Goal: Task Accomplishment & Management: Manage account settings

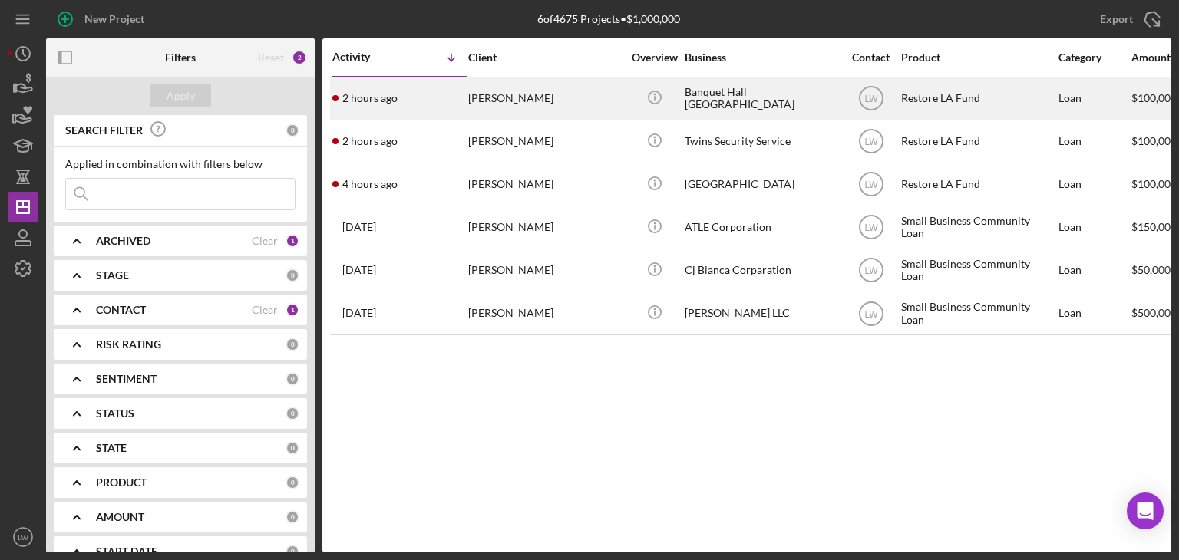
click at [570, 101] on div "[PERSON_NAME]" at bounding box center [544, 98] width 153 height 41
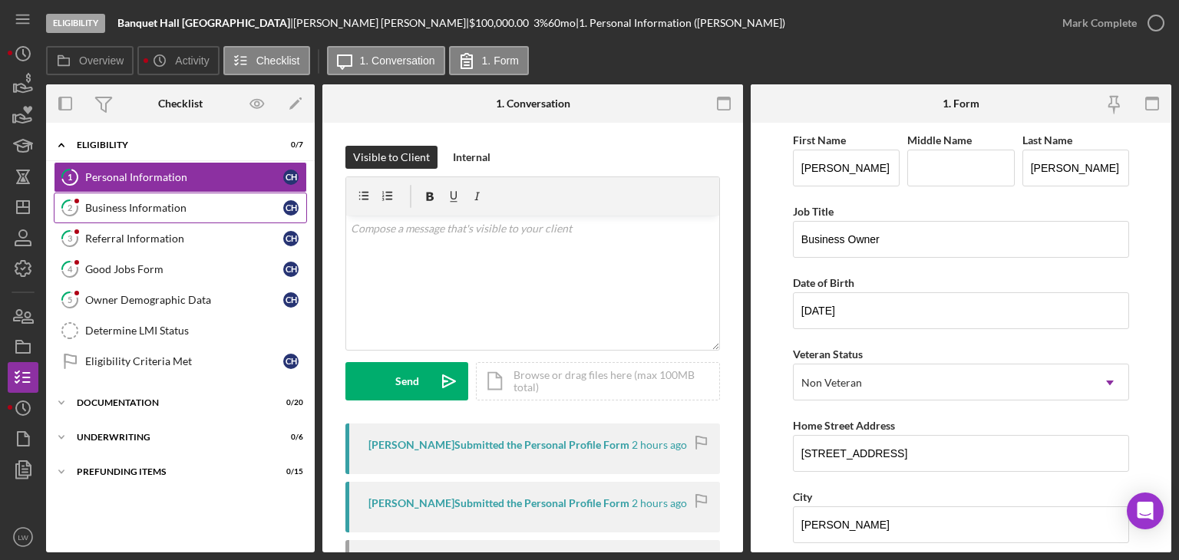
click at [184, 202] on div "Business Information" at bounding box center [184, 208] width 198 height 12
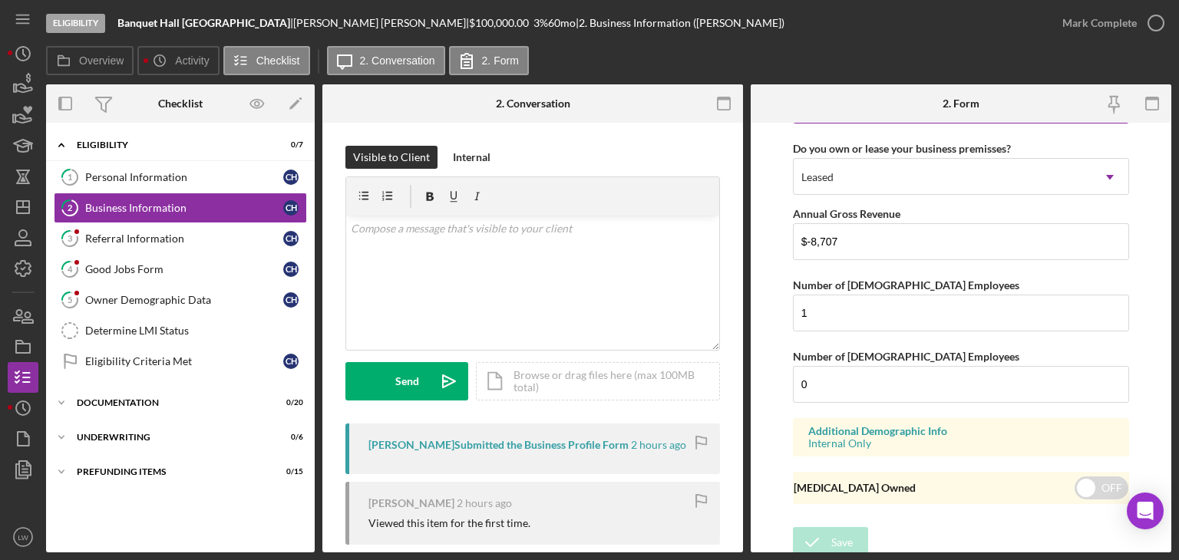
scroll to position [1553, 0]
click at [157, 239] on div "Referral Information" at bounding box center [184, 239] width 198 height 12
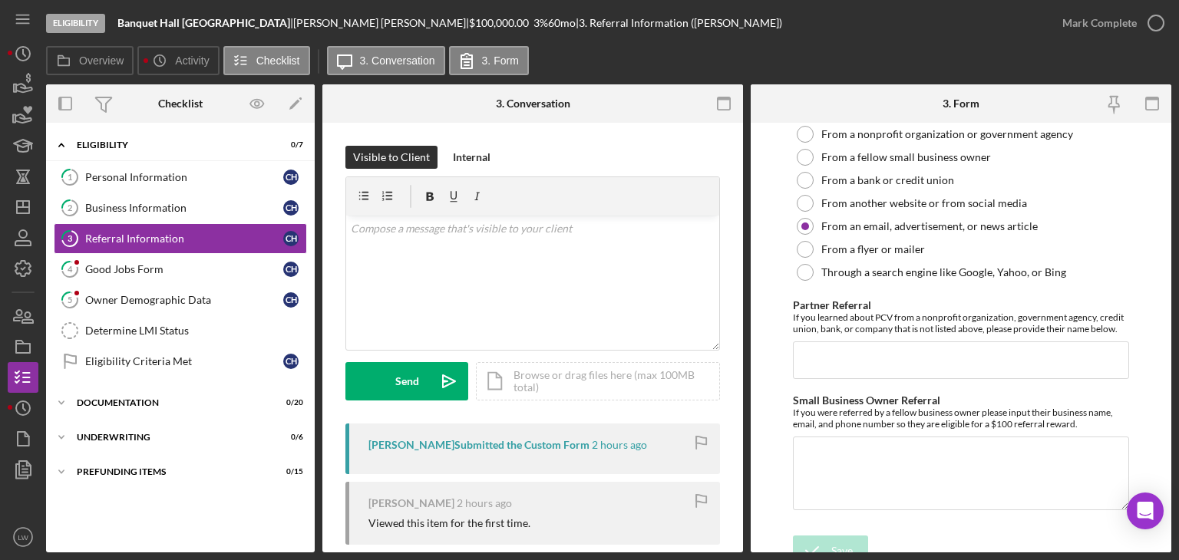
scroll to position [446, 0]
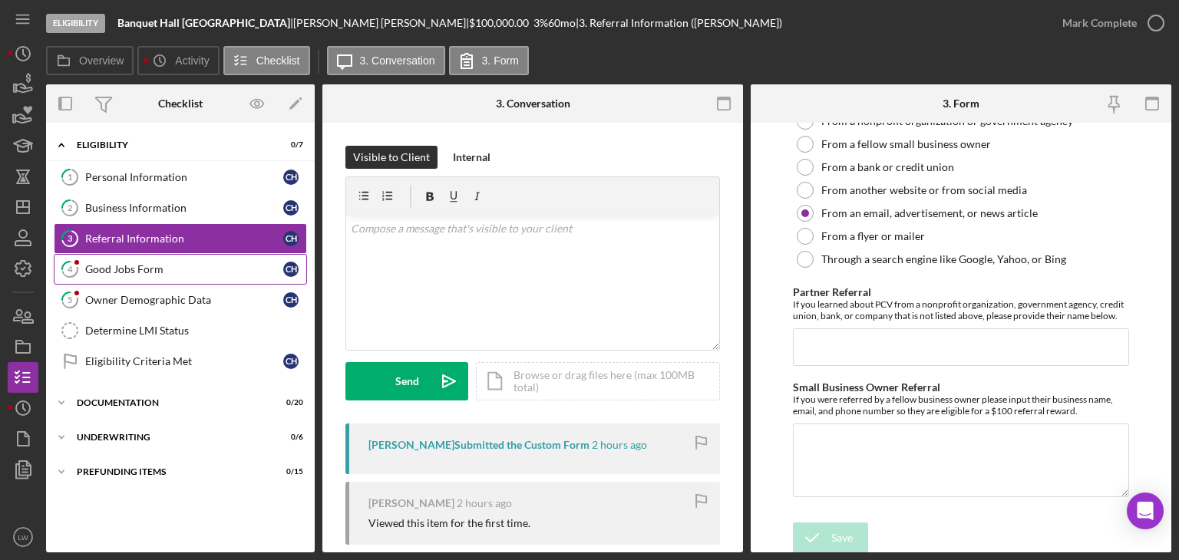
click at [153, 268] on div "Good Jobs Form" at bounding box center [184, 269] width 198 height 12
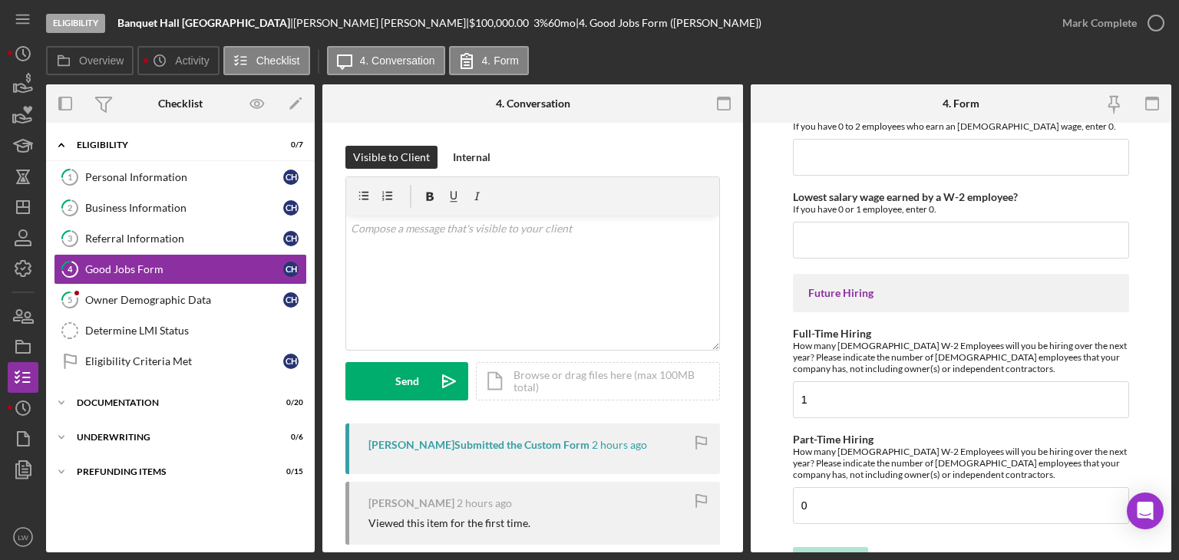
scroll to position [3538, 0]
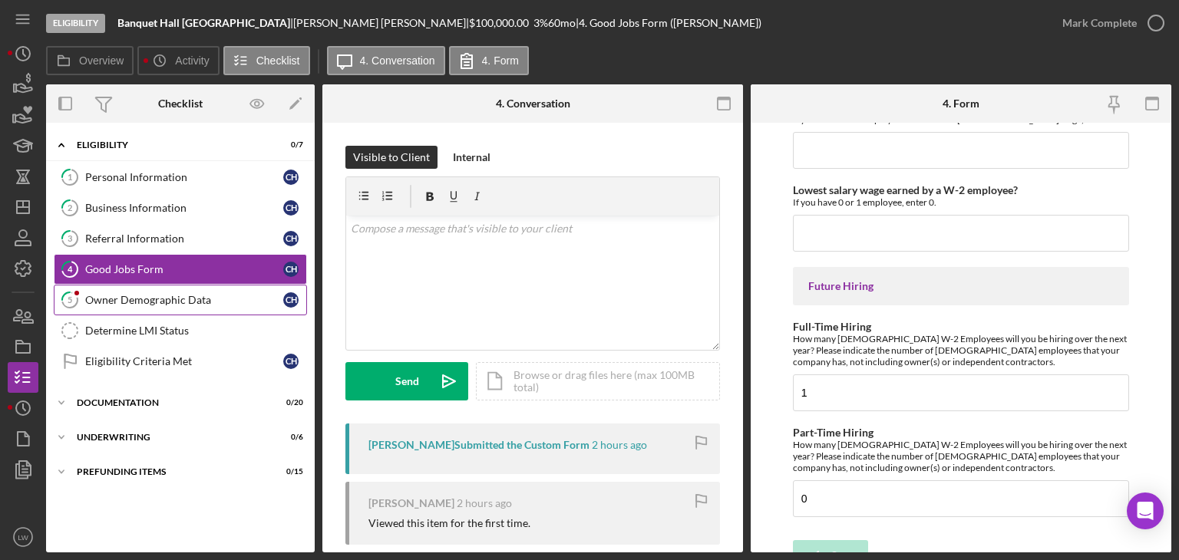
click at [188, 299] on div "Owner Demographic Data" at bounding box center [184, 300] width 198 height 12
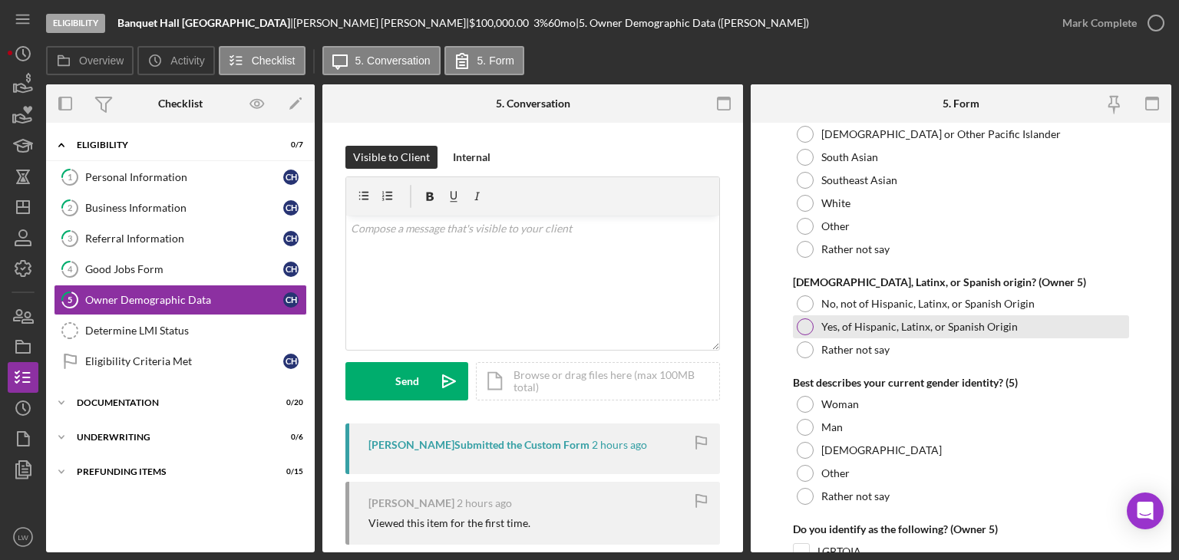
scroll to position [5959, 0]
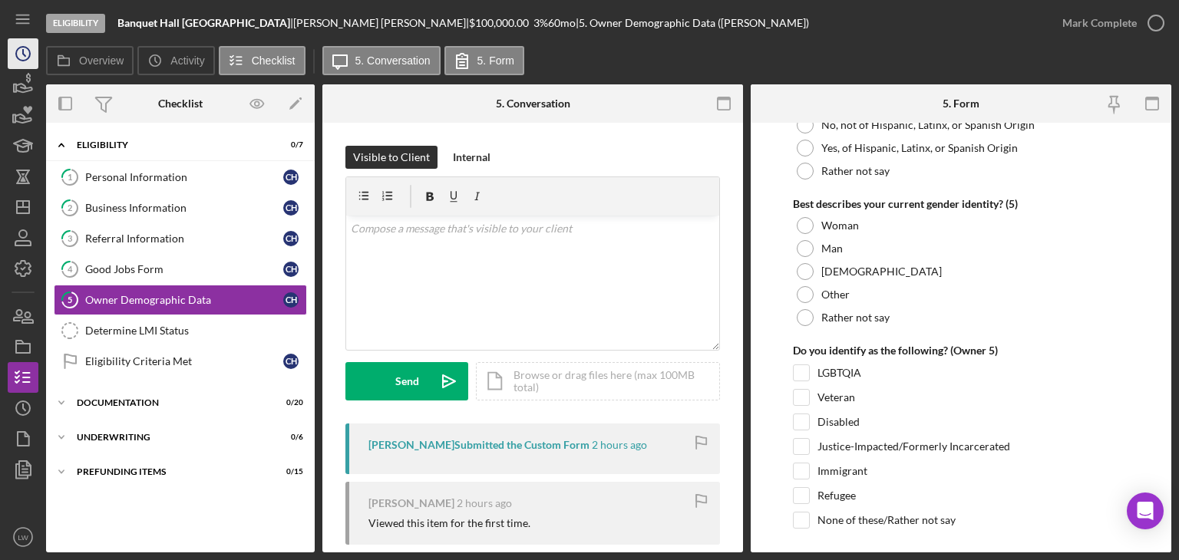
click at [12, 53] on icon "Icon/History" at bounding box center [23, 54] width 38 height 38
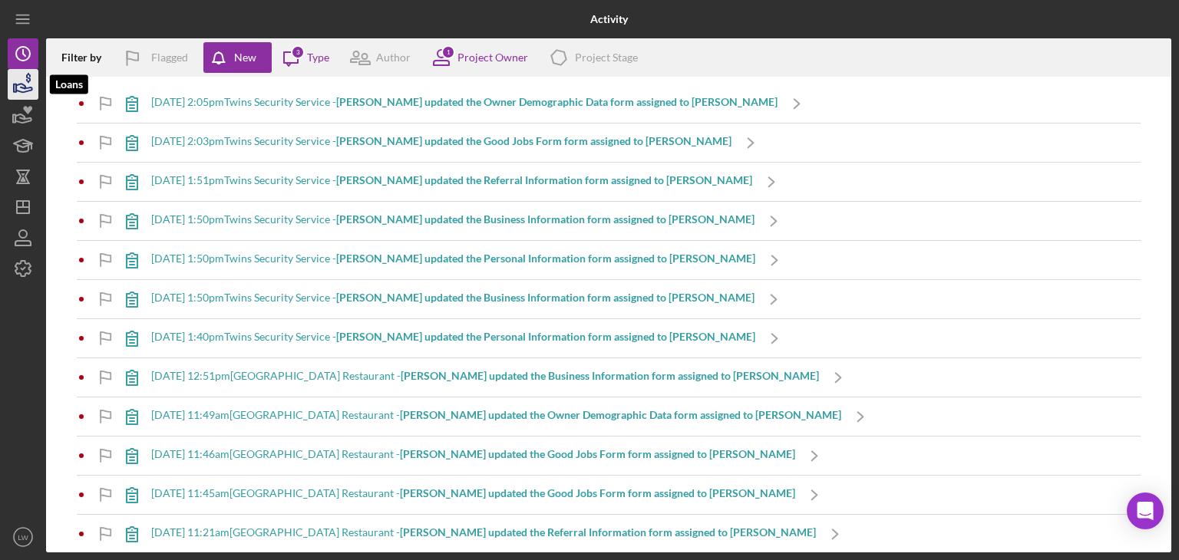
click at [12, 85] on icon "button" at bounding box center [23, 84] width 38 height 38
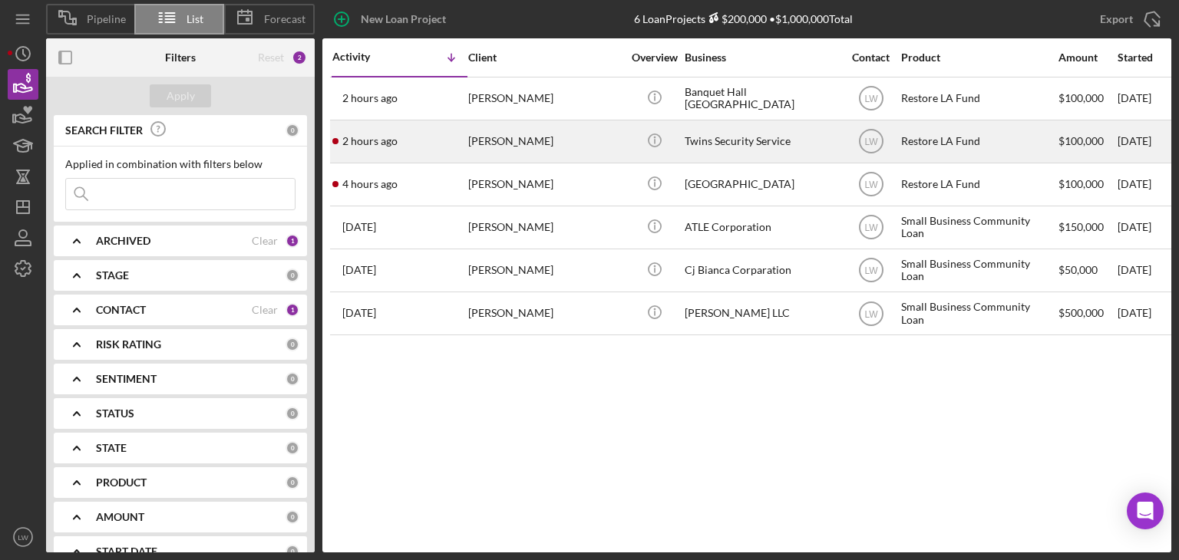
click at [774, 145] on div "Twins Security Service" at bounding box center [761, 141] width 153 height 41
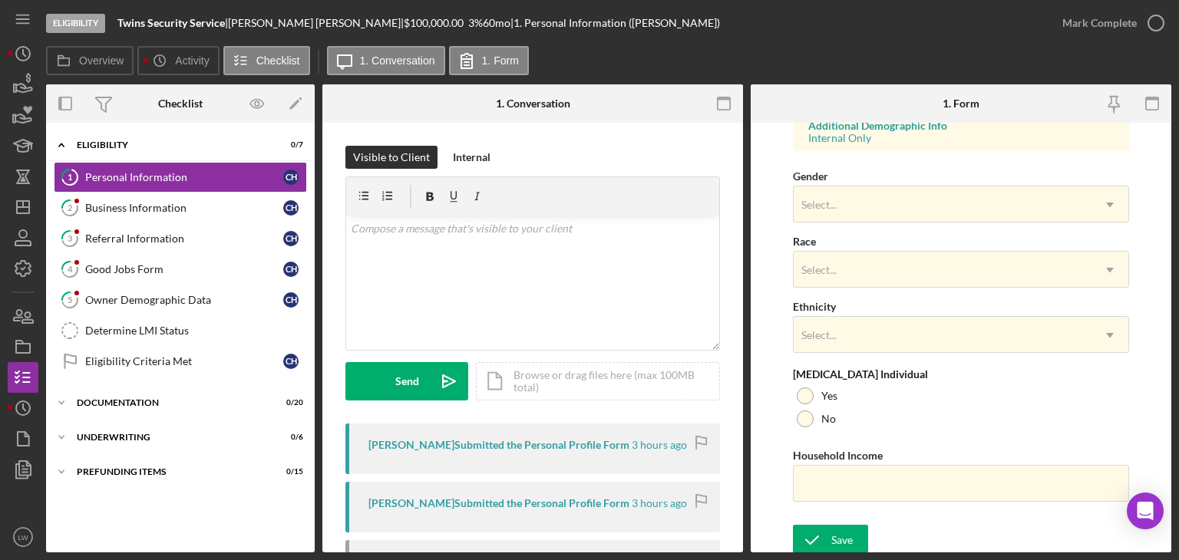
scroll to position [592, 0]
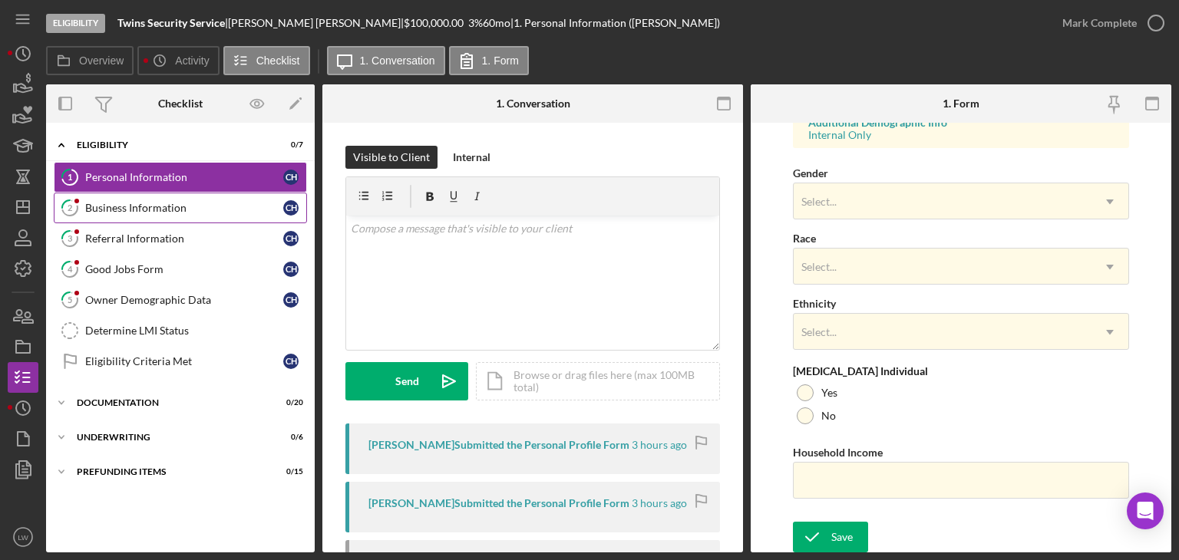
click at [123, 206] on div "Business Information" at bounding box center [184, 208] width 198 height 12
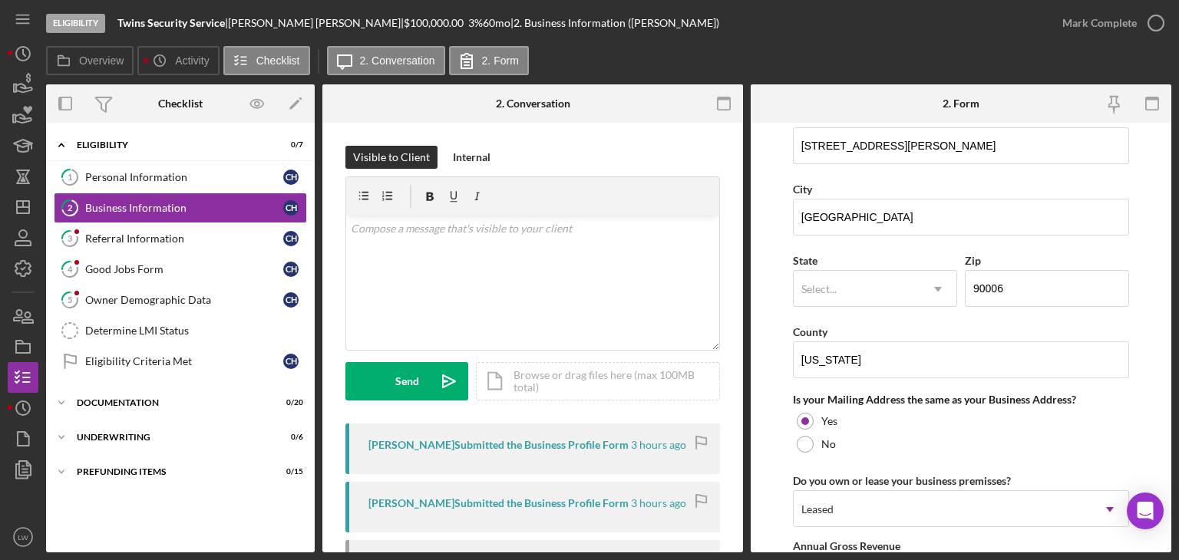
scroll to position [1269, 0]
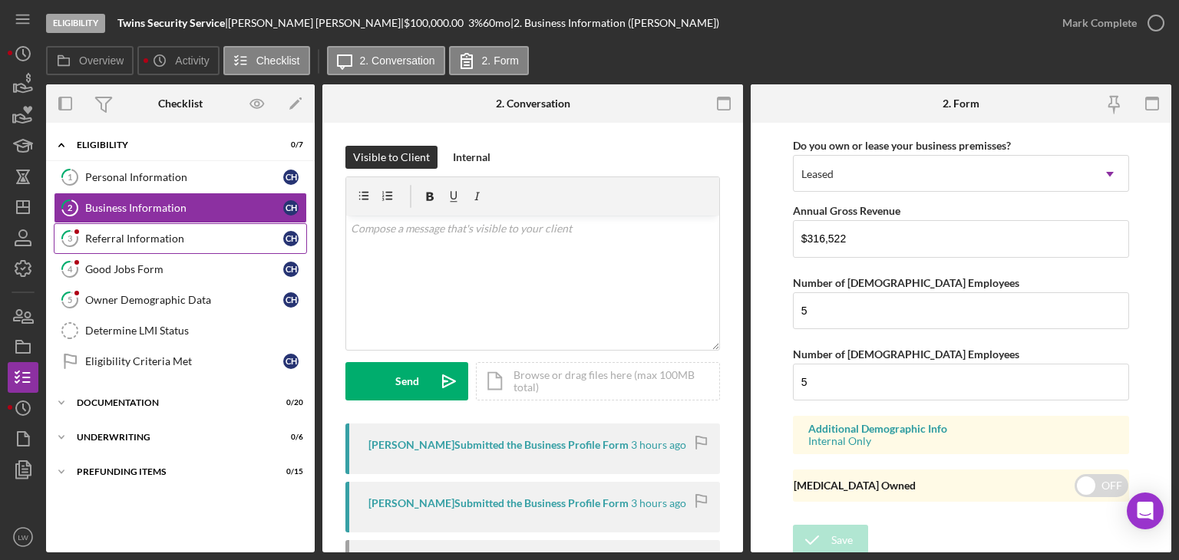
click at [137, 233] on div "Referral Information" at bounding box center [184, 239] width 198 height 12
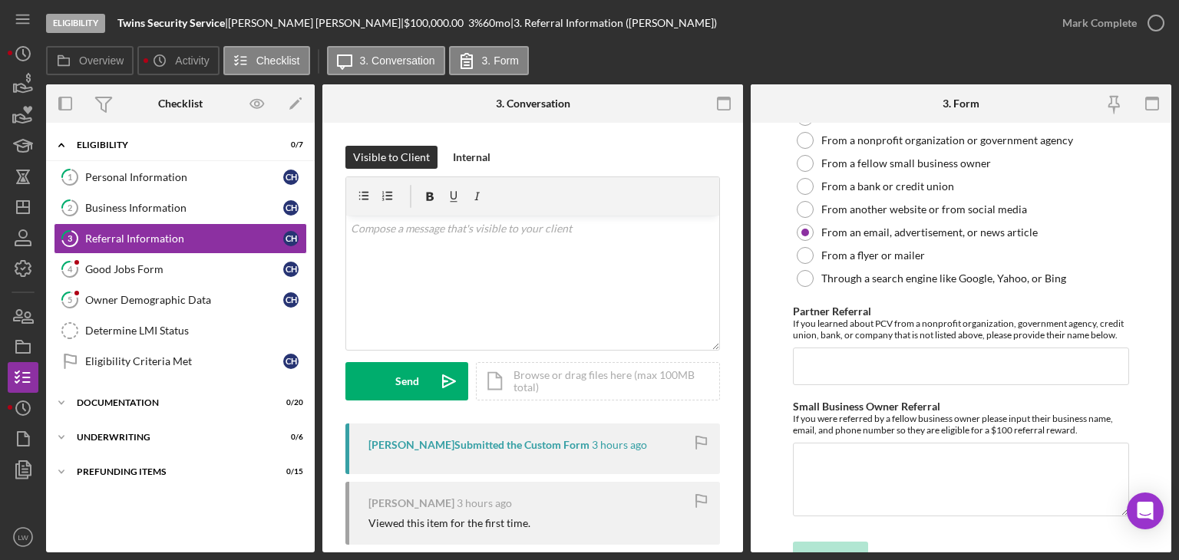
scroll to position [446, 0]
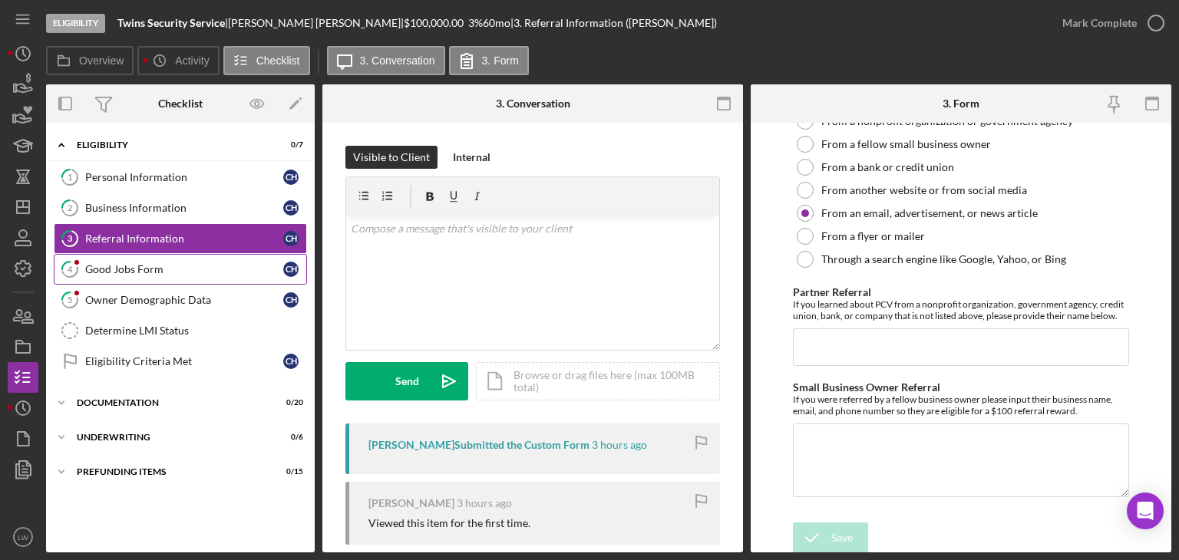
click at [160, 263] on div "Good Jobs Form" at bounding box center [184, 269] width 198 height 12
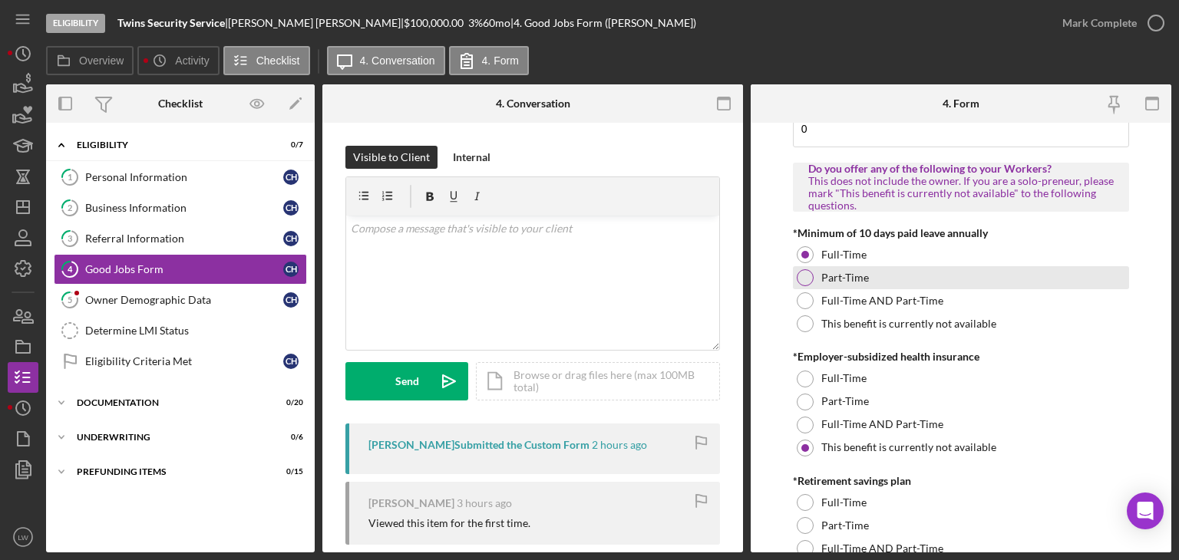
scroll to position [460, 0]
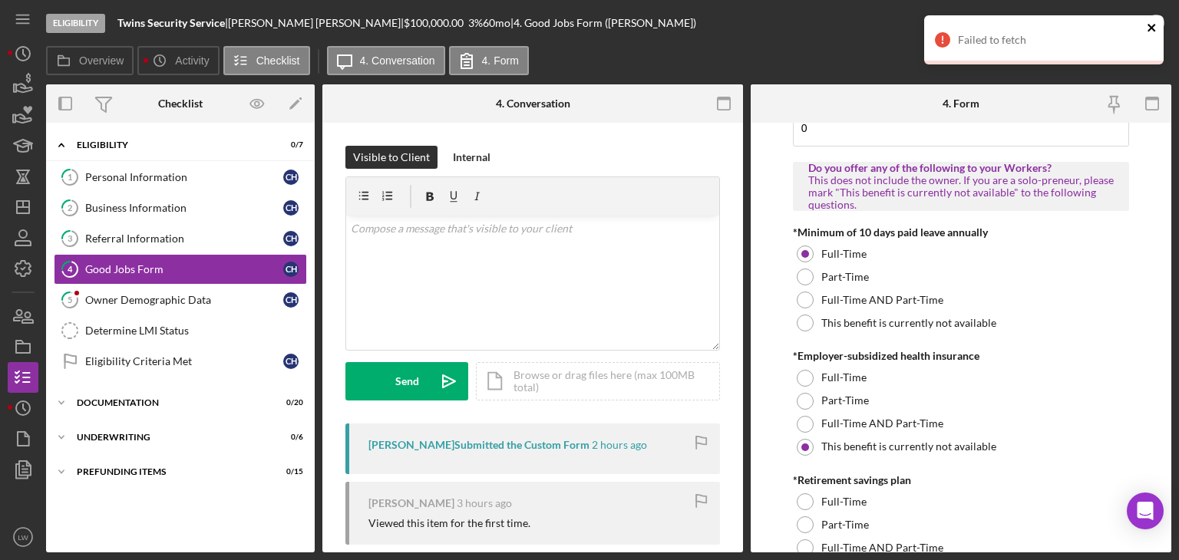
click at [1155, 26] on icon "close" at bounding box center [1152, 27] width 11 height 12
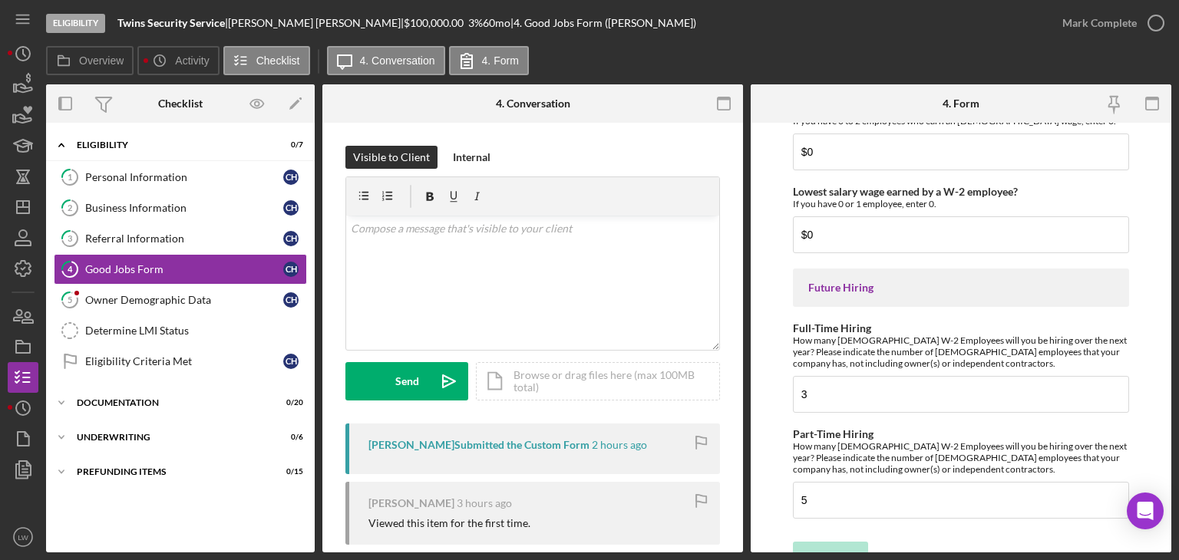
scroll to position [3538, 0]
click at [163, 298] on div "Owner Demographic Data" at bounding box center [184, 300] width 198 height 12
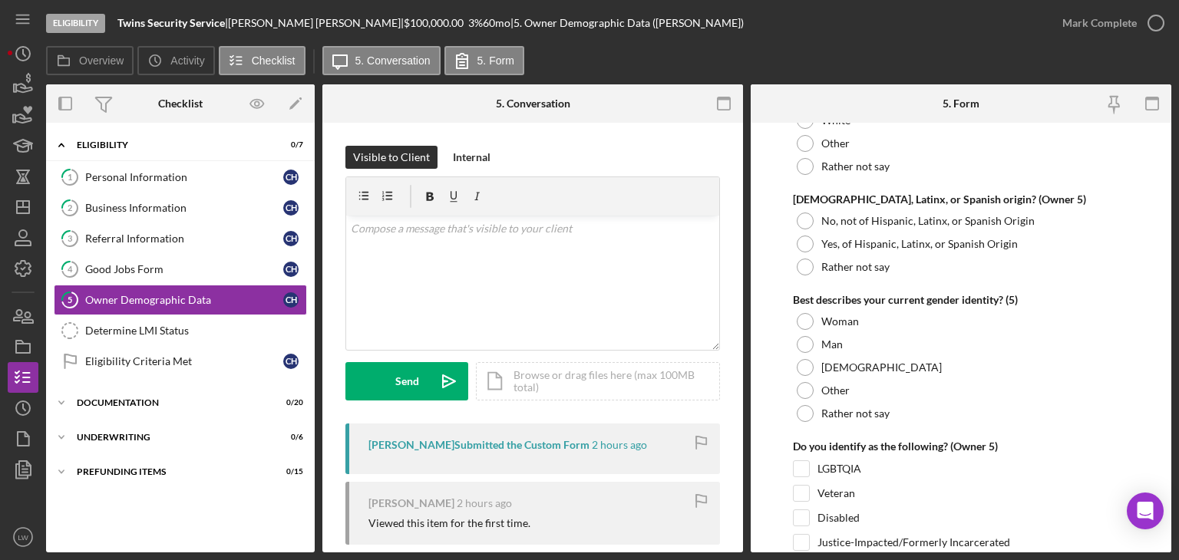
scroll to position [5959, 0]
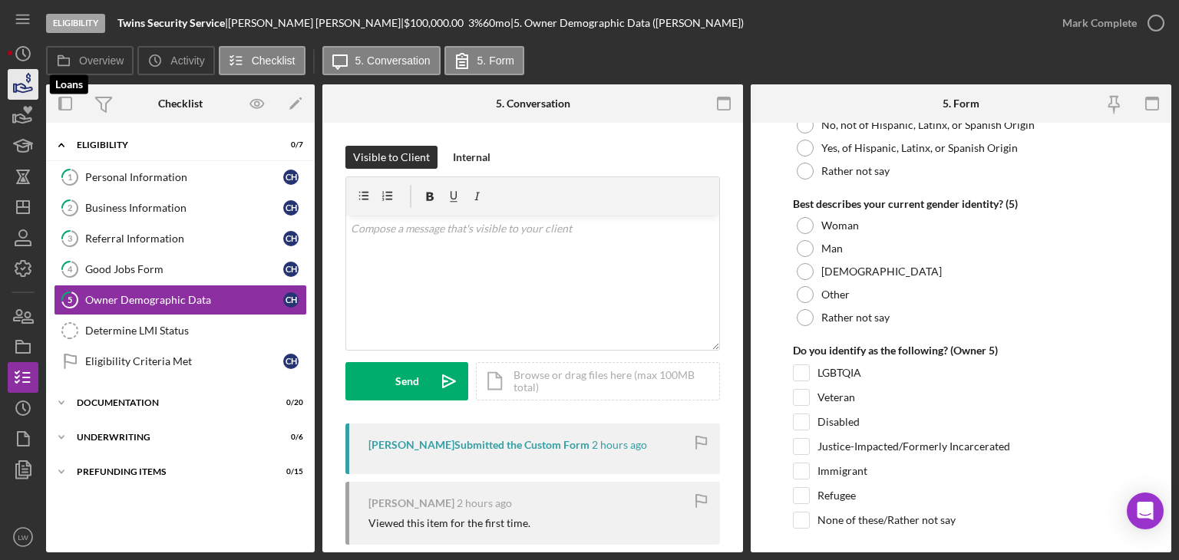
click at [10, 84] on icon "button" at bounding box center [23, 84] width 38 height 38
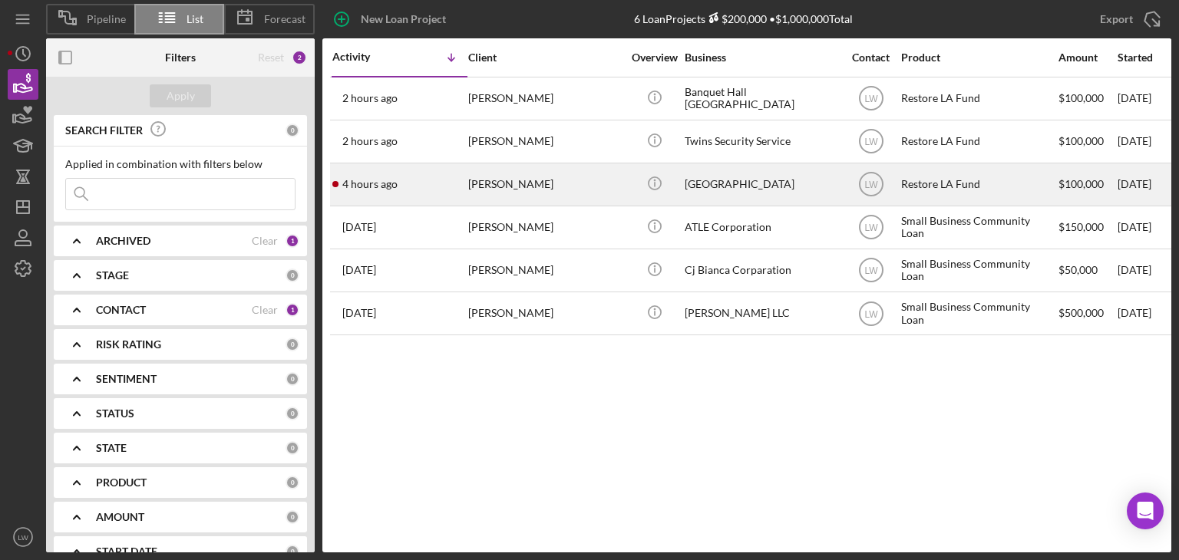
click at [499, 187] on div "[PERSON_NAME]" at bounding box center [544, 184] width 153 height 41
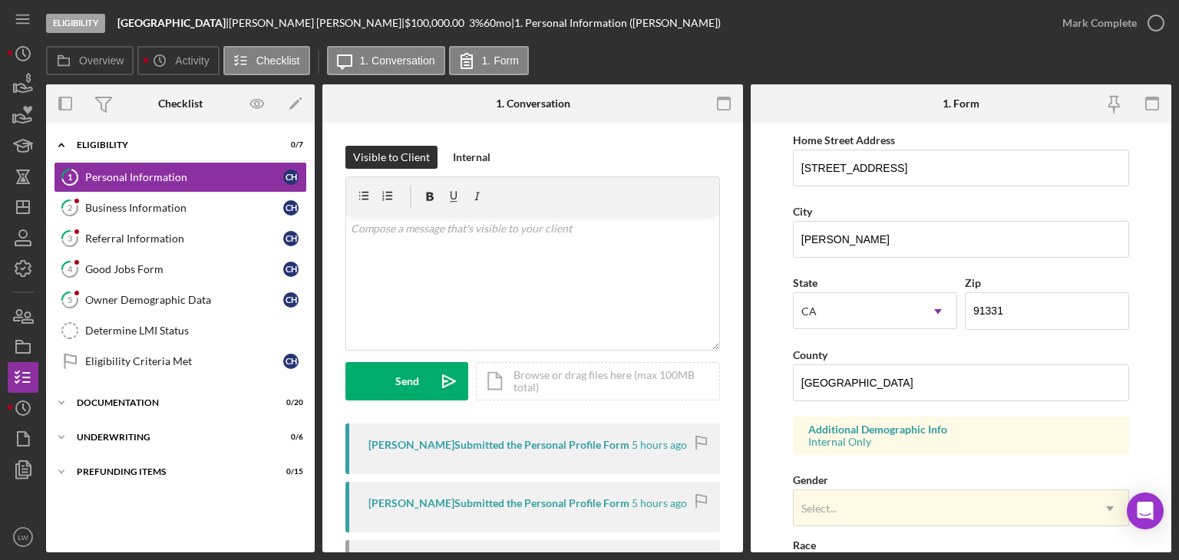
scroll to position [592, 0]
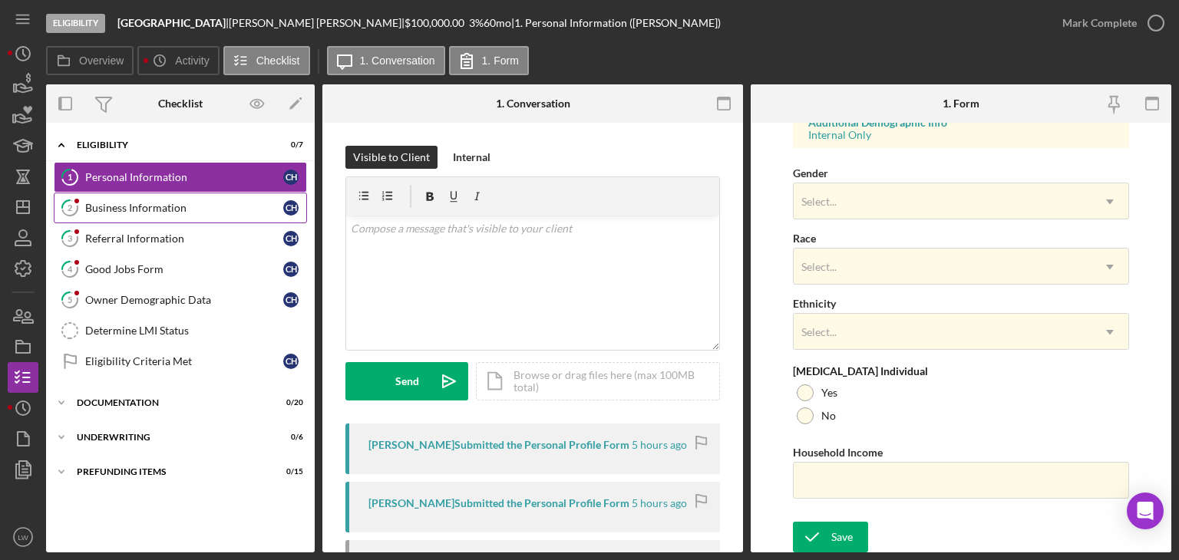
click at [117, 203] on div "Business Information" at bounding box center [184, 208] width 198 height 12
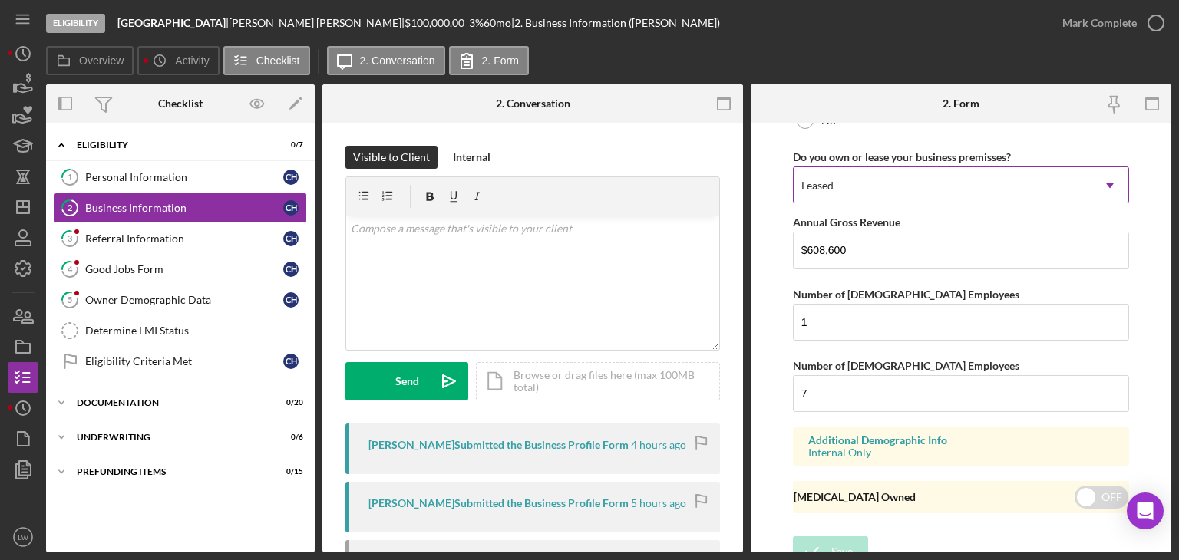
scroll to position [1269, 0]
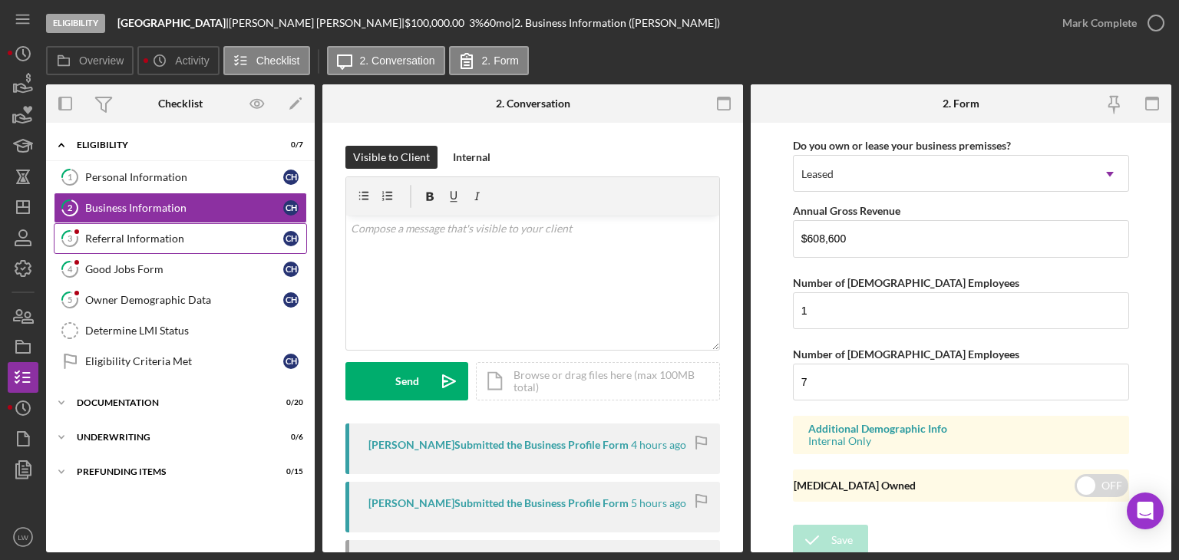
click at [137, 237] on div "Referral Information" at bounding box center [184, 239] width 198 height 12
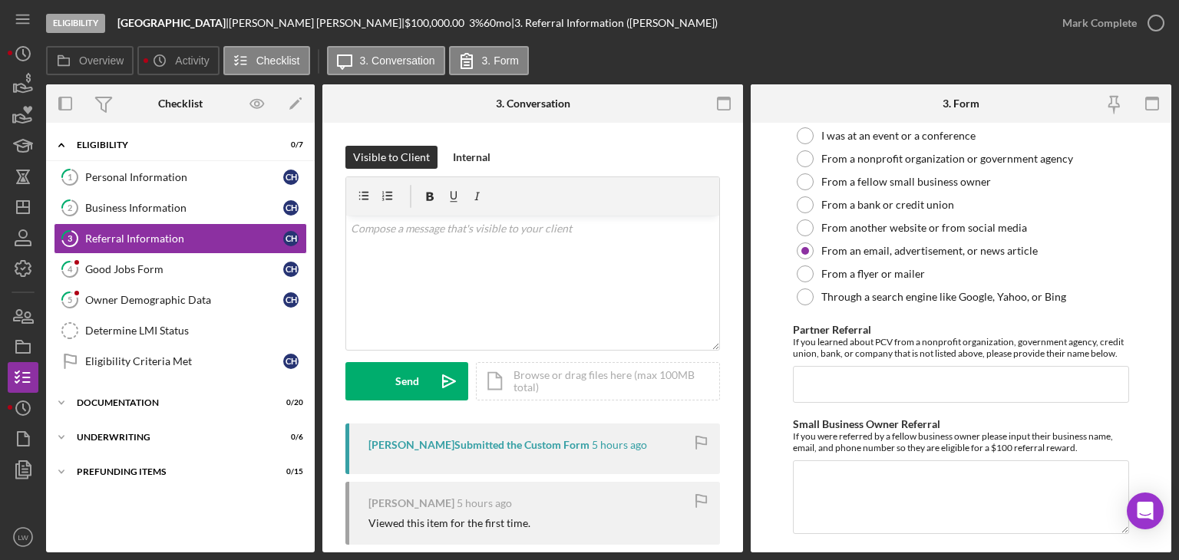
scroll to position [497, 0]
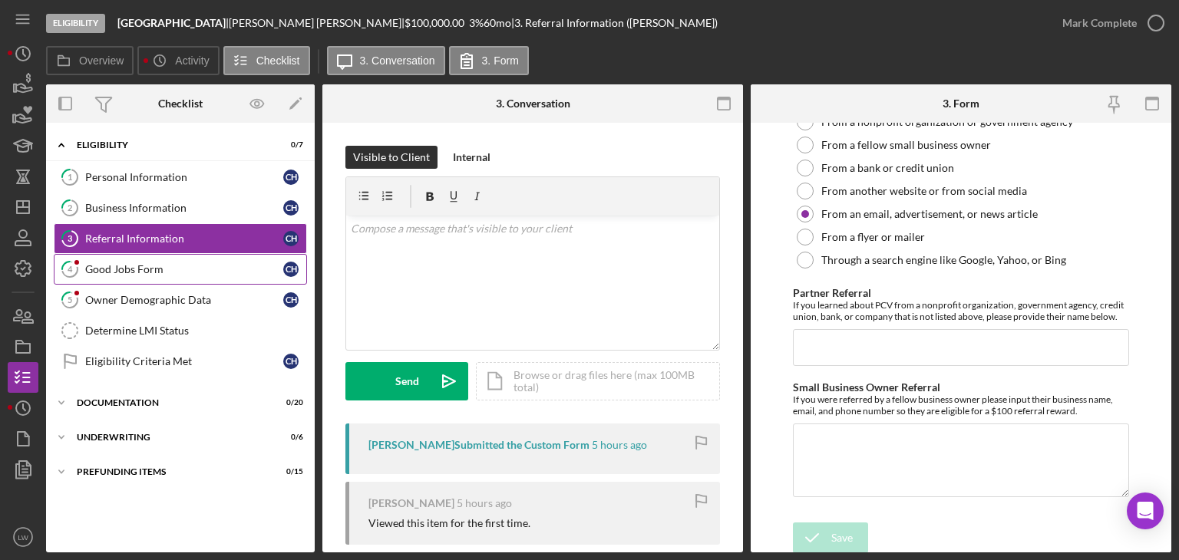
click at [95, 276] on link "4 Good Jobs Form C H" at bounding box center [180, 269] width 253 height 31
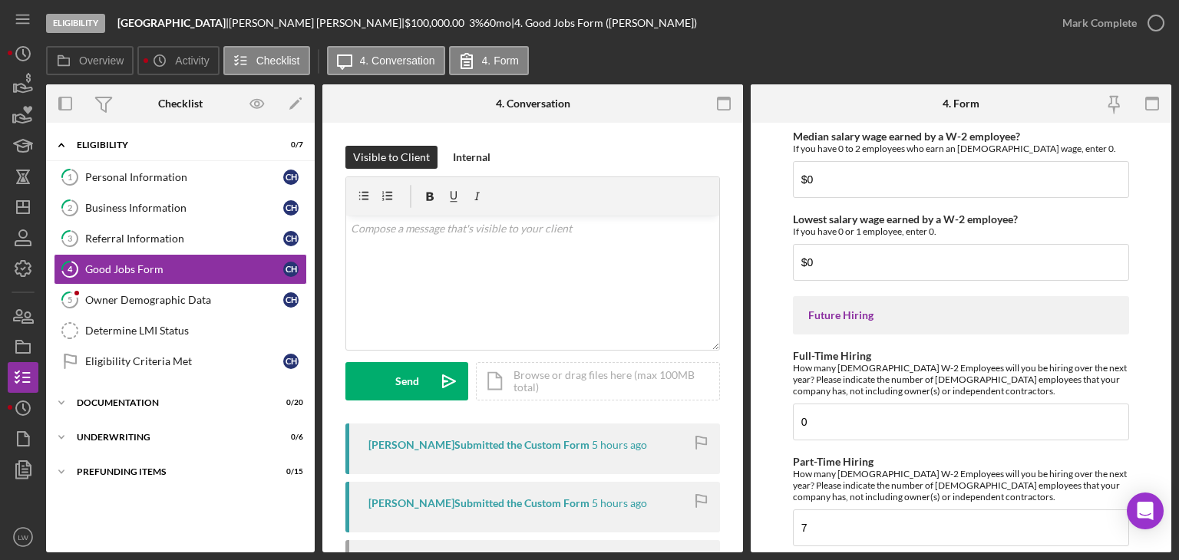
scroll to position [3538, 0]
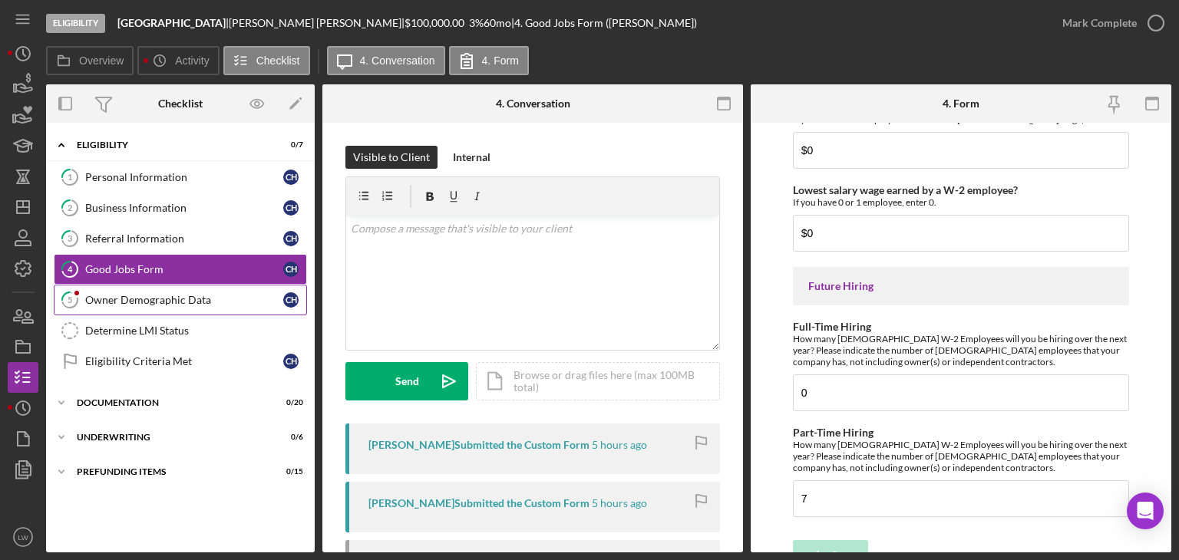
click at [90, 295] on div "Owner Demographic Data" at bounding box center [184, 300] width 198 height 12
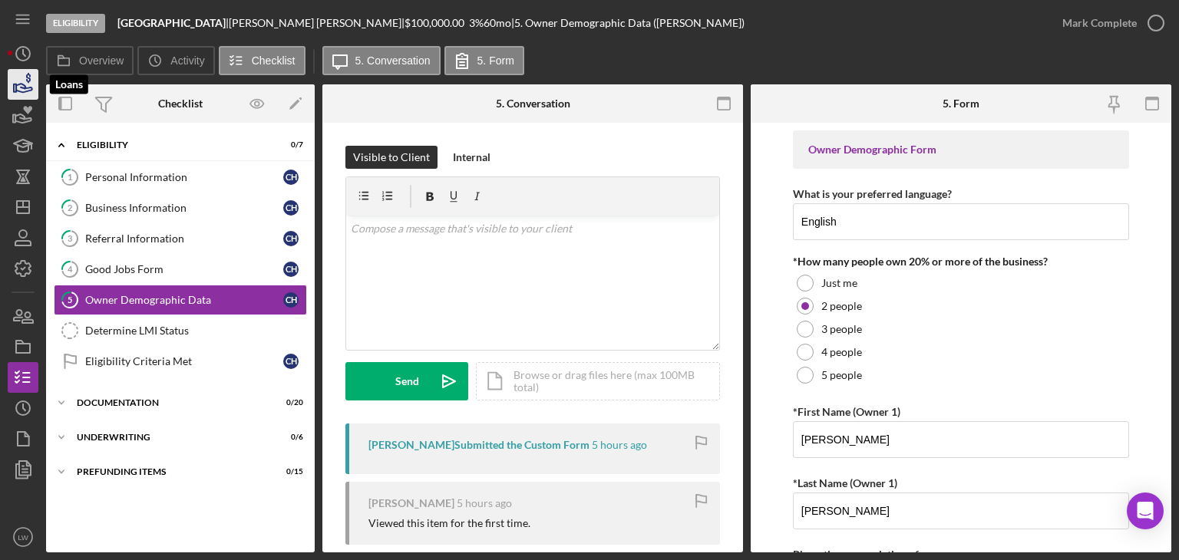
click at [18, 87] on icon "button" at bounding box center [23, 84] width 38 height 38
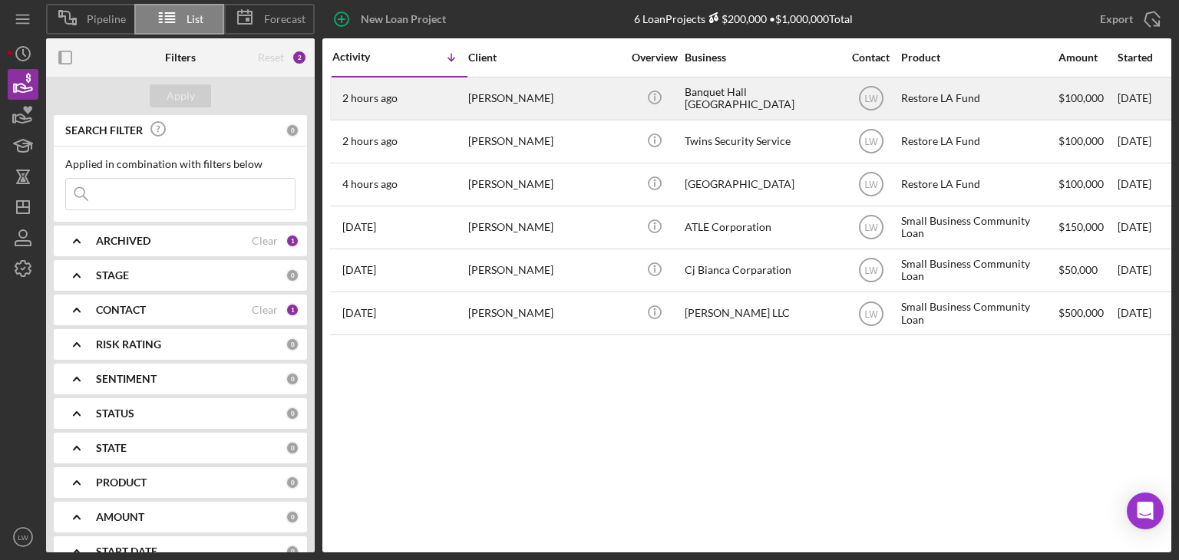
click at [540, 108] on div "[PERSON_NAME]" at bounding box center [544, 98] width 153 height 41
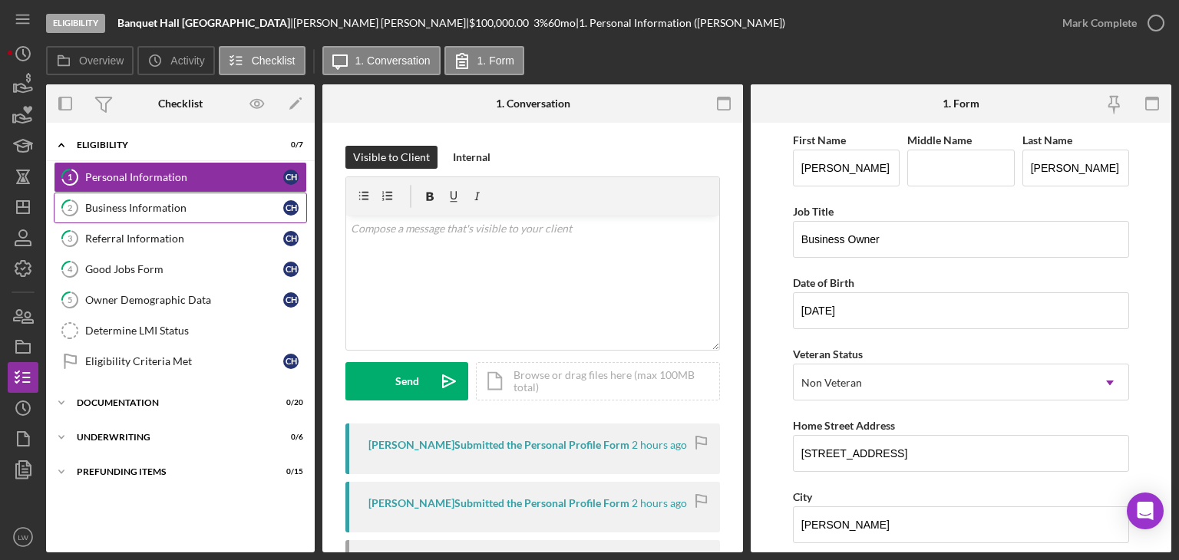
click at [157, 206] on div "Business Information" at bounding box center [184, 208] width 198 height 12
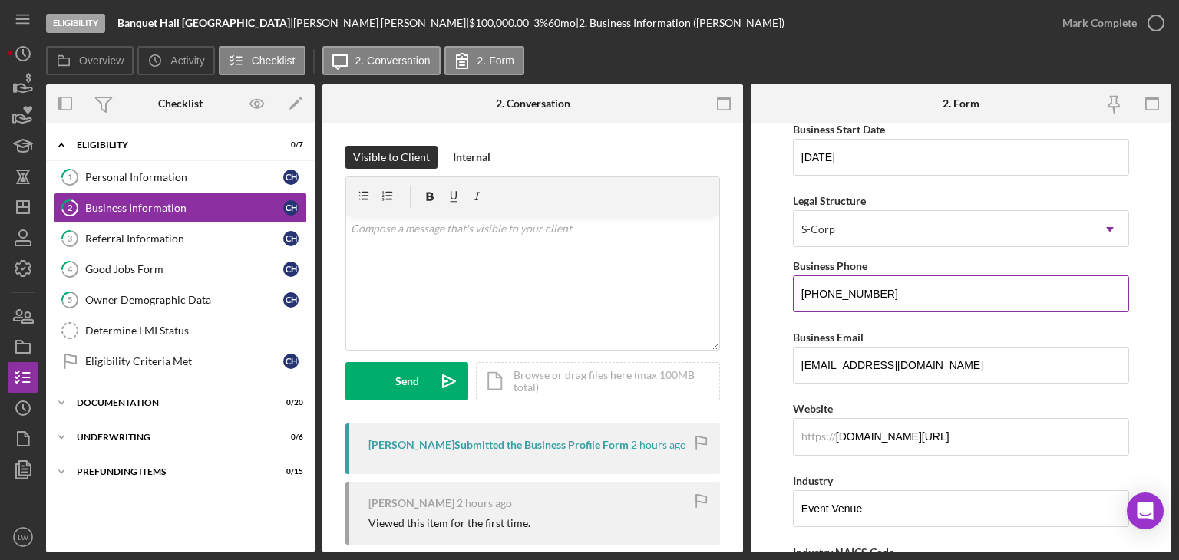
scroll to position [230, 0]
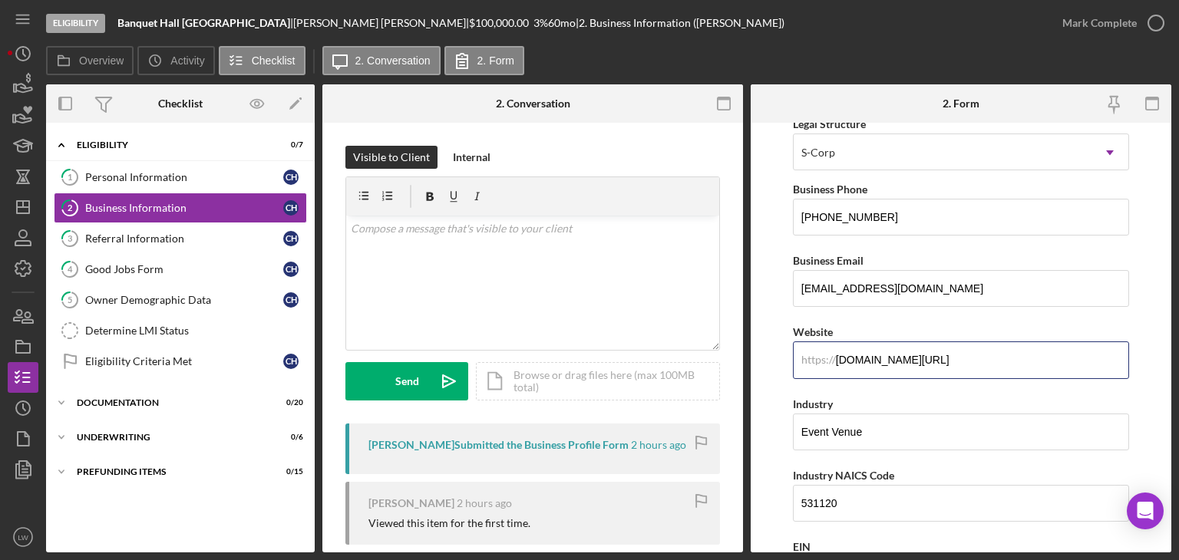
drag, startPoint x: 909, startPoint y: 349, endPoint x: 789, endPoint y: 373, distance: 122.1
click at [789, 371] on form "Business Name Banquet Hall [GEOGRAPHIC_DATA] DBA Banquet Hall Playa Las Tunas I…" at bounding box center [961, 338] width 421 height 430
click at [163, 176] on div "Personal Information" at bounding box center [184, 177] width 198 height 12
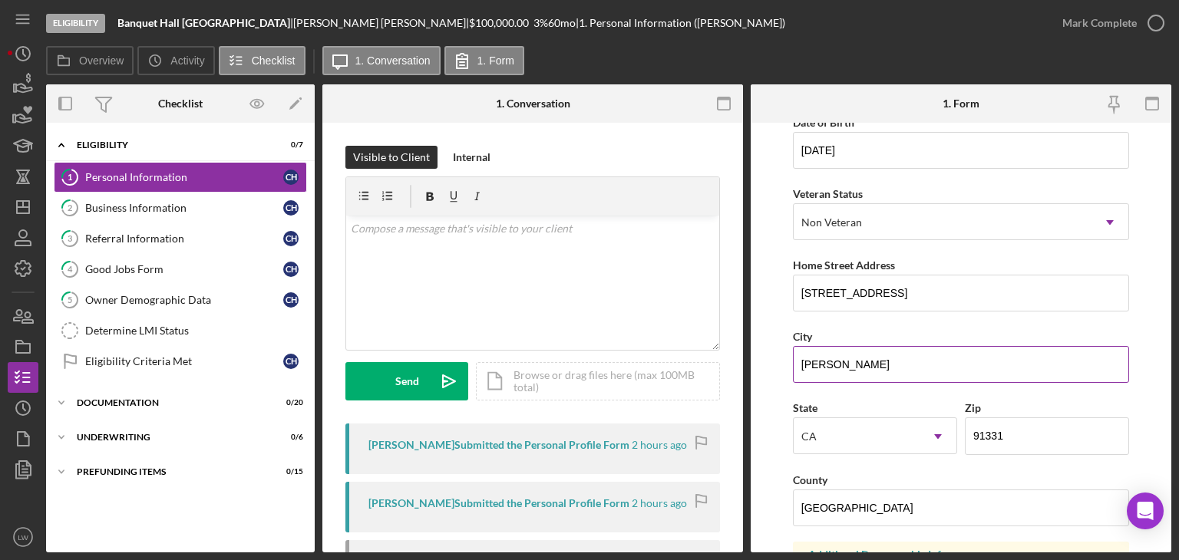
scroll to position [209, 0]
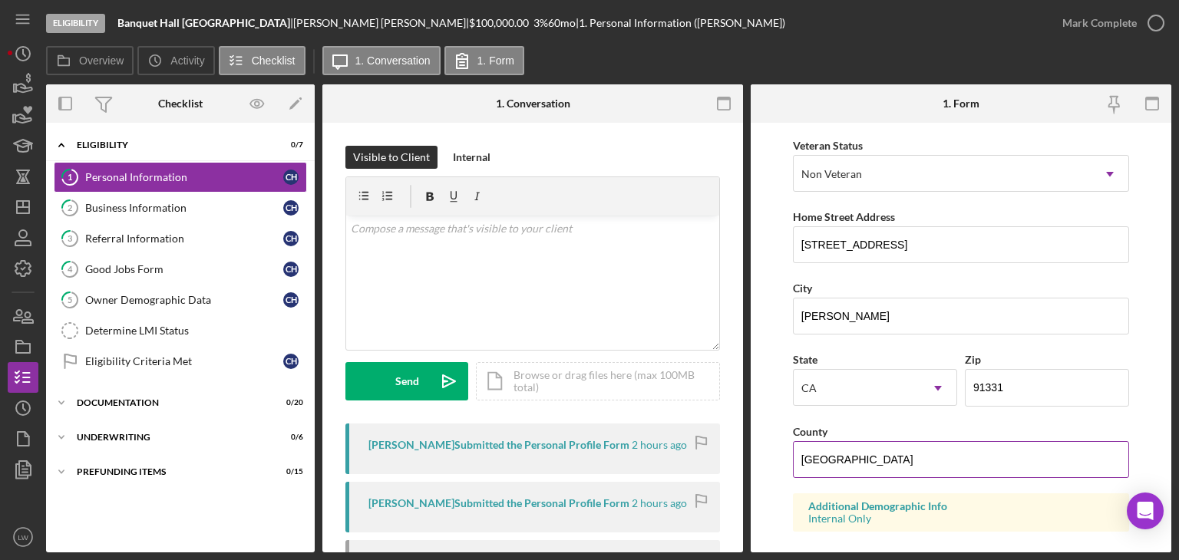
click at [1014, 462] on input "[GEOGRAPHIC_DATA]" at bounding box center [961, 459] width 336 height 37
type input "U"
type input "[GEOGRAPHIC_DATA]"
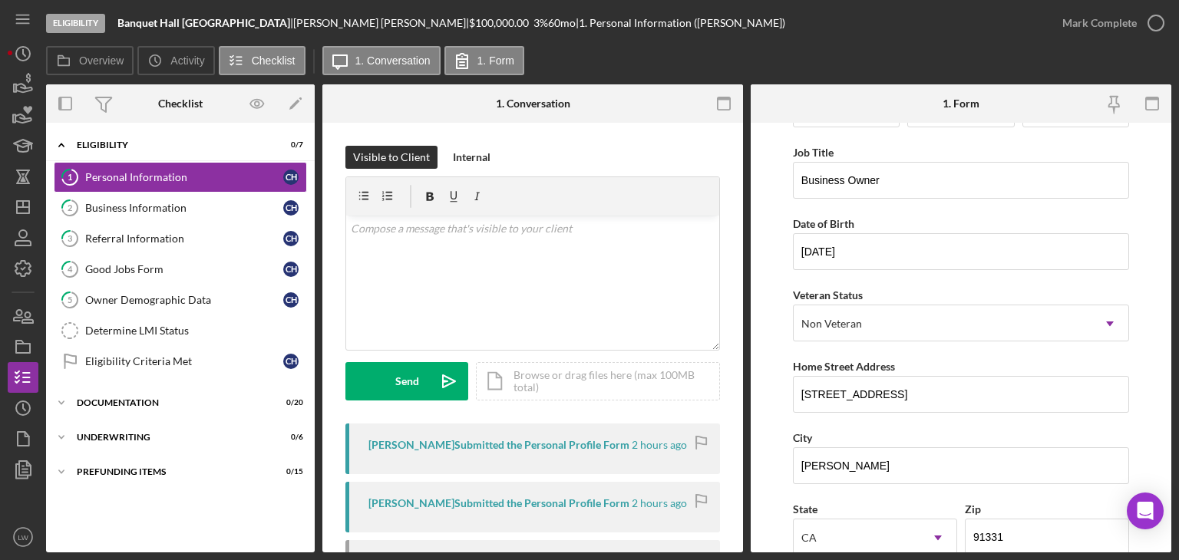
scroll to position [0, 0]
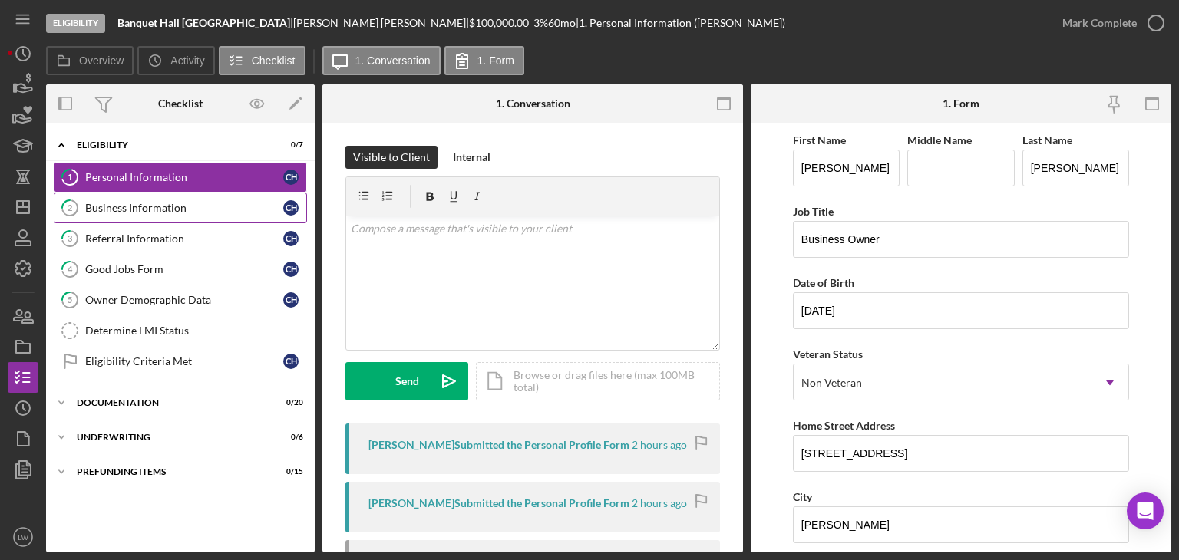
click at [158, 206] on div "Business Information" at bounding box center [184, 208] width 198 height 12
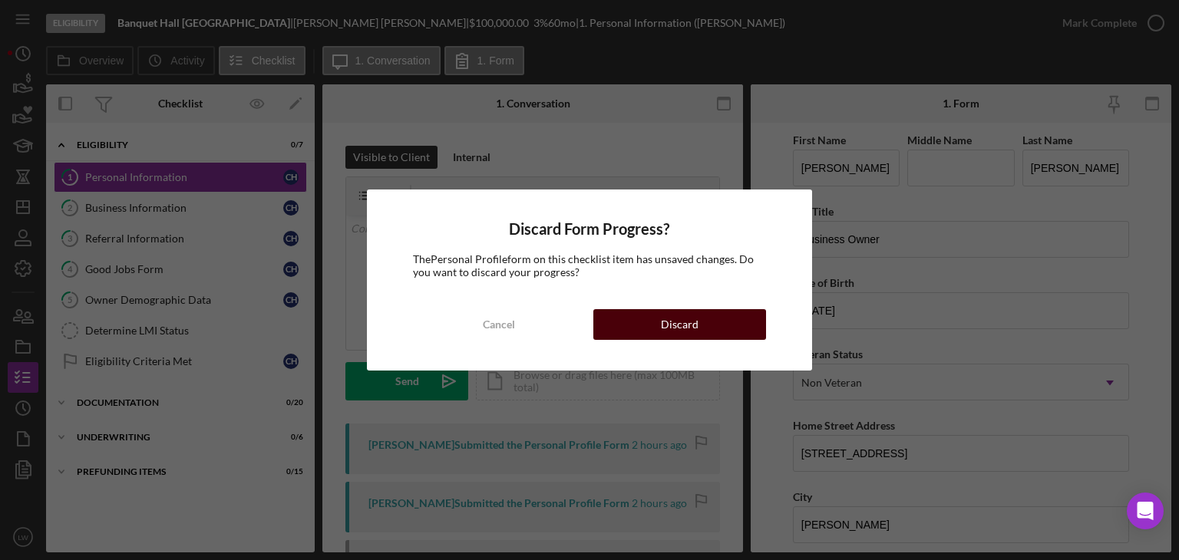
click at [649, 320] on button "Discard" at bounding box center [679, 324] width 173 height 31
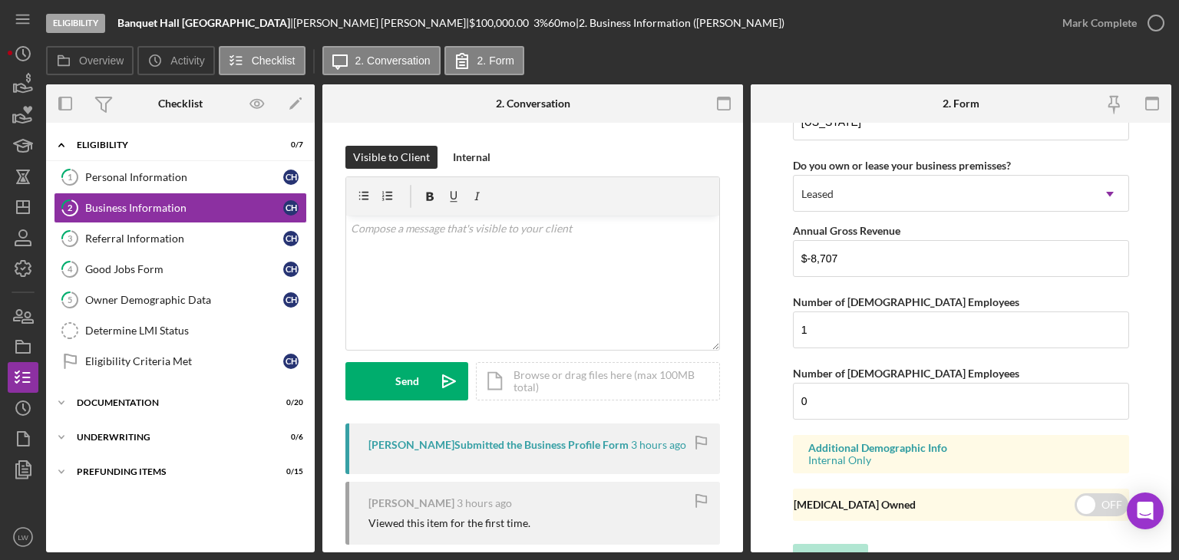
scroll to position [1553, 0]
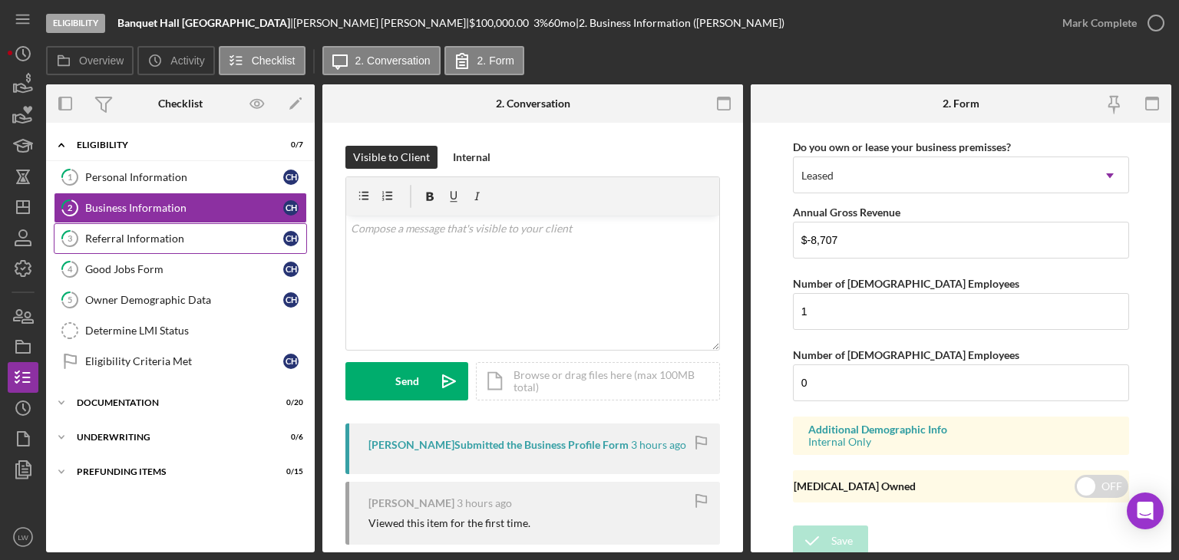
click at [148, 237] on div "Referral Information" at bounding box center [184, 239] width 198 height 12
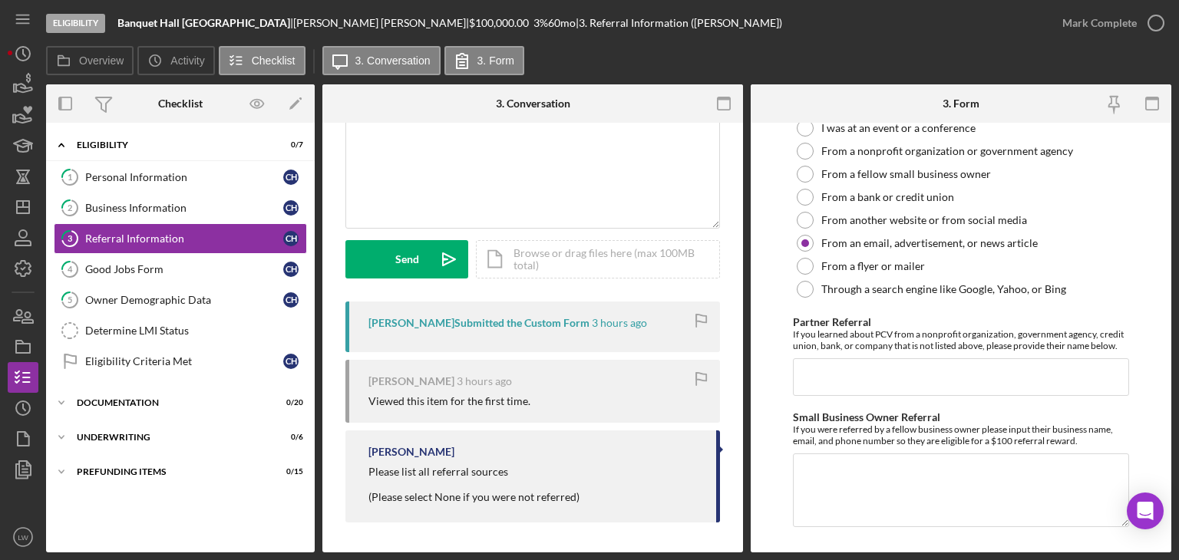
scroll to position [446, 0]
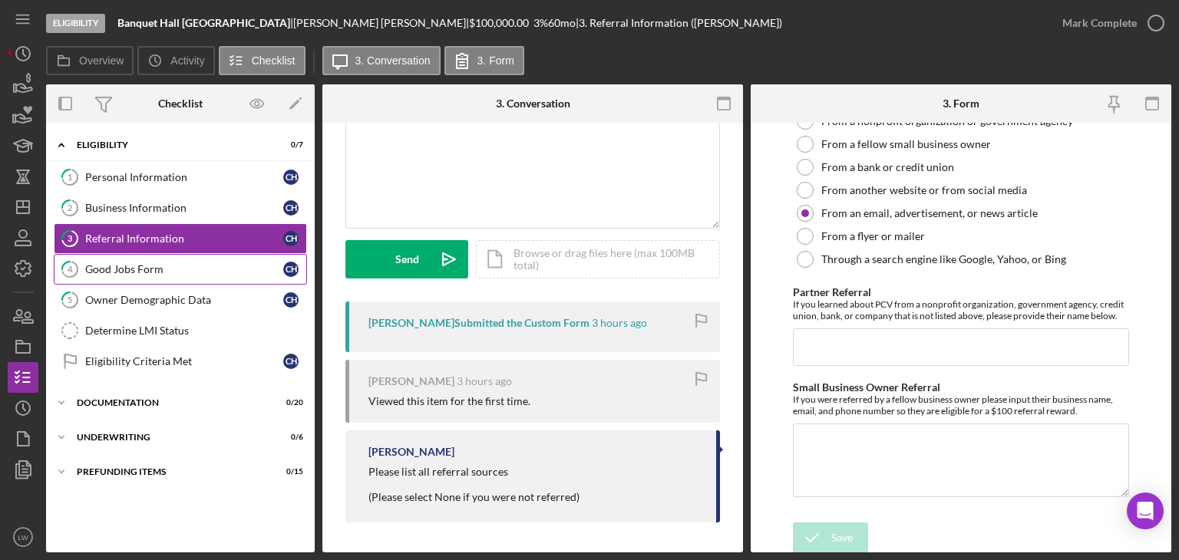
click at [137, 268] on div "Good Jobs Form" at bounding box center [184, 269] width 198 height 12
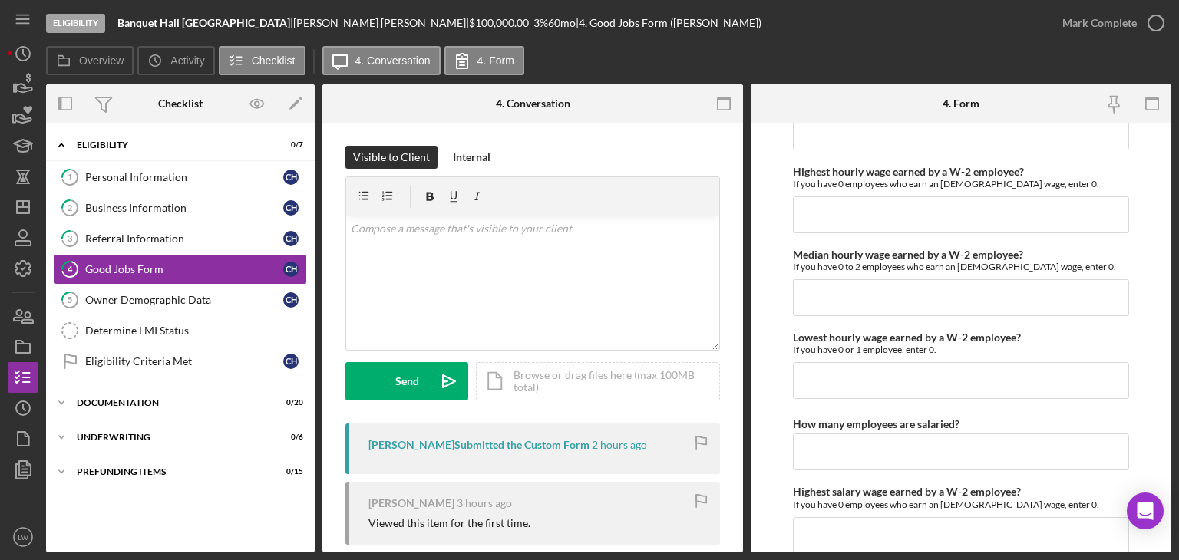
scroll to position [3538, 0]
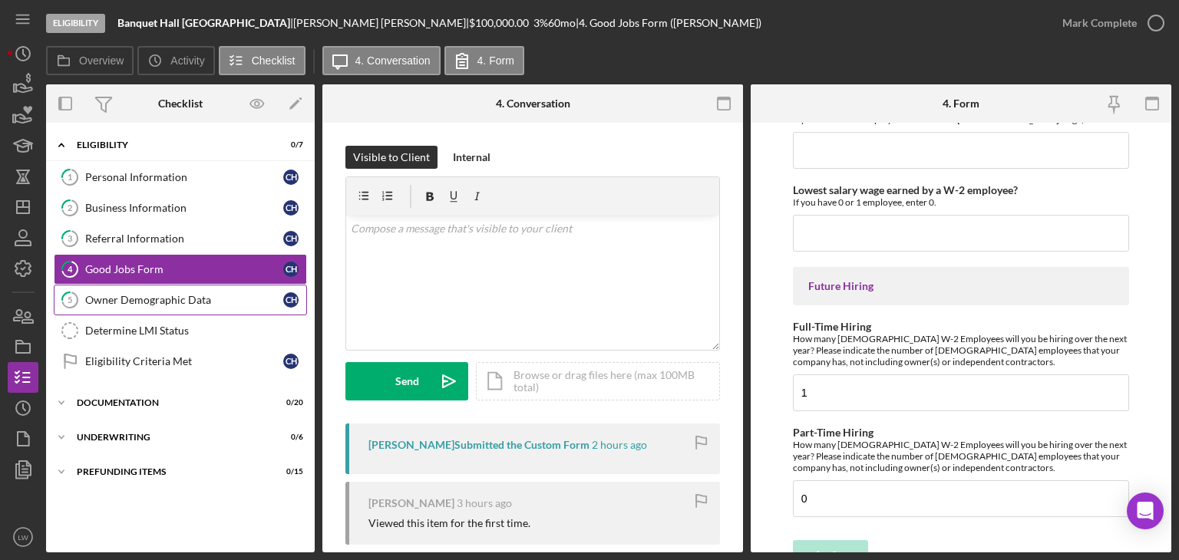
click at [159, 300] on div "Owner Demographic Data" at bounding box center [184, 300] width 198 height 12
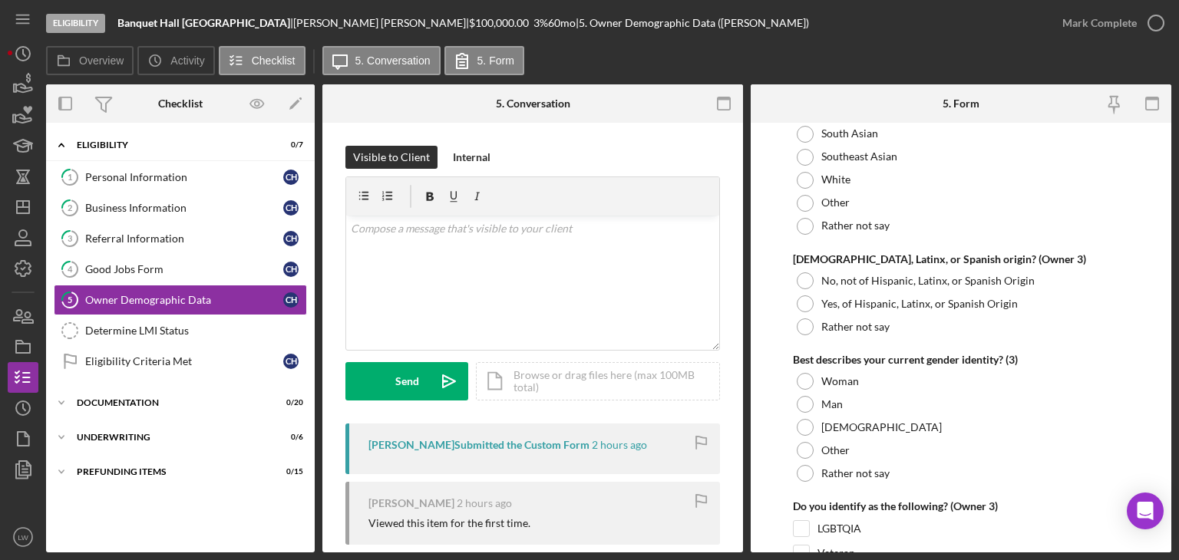
scroll to position [3914, 0]
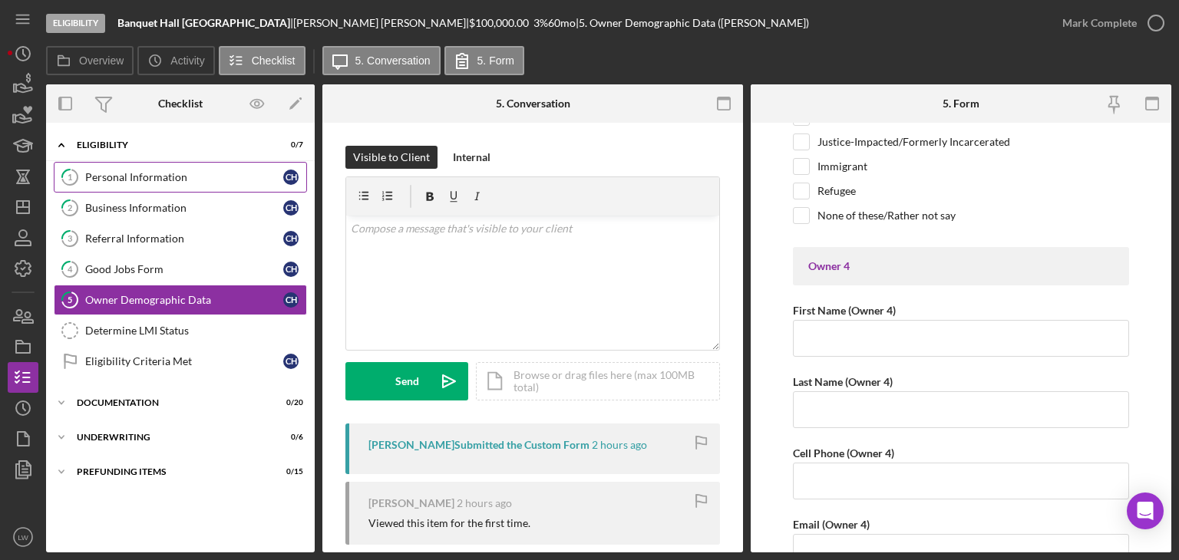
click at [127, 176] on div "Personal Information" at bounding box center [184, 177] width 198 height 12
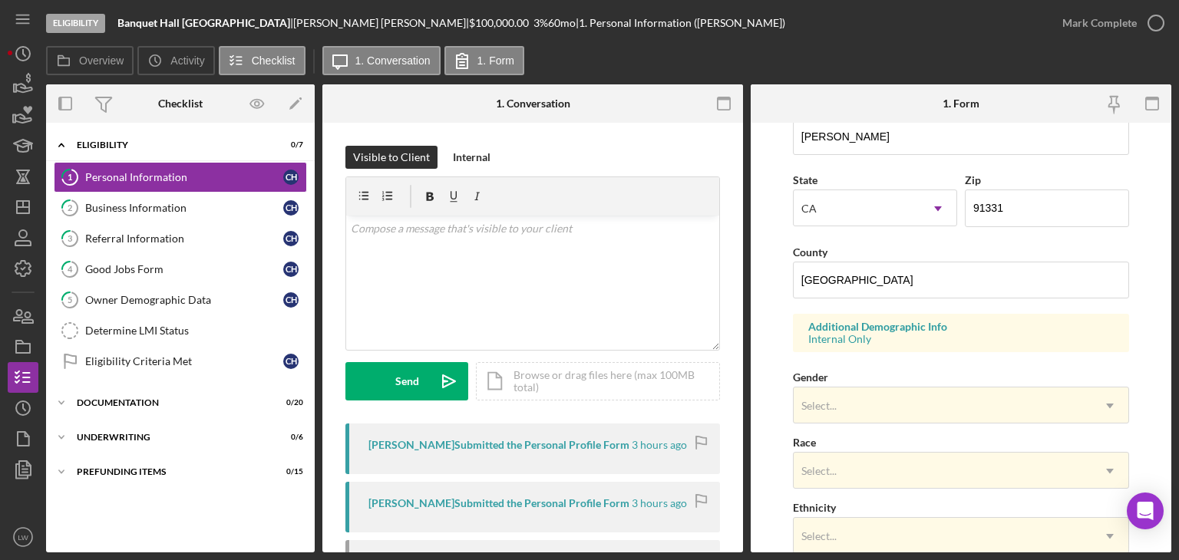
scroll to position [460, 0]
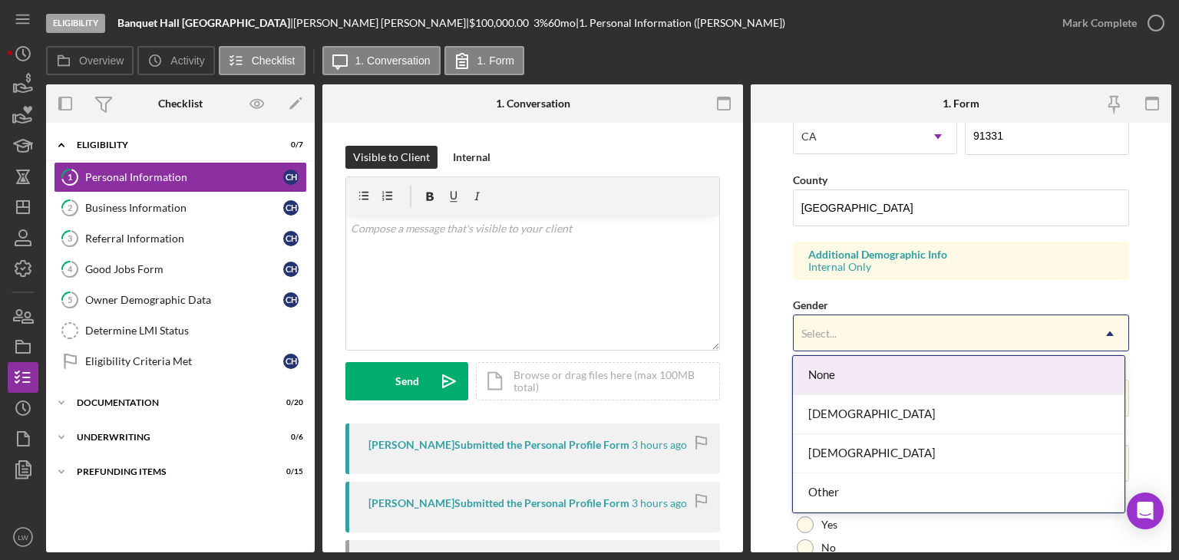
click at [880, 343] on div "Select..." at bounding box center [943, 333] width 298 height 35
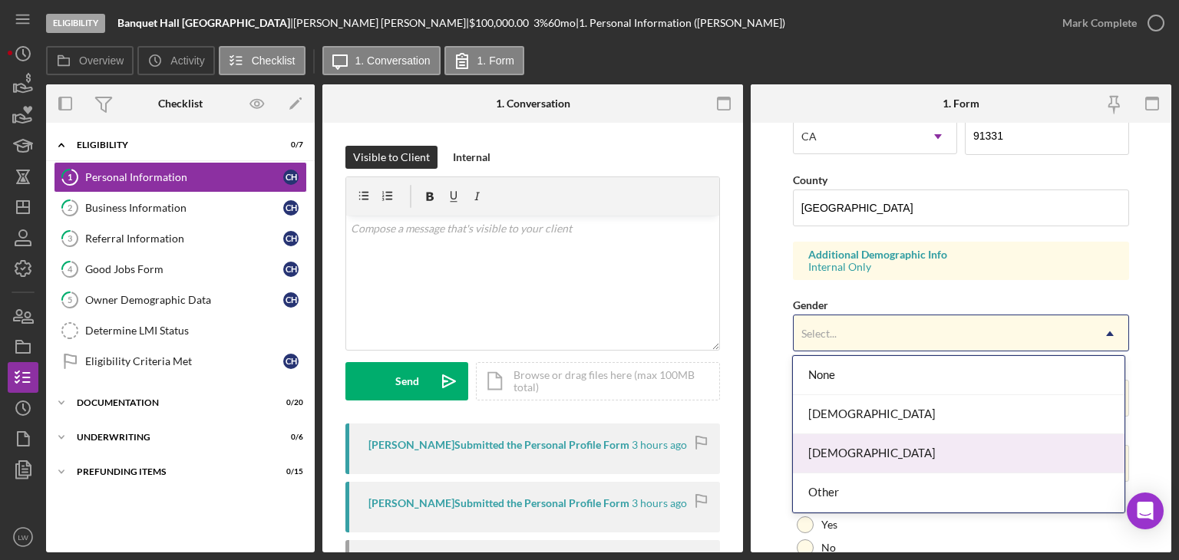
click at [866, 452] on div "[DEMOGRAPHIC_DATA]" at bounding box center [959, 453] width 332 height 39
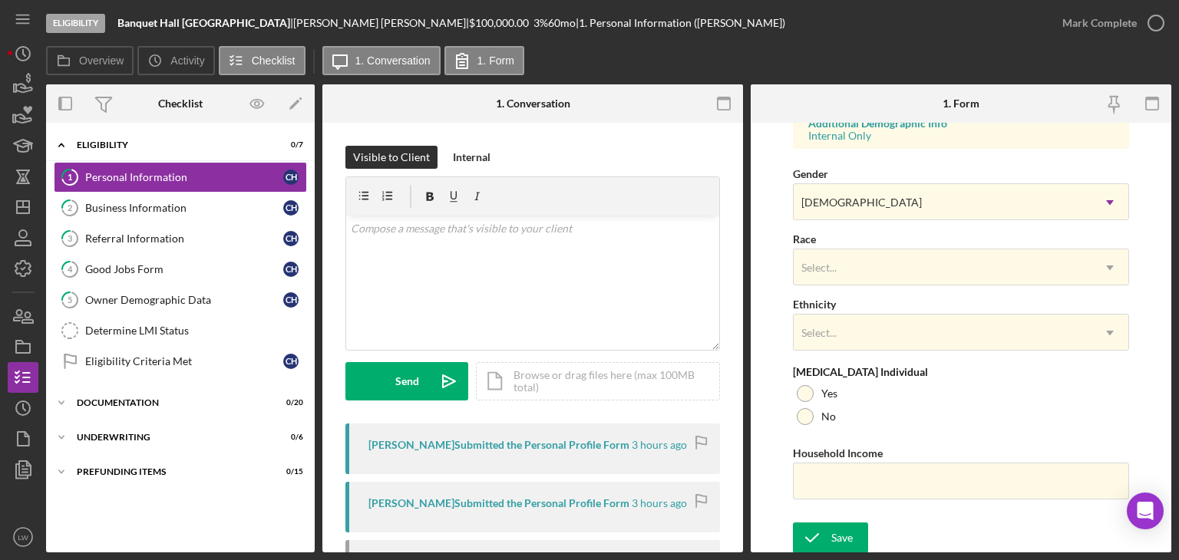
scroll to position [592, 0]
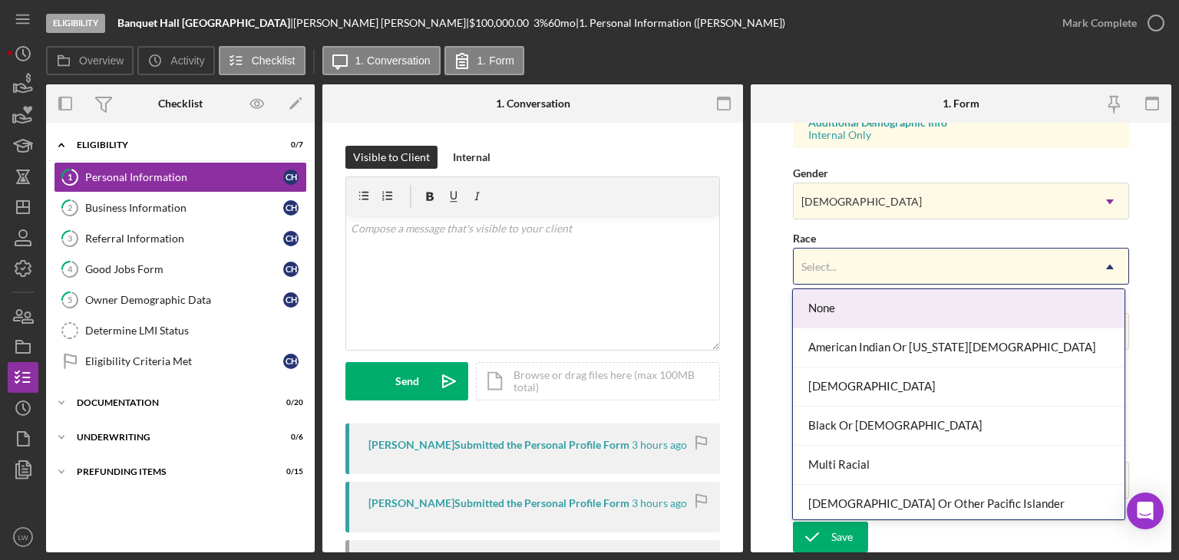
click at [863, 265] on div "Select..." at bounding box center [943, 266] width 298 height 35
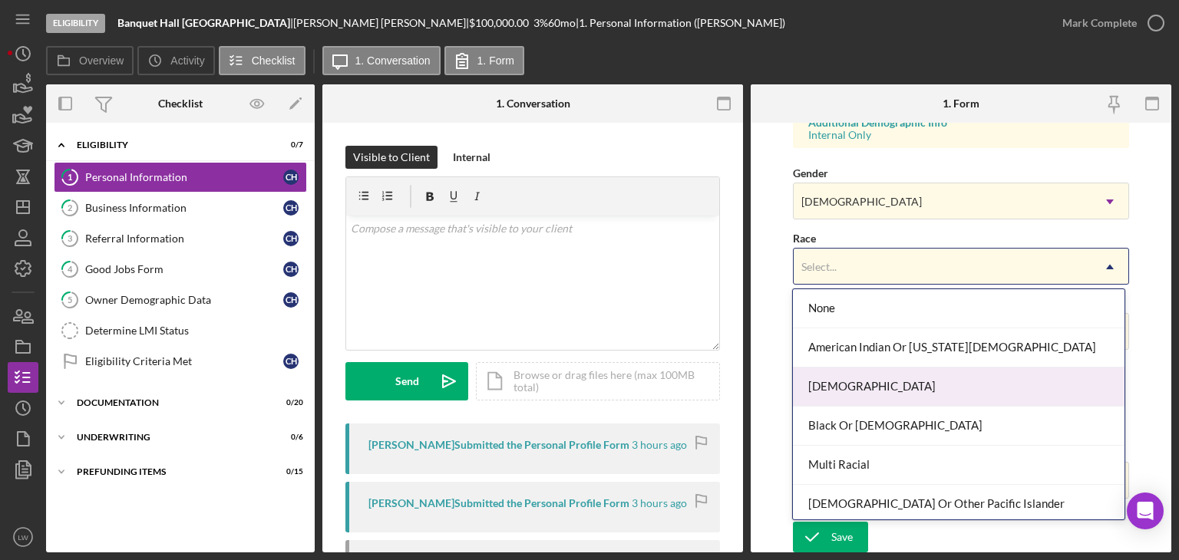
scroll to position [81, 0]
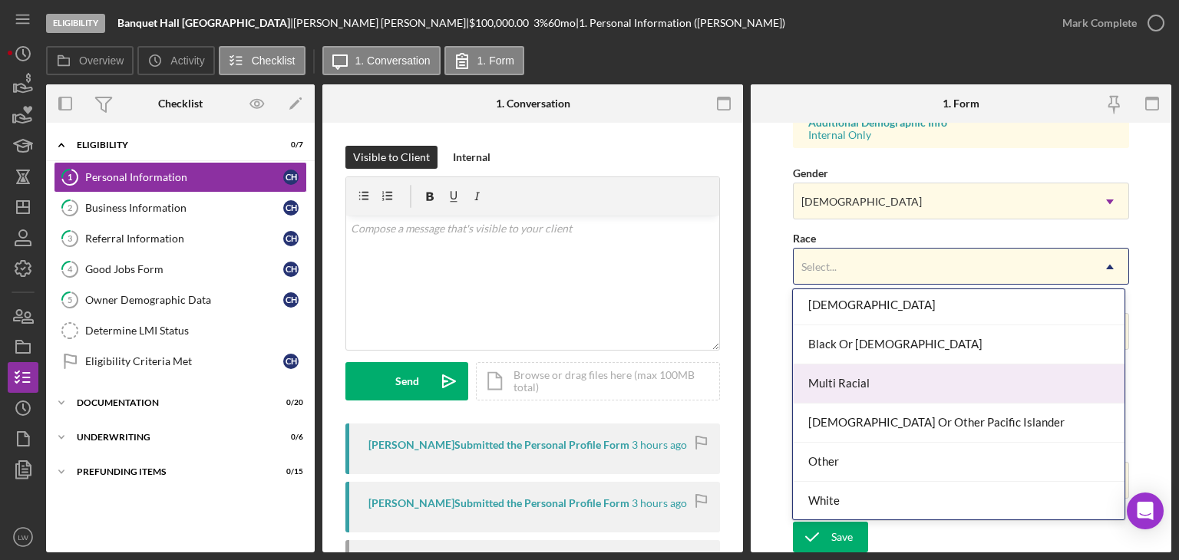
click at [1063, 378] on div "Multi Racial" at bounding box center [959, 384] width 332 height 39
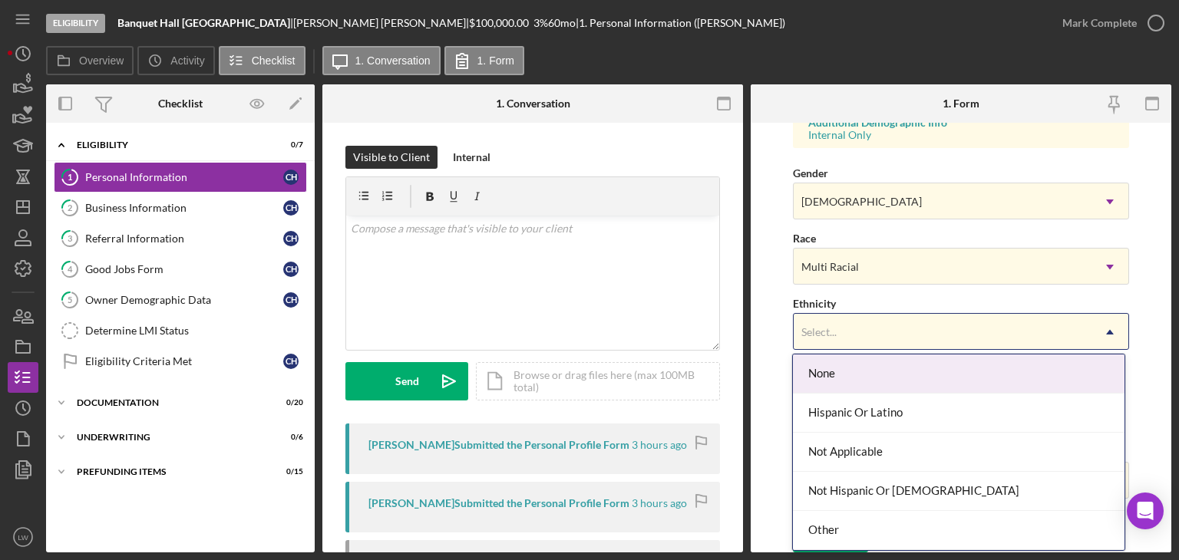
click at [866, 330] on div "Select..." at bounding box center [943, 332] width 298 height 35
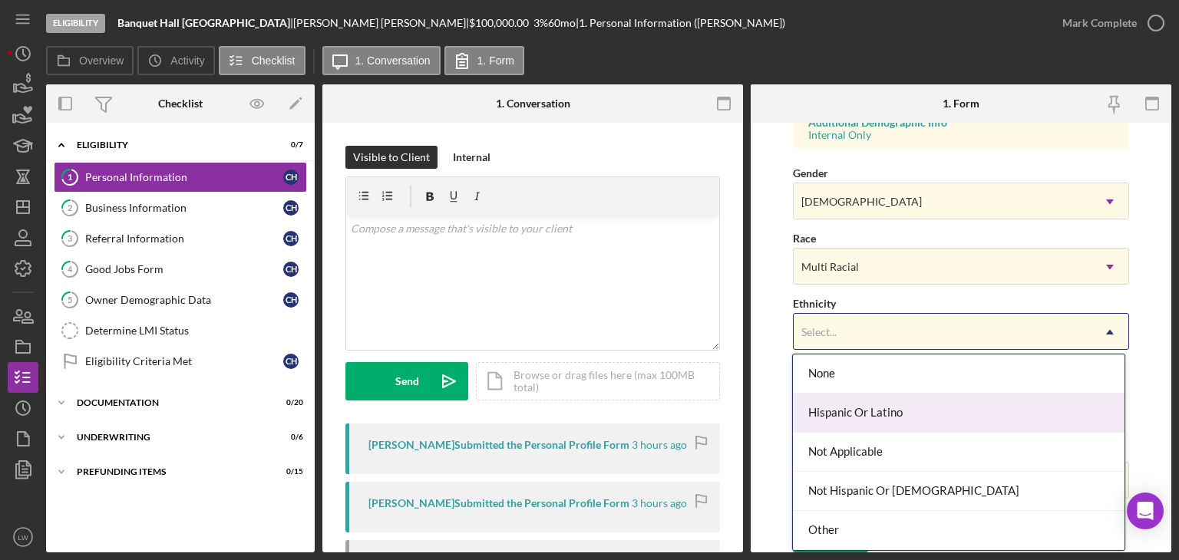
click at [942, 413] on div "Hispanic Or Latino" at bounding box center [959, 413] width 332 height 39
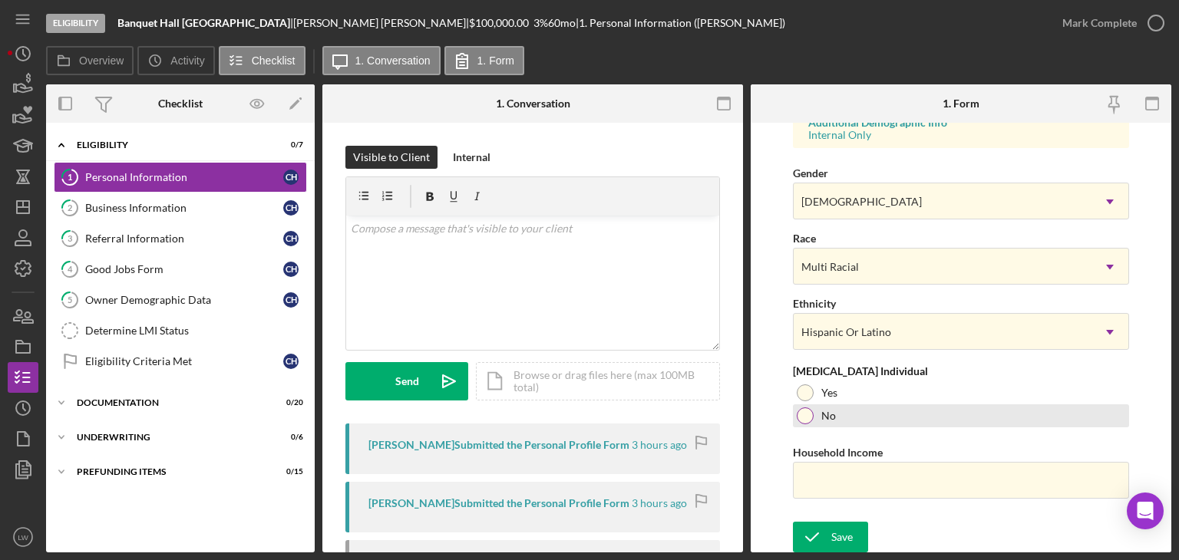
click at [804, 414] on div at bounding box center [805, 416] width 17 height 17
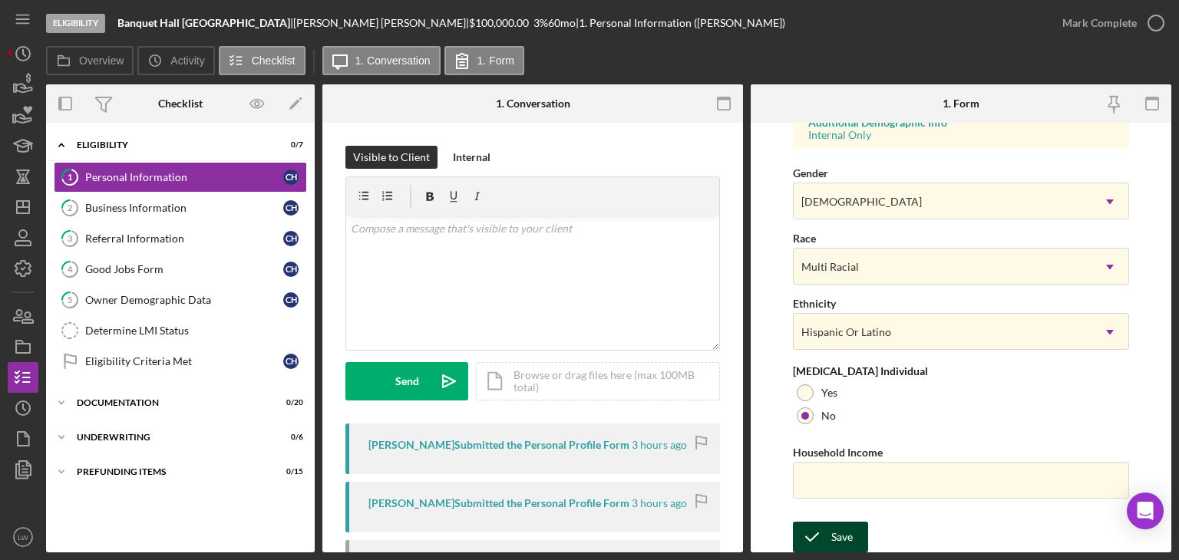
click at [833, 526] on div "Save" at bounding box center [841, 537] width 21 height 31
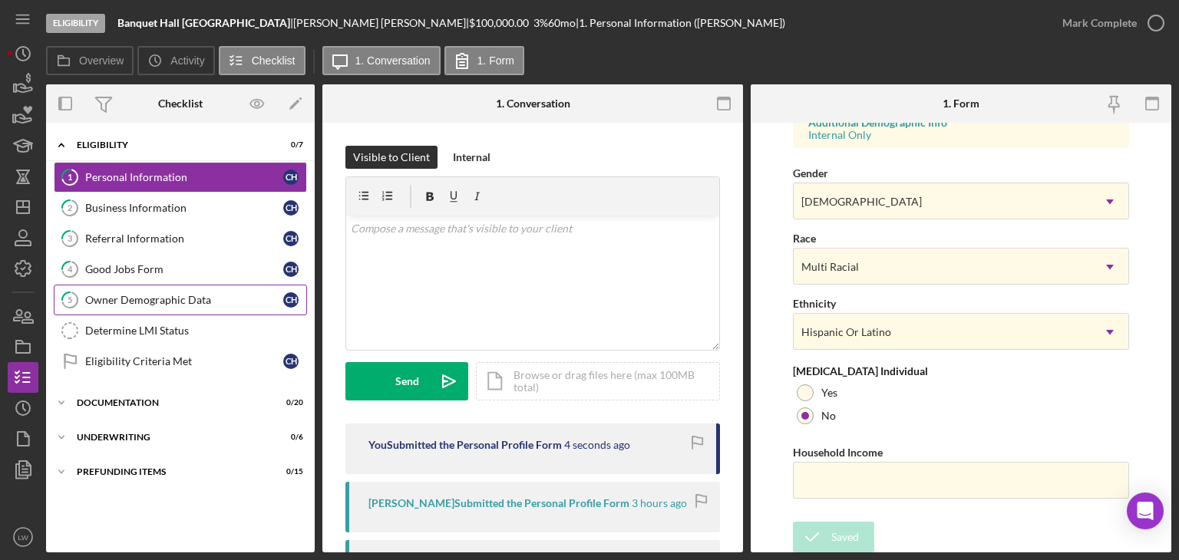
click at [164, 295] on div "Owner Demographic Data" at bounding box center [184, 300] width 198 height 12
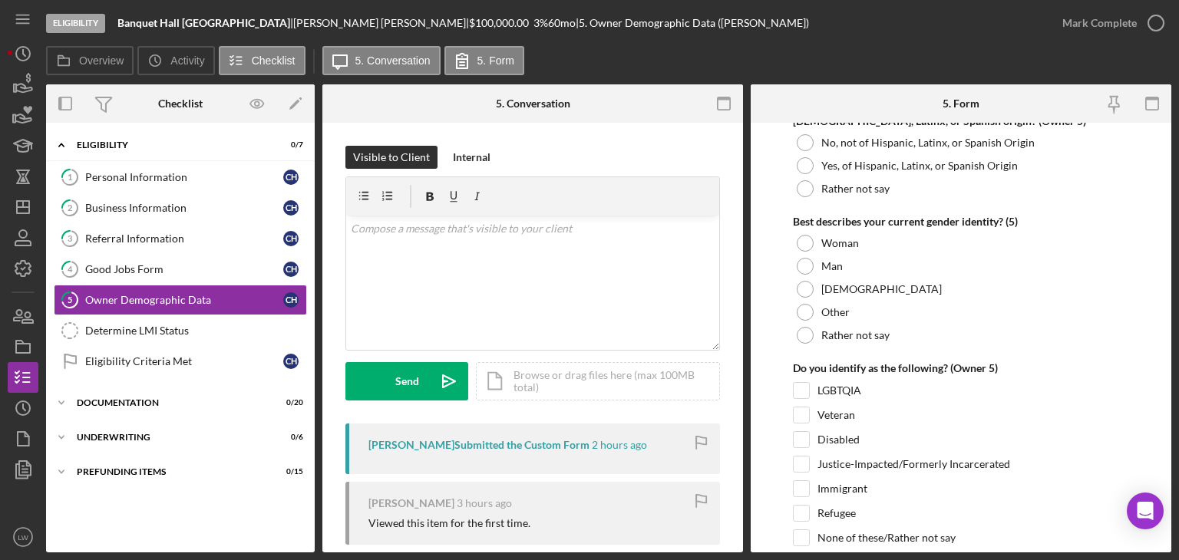
scroll to position [5959, 0]
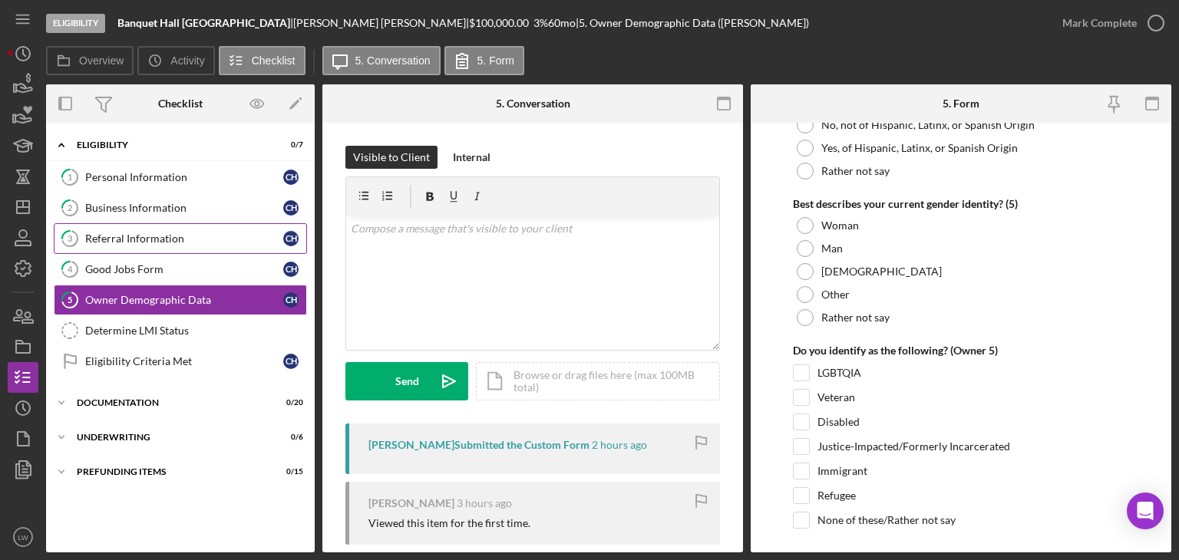
click at [163, 243] on div "Referral Information" at bounding box center [184, 239] width 198 height 12
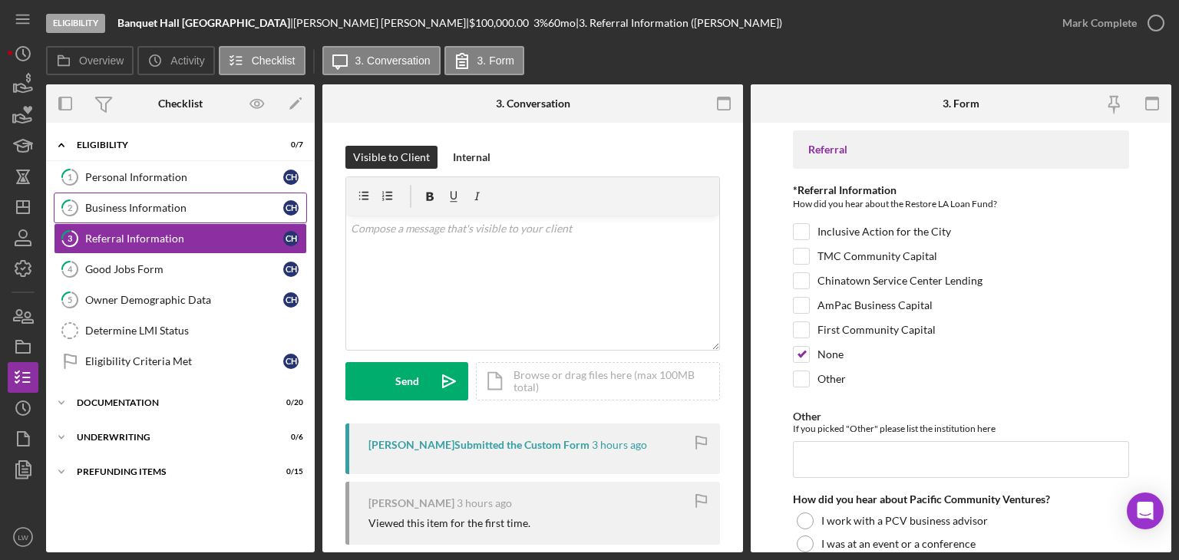
click at [185, 208] on div "Business Information" at bounding box center [184, 208] width 198 height 12
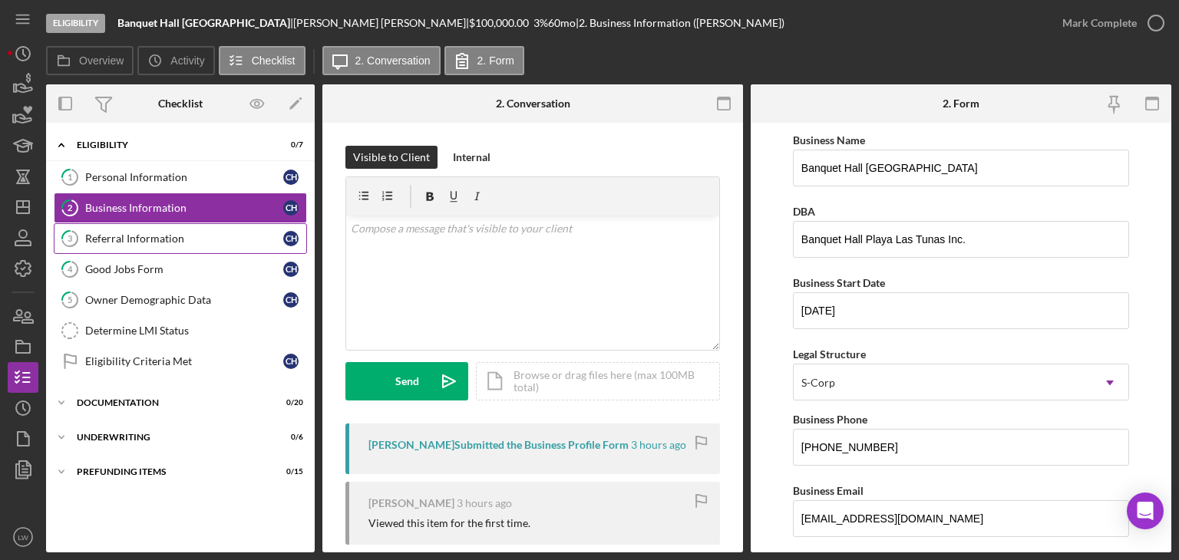
click at [147, 237] on div "Referral Information" at bounding box center [184, 239] width 198 height 12
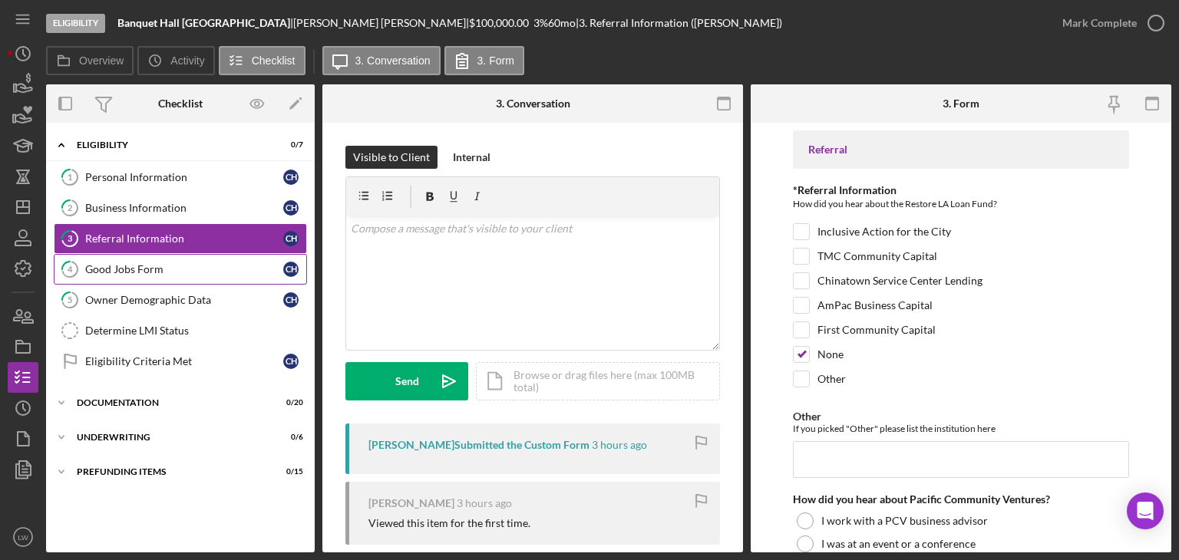
click at [147, 263] on div "Good Jobs Form" at bounding box center [184, 269] width 198 height 12
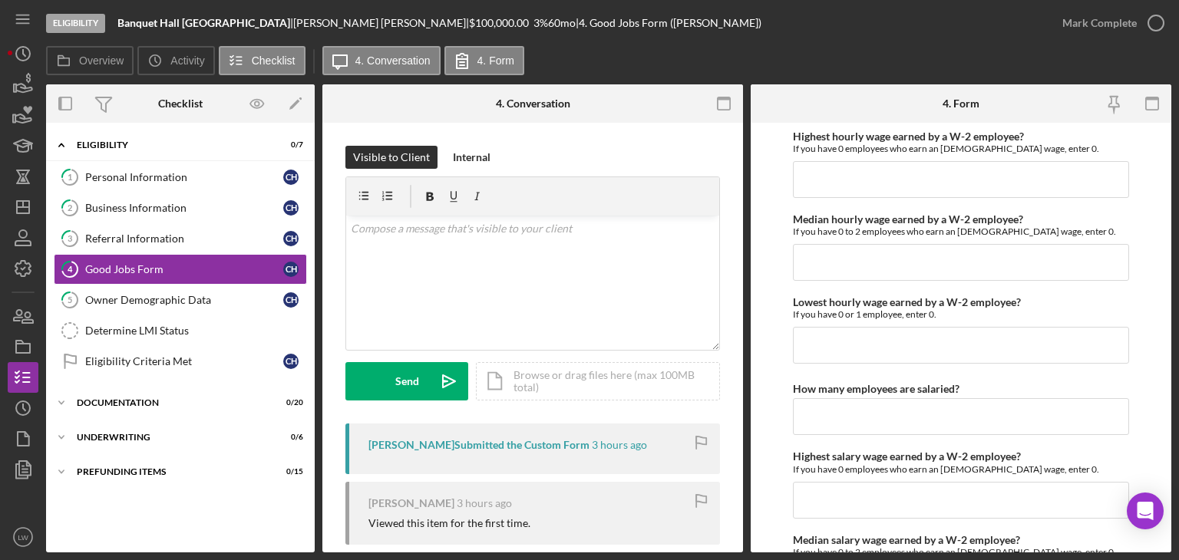
scroll to position [3223, 0]
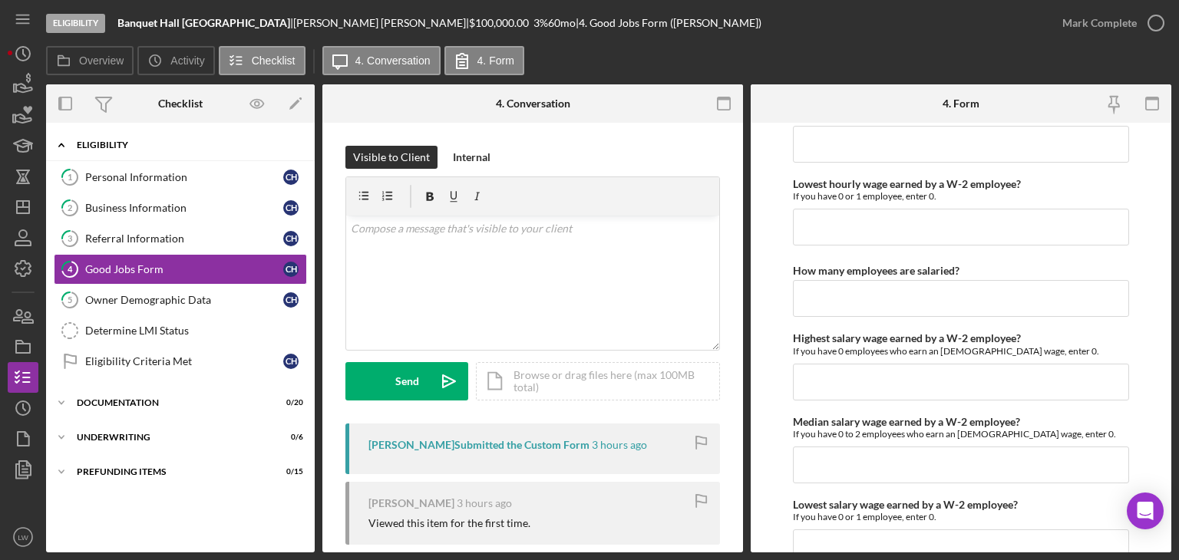
click at [173, 160] on div "Icon/Expander Eligibility 0 / 7" at bounding box center [180, 145] width 269 height 31
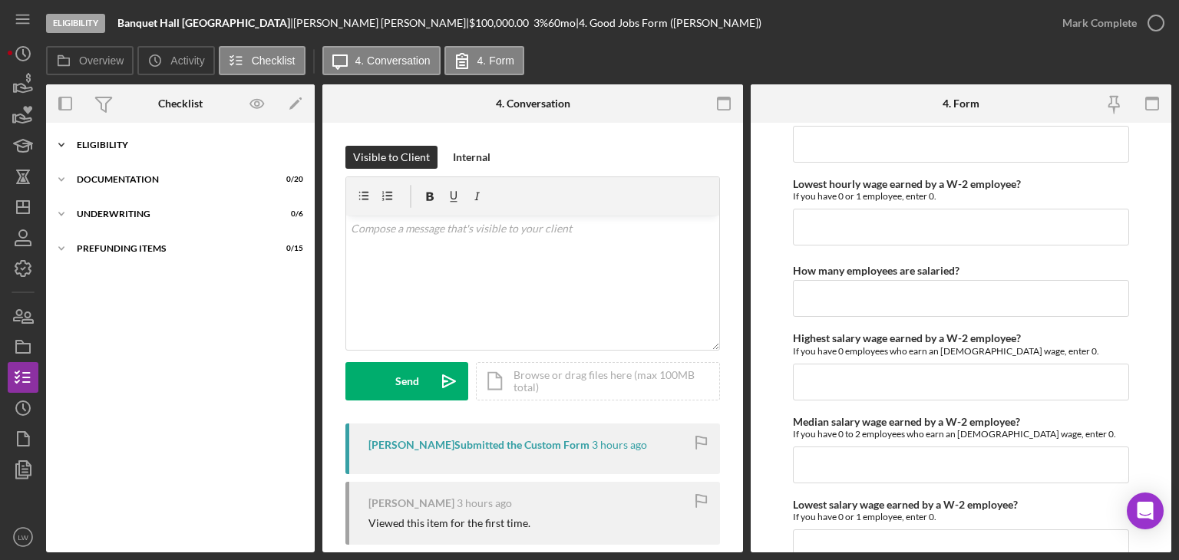
click at [120, 146] on div "Eligibility" at bounding box center [186, 144] width 219 height 9
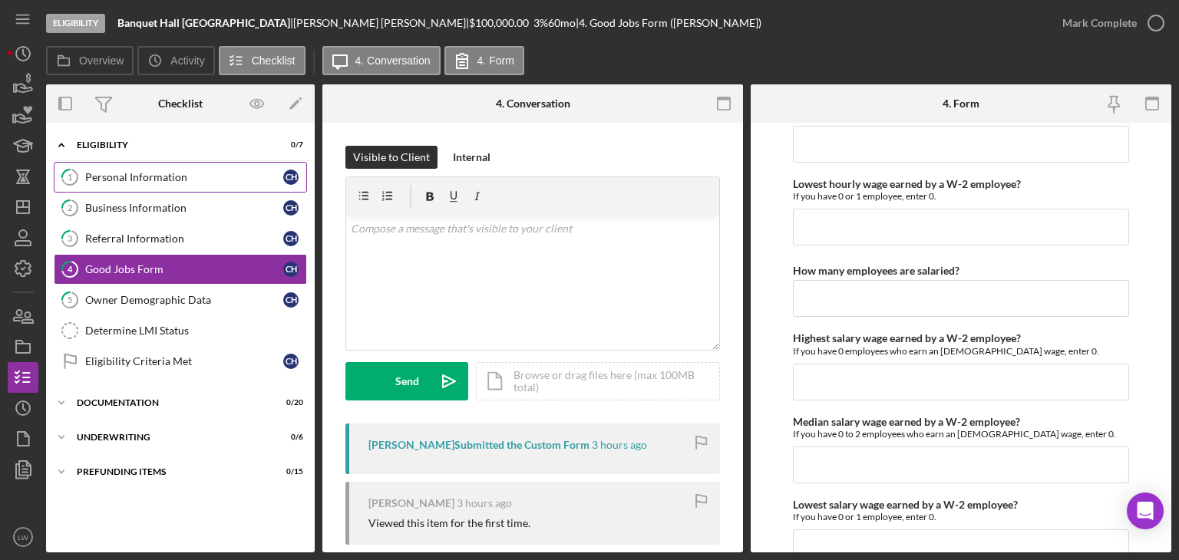
click at [126, 169] on link "1 Personal Information C H" at bounding box center [180, 177] width 253 height 31
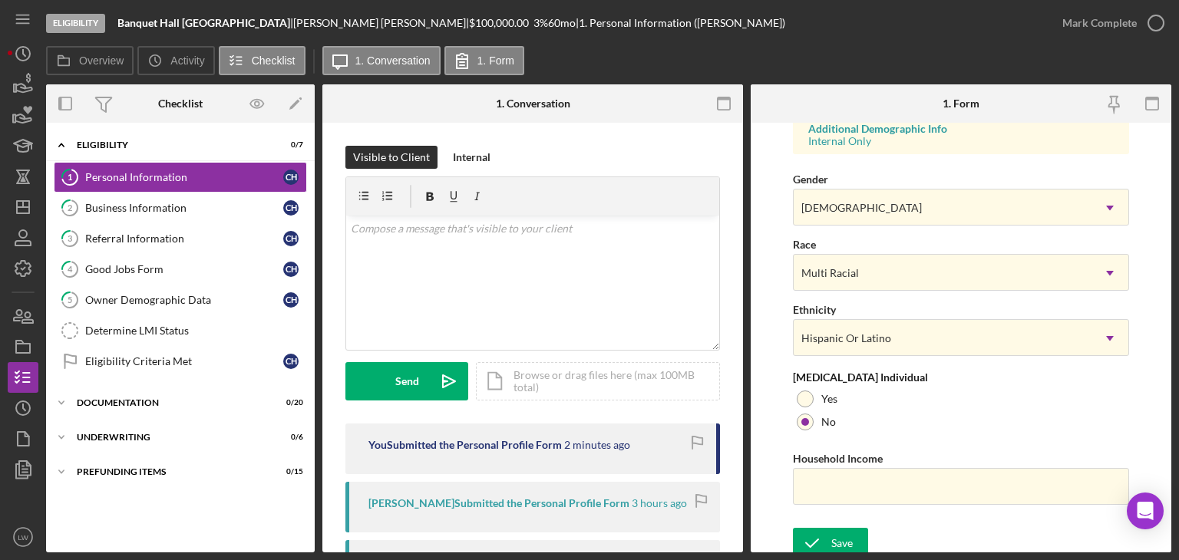
scroll to position [592, 0]
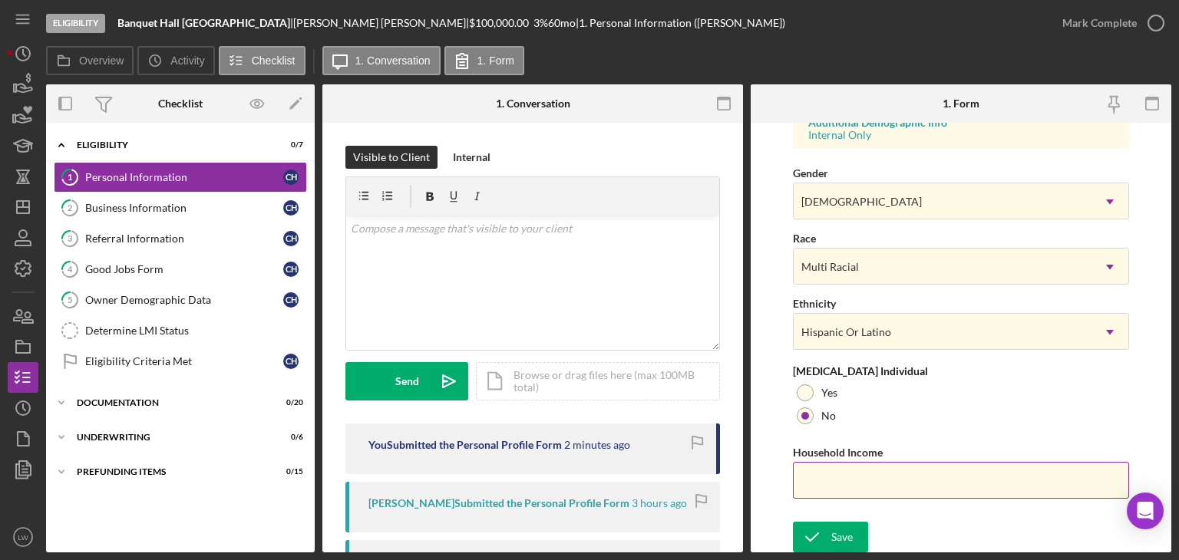
click at [890, 479] on input "Household Income" at bounding box center [961, 480] width 336 height 37
click at [894, 483] on input "$-" at bounding box center [961, 480] width 336 height 37
click at [916, 474] on input "$-" at bounding box center [961, 480] width 336 height 37
type input "$-8,707"
click at [835, 530] on div "Save" at bounding box center [841, 537] width 21 height 31
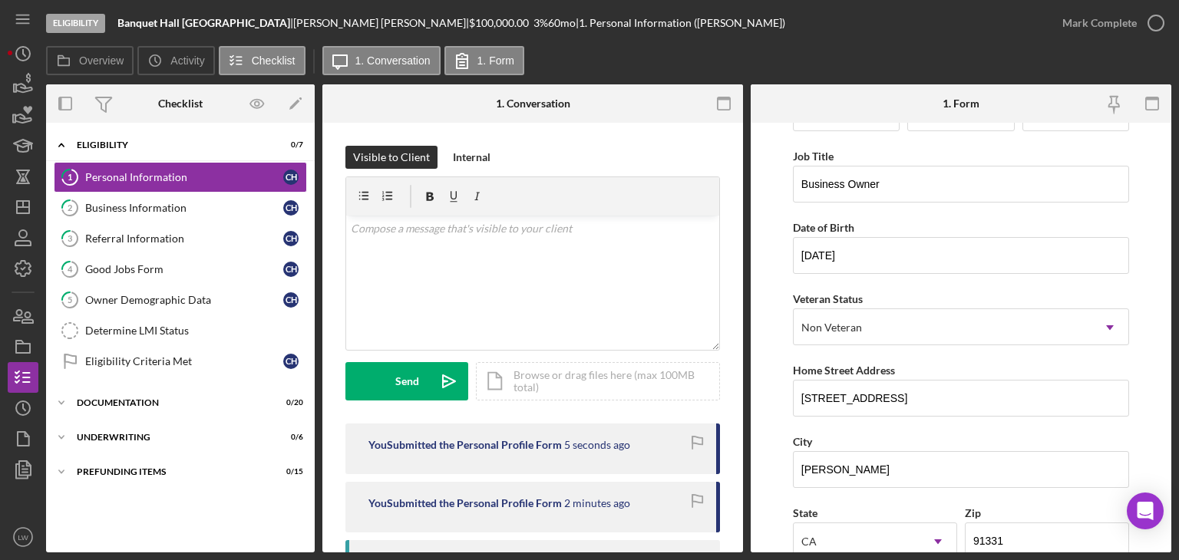
scroll to position [0, 0]
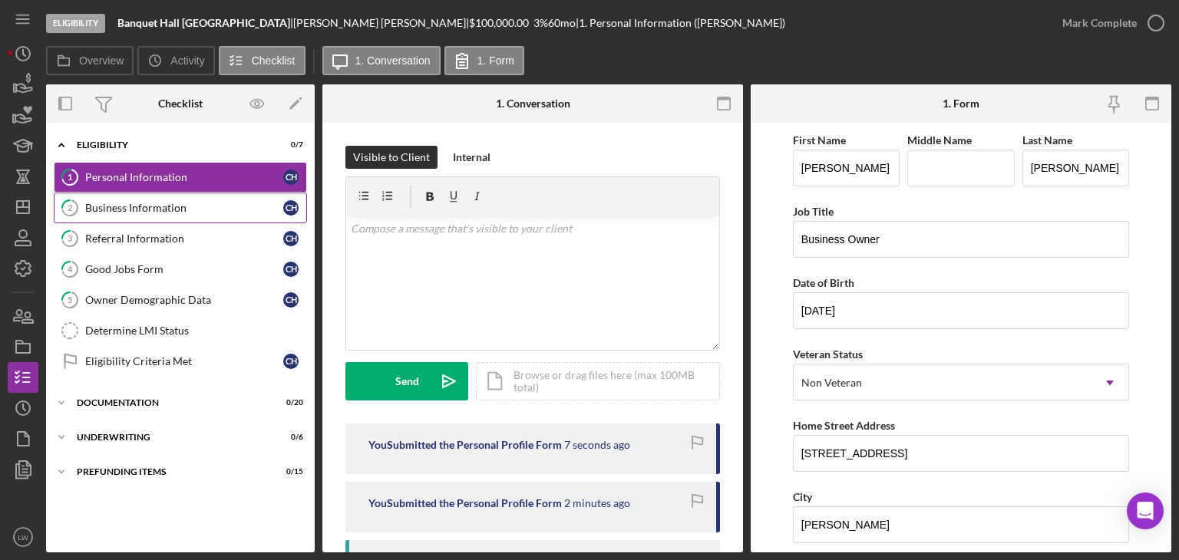
click at [159, 208] on div "Business Information" at bounding box center [184, 208] width 198 height 12
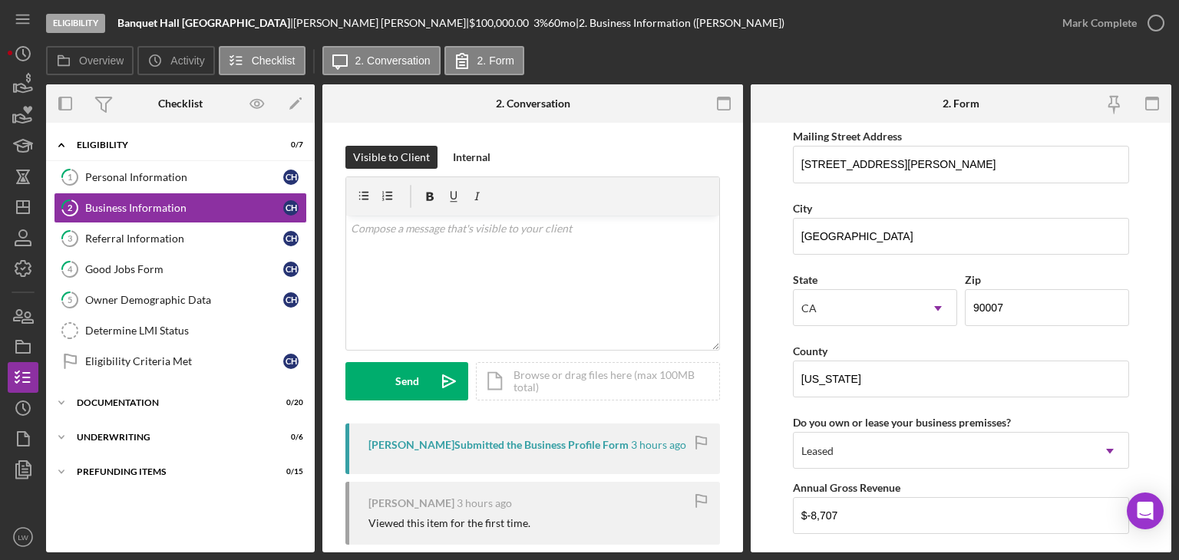
scroll to position [1305, 0]
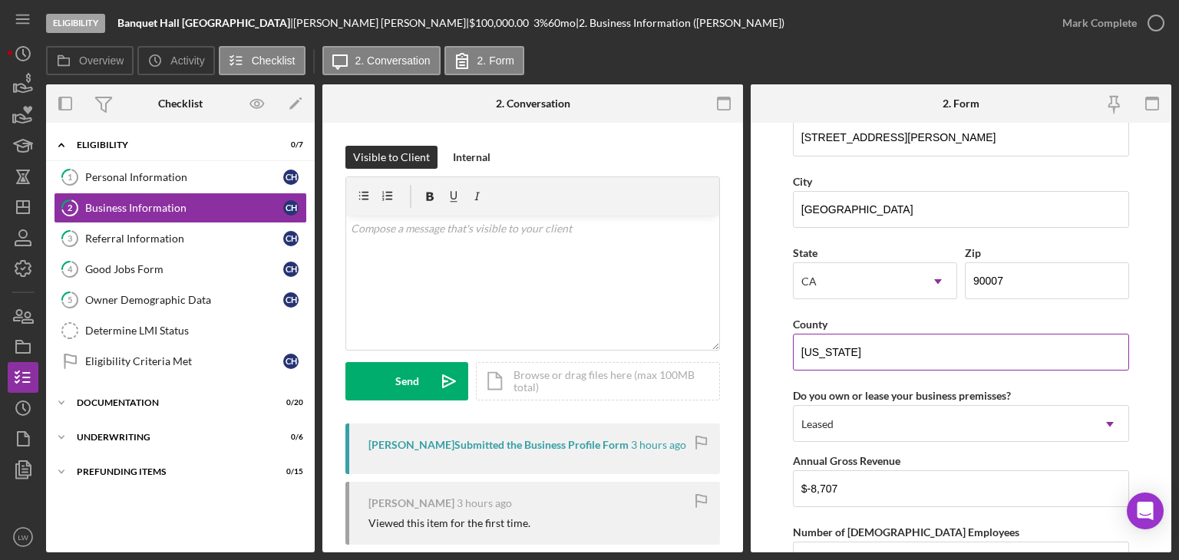
click at [906, 345] on input "[US_STATE]" at bounding box center [961, 352] width 336 height 37
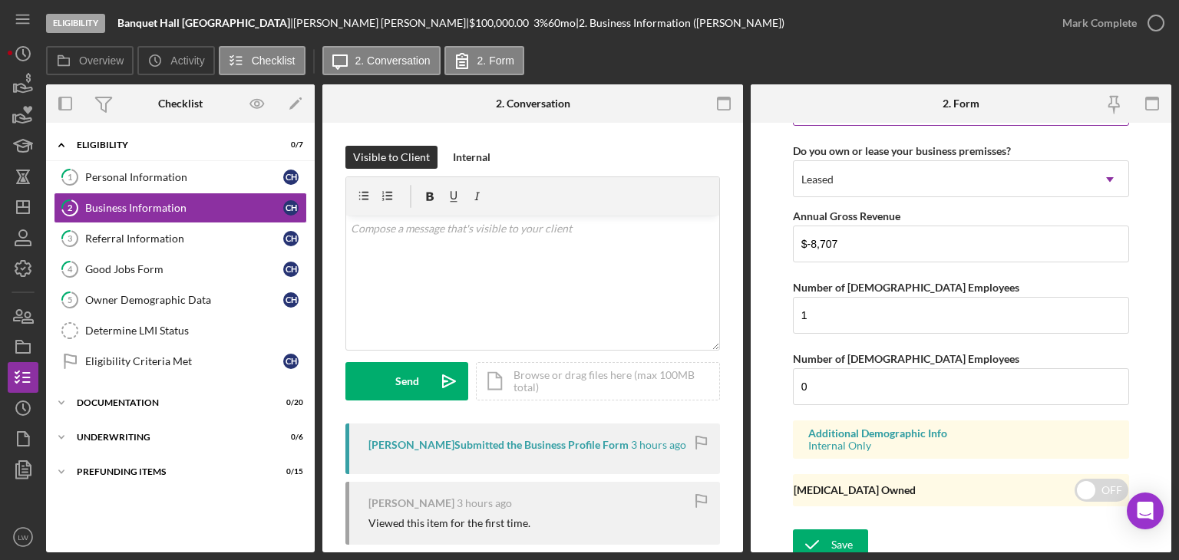
scroll to position [1553, 0]
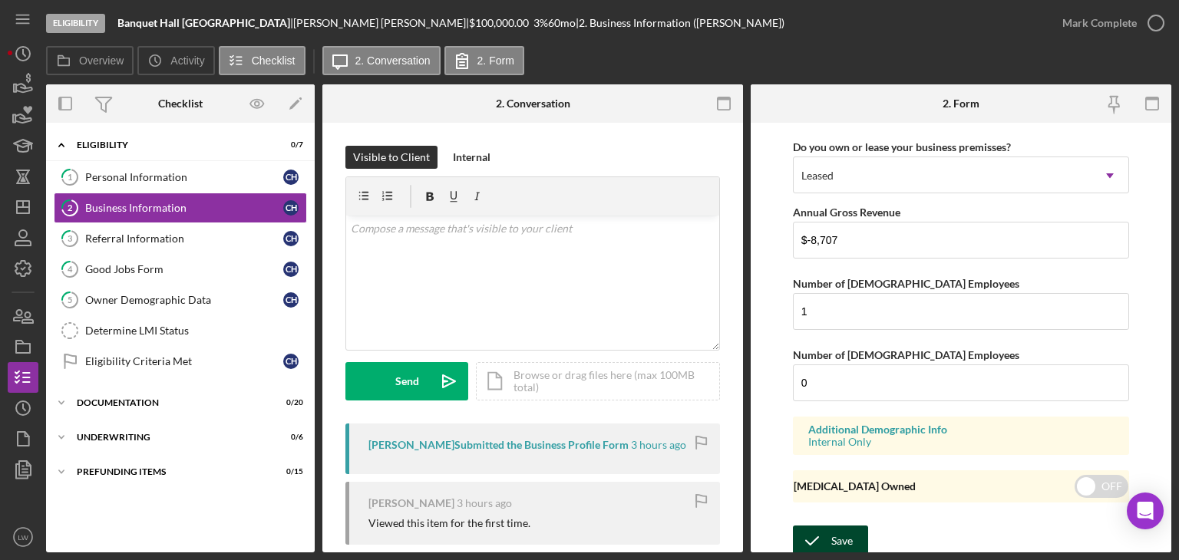
type input "[GEOGRAPHIC_DATA]"
click at [837, 531] on div "Save" at bounding box center [841, 541] width 21 height 31
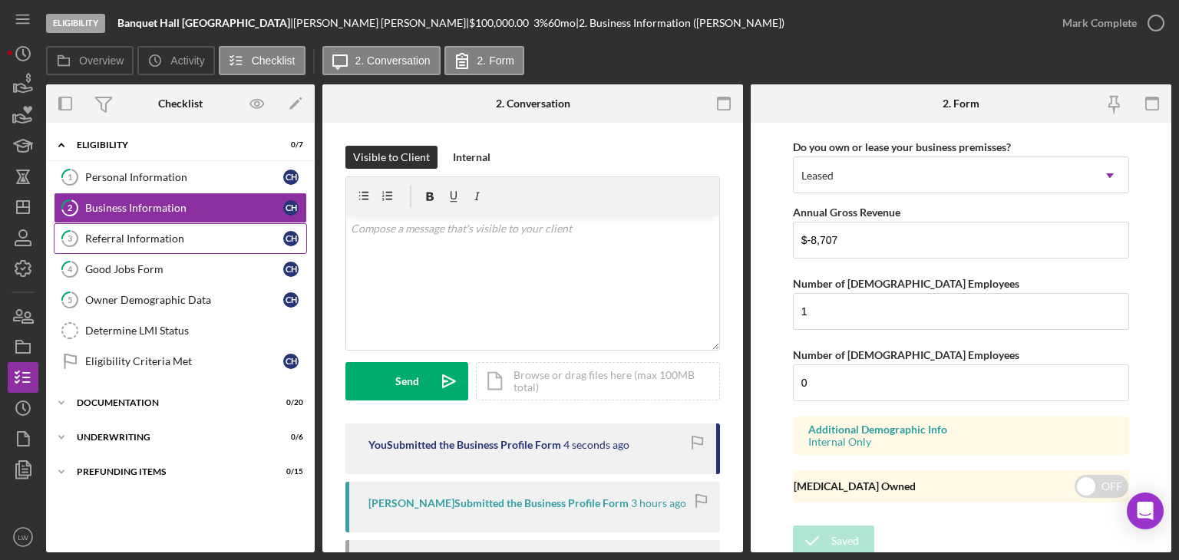
click at [157, 246] on link "3 Referral Information C H" at bounding box center [180, 238] width 253 height 31
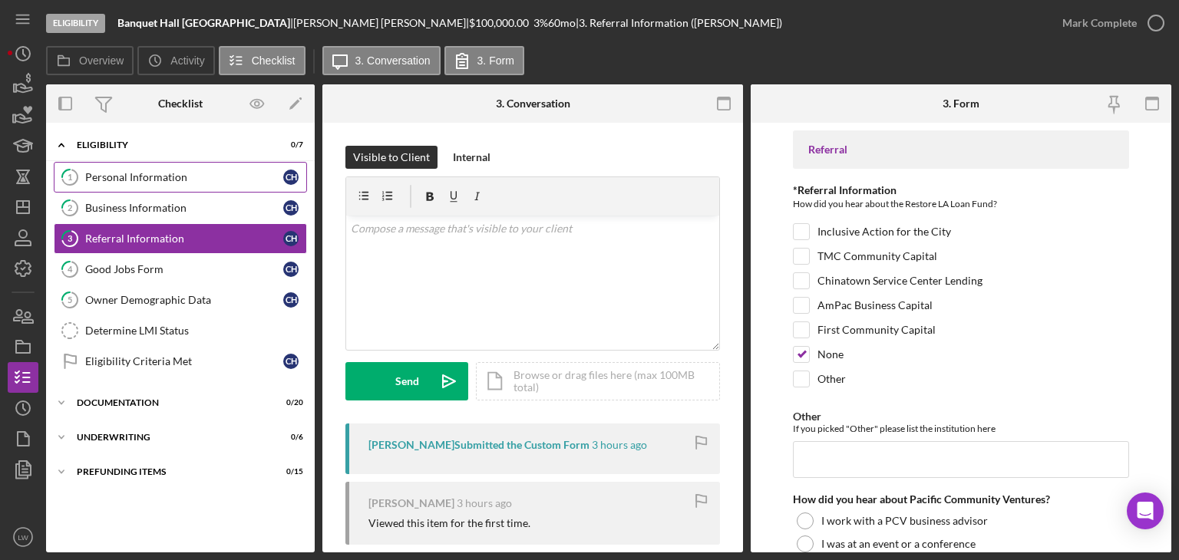
click at [189, 176] on div "Personal Information" at bounding box center [184, 177] width 198 height 12
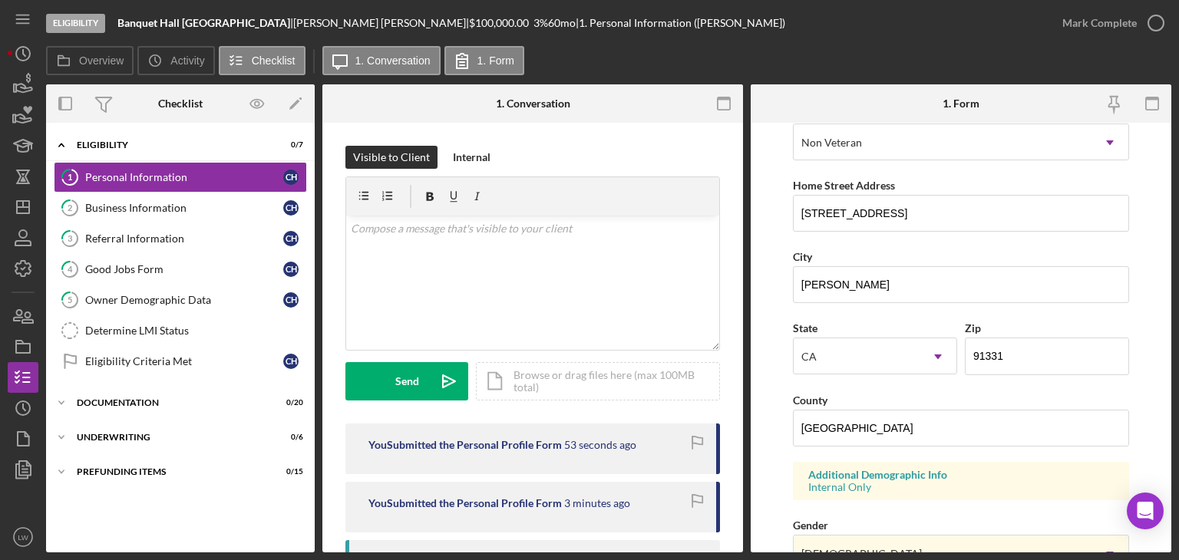
scroll to position [307, 0]
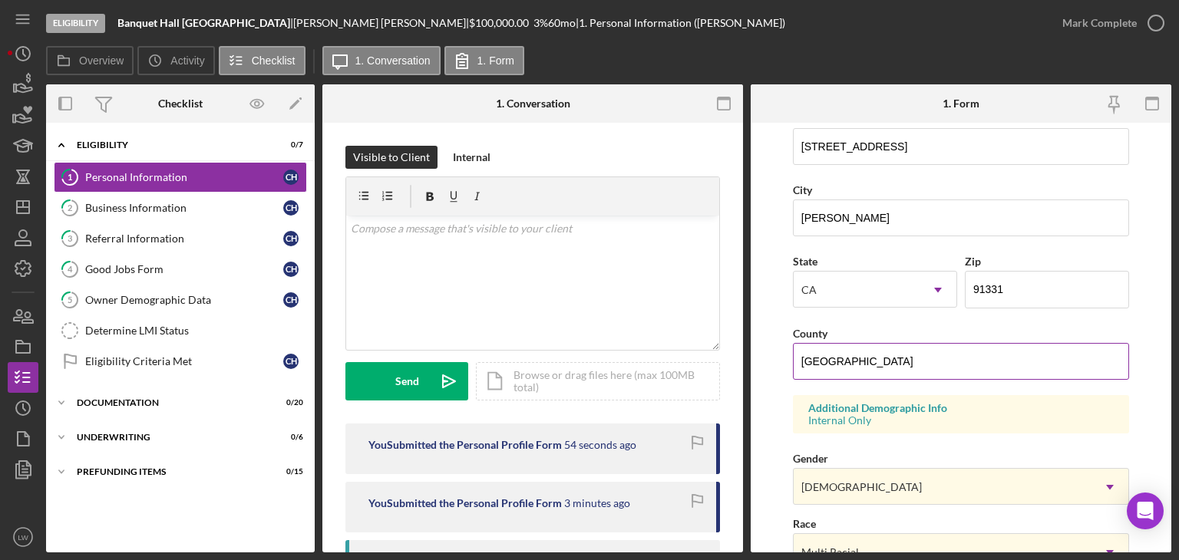
click at [930, 351] on input "[GEOGRAPHIC_DATA]" at bounding box center [961, 361] width 336 height 37
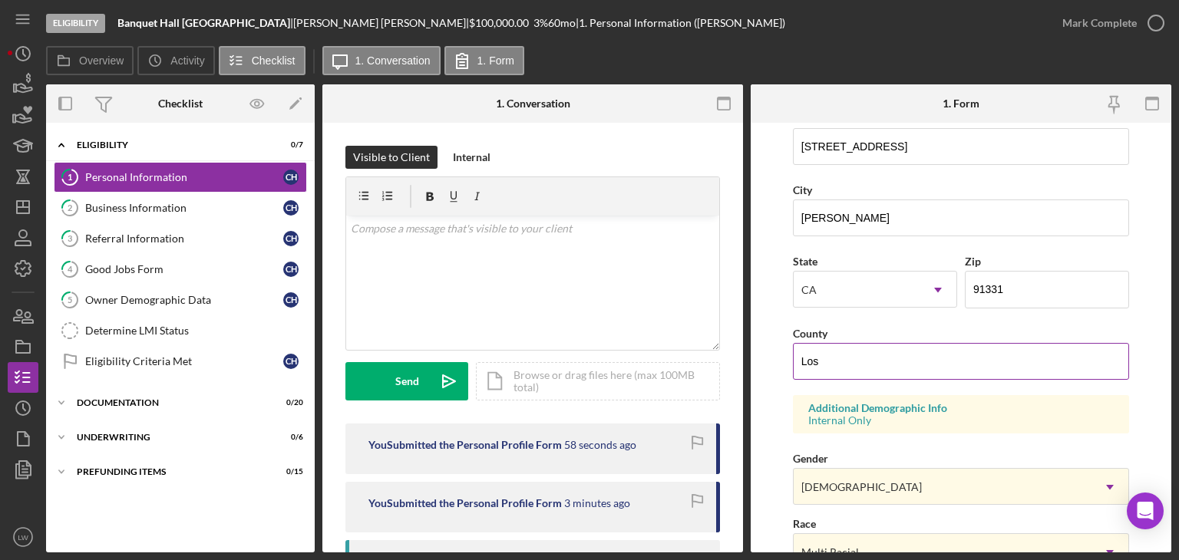
type input "[GEOGRAPHIC_DATA]"
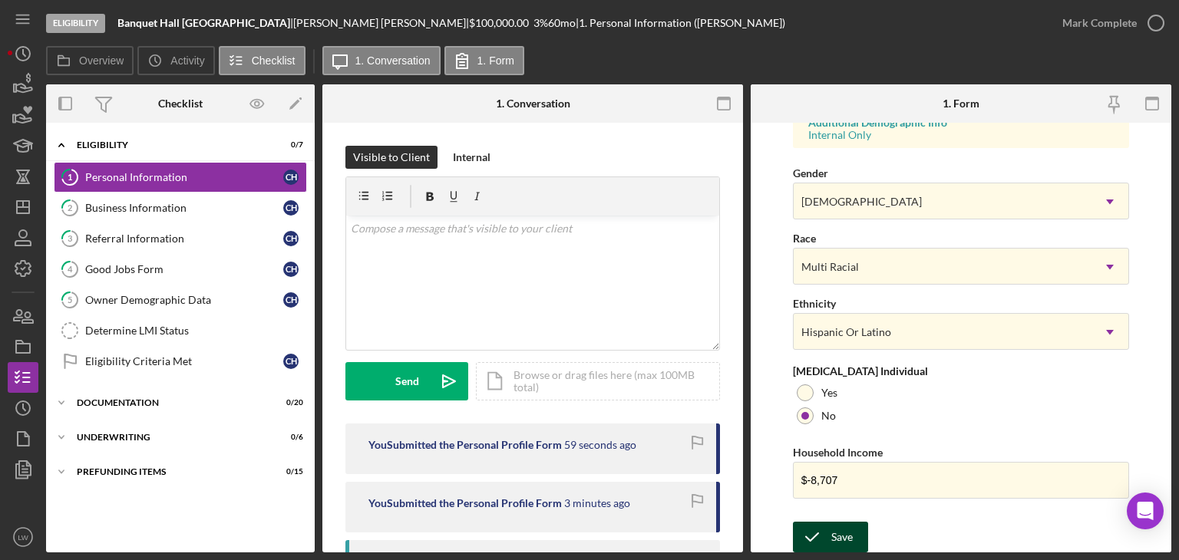
click at [834, 541] on div "Save" at bounding box center [841, 537] width 21 height 31
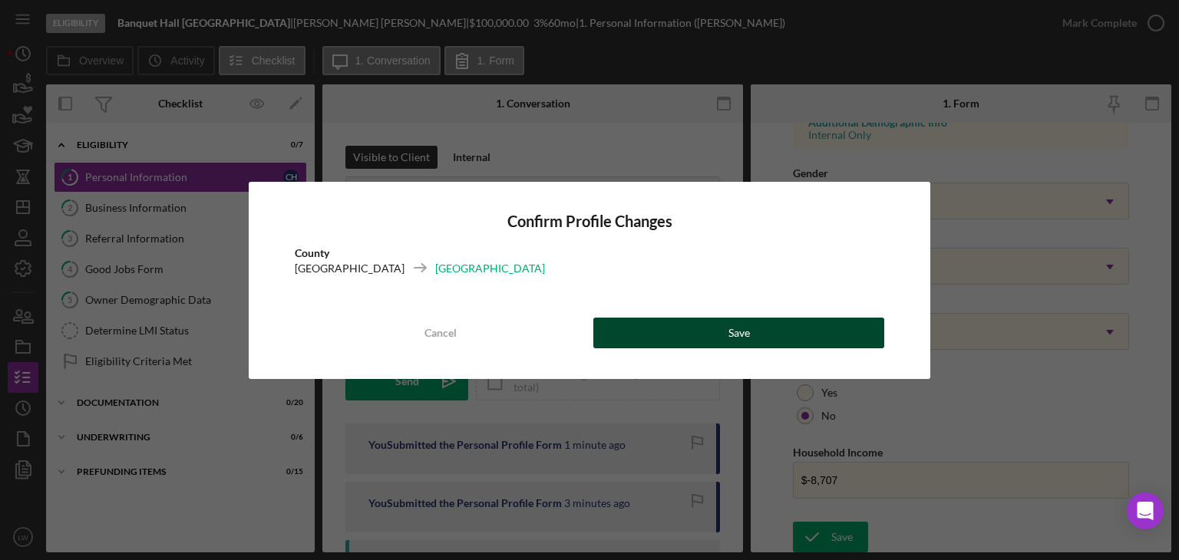
click at [743, 329] on div "Save" at bounding box center [738, 333] width 21 height 31
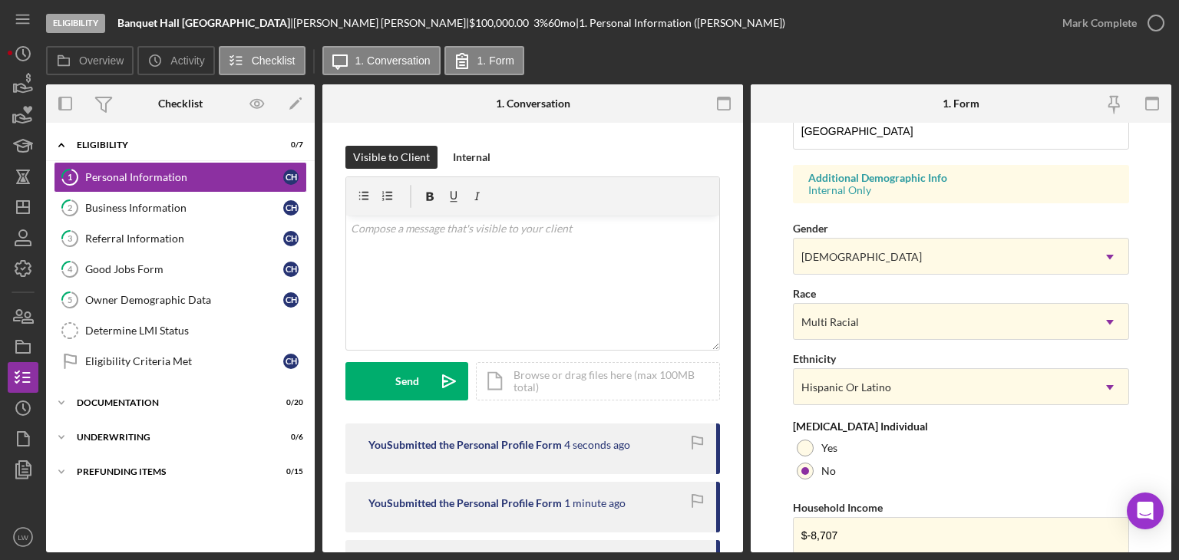
scroll to position [516, 0]
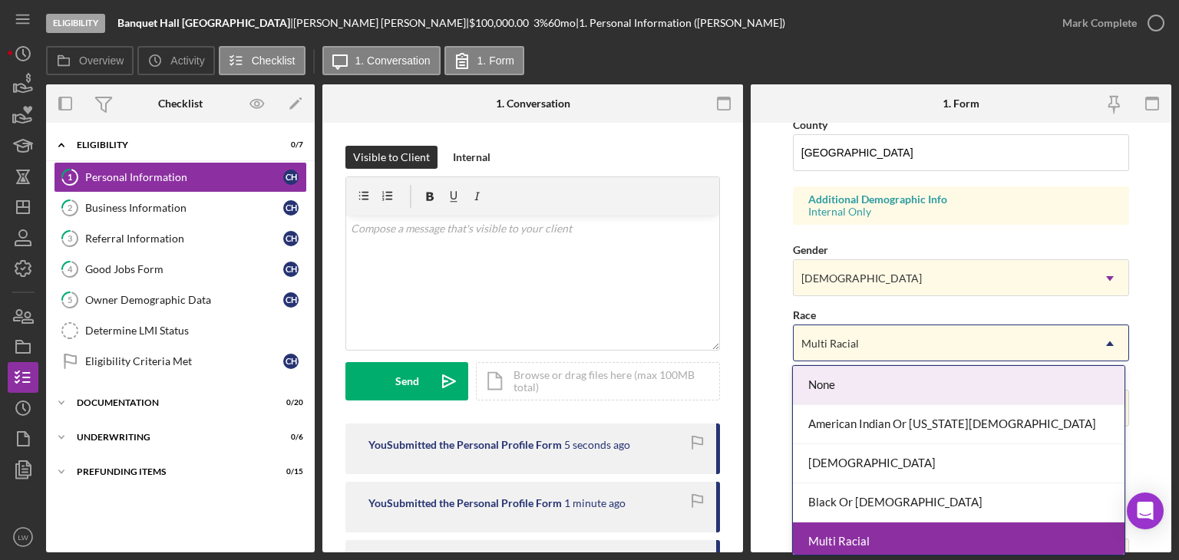
click at [1095, 338] on icon "Icon/Dropdown Arrow" at bounding box center [1109, 343] width 37 height 37
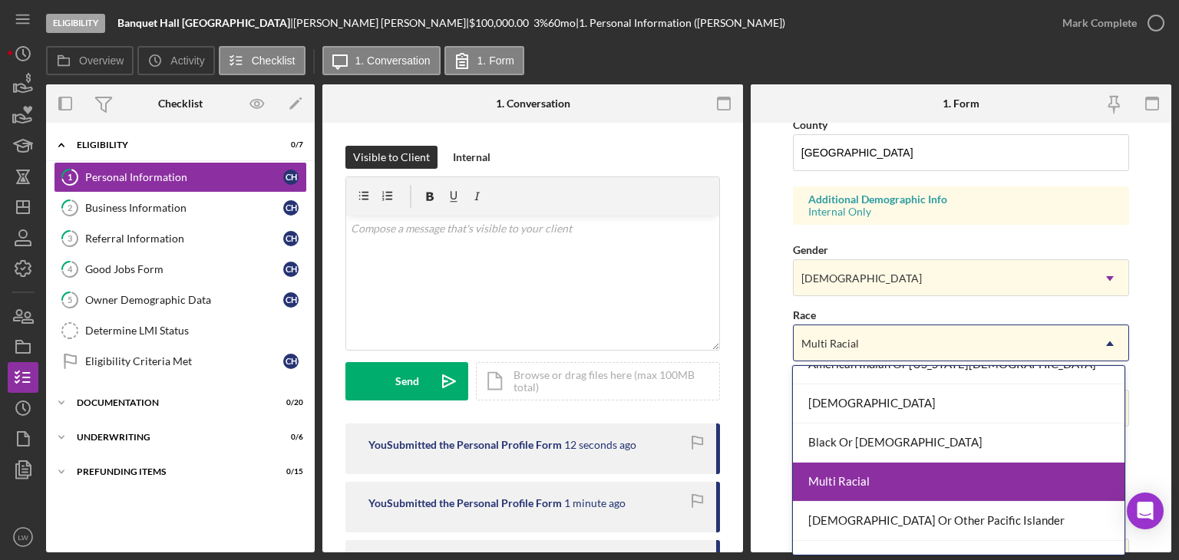
scroll to position [123, 0]
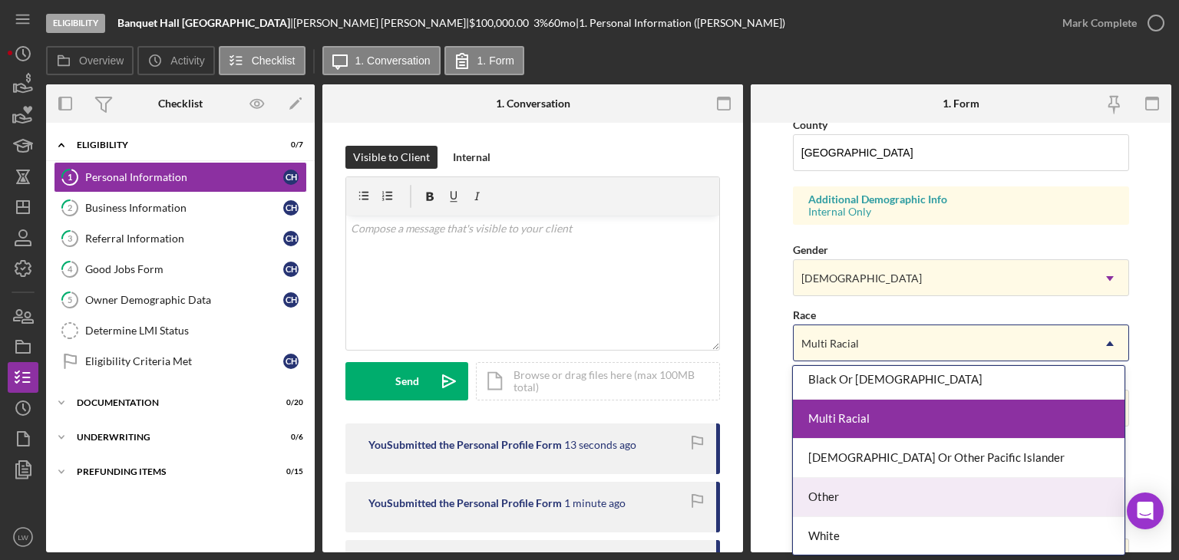
click at [980, 490] on div "Other" at bounding box center [959, 497] width 332 height 39
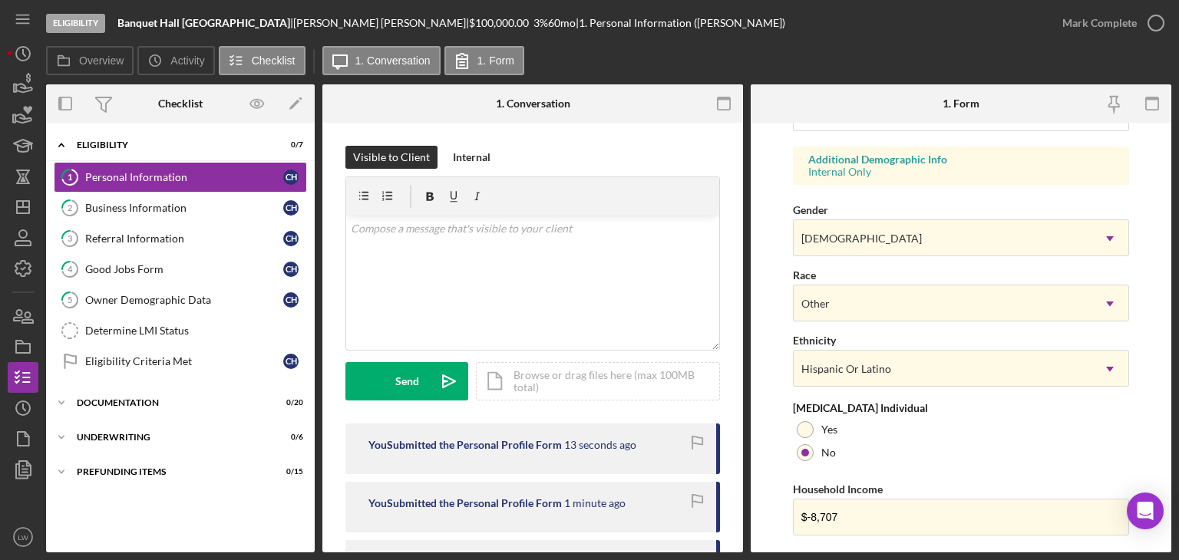
scroll to position [592, 0]
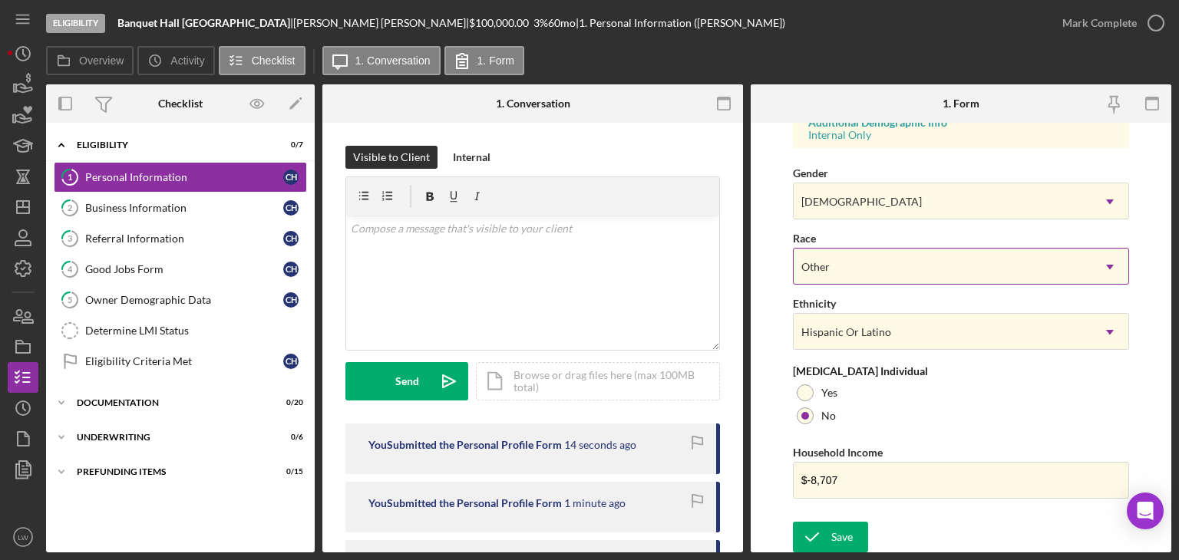
click at [982, 259] on div "Other" at bounding box center [943, 266] width 298 height 35
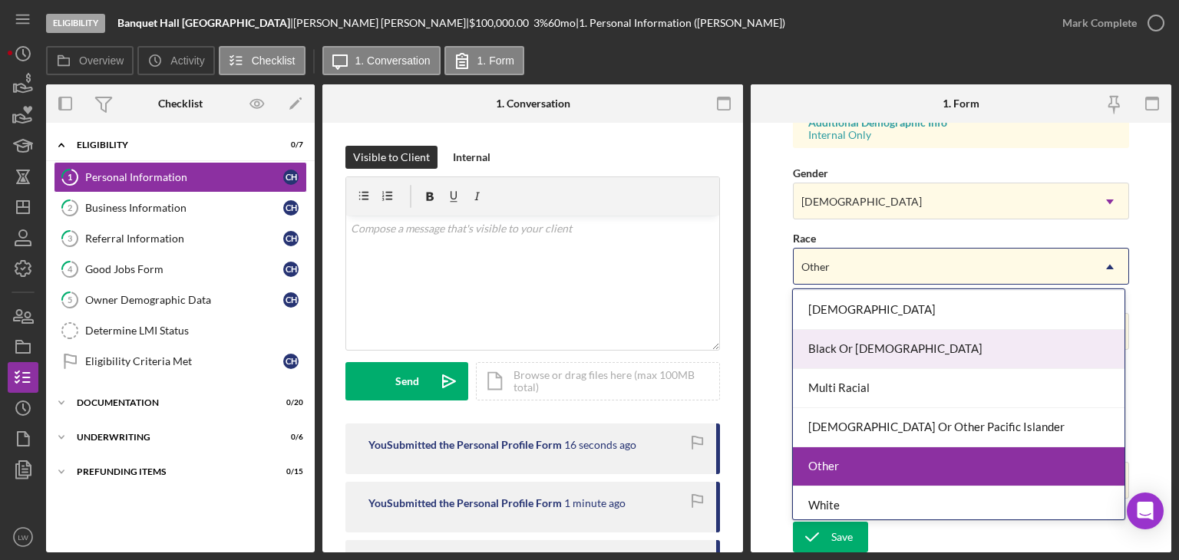
scroll to position [81, 0]
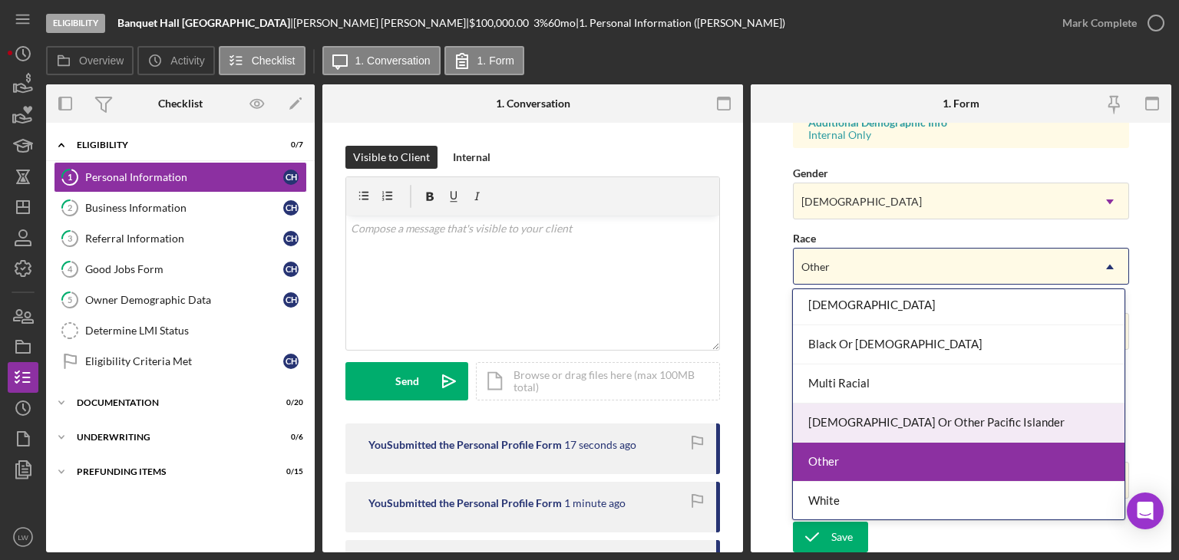
click at [1139, 397] on form "First Name [PERSON_NAME] Middle Name Last Name [PERSON_NAME] Job Title Business…" at bounding box center [961, 338] width 421 height 430
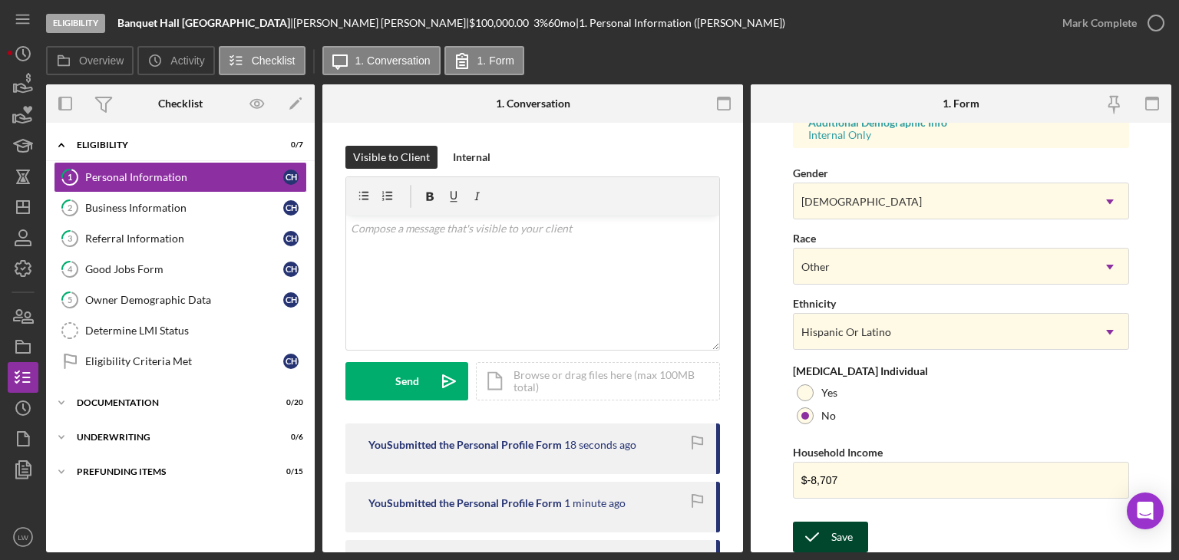
click at [828, 530] on icon "submit" at bounding box center [812, 537] width 38 height 38
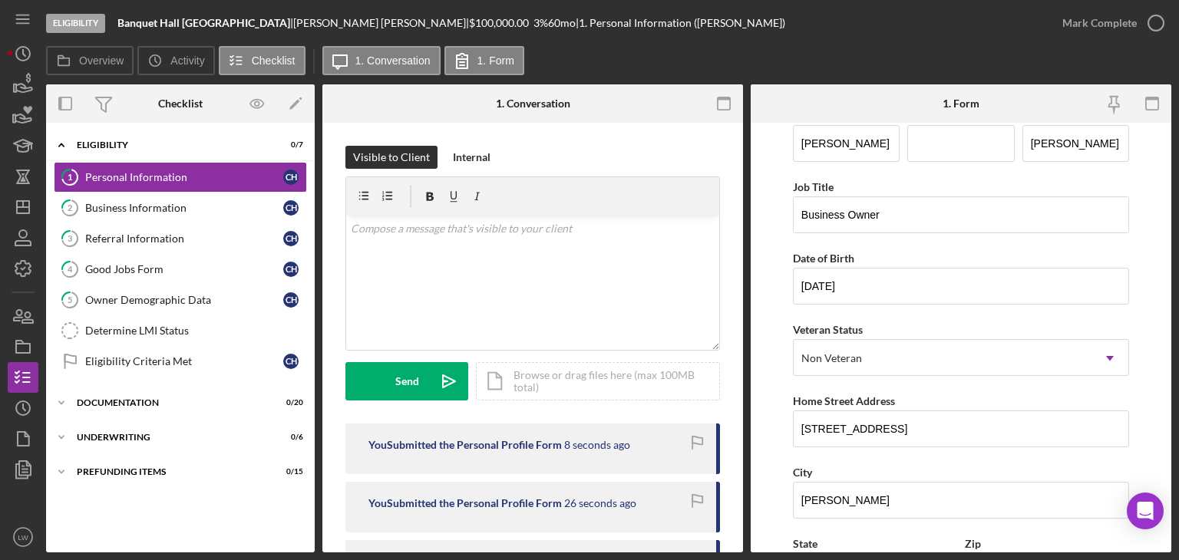
scroll to position [0, 0]
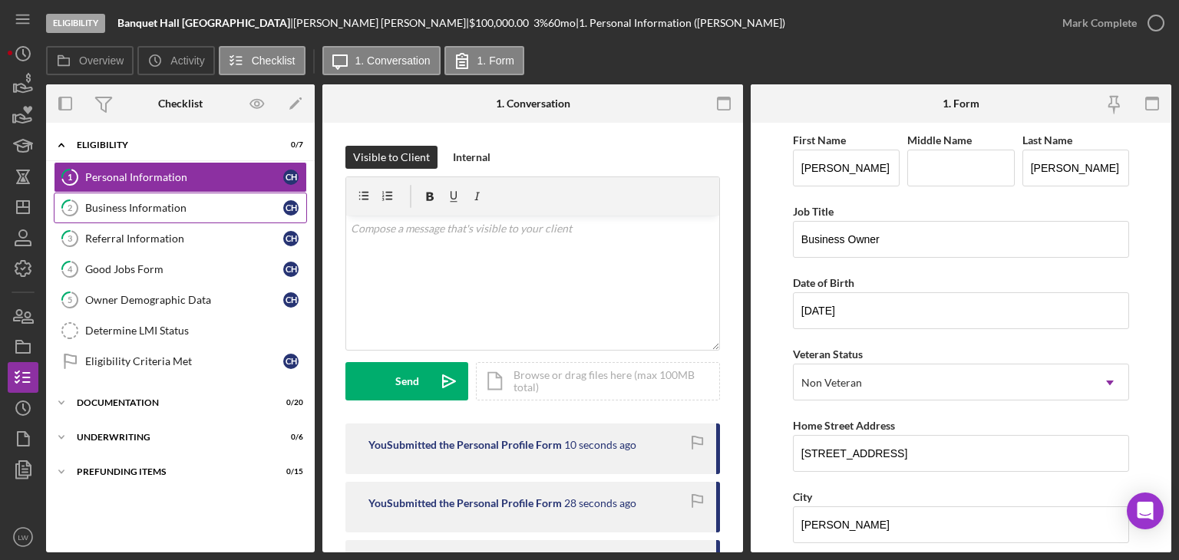
click at [149, 208] on div "Business Information" at bounding box center [184, 208] width 198 height 12
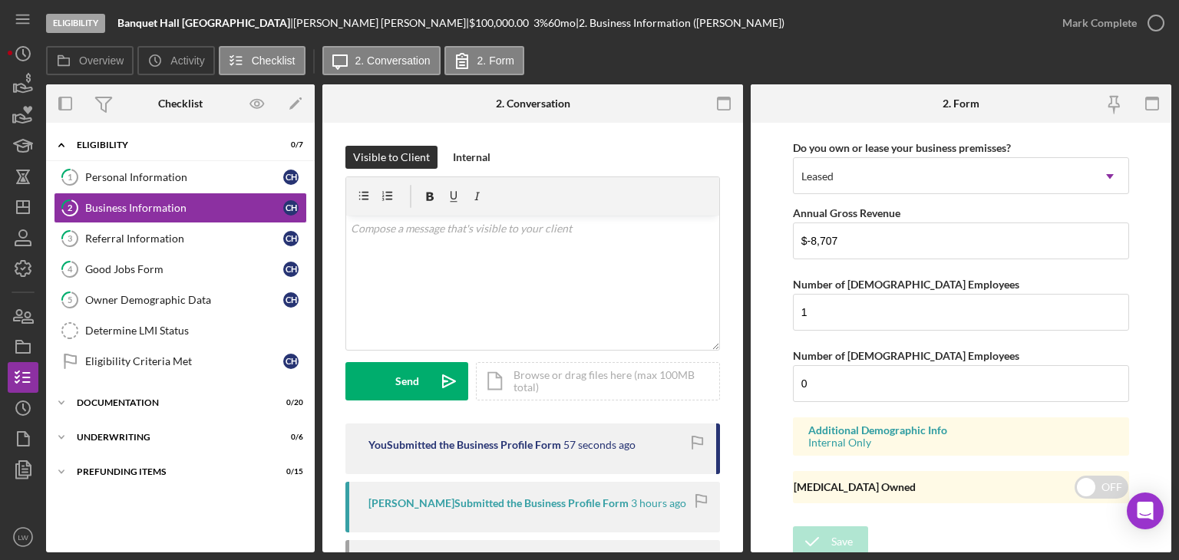
scroll to position [1553, 0]
click at [166, 234] on div "Referral Information" at bounding box center [184, 239] width 198 height 12
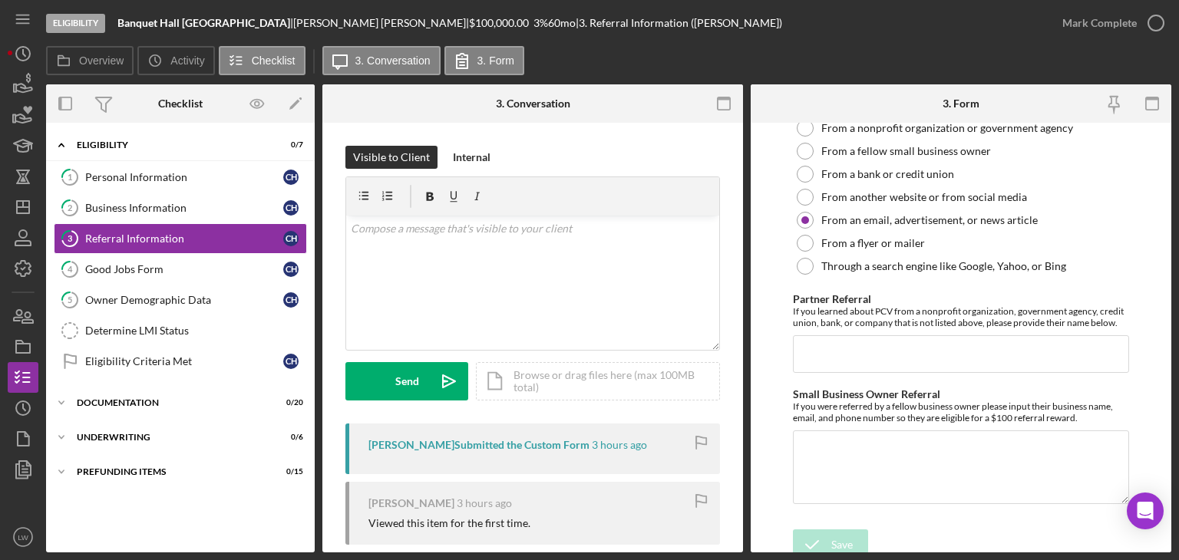
scroll to position [446, 0]
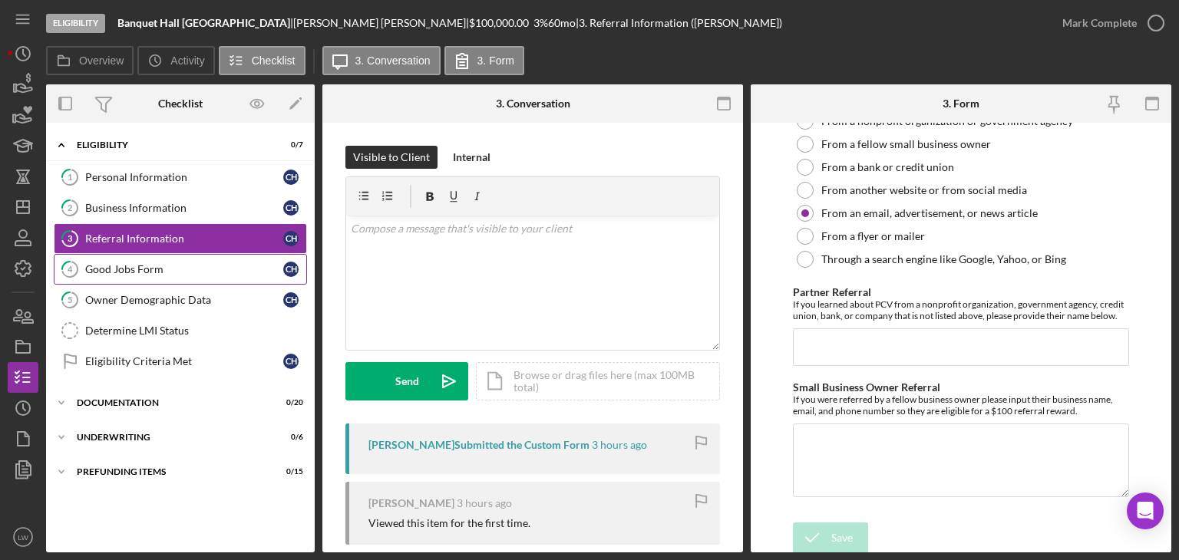
click at [170, 268] on div "Good Jobs Form" at bounding box center [184, 269] width 198 height 12
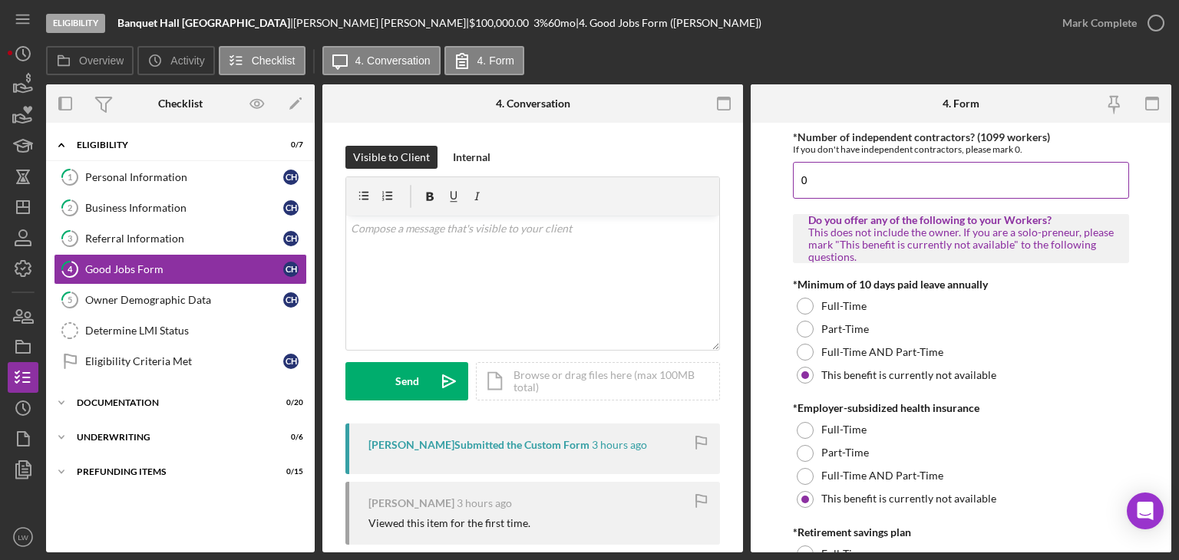
scroll to position [77, 0]
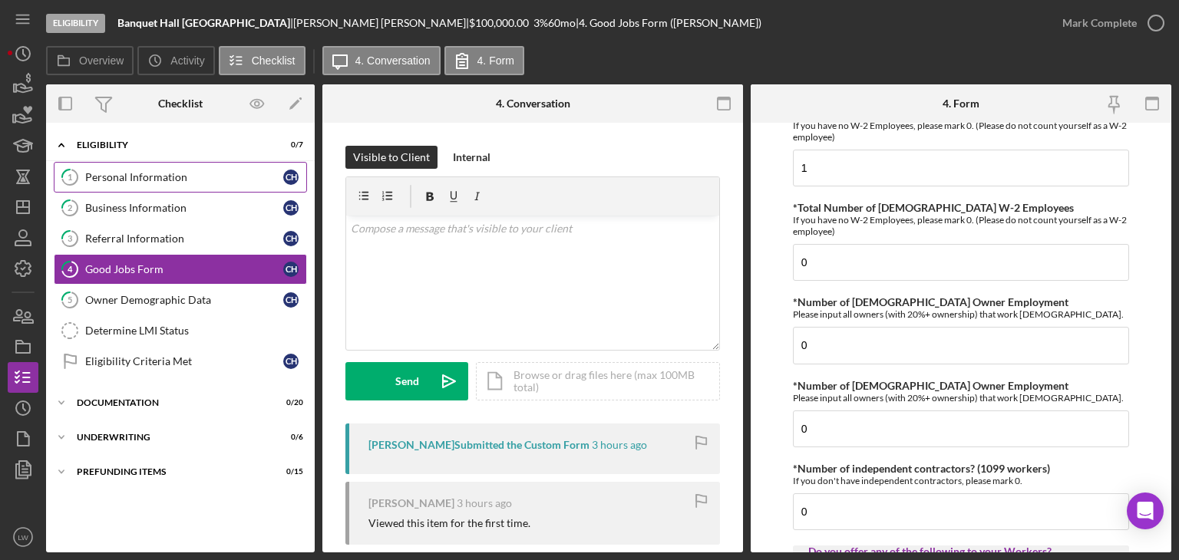
click at [150, 176] on div "Personal Information" at bounding box center [184, 177] width 198 height 12
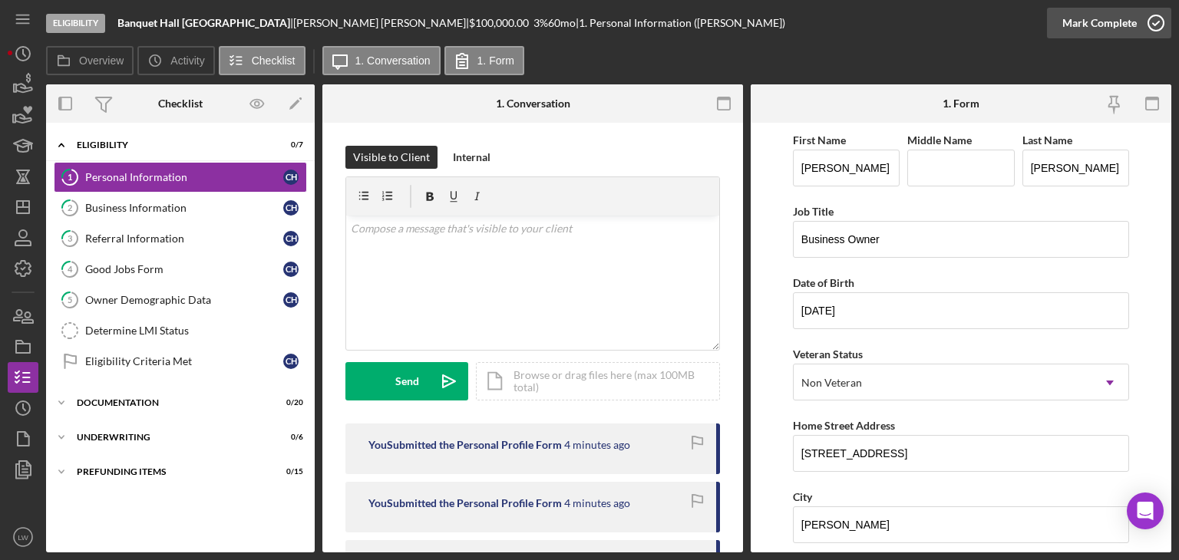
click at [1152, 27] on icon "button" at bounding box center [1156, 23] width 38 height 38
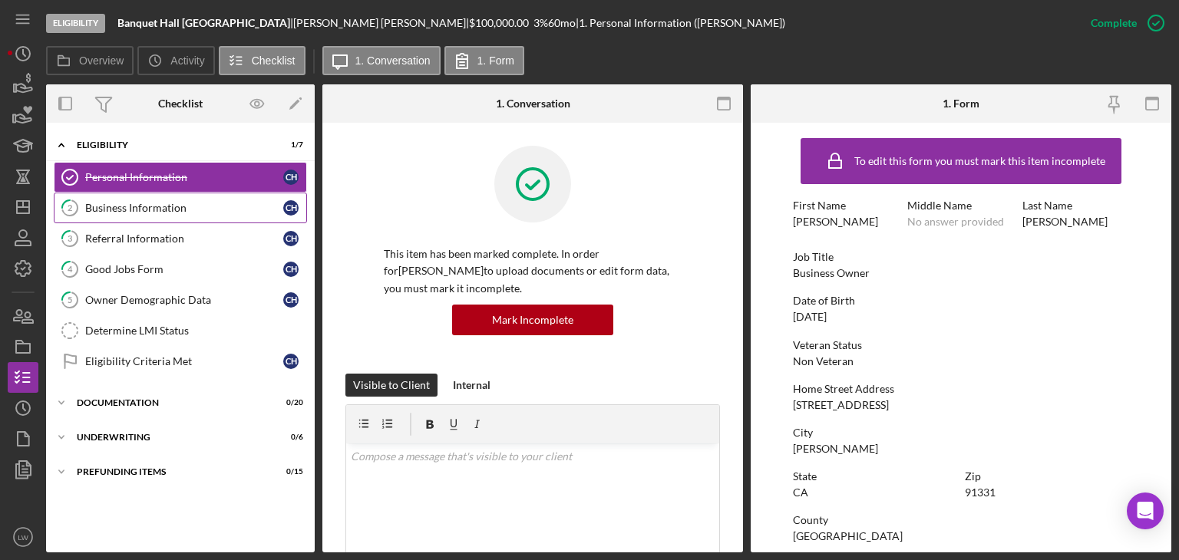
click at [162, 205] on div "Business Information" at bounding box center [184, 208] width 198 height 12
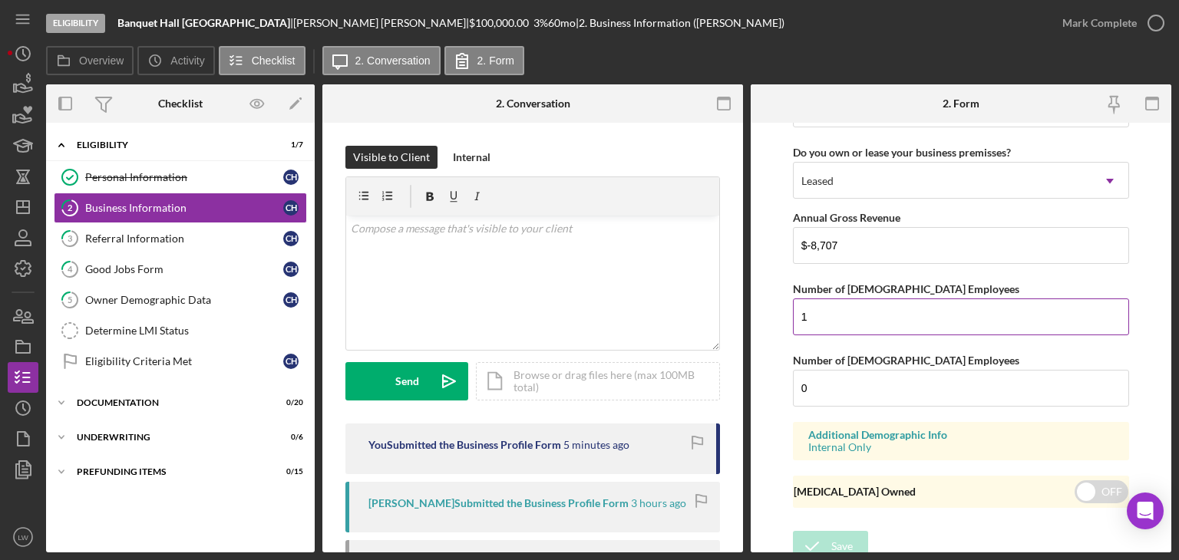
scroll to position [1553, 0]
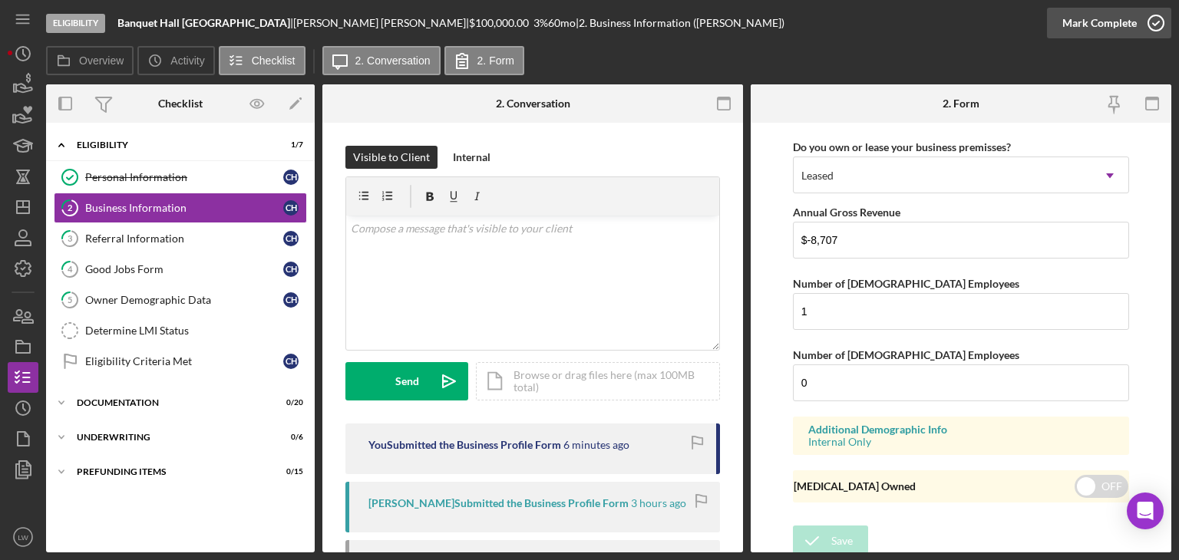
click at [1164, 22] on icon "button" at bounding box center [1156, 23] width 38 height 38
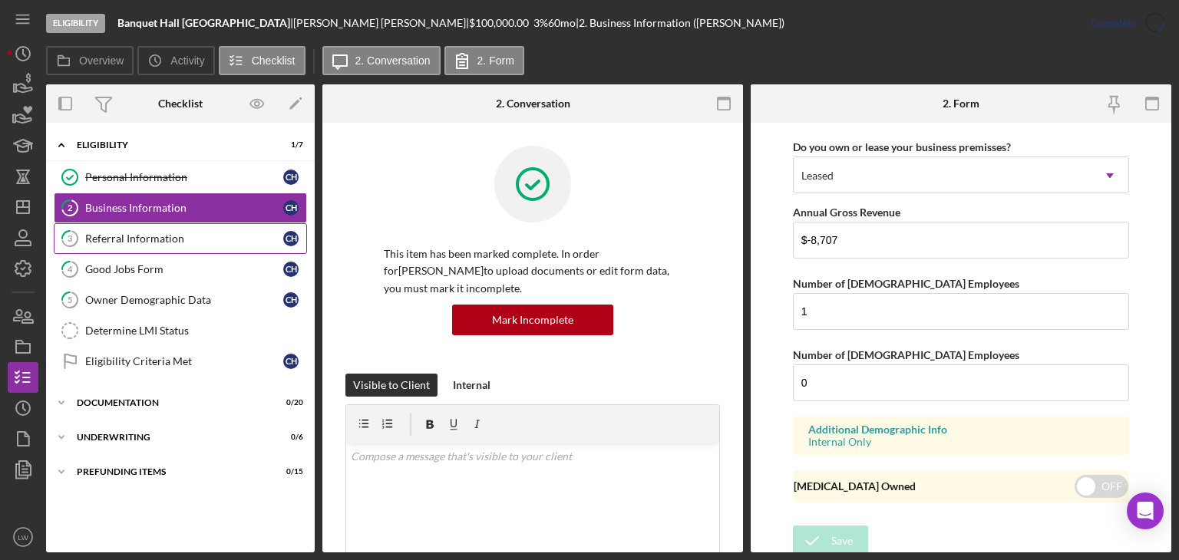
scroll to position [903, 0]
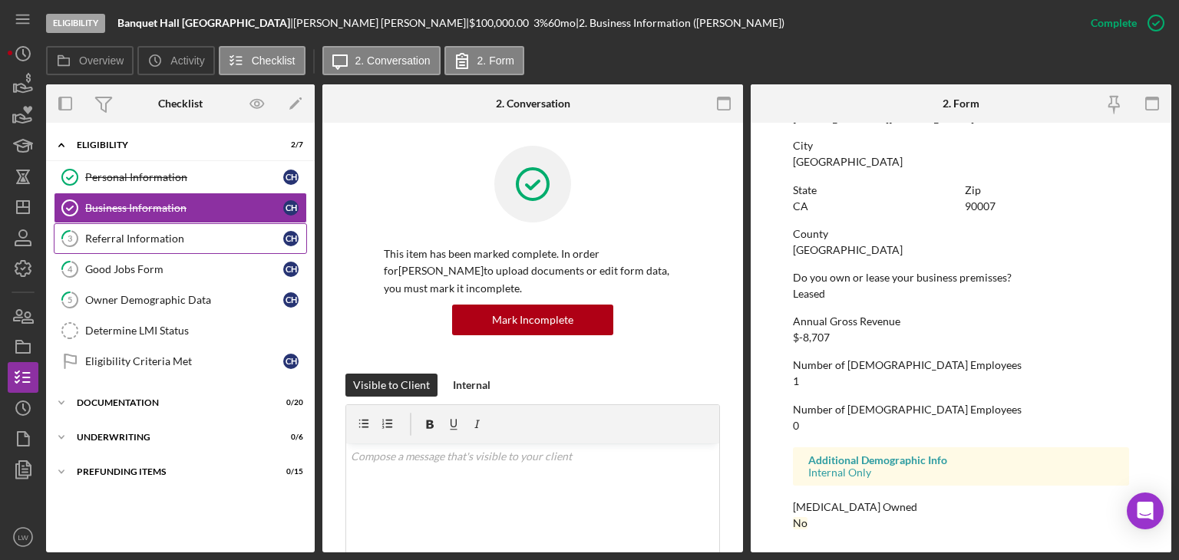
click at [152, 235] on div "Referral Information" at bounding box center [184, 239] width 198 height 12
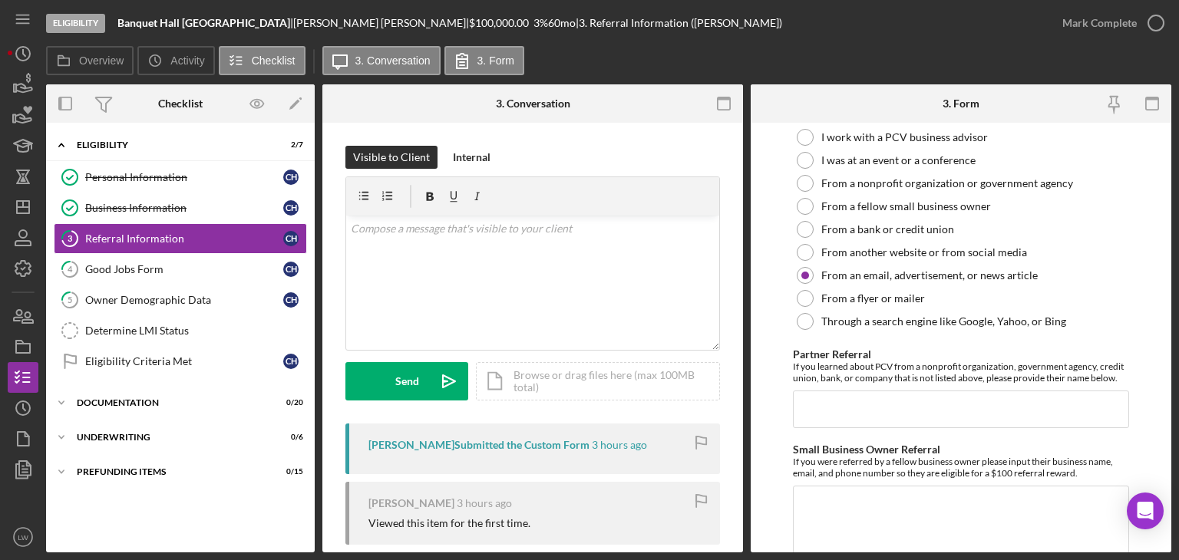
scroll to position [446, 0]
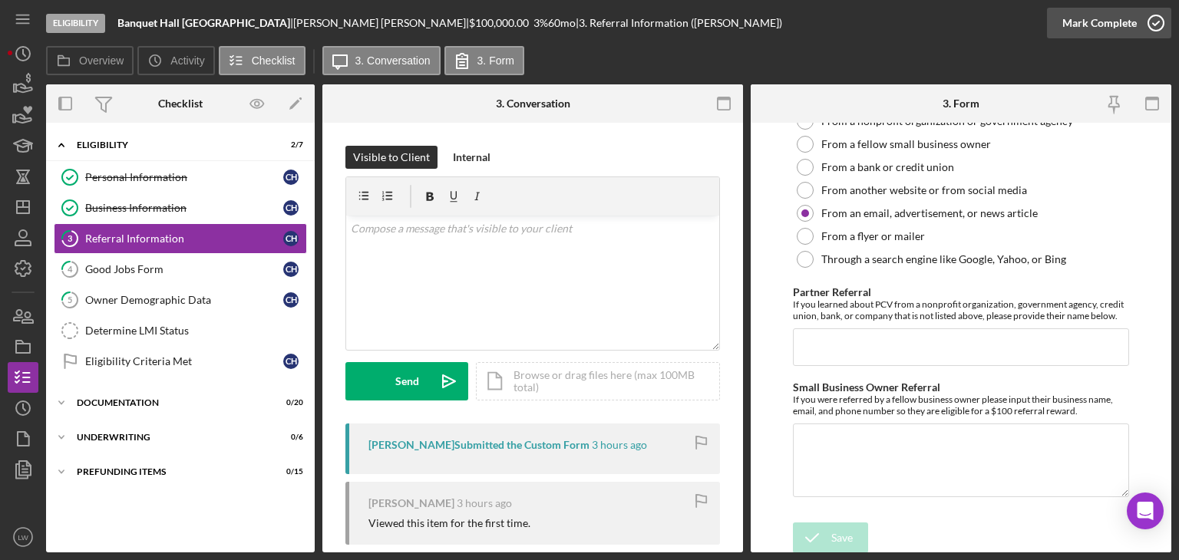
click at [1163, 20] on icon "button" at bounding box center [1156, 23] width 38 height 38
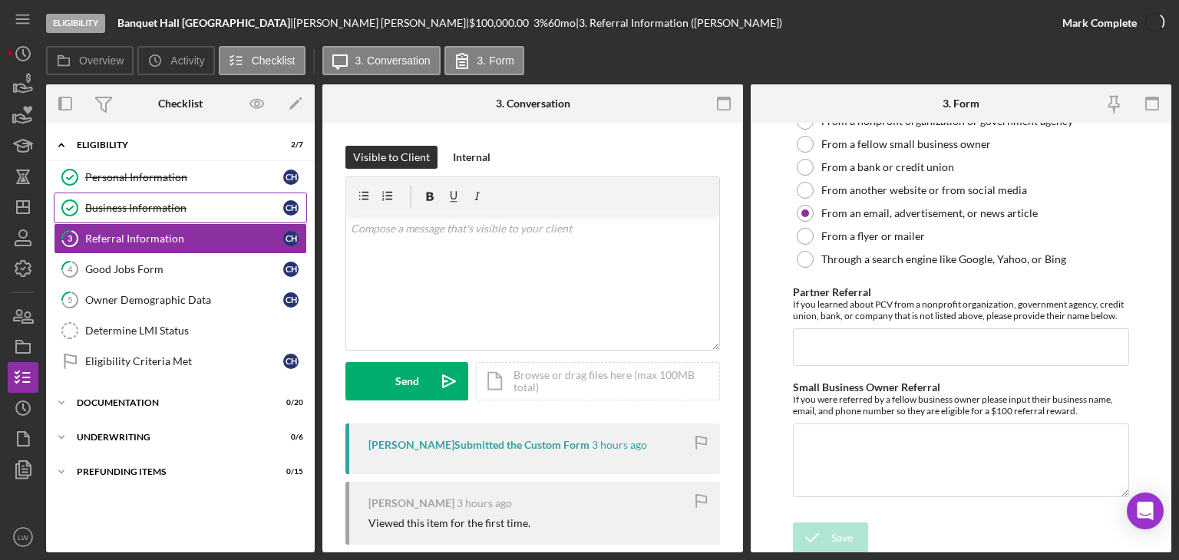
scroll to position [507, 0]
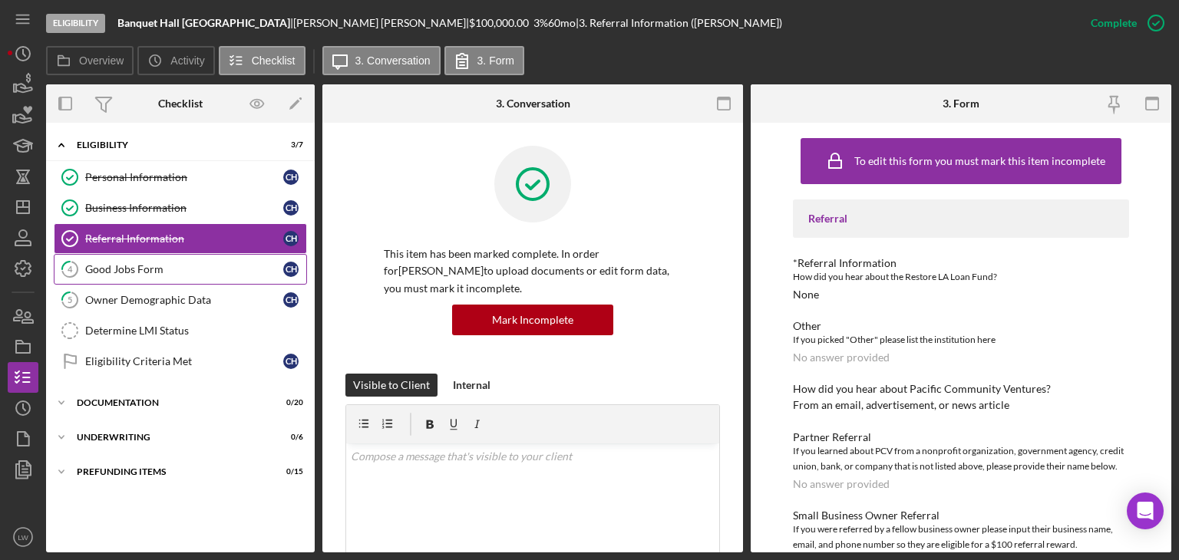
click at [178, 264] on div "Good Jobs Form" at bounding box center [184, 269] width 198 height 12
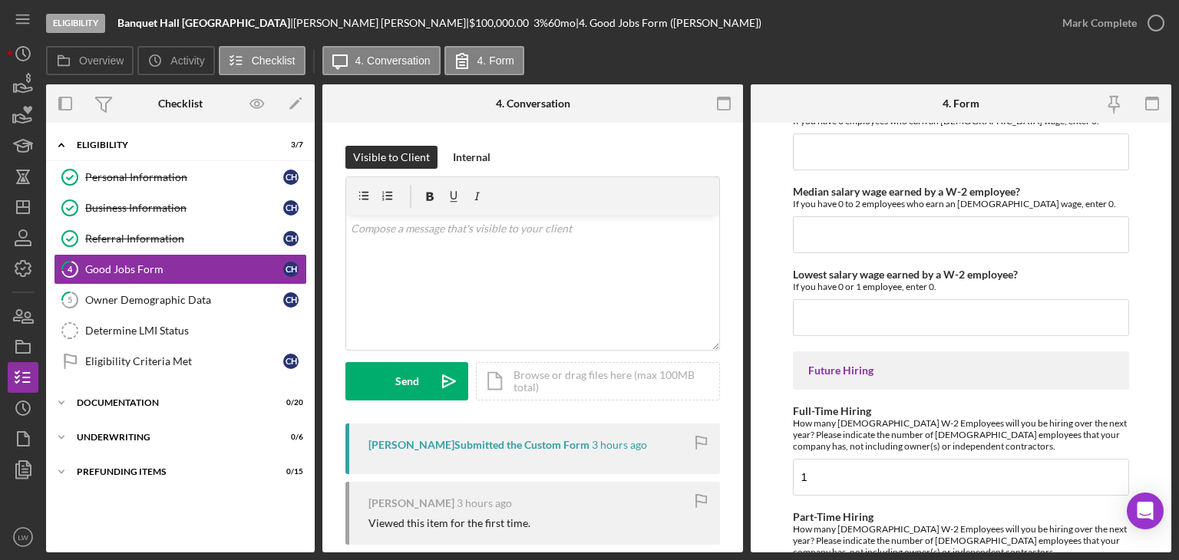
scroll to position [3538, 0]
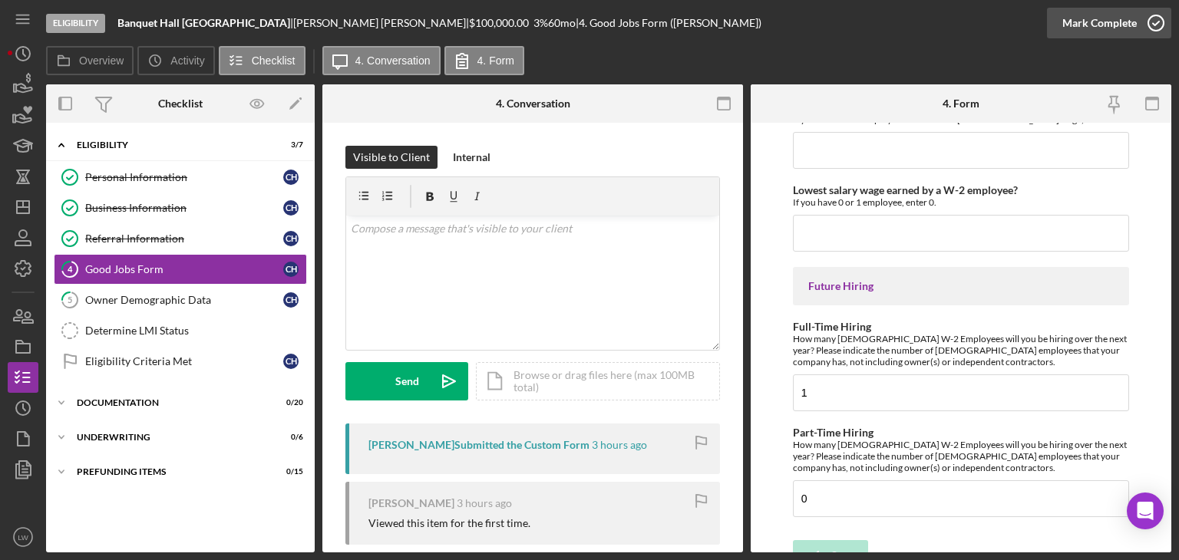
click at [1153, 23] on icon "button" at bounding box center [1156, 23] width 38 height 38
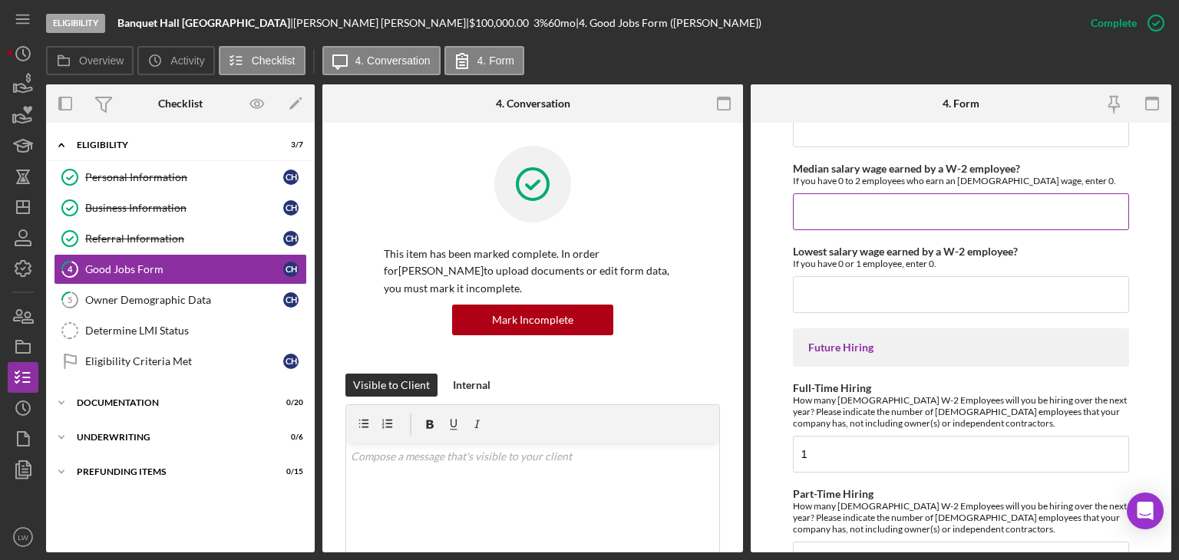
scroll to position [3599, 0]
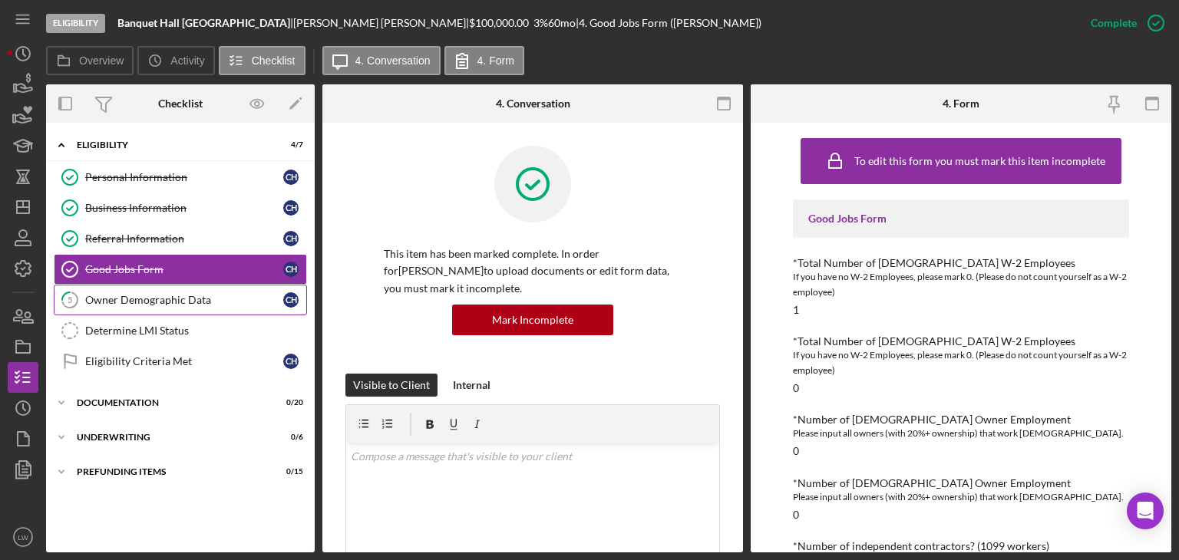
click at [172, 304] on div "Owner Demographic Data" at bounding box center [184, 300] width 198 height 12
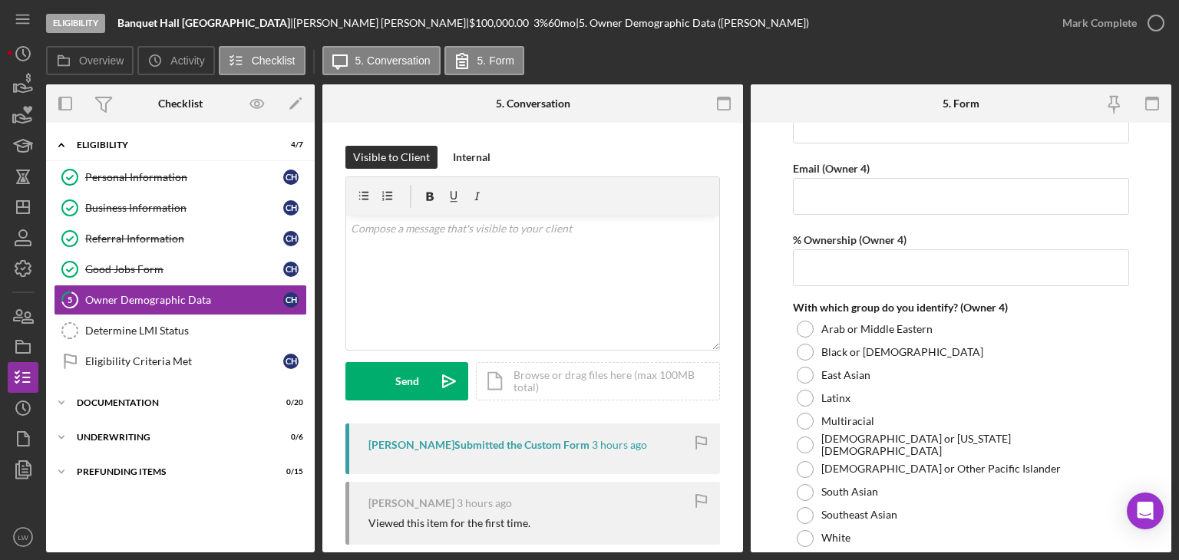
scroll to position [3734, 0]
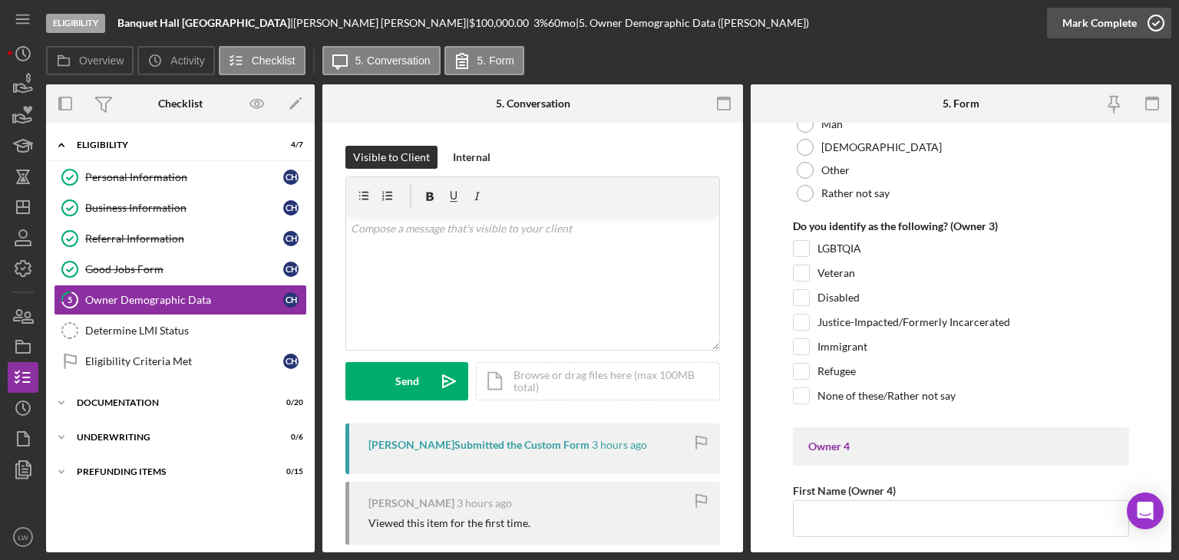
click at [1142, 21] on icon "button" at bounding box center [1156, 23] width 38 height 38
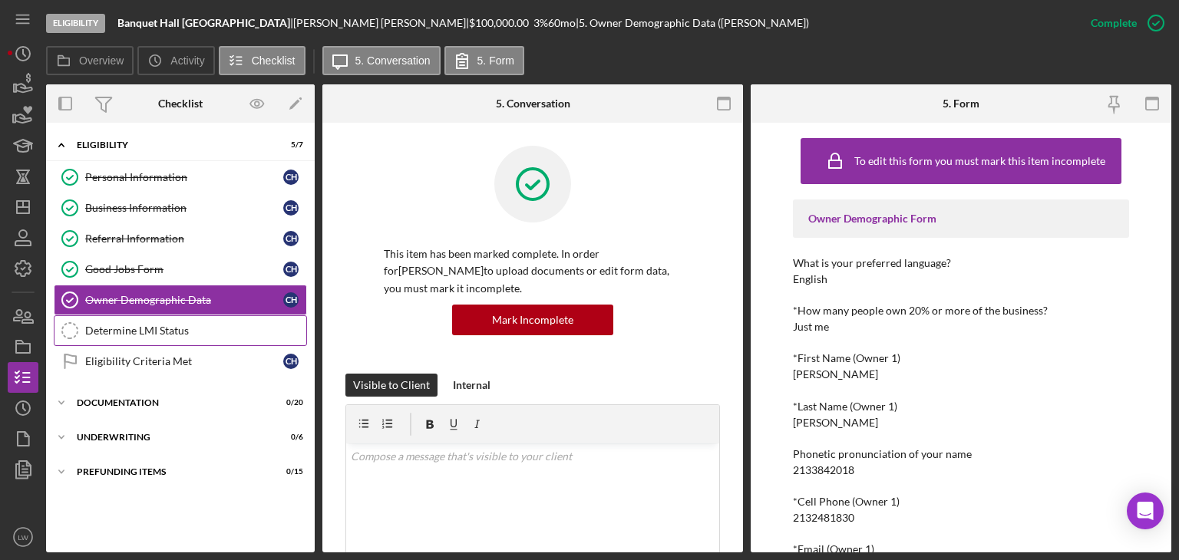
click at [215, 318] on link "Determine LMI Status Determine LMI Status" at bounding box center [180, 330] width 253 height 31
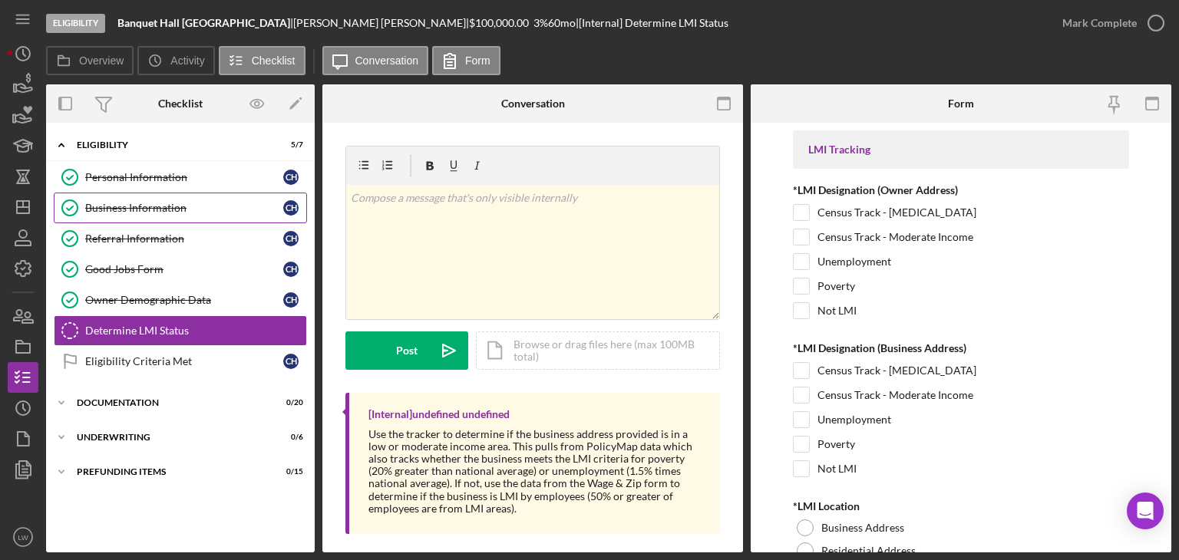
click at [170, 207] on div "Business Information" at bounding box center [184, 208] width 198 height 12
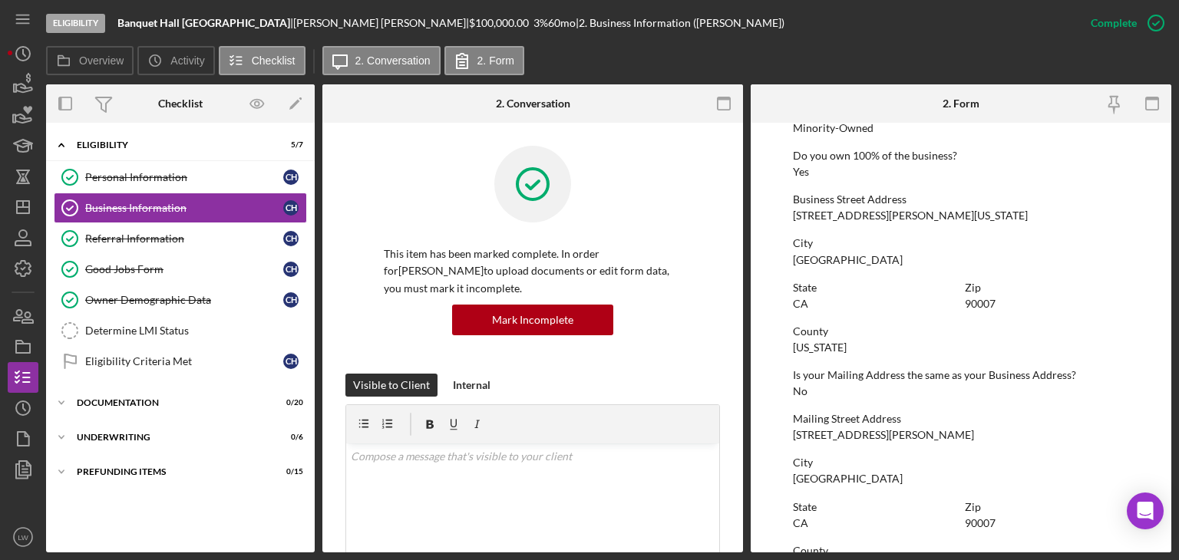
scroll to position [614, 0]
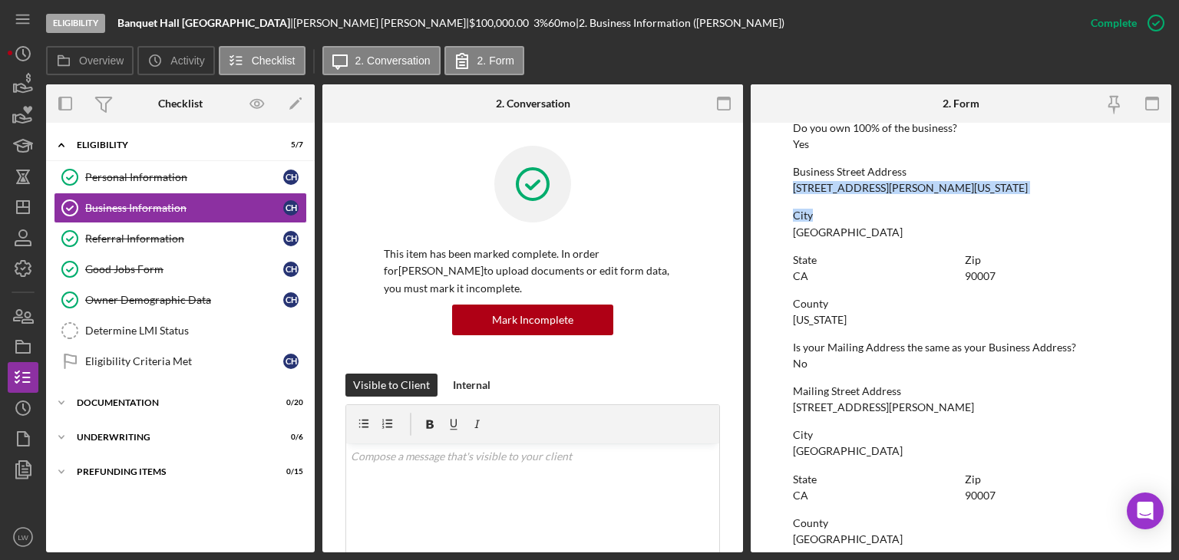
drag, startPoint x: 794, startPoint y: 188, endPoint x: 915, endPoint y: 194, distance: 120.6
click at [915, 194] on div "To edit this form you must mark this item incomplete Business Name Banquet Hall…" at bounding box center [961, 175] width 336 height 1318
click at [922, 190] on div "Business Street Address [STREET_ADDRESS][PERSON_NAME][US_STATE]" at bounding box center [961, 180] width 336 height 28
drag, startPoint x: 922, startPoint y: 188, endPoint x: 795, endPoint y: 188, distance: 126.6
click at [794, 188] on div "Business Street Address [STREET_ADDRESS][PERSON_NAME][US_STATE]" at bounding box center [961, 180] width 336 height 28
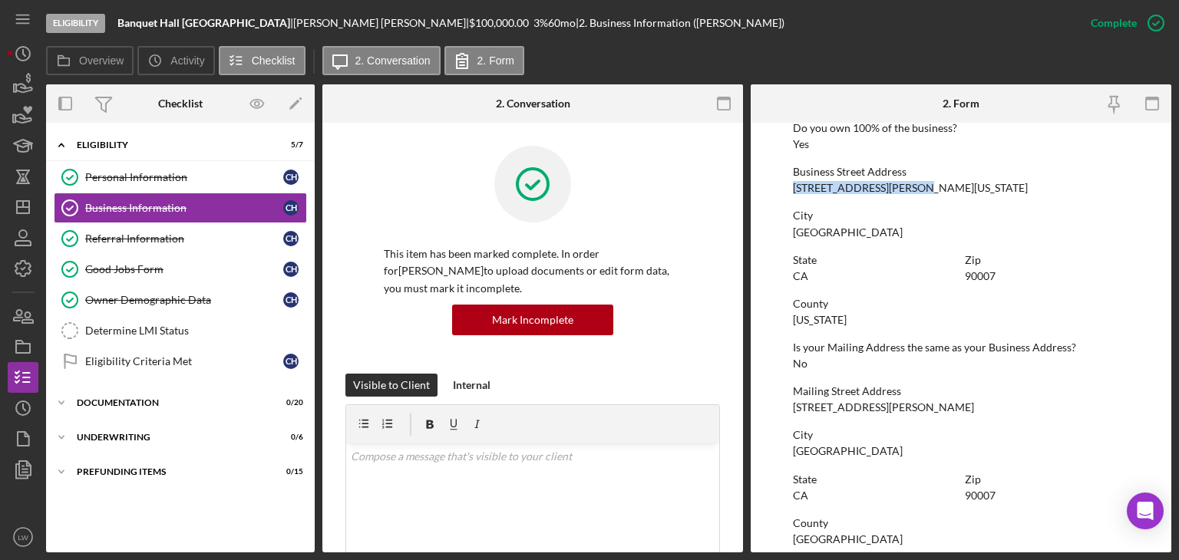
copy div "[STREET_ADDRESS][PERSON_NAME][US_STATE]"
click at [820, 228] on div "[GEOGRAPHIC_DATA]" at bounding box center [848, 232] width 110 height 12
drag, startPoint x: 820, startPoint y: 228, endPoint x: 801, endPoint y: 227, distance: 18.4
click at [801, 227] on div "[GEOGRAPHIC_DATA]" at bounding box center [848, 232] width 110 height 12
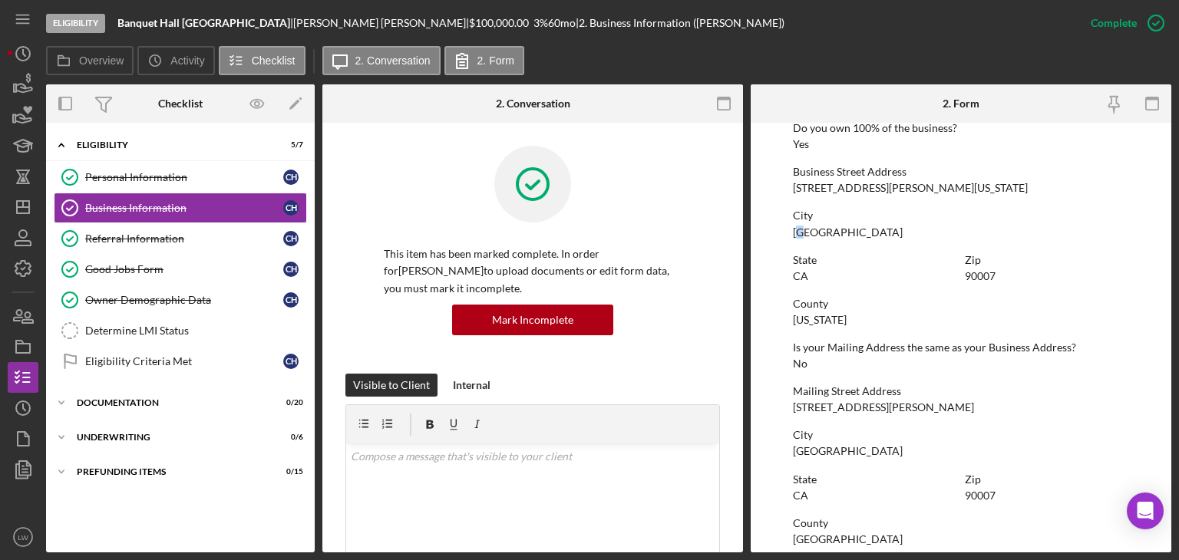
click at [801, 227] on div "[GEOGRAPHIC_DATA]" at bounding box center [848, 232] width 110 height 12
copy div "[GEOGRAPHIC_DATA]"
drag, startPoint x: 787, startPoint y: 405, endPoint x: 946, endPoint y: 408, distance: 158.1
click at [946, 408] on form "To edit this form you must mark this item incomplete Business Name Banquet Hall…" at bounding box center [961, 338] width 421 height 430
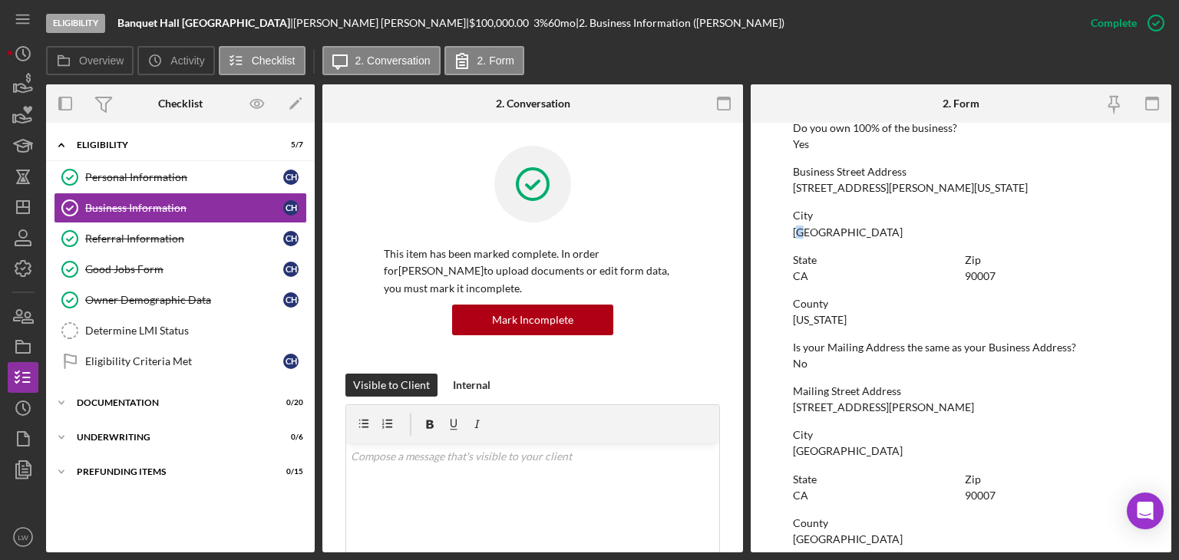
drag, startPoint x: 942, startPoint y: 406, endPoint x: 800, endPoint y: 223, distance: 231.3
click at [800, 223] on div "City [GEOGRAPHIC_DATA]" at bounding box center [961, 224] width 336 height 28
click at [893, 407] on div "[STREET_ADDRESS][PERSON_NAME]" at bounding box center [883, 407] width 181 height 12
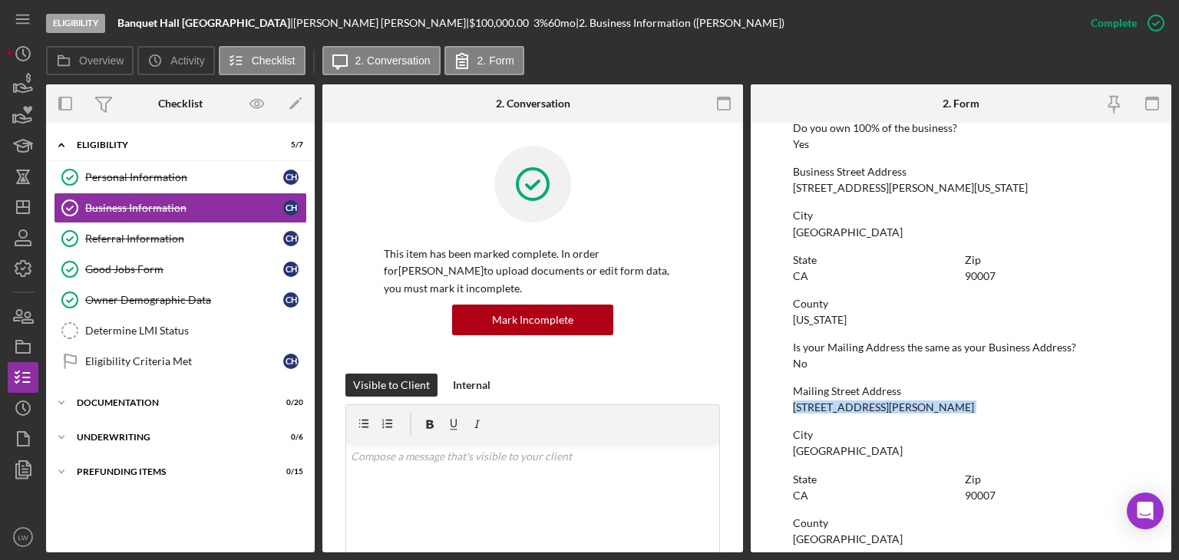
copy div "[STREET_ADDRESS][PERSON_NAME]"
click at [187, 332] on div "Determine LMI Status" at bounding box center [195, 331] width 221 height 12
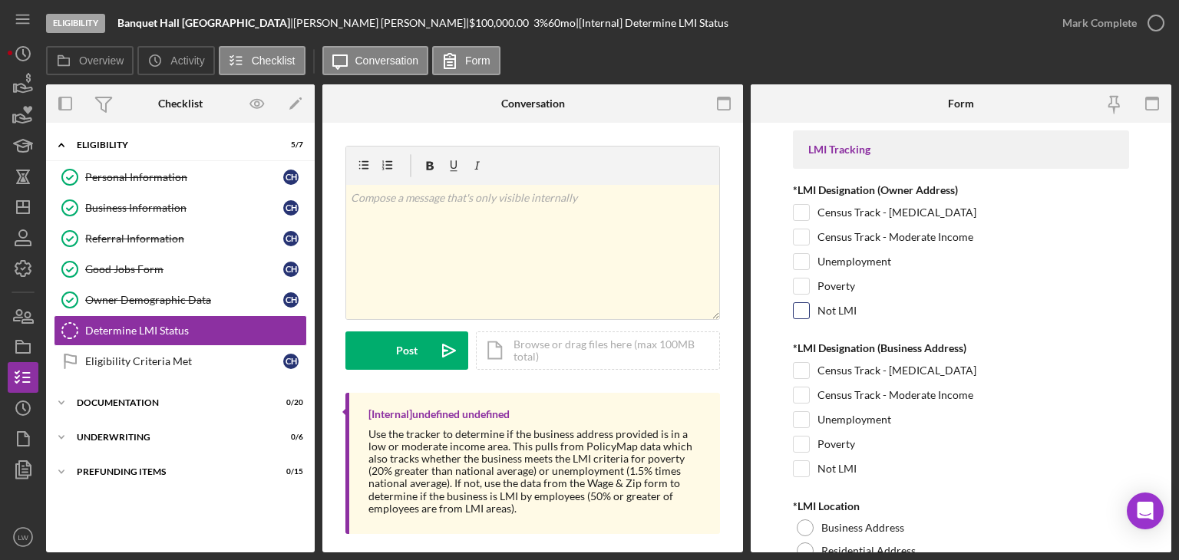
click at [797, 310] on input "Not LMI" at bounding box center [801, 310] width 15 height 15
checkbox input "true"
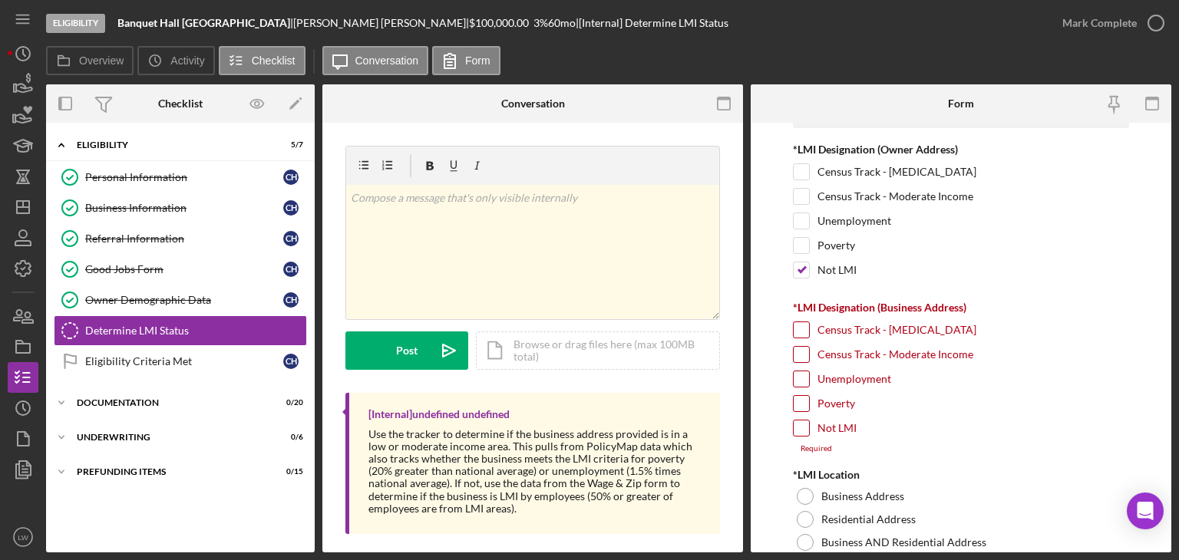
scroll to position [77, 0]
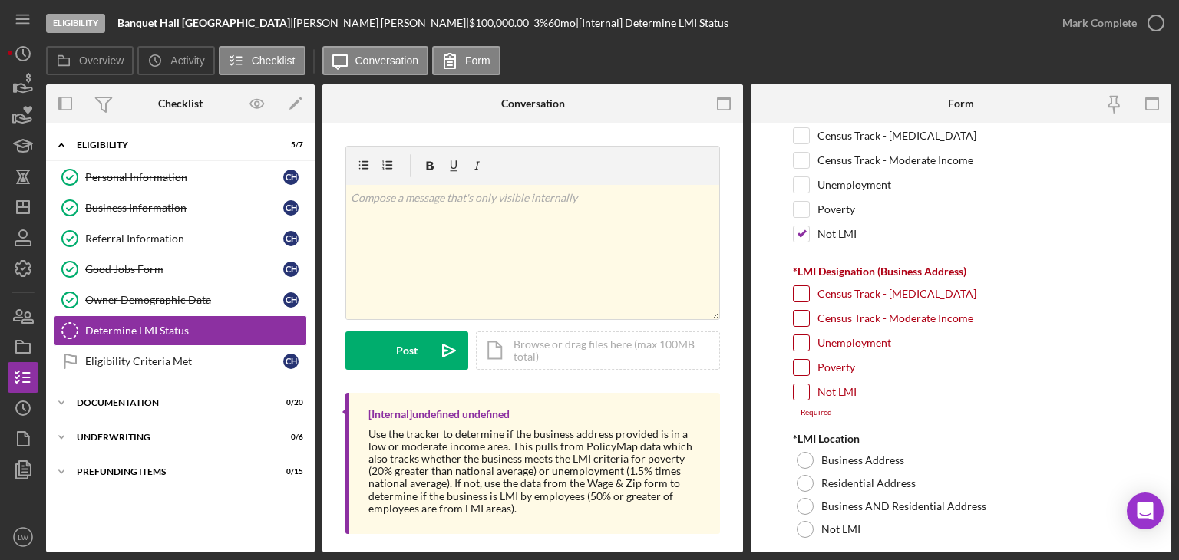
click at [794, 391] on input "Not LMI" at bounding box center [801, 392] width 15 height 15
checkbox input "true"
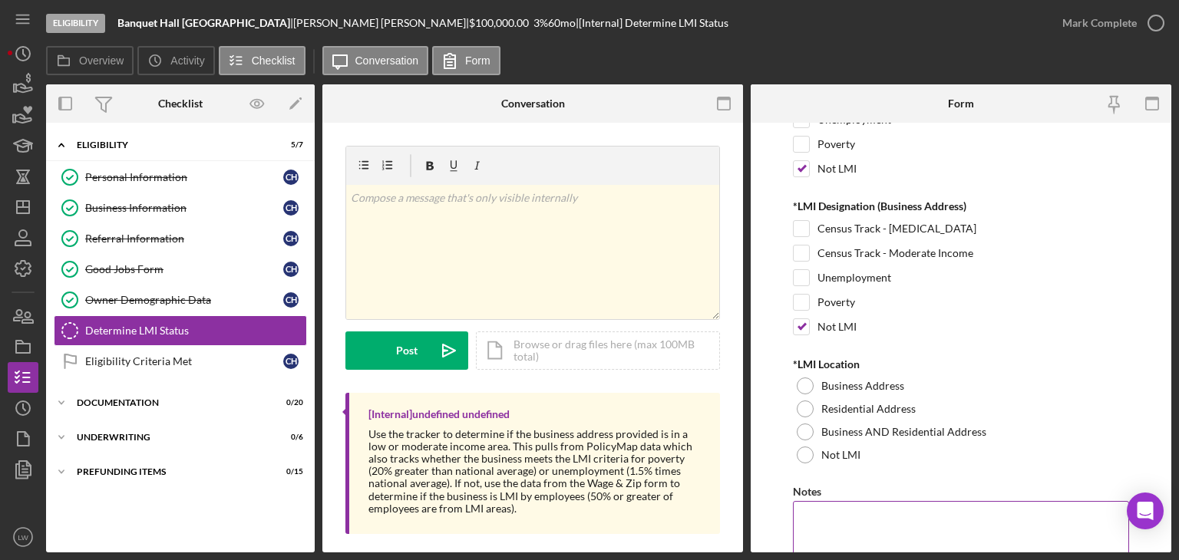
scroll to position [220, 0]
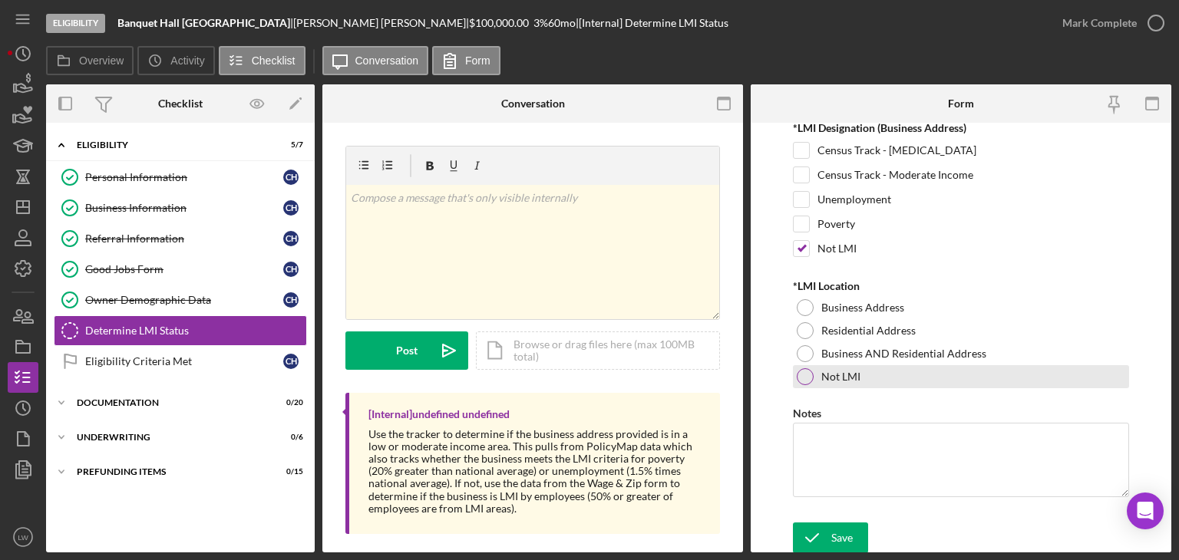
click at [802, 378] on div at bounding box center [805, 376] width 17 height 17
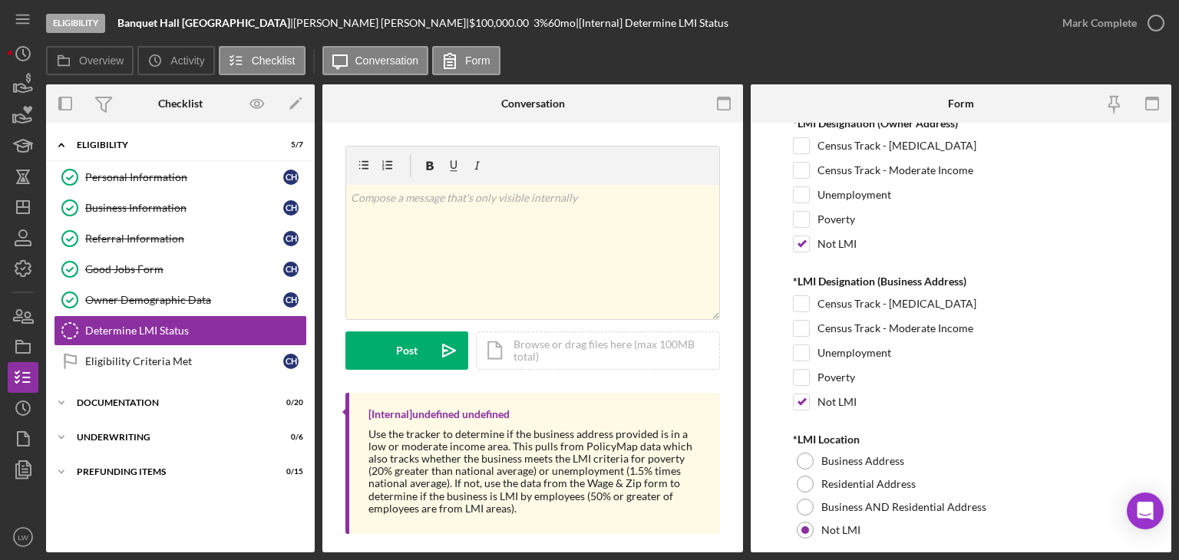
scroll to position [0, 0]
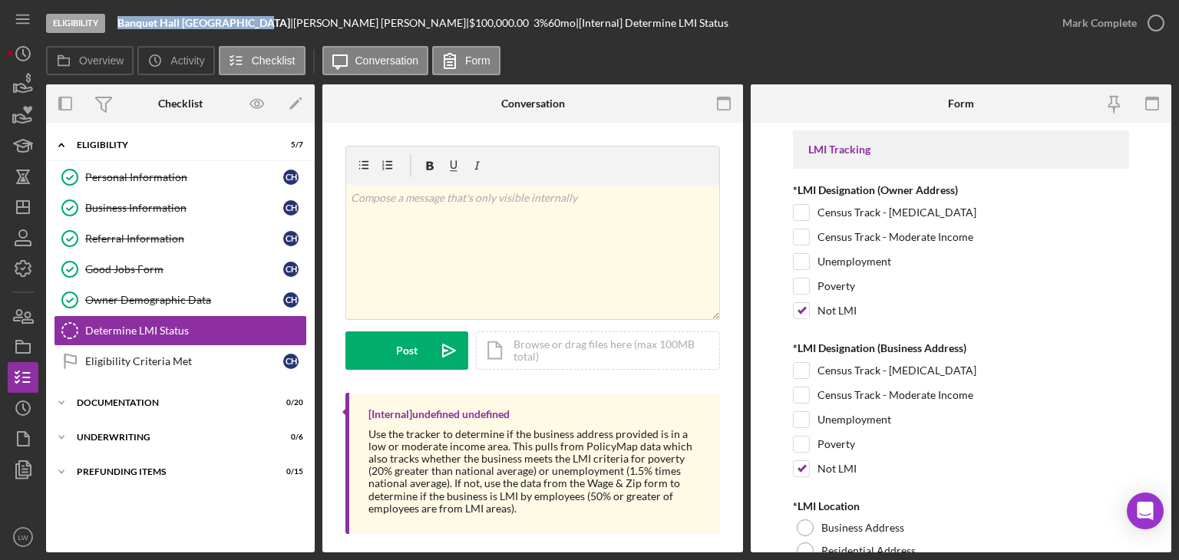
drag, startPoint x: 117, startPoint y: 22, endPoint x: 255, endPoint y: 23, distance: 138.1
click at [255, 23] on div "Eligibility Banquet Hall [GEOGRAPHIC_DATA] | [PERSON_NAME] | $100,000.00 3 % 60…" at bounding box center [546, 23] width 1001 height 46
click at [256, 22] on b "Banquet Hall [GEOGRAPHIC_DATA]" at bounding box center [203, 22] width 173 height 13
drag, startPoint x: 259, startPoint y: 22, endPoint x: 136, endPoint y: 25, distance: 123.6
click at [124, 25] on div "Banquet Hall [GEOGRAPHIC_DATA] |" at bounding box center [205, 23] width 176 height 12
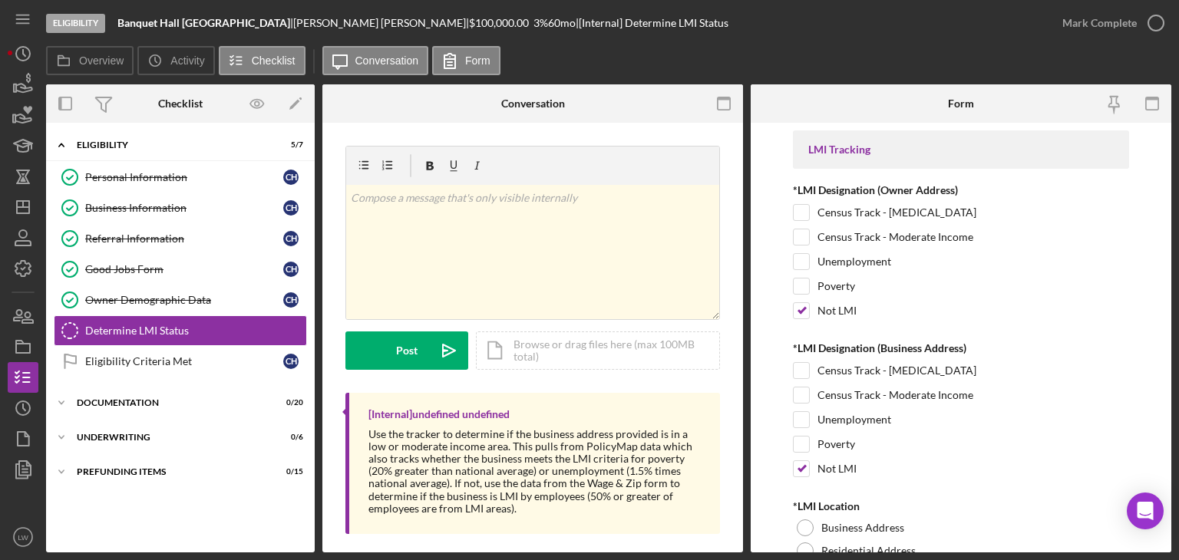
drag, startPoint x: 136, startPoint y: 25, endPoint x: 112, endPoint y: 23, distance: 23.8
click at [112, 23] on div "Eligibility Banquet Hall [GEOGRAPHIC_DATA] | [PERSON_NAME] | $100,000.00 3 % 60…" at bounding box center [546, 23] width 1001 height 46
drag, startPoint x: 256, startPoint y: 23, endPoint x: 123, endPoint y: 21, distance: 132.8
click at [117, 21] on div "Eligibility Banquet Hall [GEOGRAPHIC_DATA] | [PERSON_NAME] | $100,000.00 3 % 60…" at bounding box center [546, 23] width 1001 height 46
copy b "Banquet Hall [GEOGRAPHIC_DATA]"
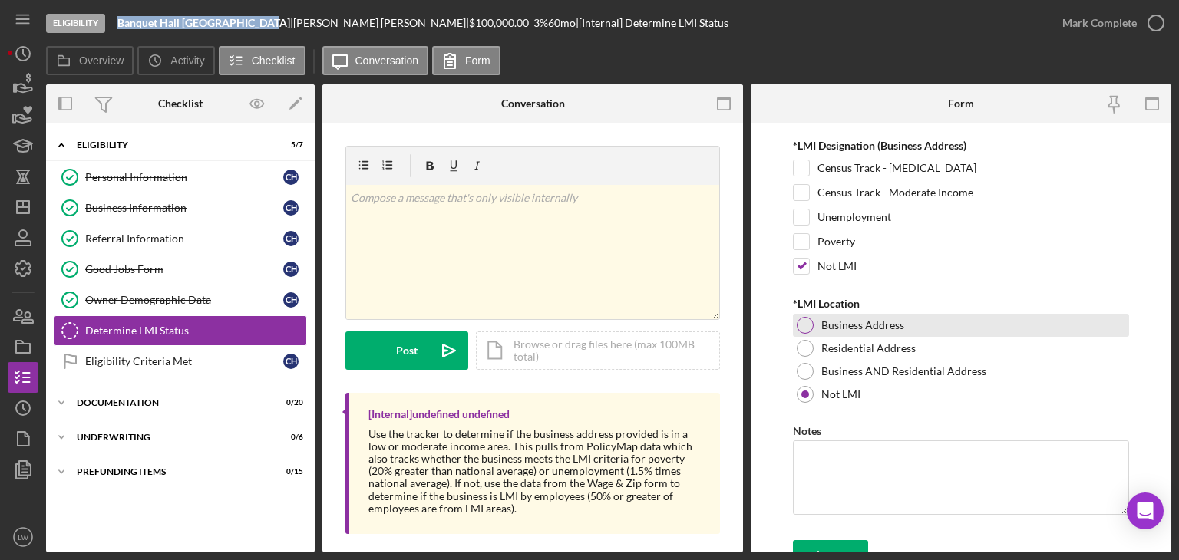
scroll to position [220, 0]
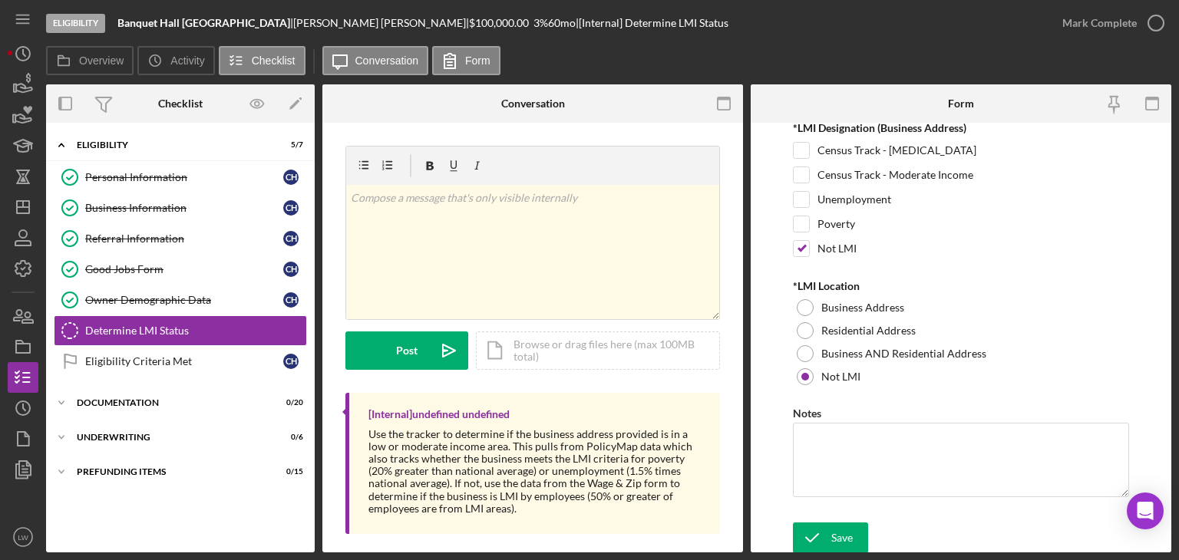
click at [658, 15] on div "Eligibility Banquet Hall [GEOGRAPHIC_DATA] | [PERSON_NAME] | $100,000.00 3 % 60…" at bounding box center [546, 23] width 1001 height 46
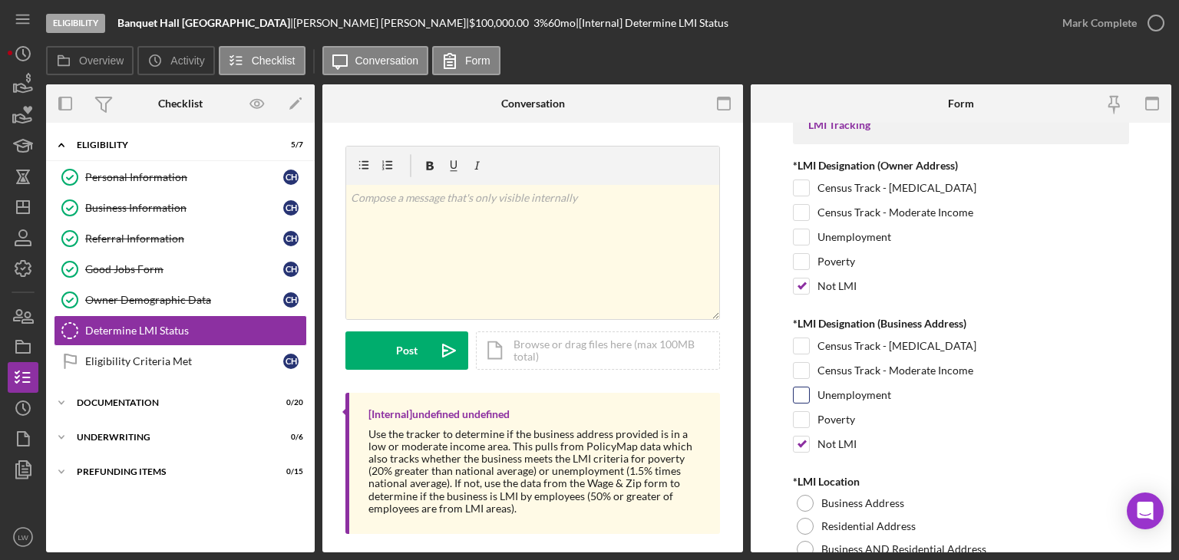
scroll to position [0, 0]
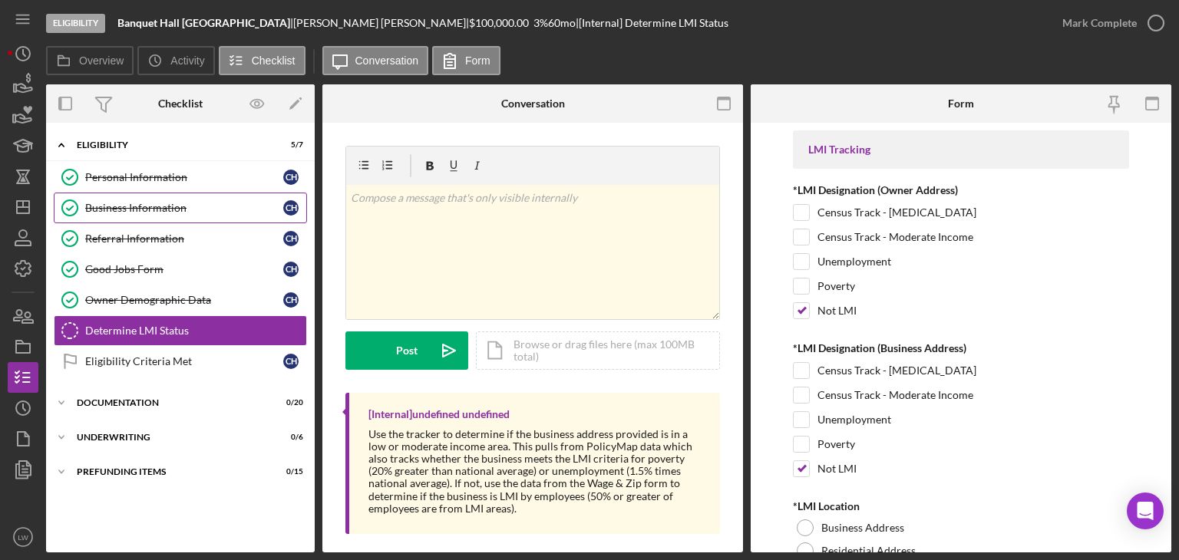
click at [172, 206] on div "Business Information" at bounding box center [184, 208] width 198 height 12
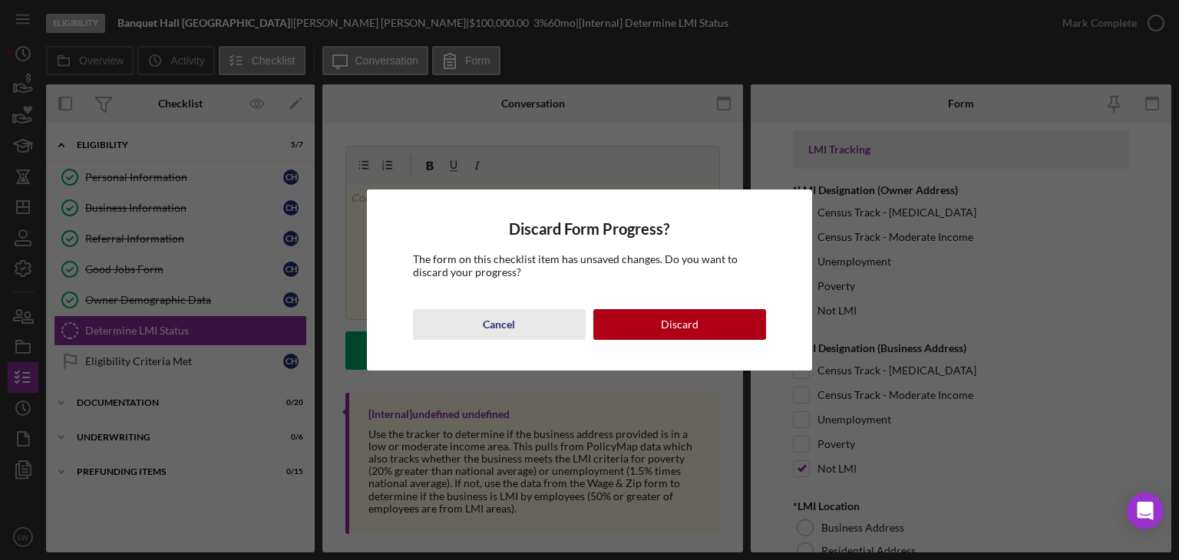
click at [497, 318] on div "Cancel" at bounding box center [499, 324] width 32 height 31
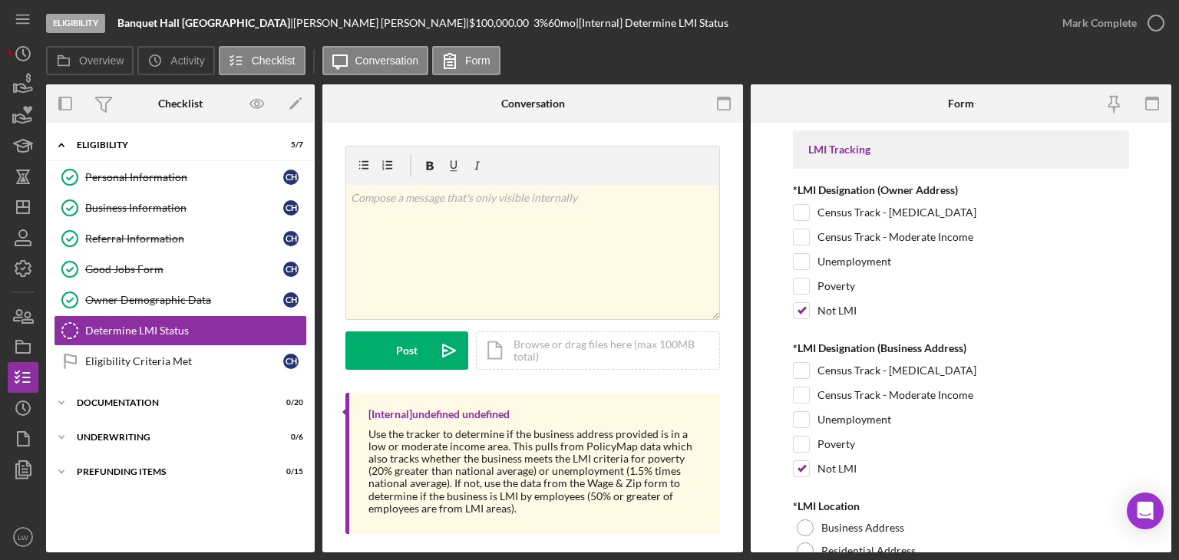
scroll to position [220, 0]
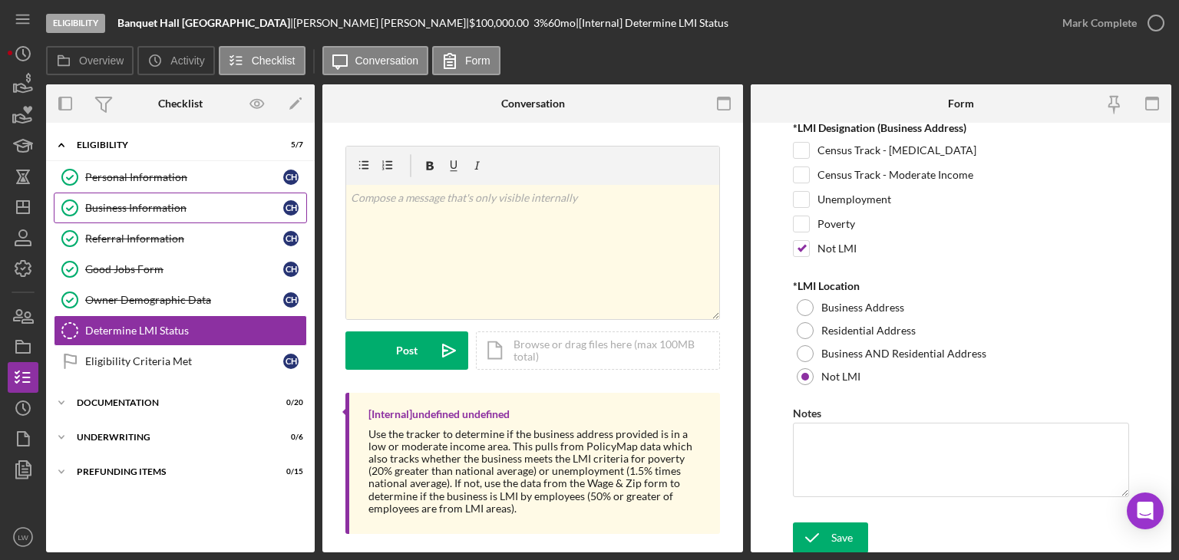
click at [139, 210] on div "Business Information" at bounding box center [184, 208] width 198 height 12
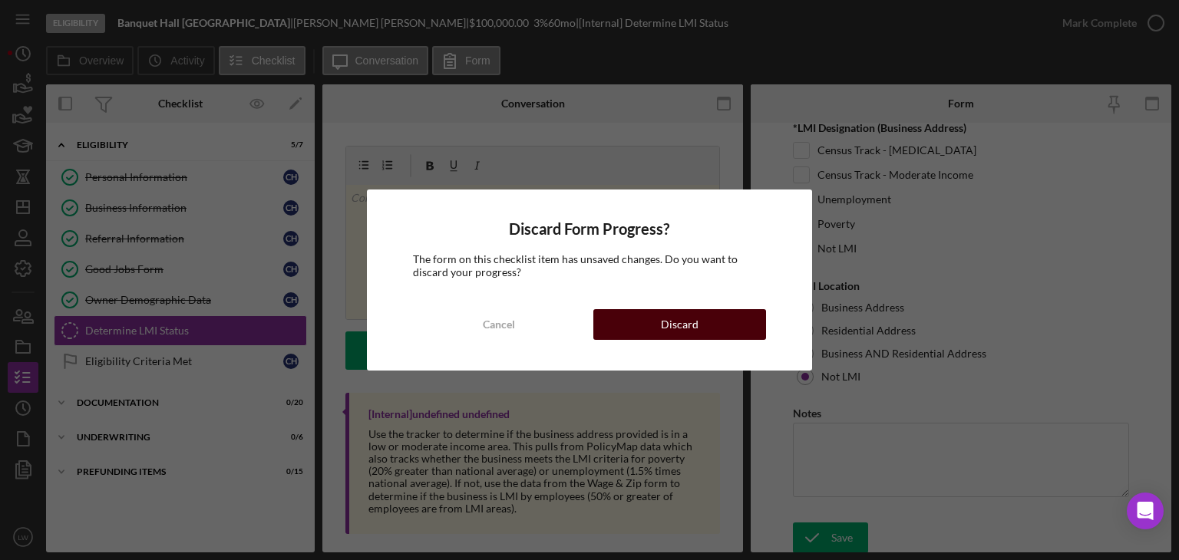
click at [672, 335] on div "Discard" at bounding box center [680, 324] width 38 height 31
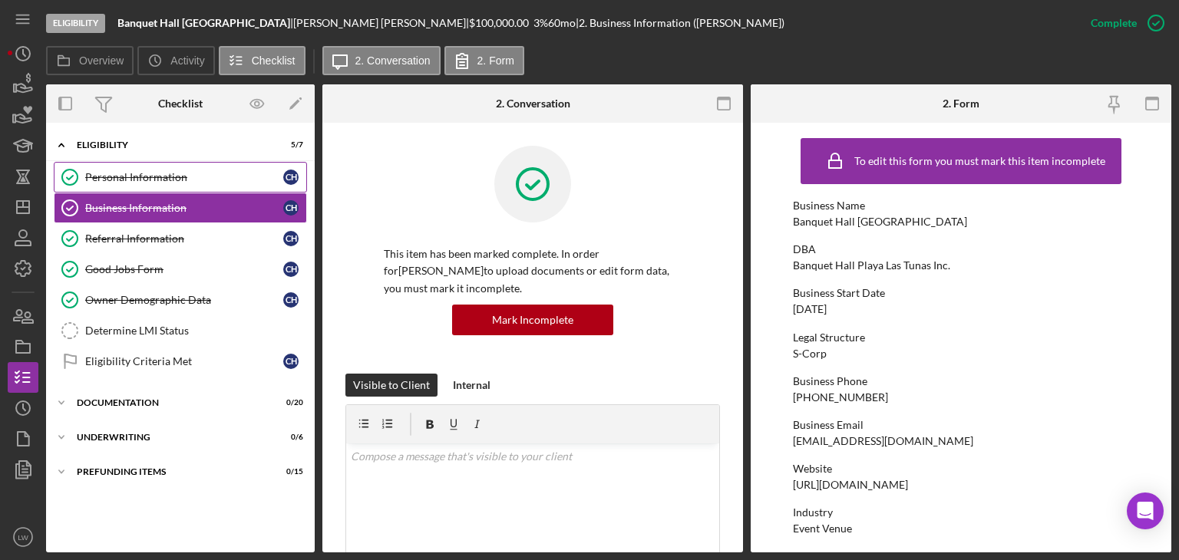
click at [130, 175] on div "Personal Information" at bounding box center [184, 177] width 198 height 12
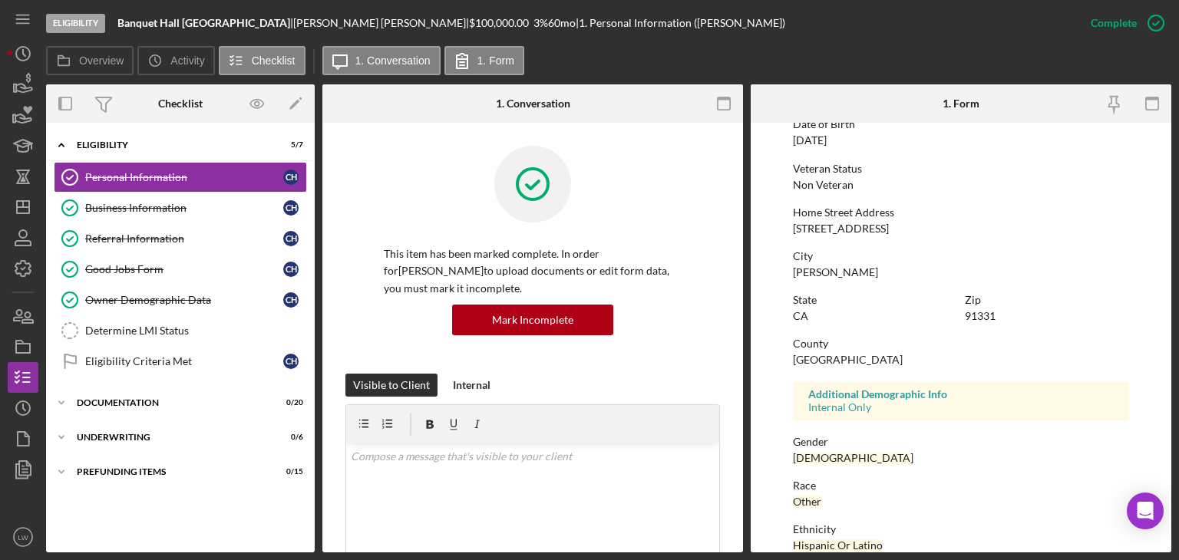
scroll to position [153, 0]
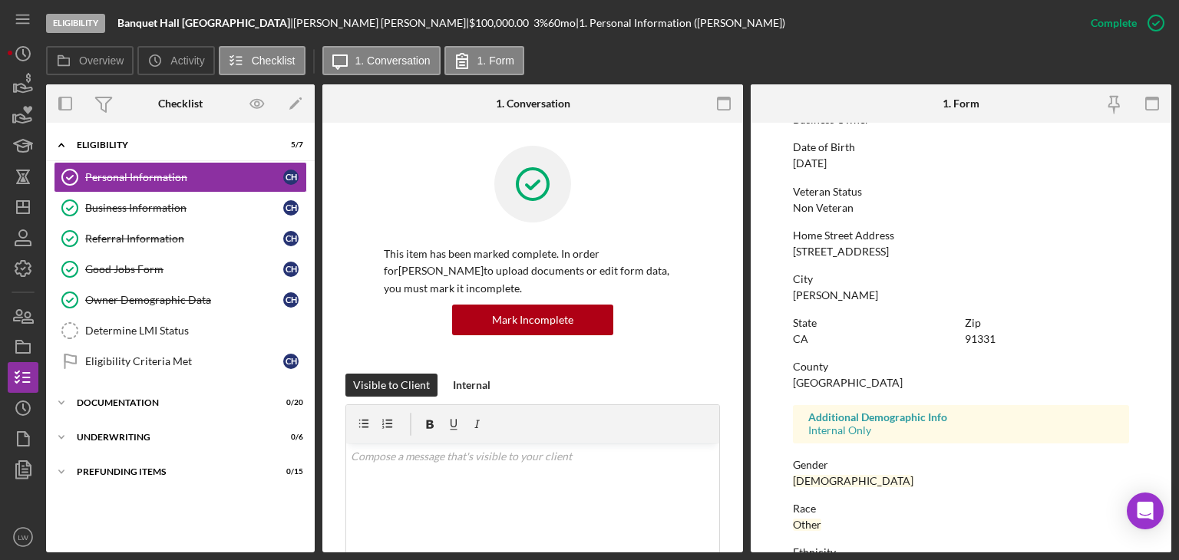
click at [841, 251] on div "[STREET_ADDRESS]" at bounding box center [841, 252] width 96 height 12
copy div "[STREET_ADDRESS]"
click at [812, 295] on div "[PERSON_NAME]" at bounding box center [835, 295] width 85 height 12
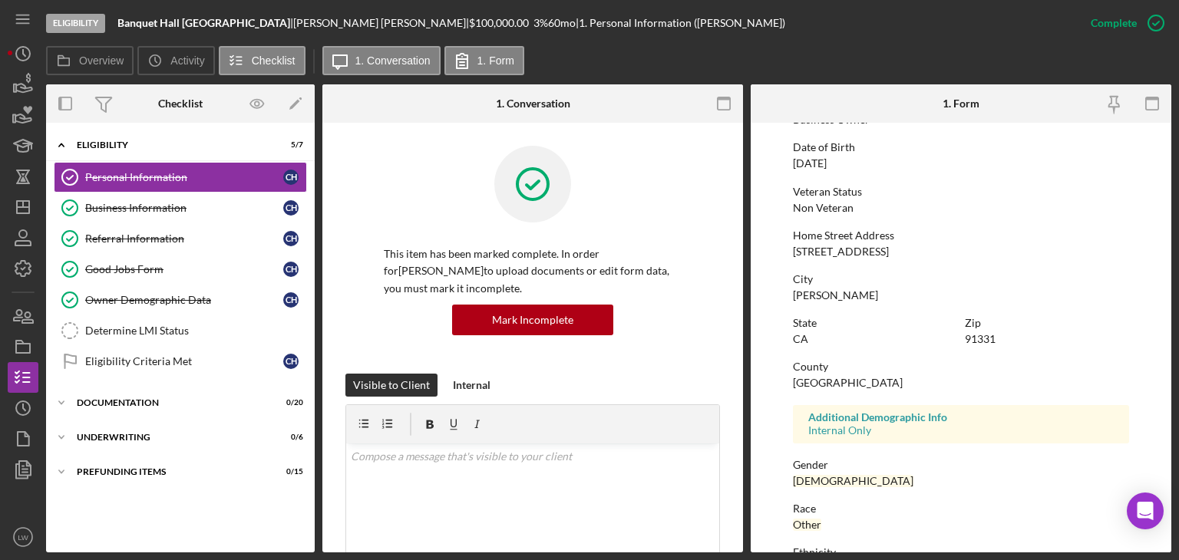
click at [810, 295] on div "[PERSON_NAME]" at bounding box center [835, 295] width 85 height 12
copy div "[PERSON_NAME]"
click at [211, 202] on div "Business Information" at bounding box center [184, 208] width 198 height 12
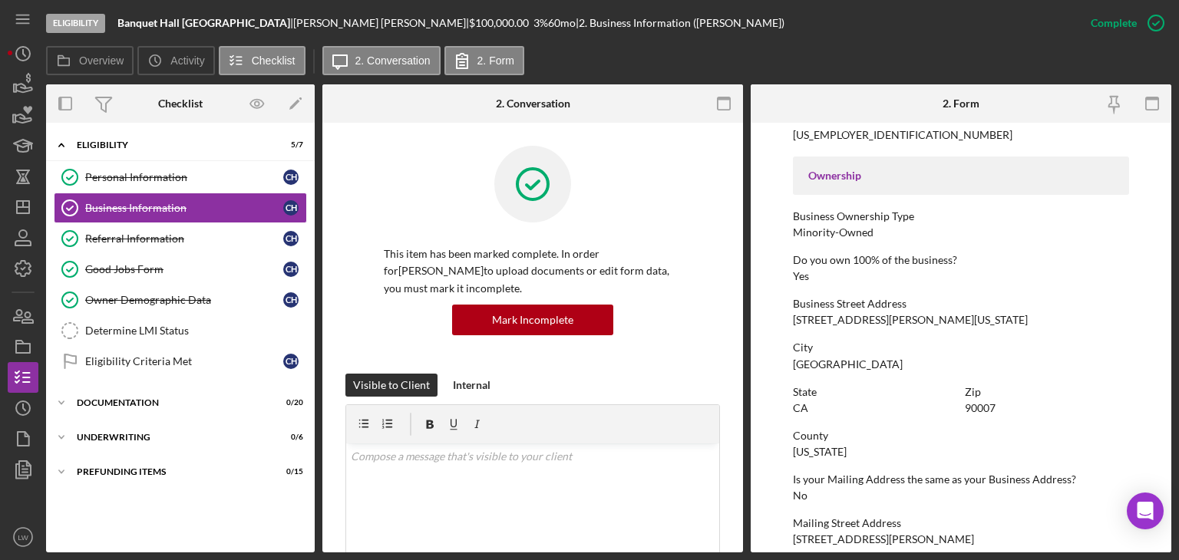
scroll to position [537, 0]
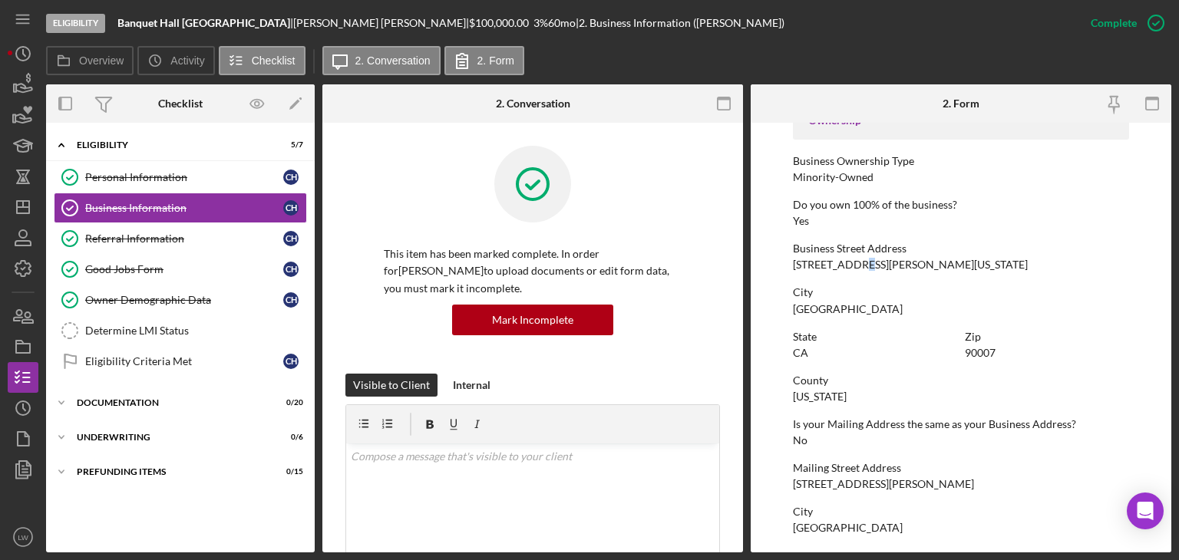
click at [860, 268] on div "[STREET_ADDRESS][PERSON_NAME][US_STATE]" at bounding box center [910, 265] width 235 height 12
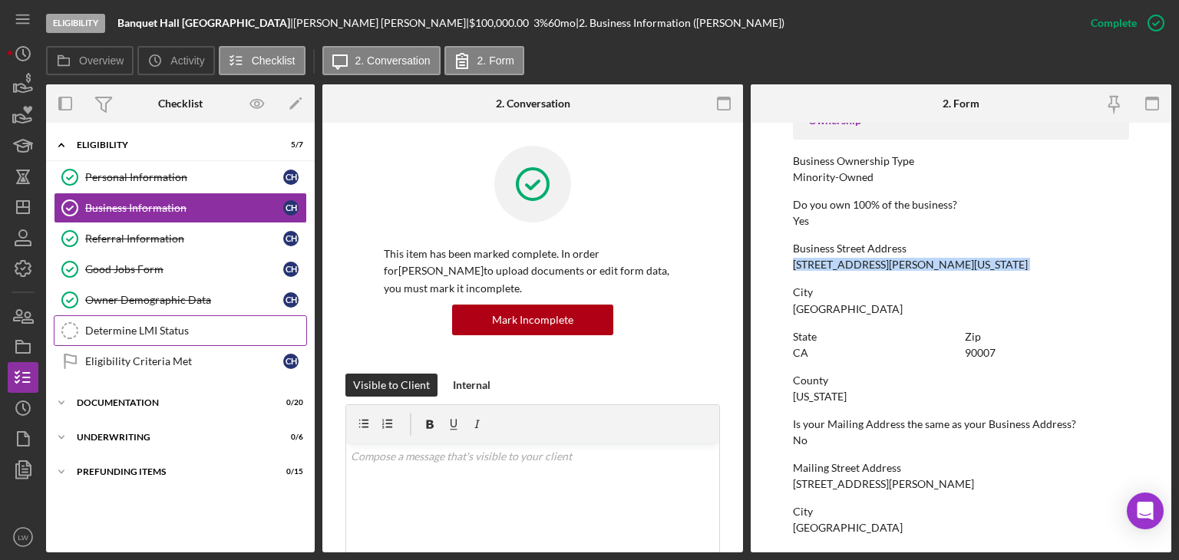
click at [190, 329] on div "Determine LMI Status" at bounding box center [195, 331] width 221 height 12
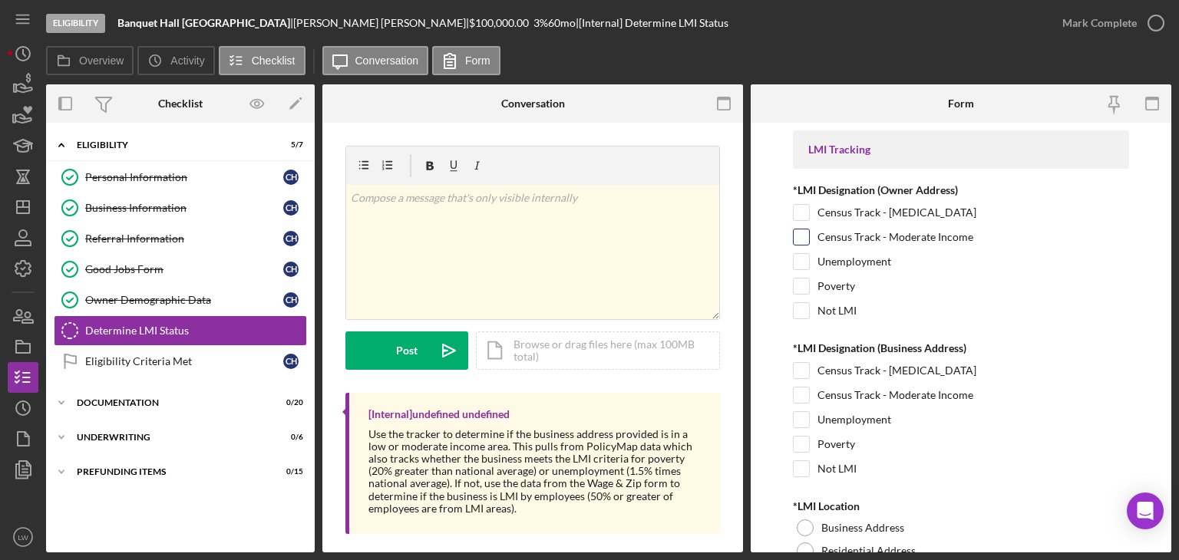
click at [799, 235] on input "Census Track - Moderate Income" at bounding box center [801, 236] width 15 height 15
checkbox input "true"
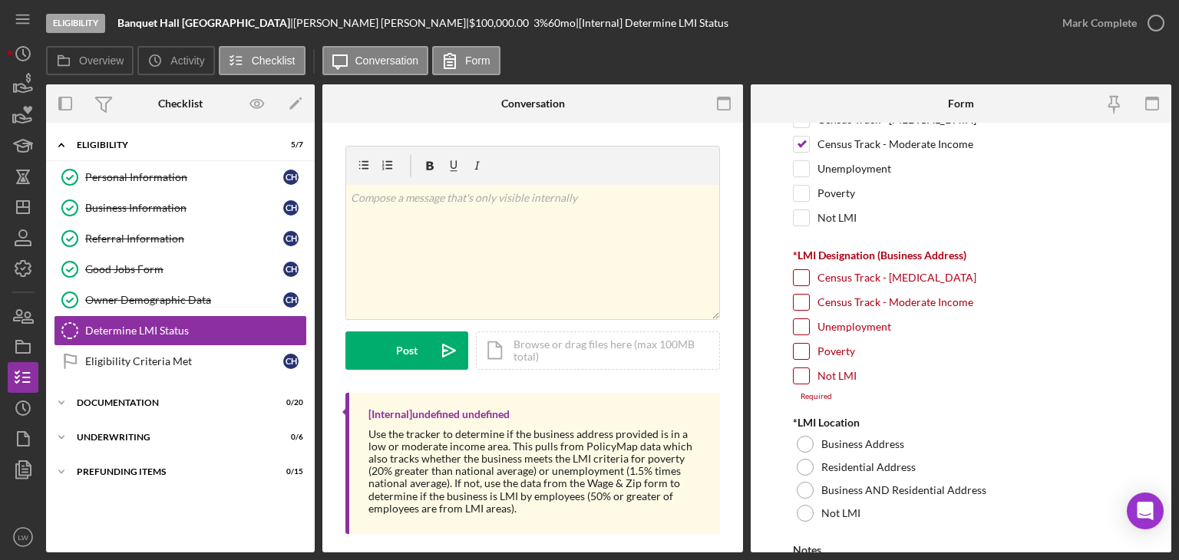
scroll to position [153, 0]
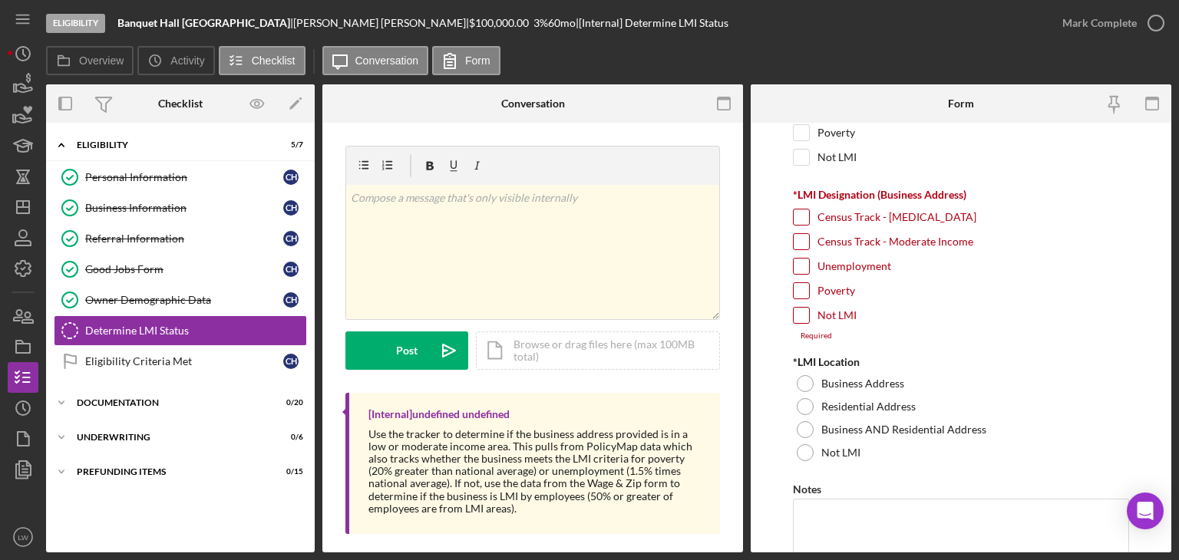
click at [805, 240] on input "Census Track - Moderate Income" at bounding box center [801, 241] width 15 height 15
checkbox input "true"
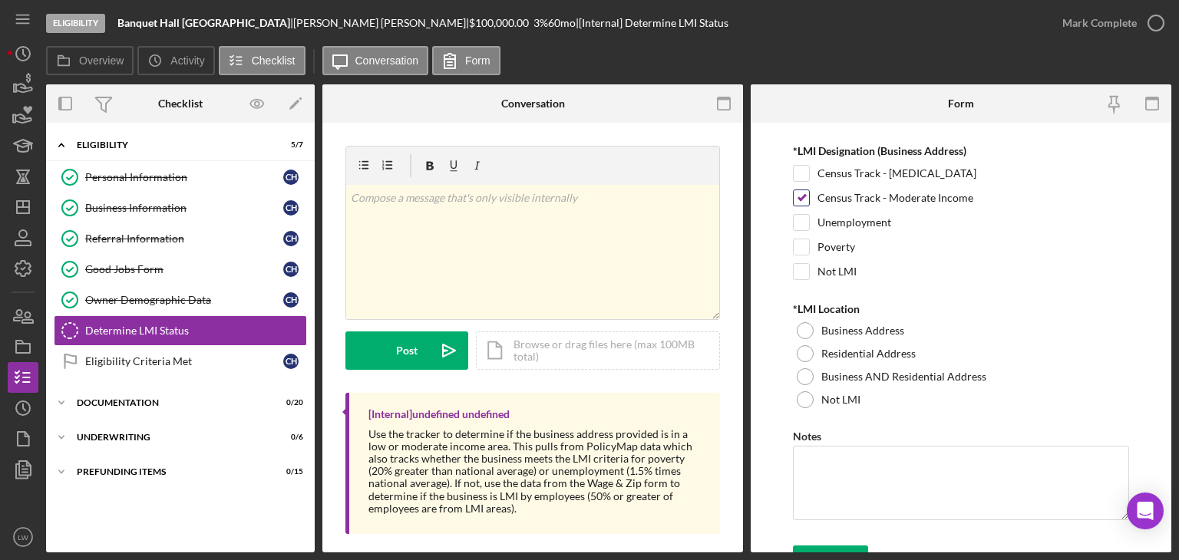
scroll to position [220, 0]
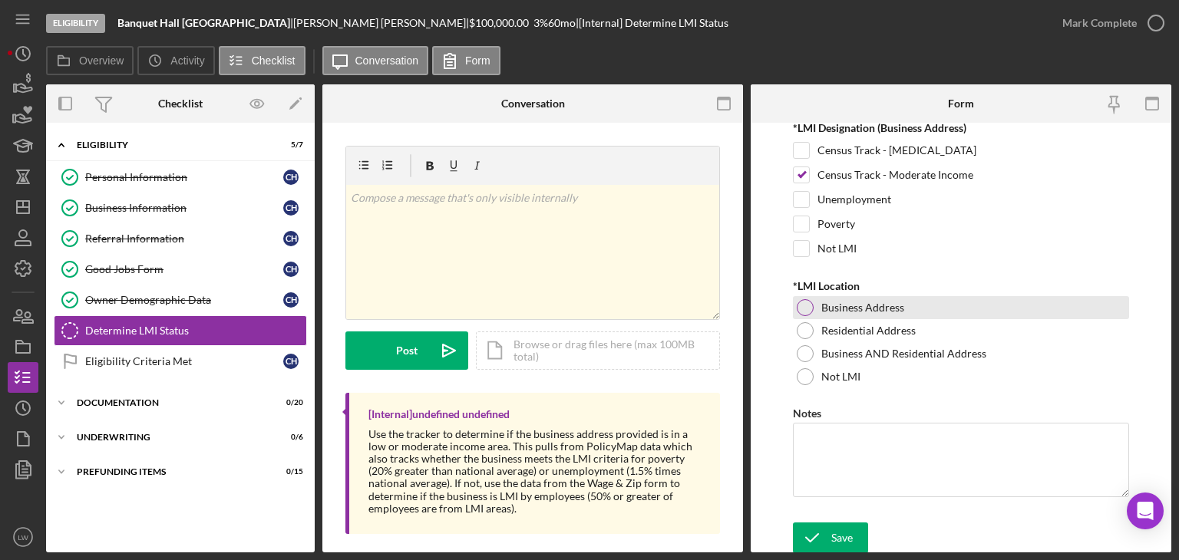
click at [804, 305] on div at bounding box center [805, 307] width 17 height 17
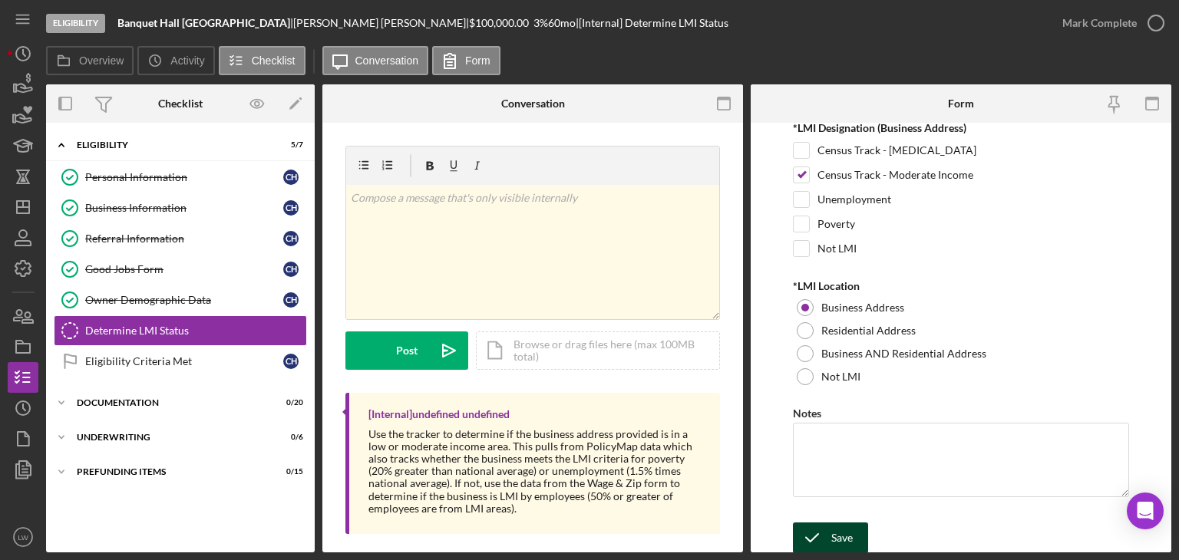
click at [837, 531] on div "Save" at bounding box center [841, 538] width 21 height 31
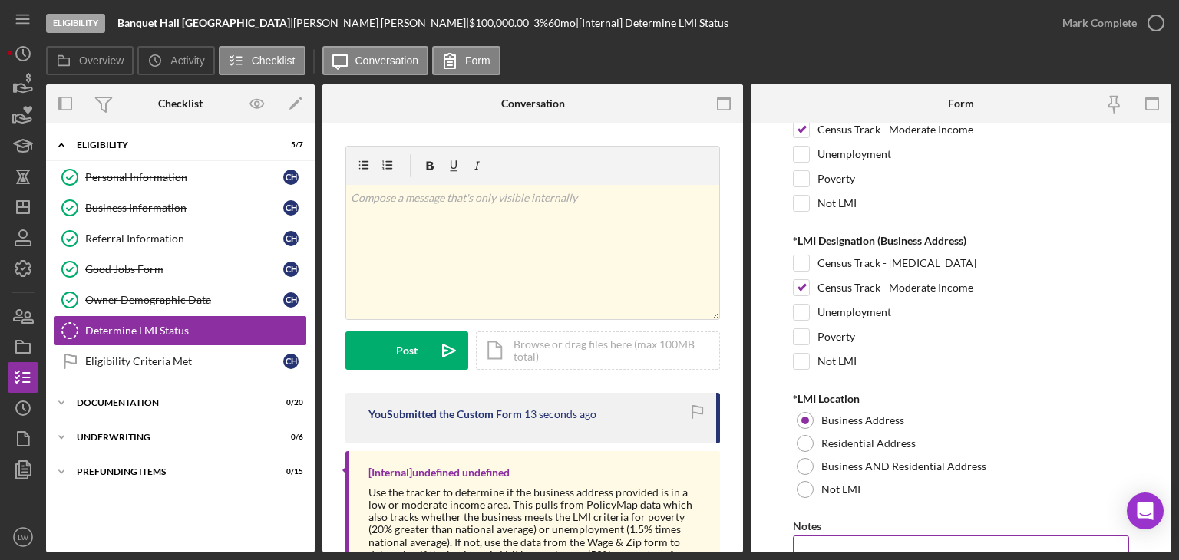
scroll to position [0, 0]
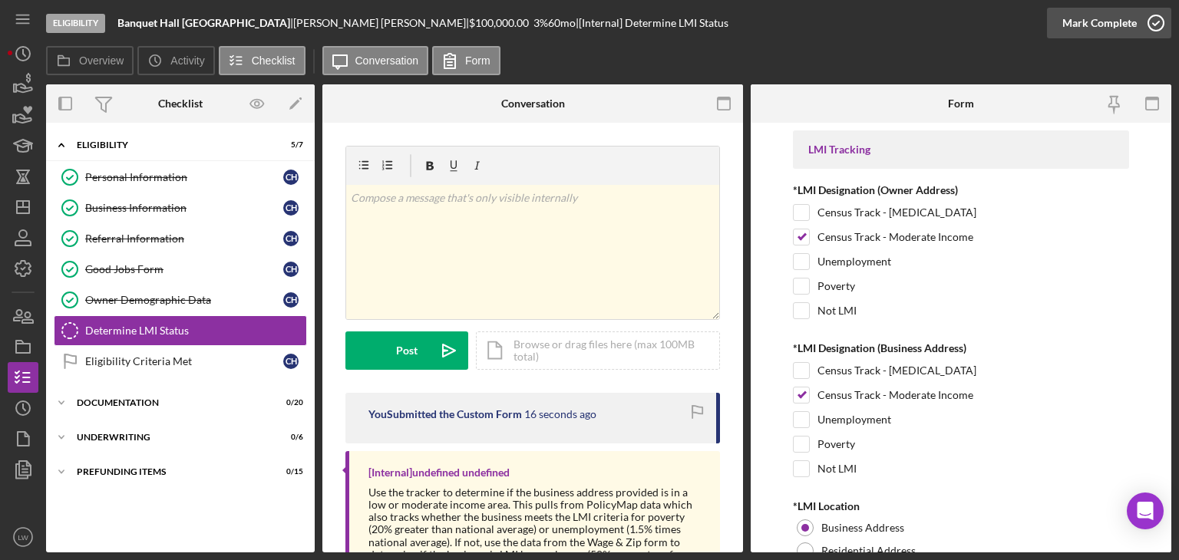
click at [1153, 22] on icon "button" at bounding box center [1156, 23] width 38 height 38
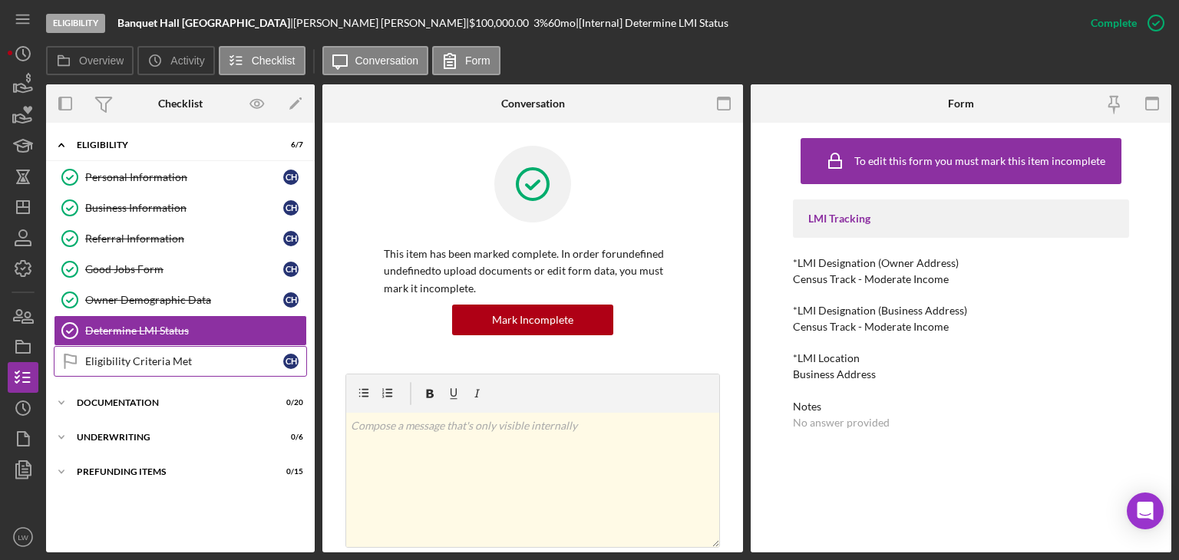
click at [173, 361] on div "Eligibility Criteria Met" at bounding box center [184, 361] width 198 height 12
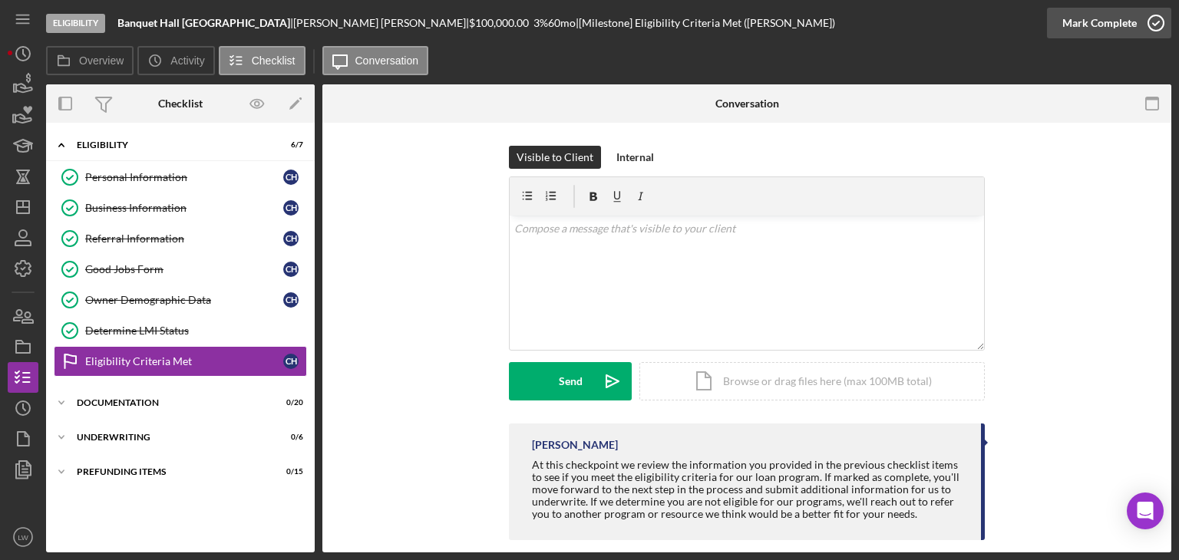
click at [1137, 22] on icon "button" at bounding box center [1156, 23] width 38 height 38
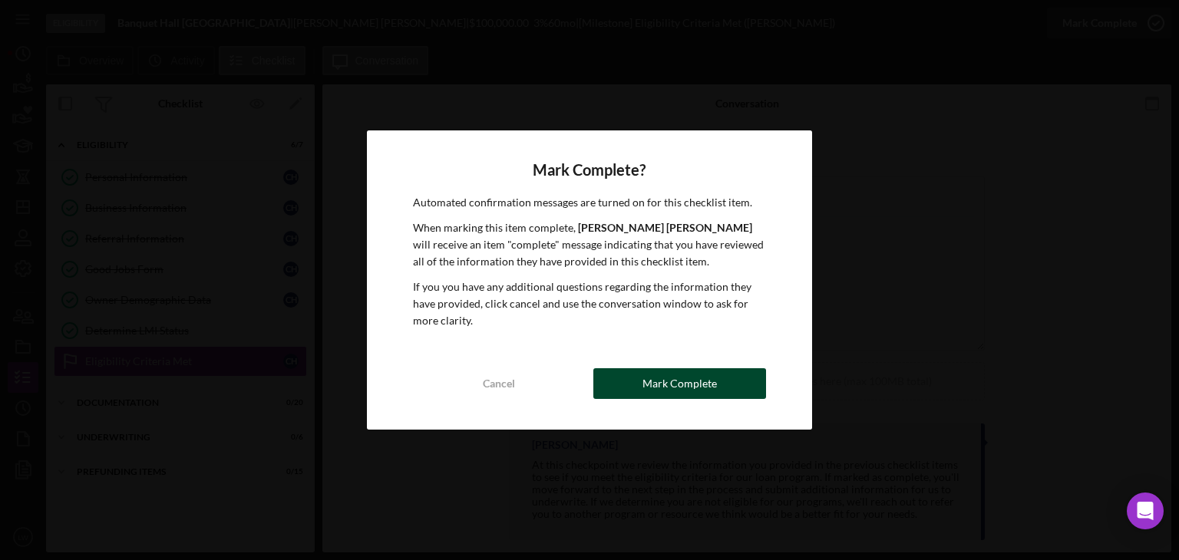
click at [721, 375] on button "Mark Complete" at bounding box center [679, 383] width 173 height 31
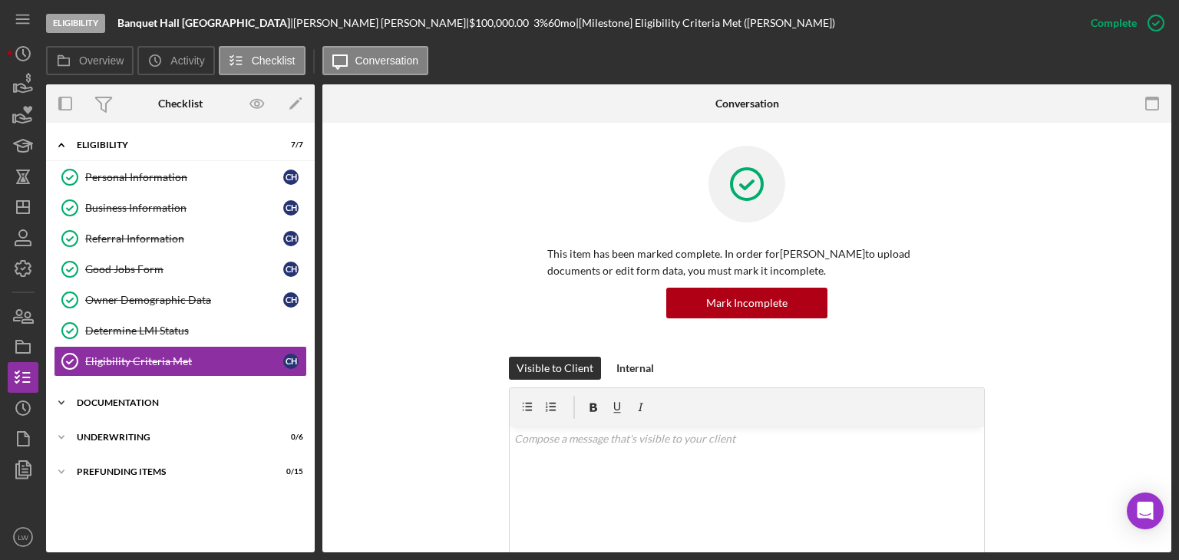
click at [115, 403] on div "Documentation" at bounding box center [186, 402] width 219 height 9
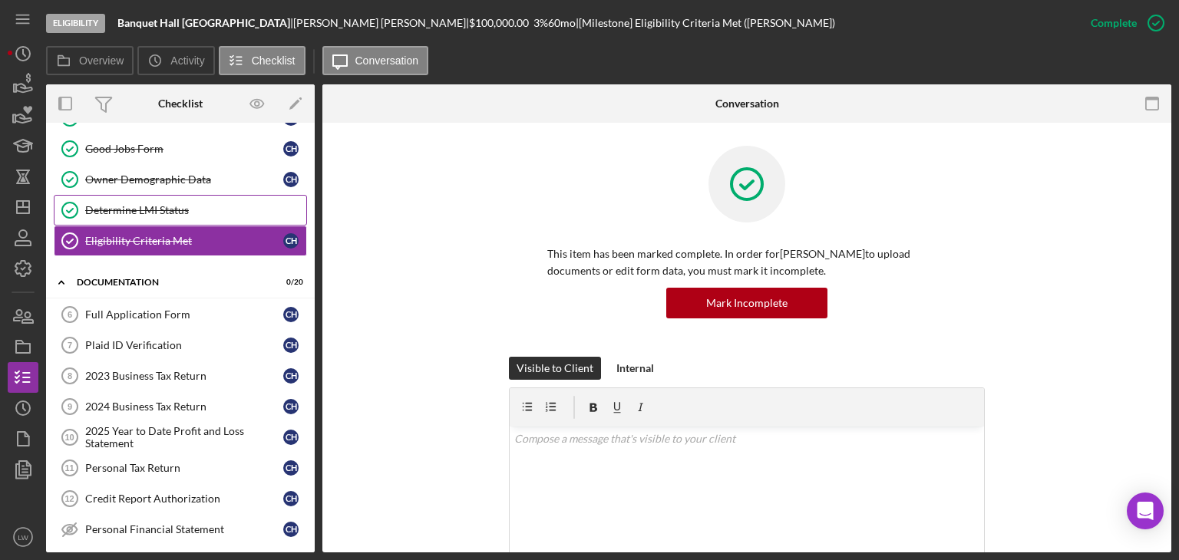
scroll to position [153, 0]
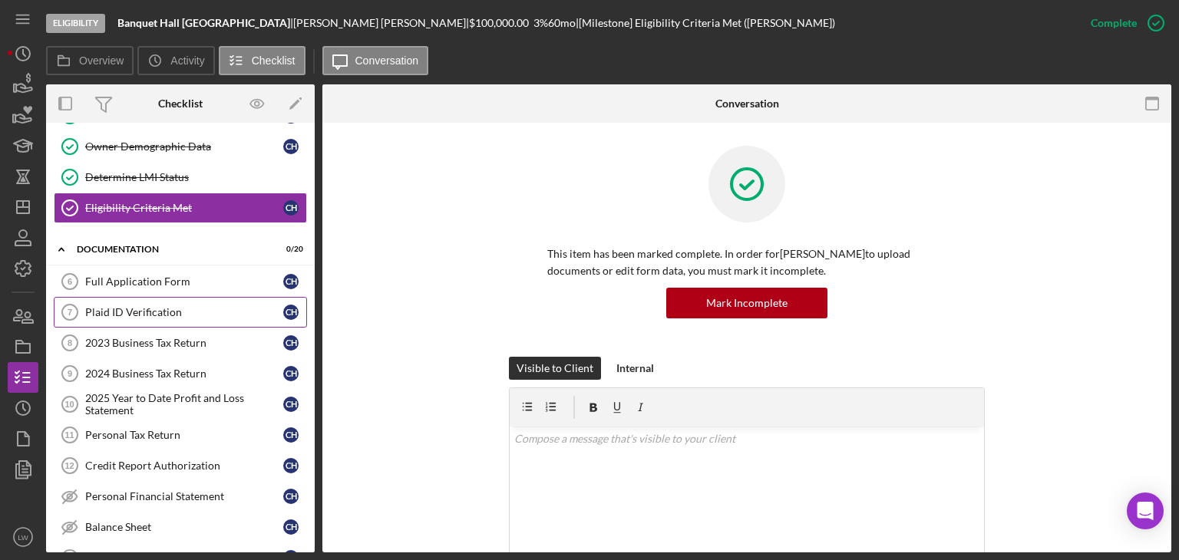
click at [160, 314] on div "Plaid ID Verification" at bounding box center [184, 312] width 198 height 12
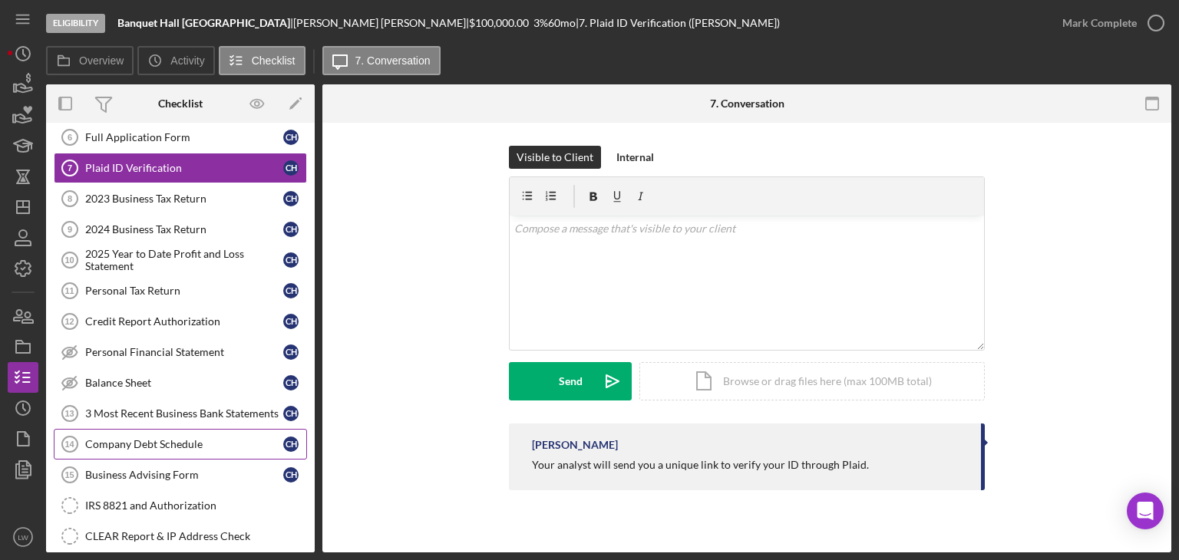
scroll to position [307, 0]
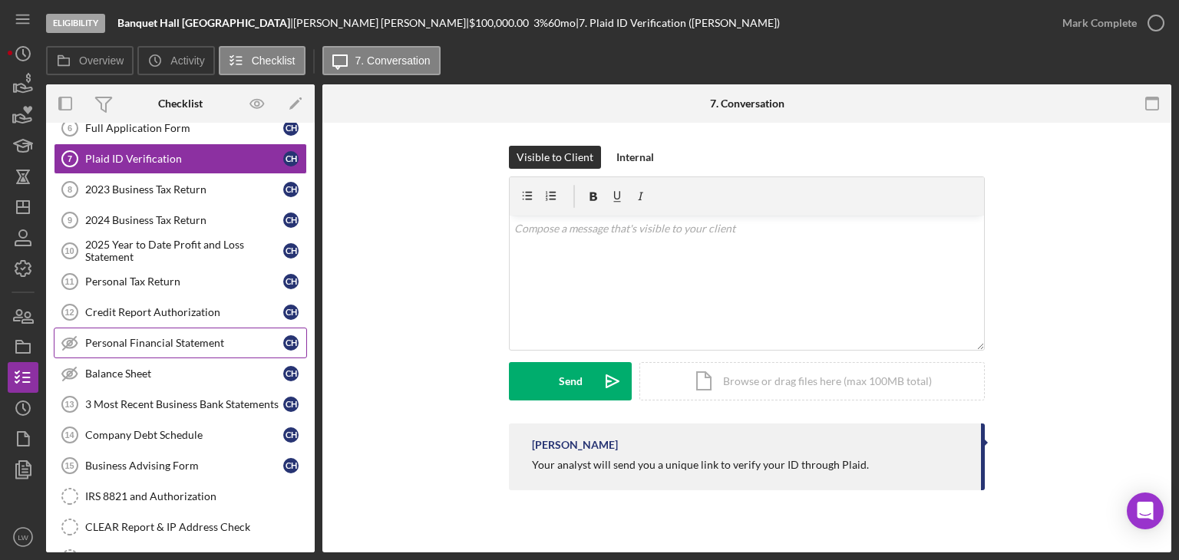
click at [157, 343] on div "Personal Financial Statement" at bounding box center [184, 343] width 198 height 12
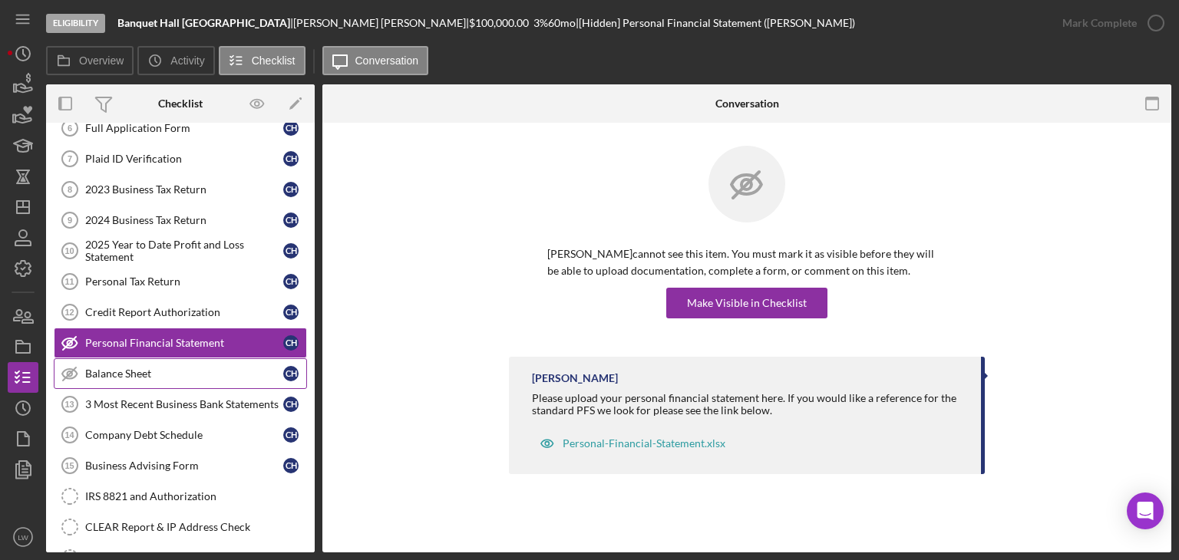
click at [157, 362] on link "Balance Sheet Balance Sheet C H" at bounding box center [180, 373] width 253 height 31
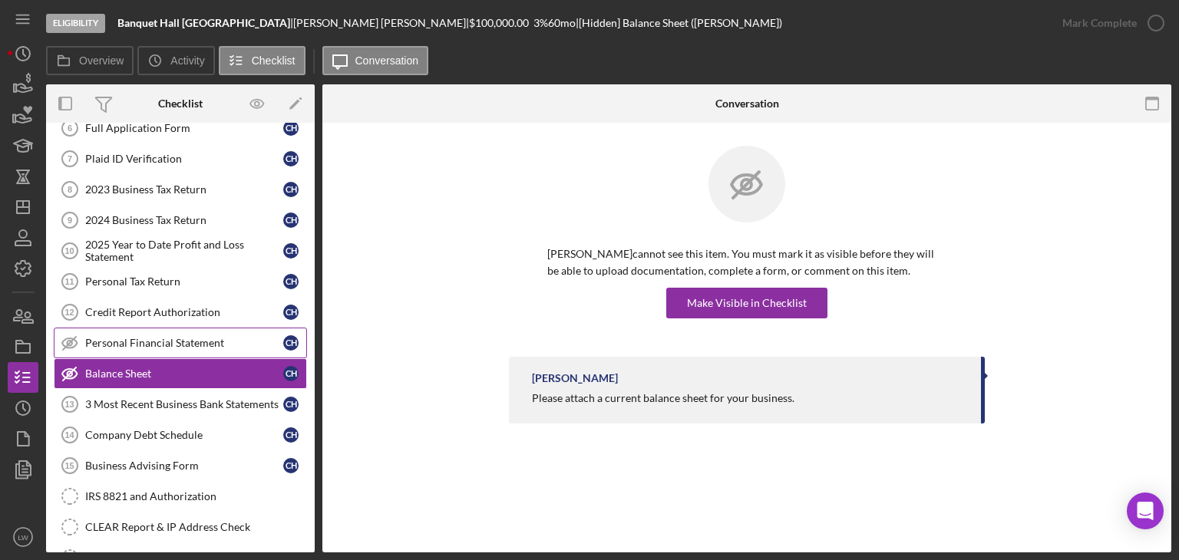
click at [160, 329] on link "Personal Financial Statement Personal Financial Statement C H" at bounding box center [180, 343] width 253 height 31
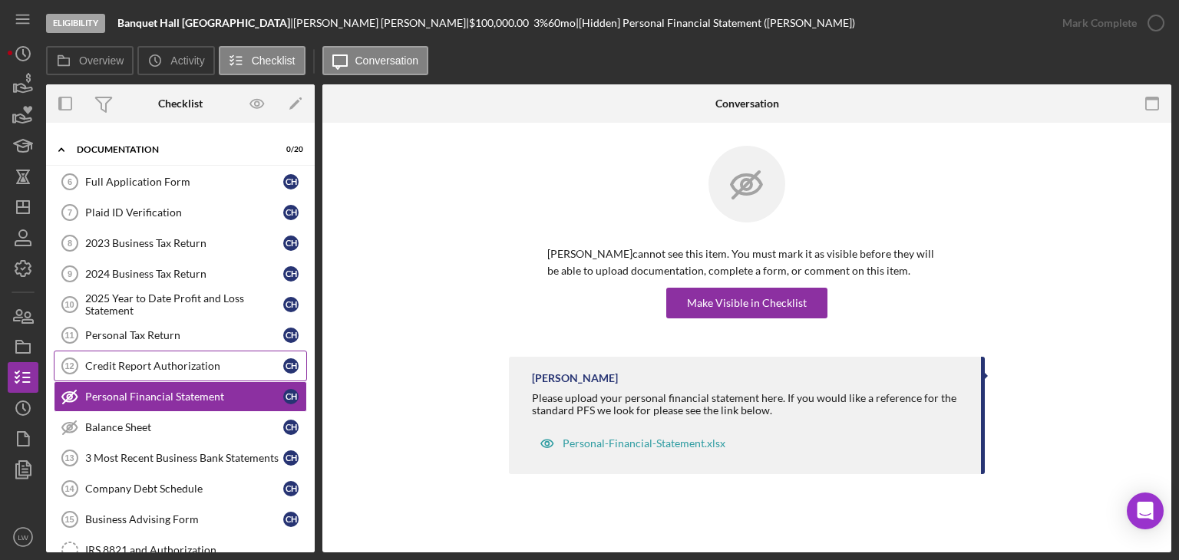
scroll to position [230, 0]
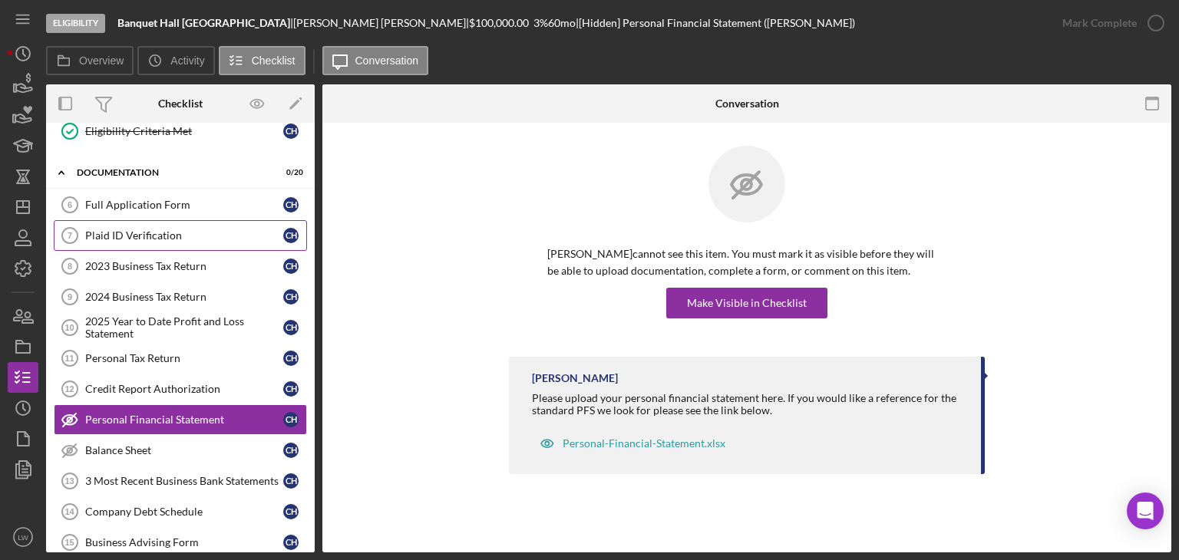
click at [197, 237] on div "Plaid ID Verification" at bounding box center [184, 235] width 198 height 12
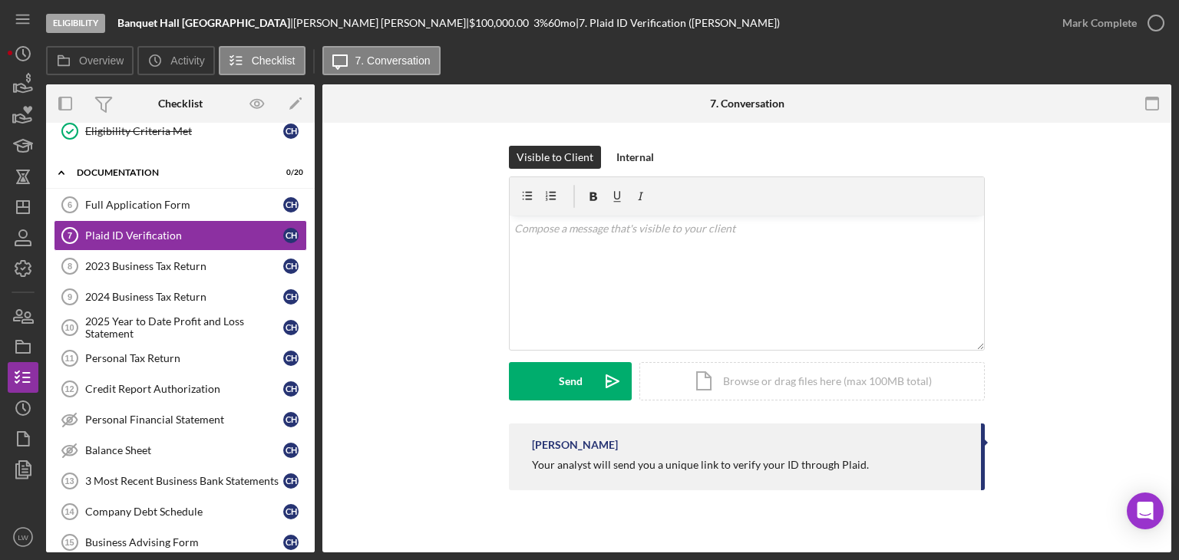
drag, startPoint x: 356, startPoint y: 22, endPoint x: 272, endPoint y: 25, distance: 84.5
click at [293, 25] on div "[PERSON_NAME] |" at bounding box center [381, 23] width 176 height 12
click at [342, 21] on div "[PERSON_NAME] |" at bounding box center [381, 23] width 176 height 12
drag, startPoint x: 348, startPoint y: 22, endPoint x: 273, endPoint y: 24, distance: 74.5
click at [293, 24] on div "[PERSON_NAME] |" at bounding box center [381, 23] width 176 height 12
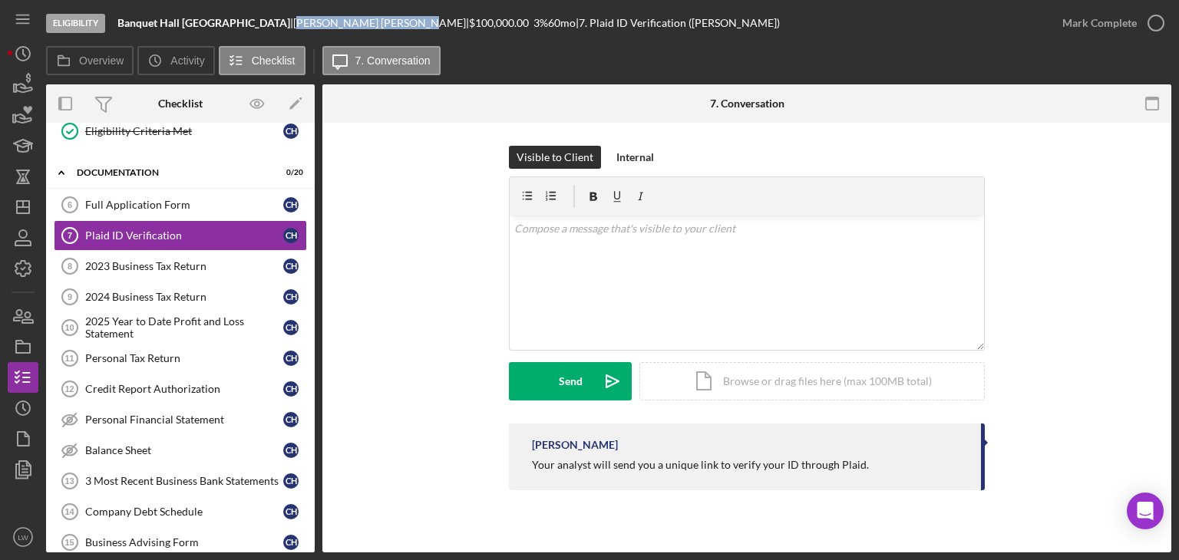
click at [342, 21] on div "[PERSON_NAME] |" at bounding box center [381, 23] width 176 height 12
drag, startPoint x: 348, startPoint y: 21, endPoint x: 271, endPoint y: 25, distance: 76.8
click at [293, 25] on div "[PERSON_NAME] |" at bounding box center [381, 23] width 176 height 12
copy div "[PERSON_NAME]"
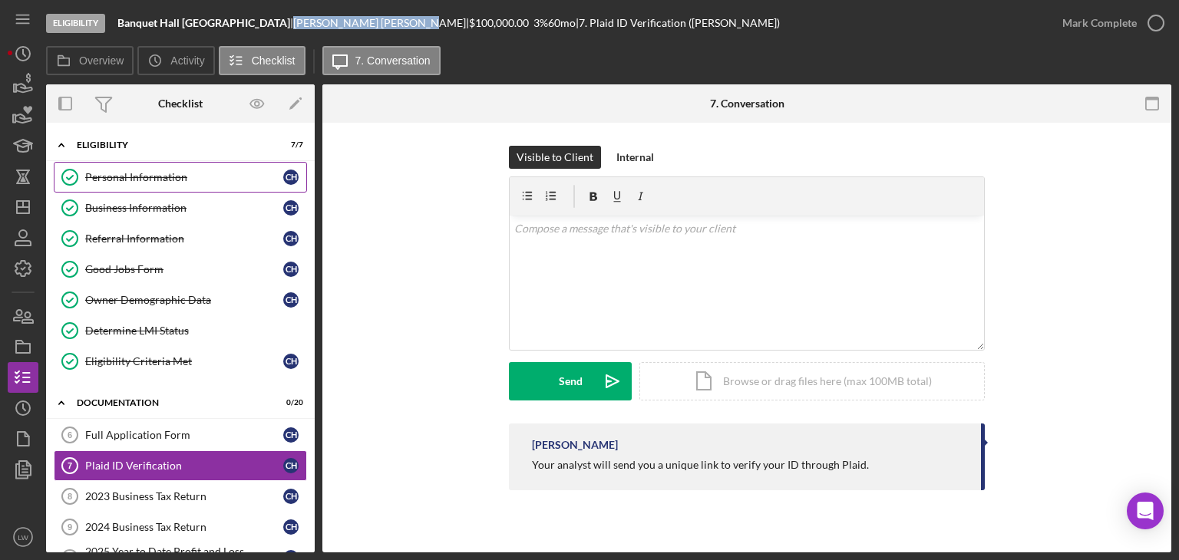
click at [165, 175] on div "Personal Information" at bounding box center [184, 177] width 198 height 12
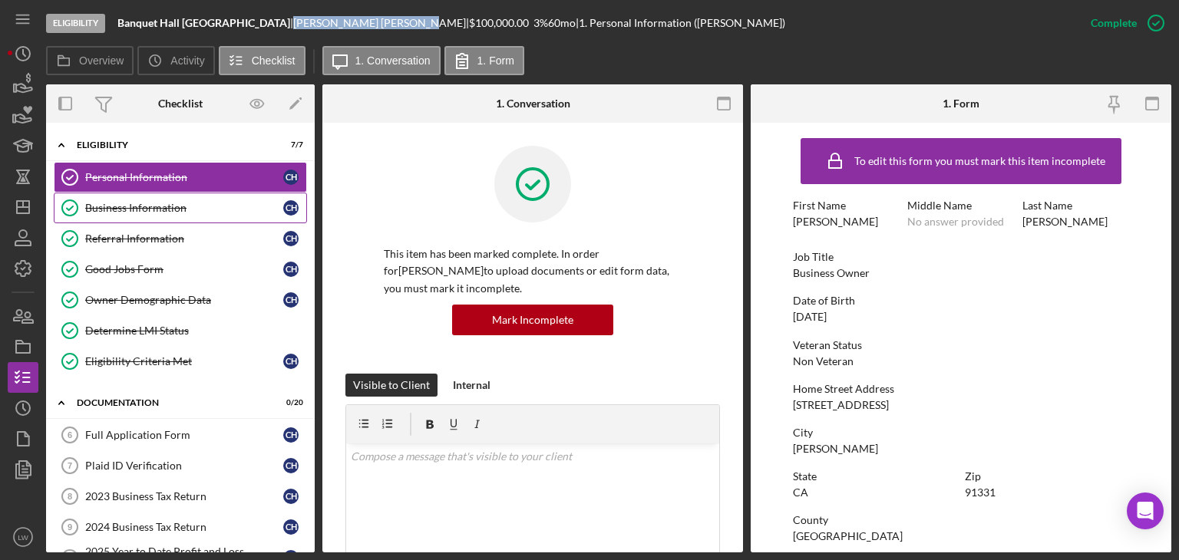
click at [177, 208] on div "Business Information" at bounding box center [184, 208] width 198 height 12
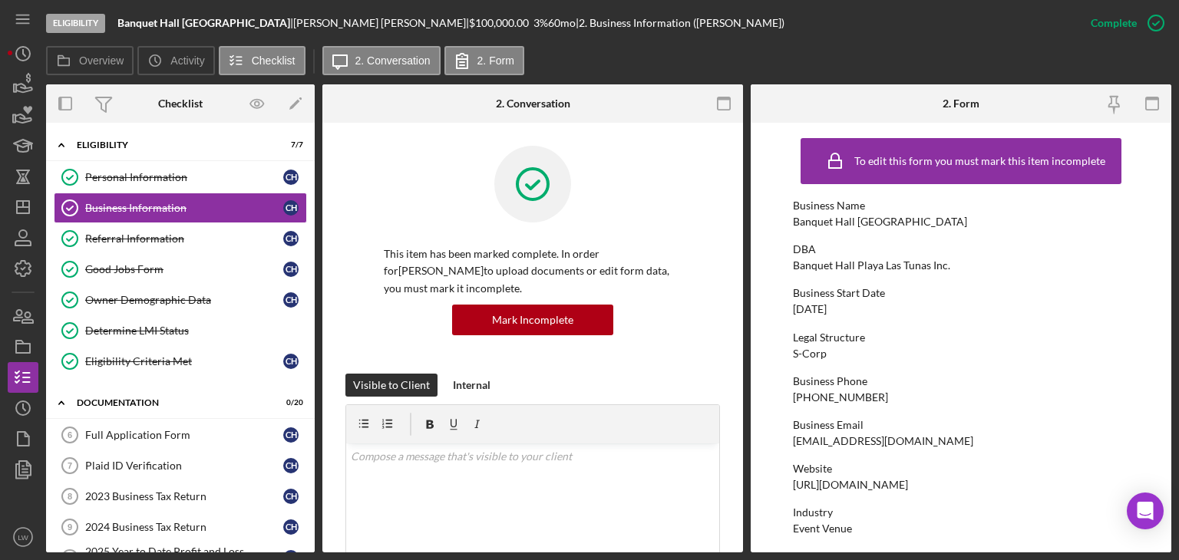
click at [869, 444] on div "[EMAIL_ADDRESS][DOMAIN_NAME]" at bounding box center [883, 441] width 180 height 12
copy div "[EMAIL_ADDRESS][DOMAIN_NAME]"
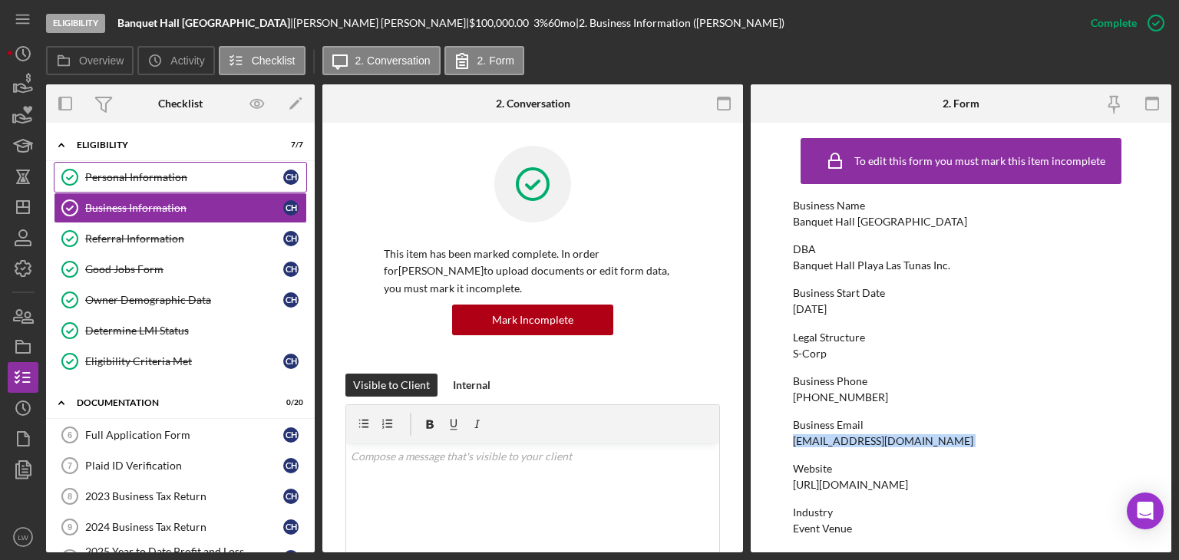
click at [144, 177] on div "Personal Information" at bounding box center [184, 177] width 198 height 12
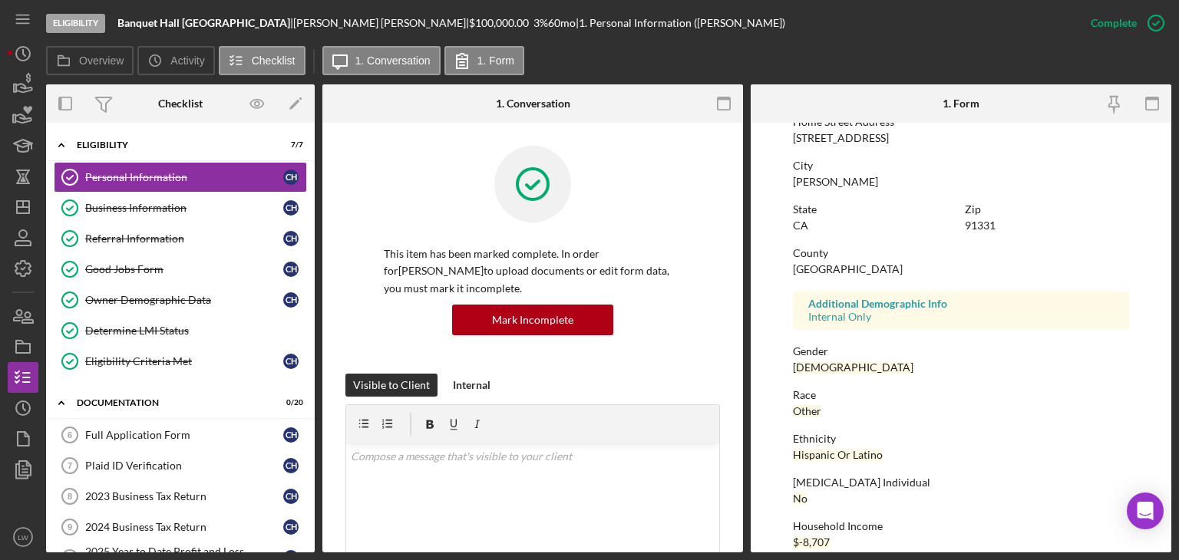
scroll to position [286, 0]
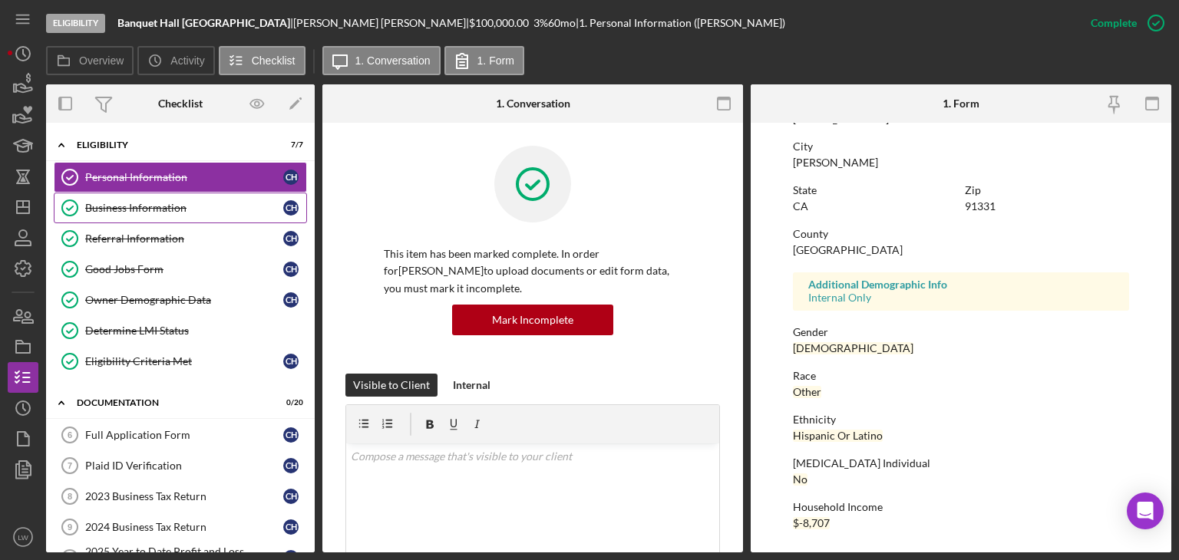
click at [129, 205] on div "Business Information" at bounding box center [184, 208] width 198 height 12
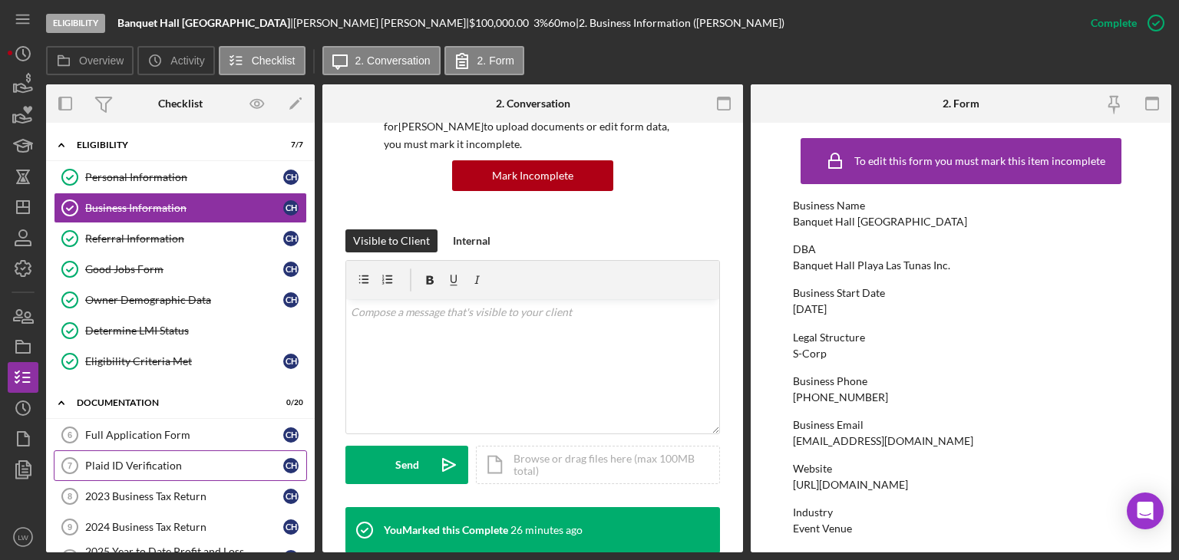
scroll to position [153, 0]
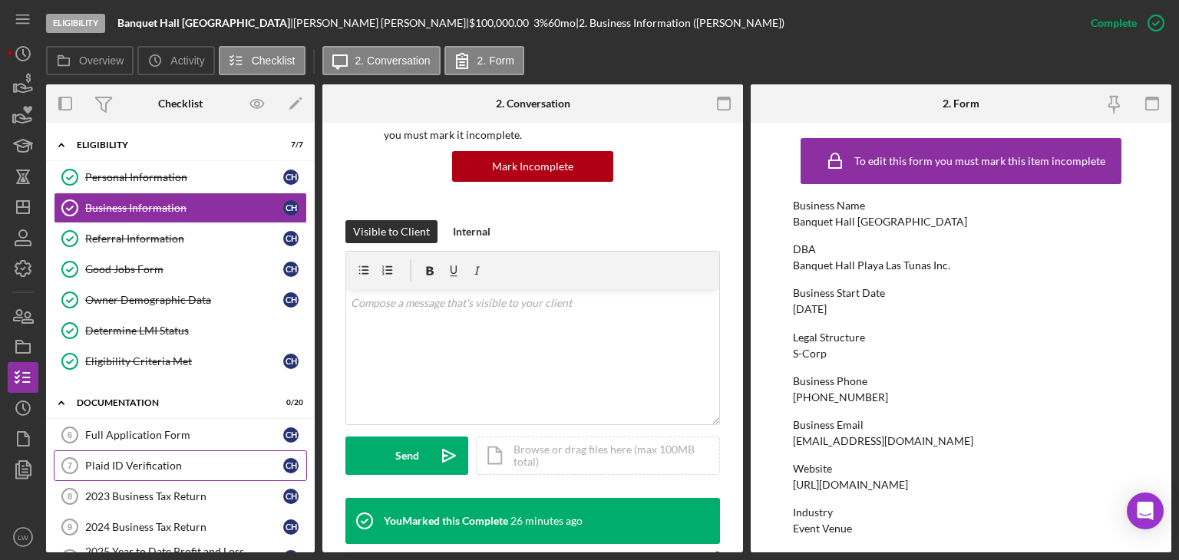
click at [180, 467] on link "Plaid ID Verification 7 Plaid ID Verification C H" at bounding box center [180, 466] width 253 height 31
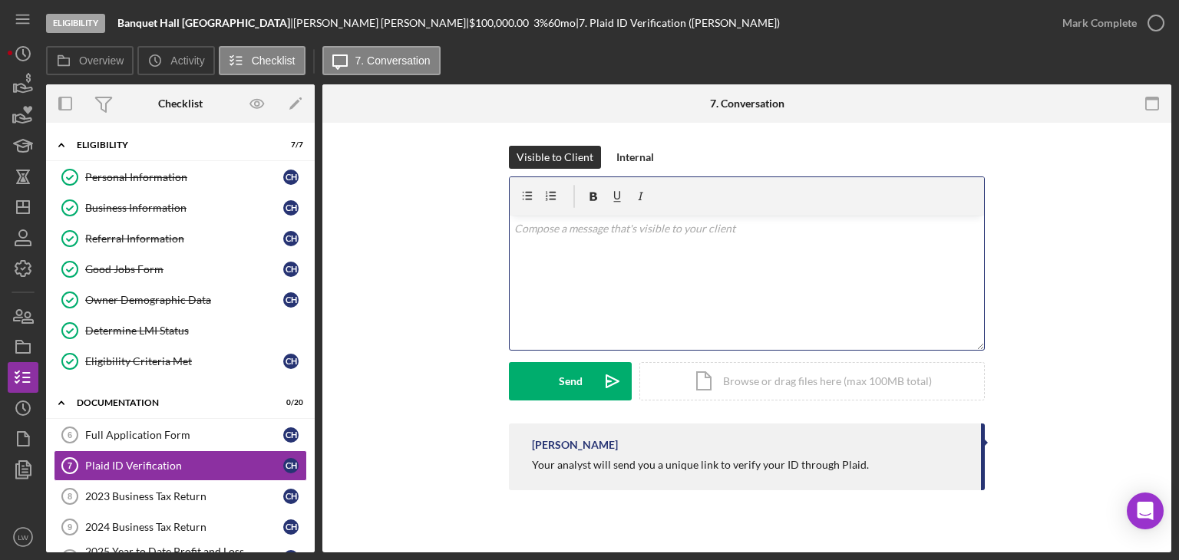
click at [596, 247] on div "v Color teal Color pink Remove color Add row above Add row below Add column bef…" at bounding box center [747, 283] width 474 height 134
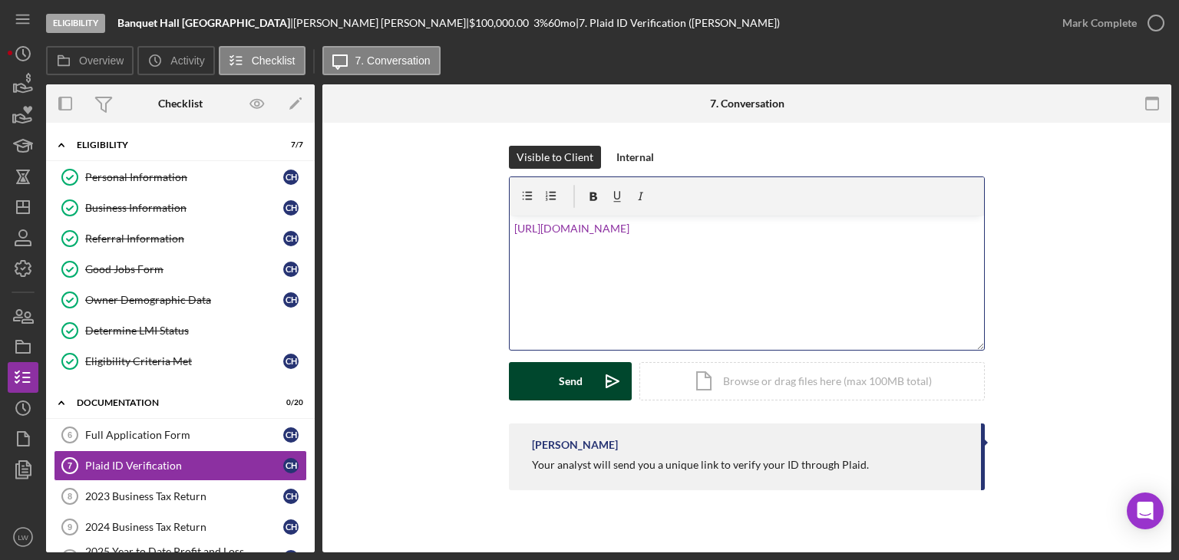
click at [574, 380] on div "Send" at bounding box center [571, 381] width 24 height 38
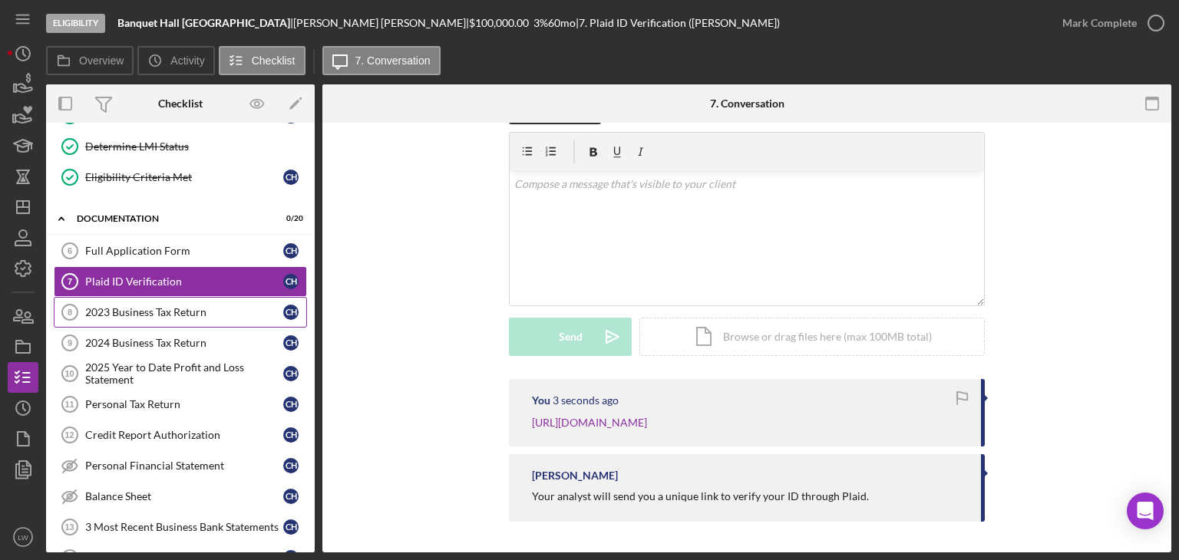
scroll to position [230, 0]
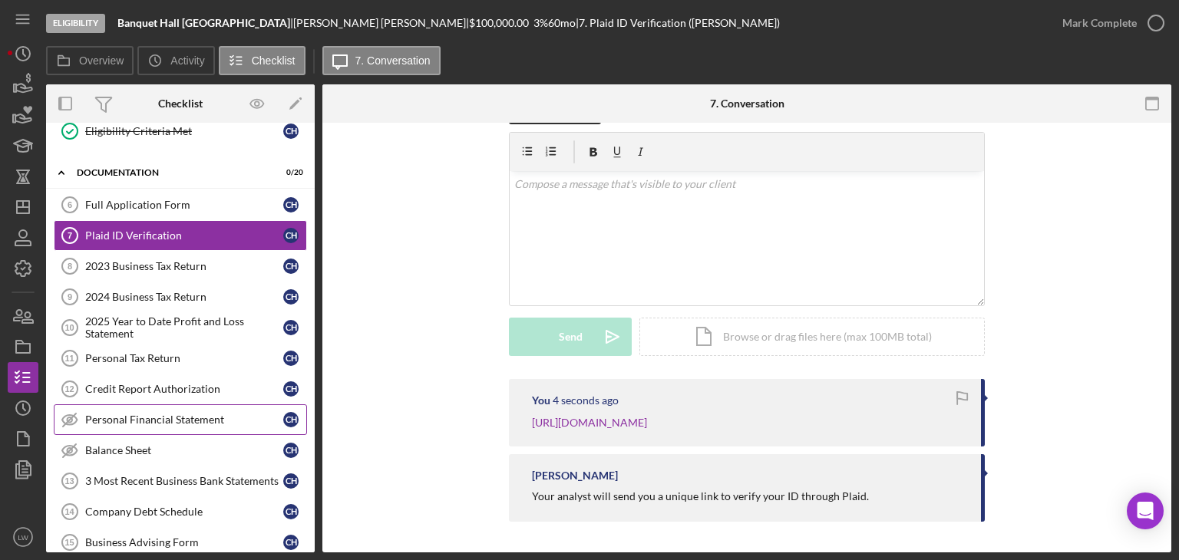
click at [161, 407] on link "Personal Financial Statement Personal Financial Statement C H" at bounding box center [180, 419] width 253 height 31
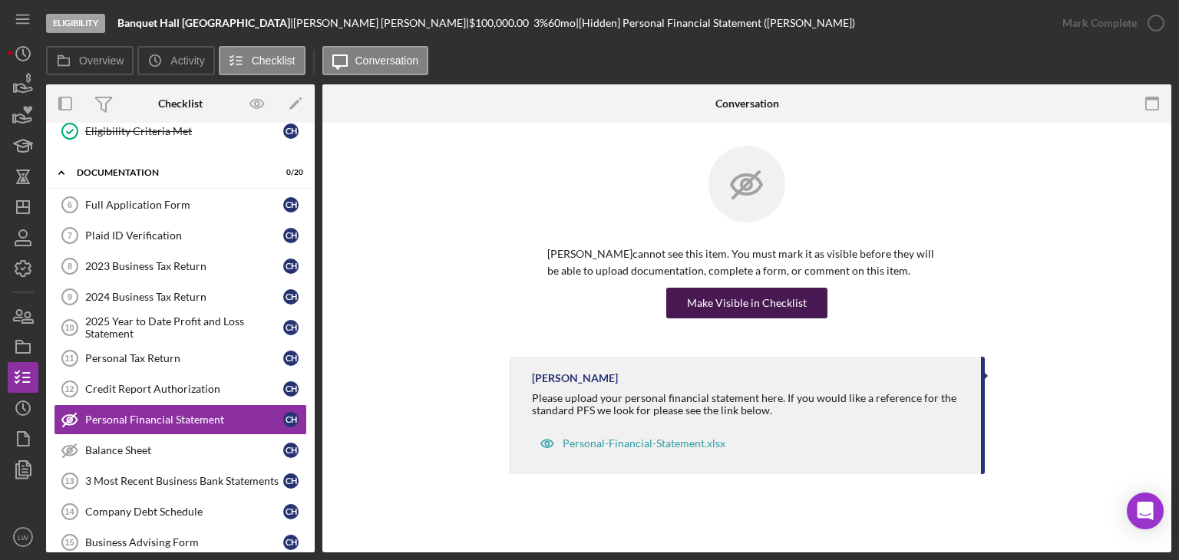
click at [744, 310] on div "Make Visible in Checklist" at bounding box center [747, 303] width 120 height 31
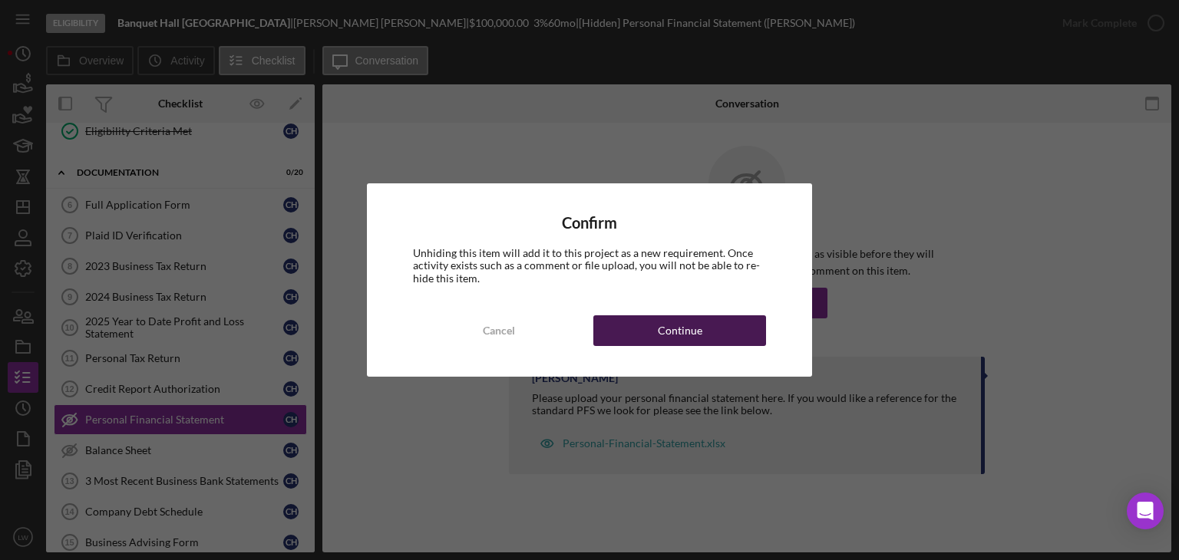
click at [662, 325] on div "Continue" at bounding box center [680, 330] width 45 height 31
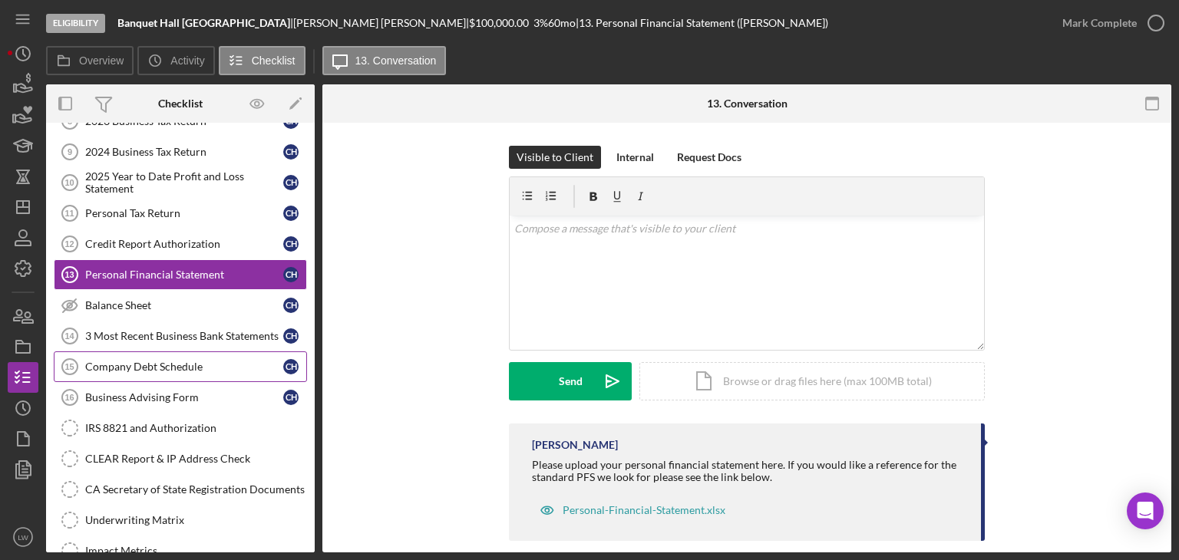
scroll to position [384, 0]
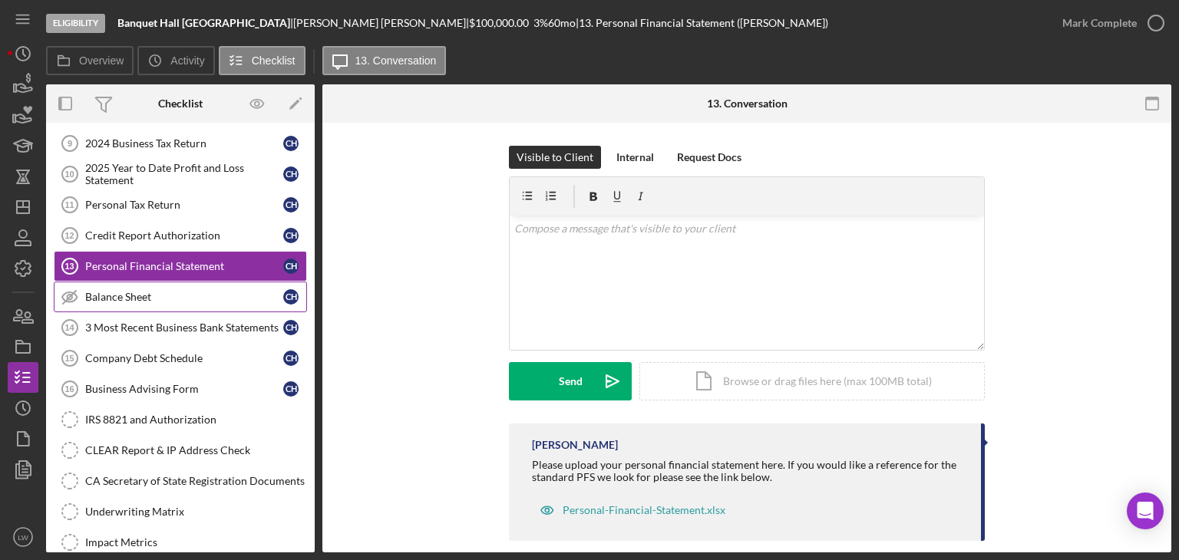
click at [173, 291] on div "Balance Sheet" at bounding box center [184, 297] width 198 height 12
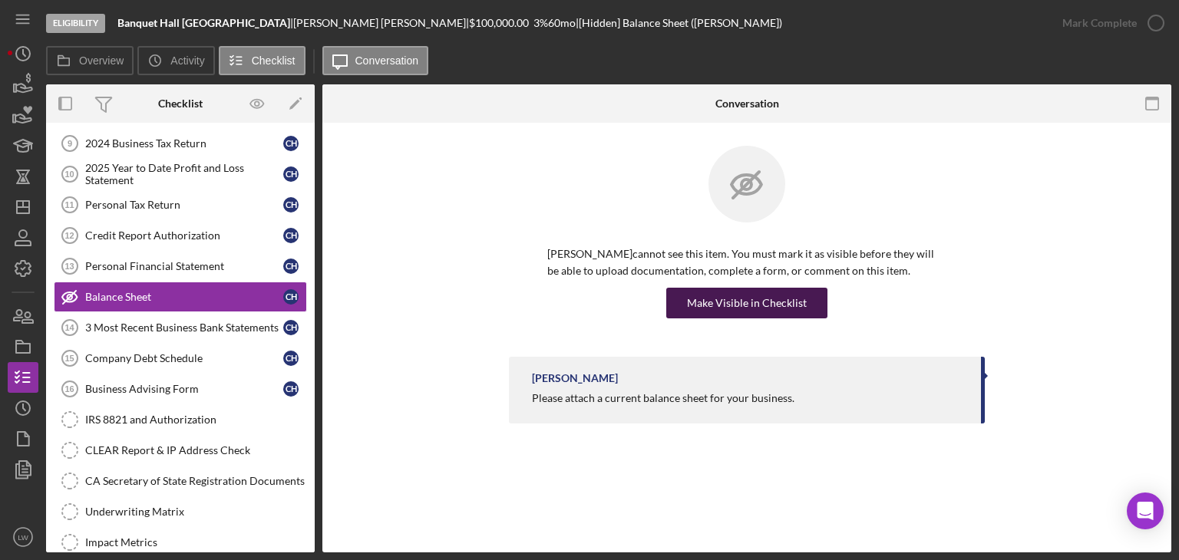
click at [731, 302] on div "Make Visible in Checklist" at bounding box center [747, 303] width 120 height 31
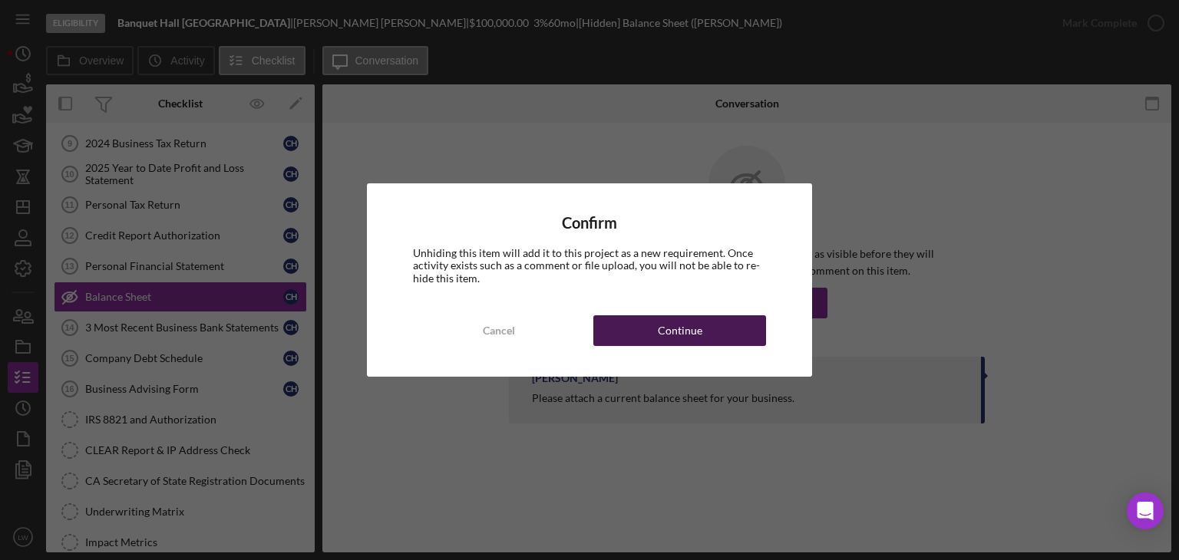
click at [685, 342] on div "Continue" at bounding box center [680, 330] width 45 height 31
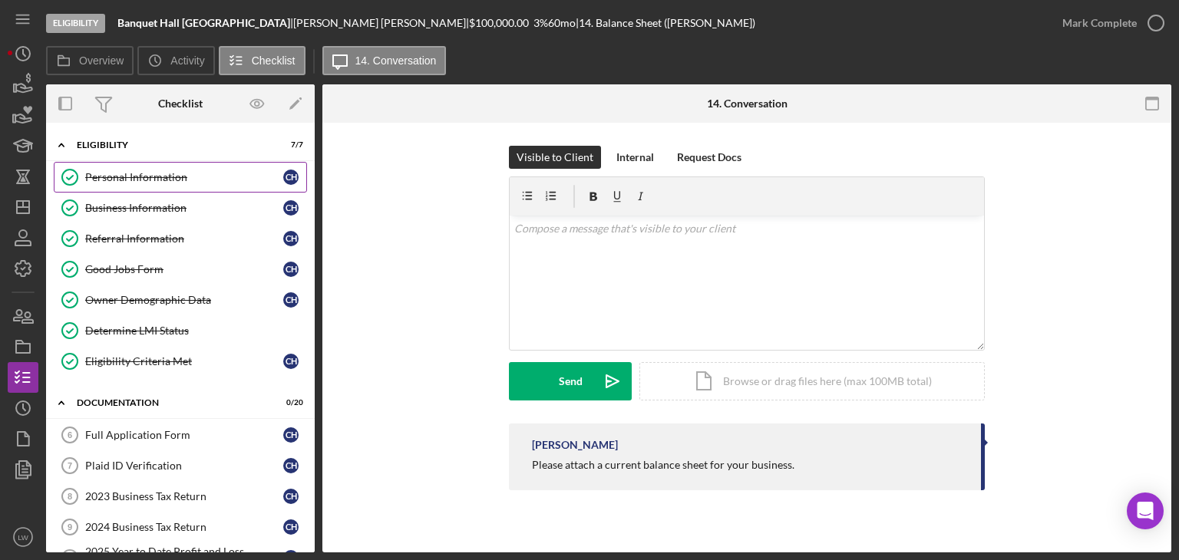
click at [159, 167] on link "Personal Information Personal Information C H" at bounding box center [180, 177] width 253 height 31
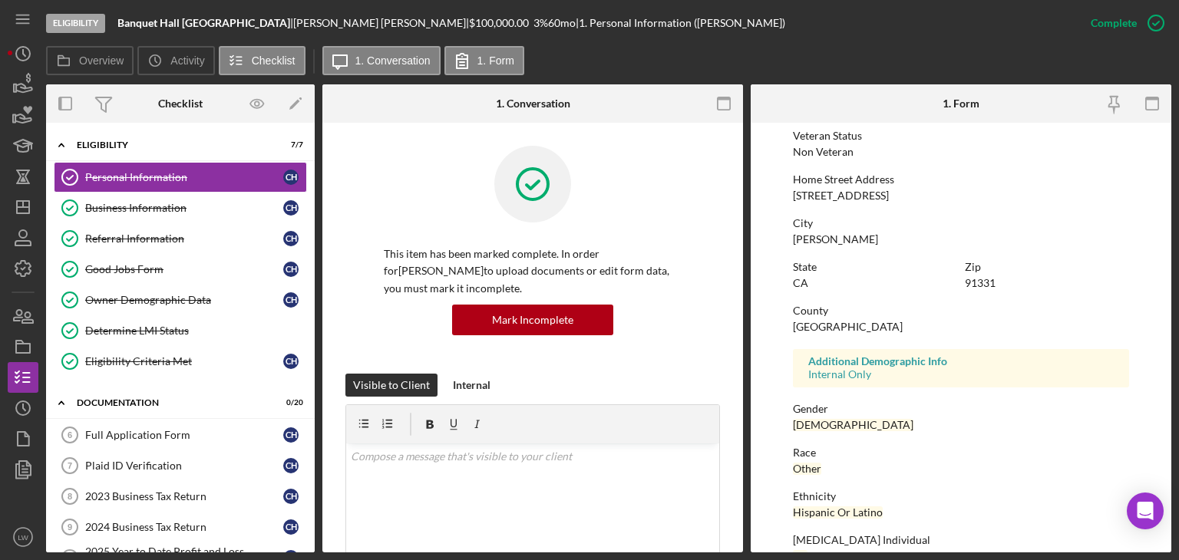
scroll to position [286, 0]
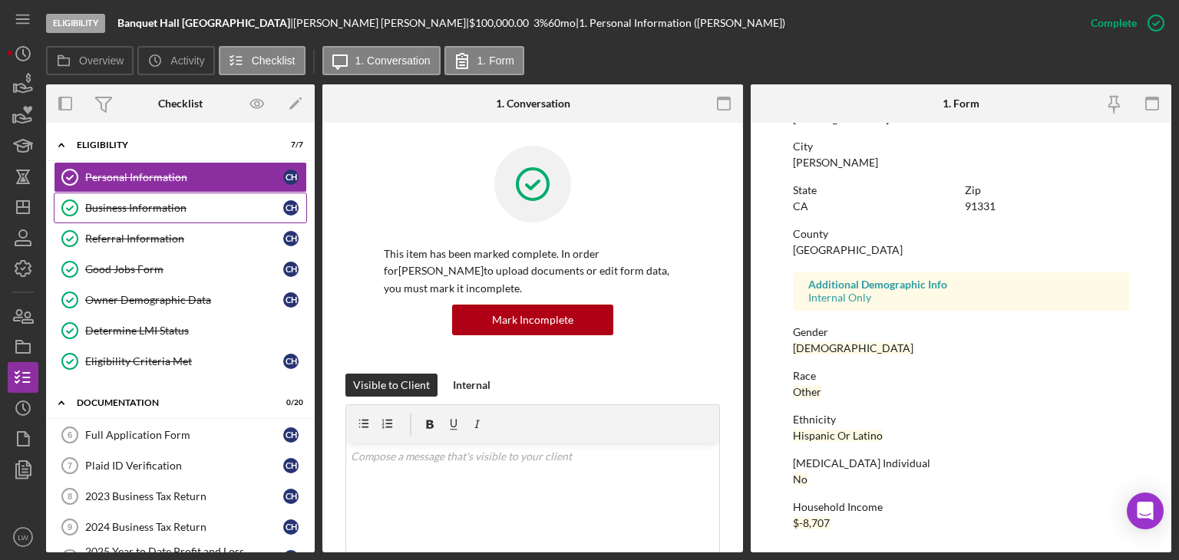
click at [216, 206] on div "Business Information" at bounding box center [184, 208] width 198 height 12
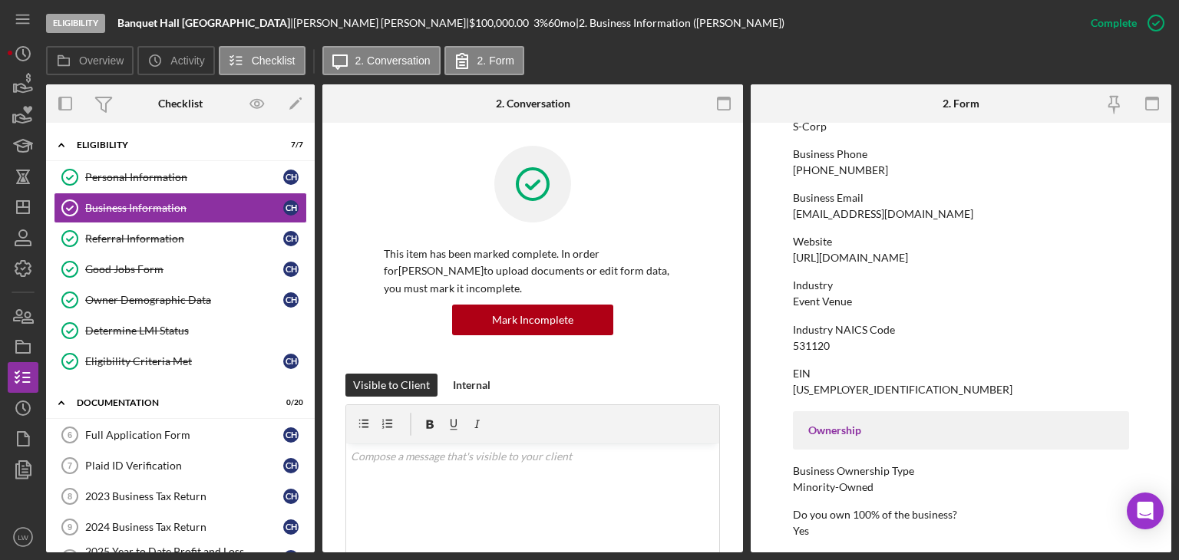
scroll to position [230, 0]
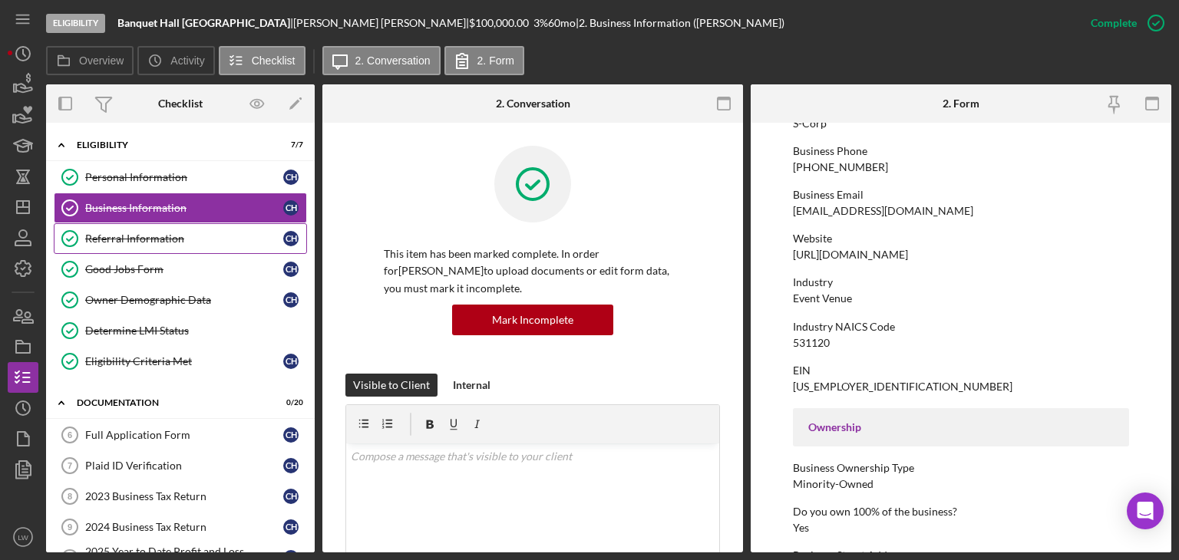
click at [162, 229] on link "Referral Information Referral Information C H" at bounding box center [180, 238] width 253 height 31
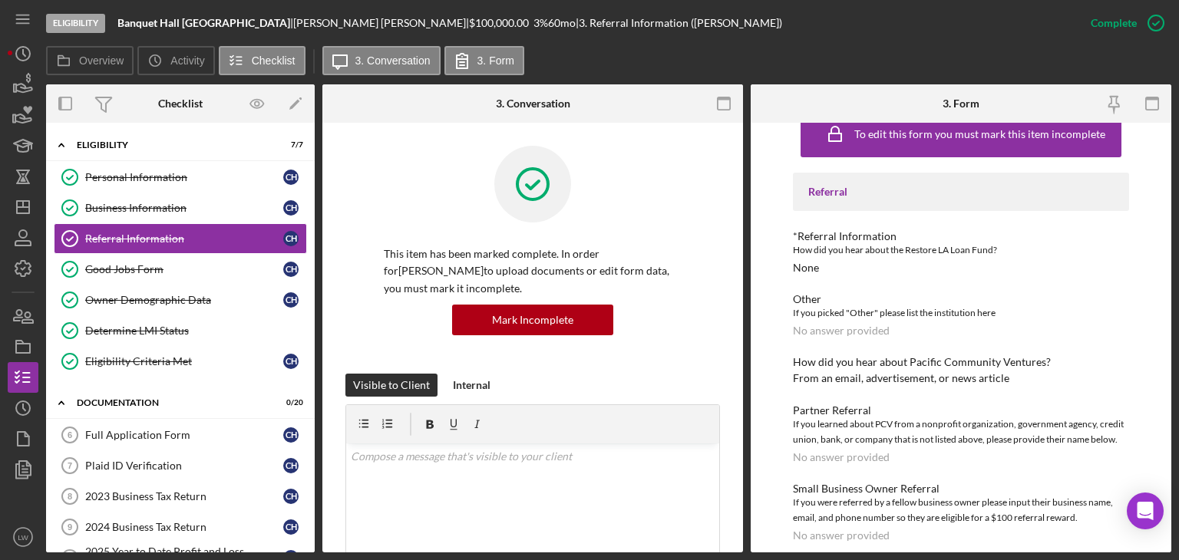
scroll to position [39, 0]
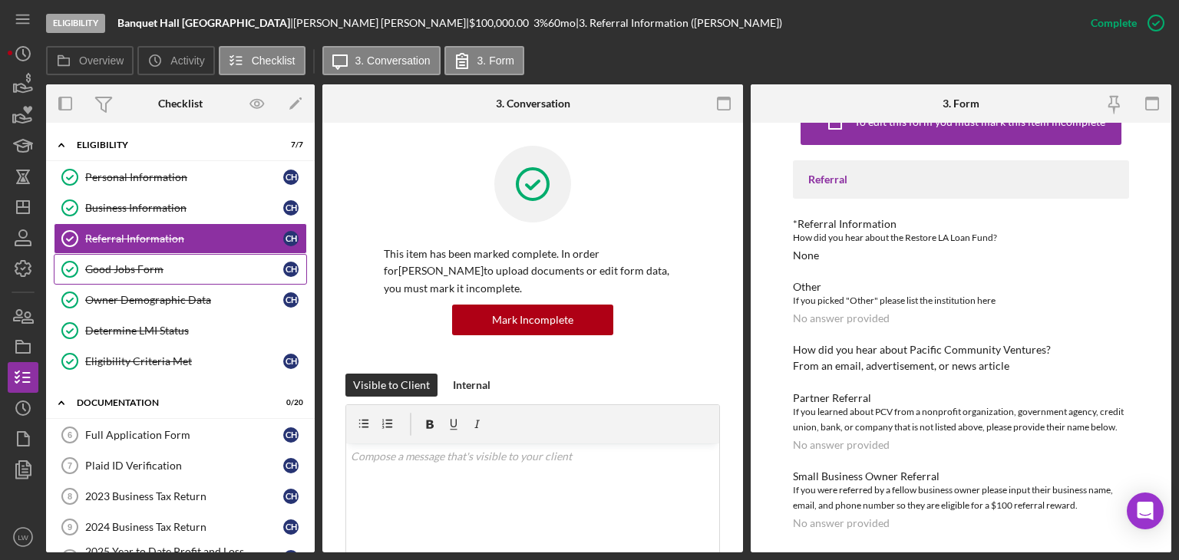
click at [130, 267] on div "Good Jobs Form" at bounding box center [184, 269] width 198 height 12
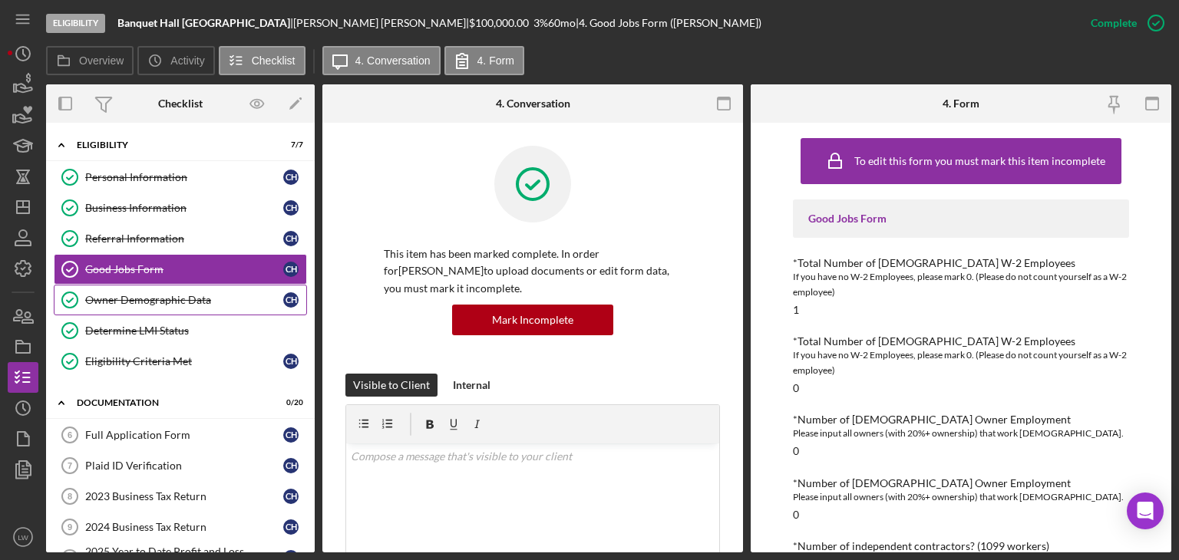
click at [142, 309] on link "Owner Demographic Data Owner Demographic Data C H" at bounding box center [180, 300] width 253 height 31
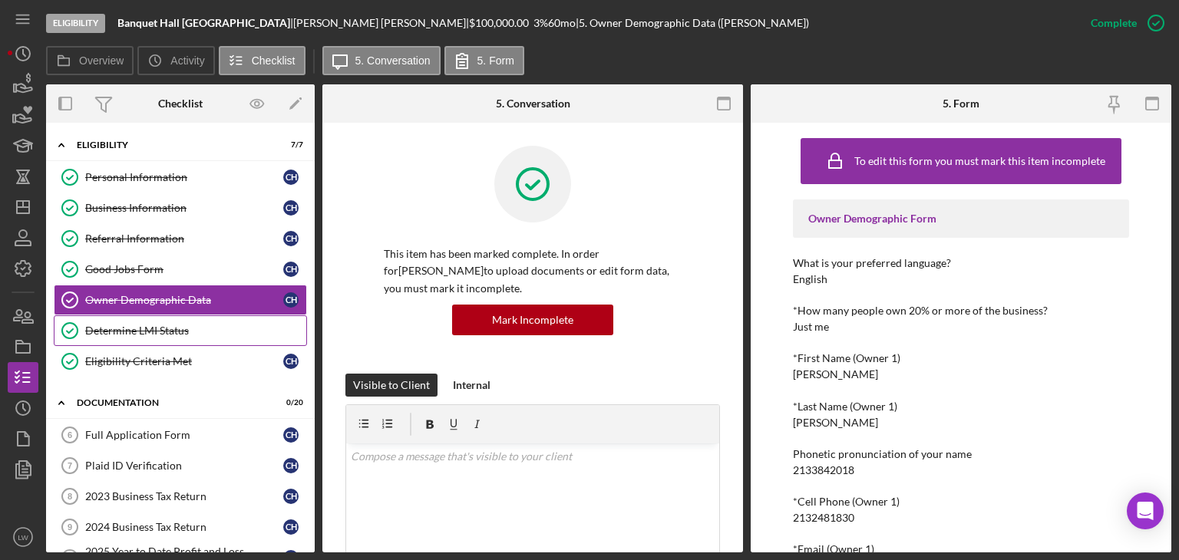
click at [144, 325] on div "Determine LMI Status" at bounding box center [195, 331] width 221 height 12
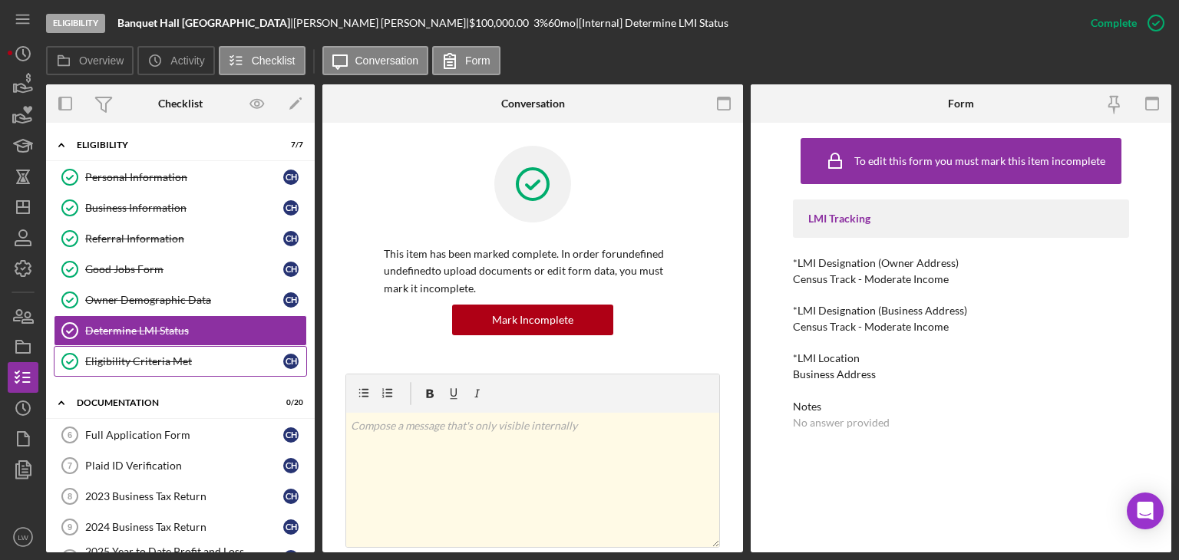
click at [149, 363] on div "Eligibility Criteria Met" at bounding box center [184, 361] width 198 height 12
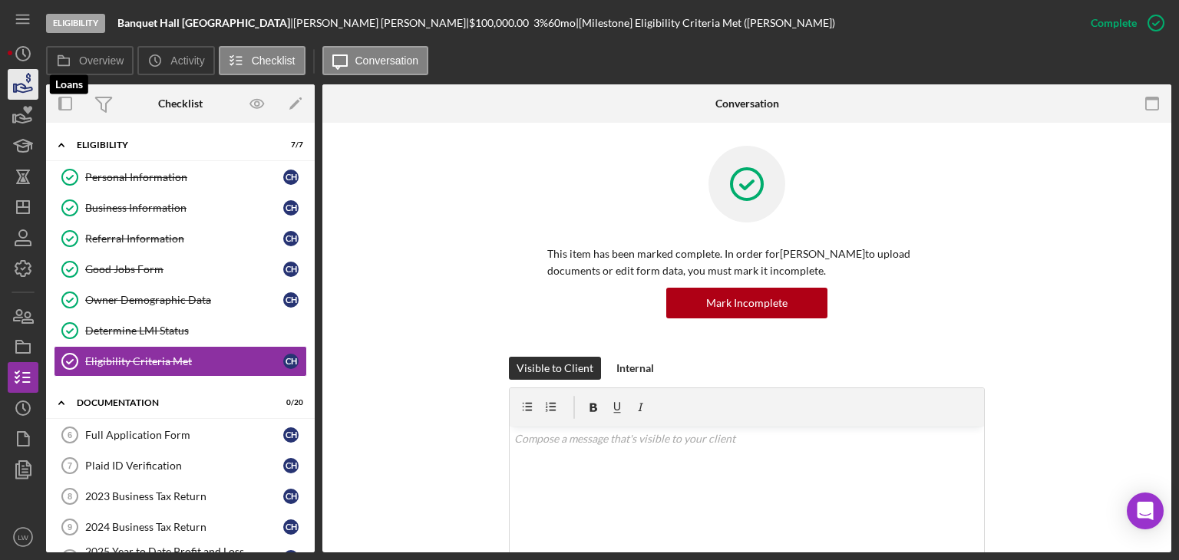
click at [19, 78] on icon "button" at bounding box center [23, 84] width 38 height 38
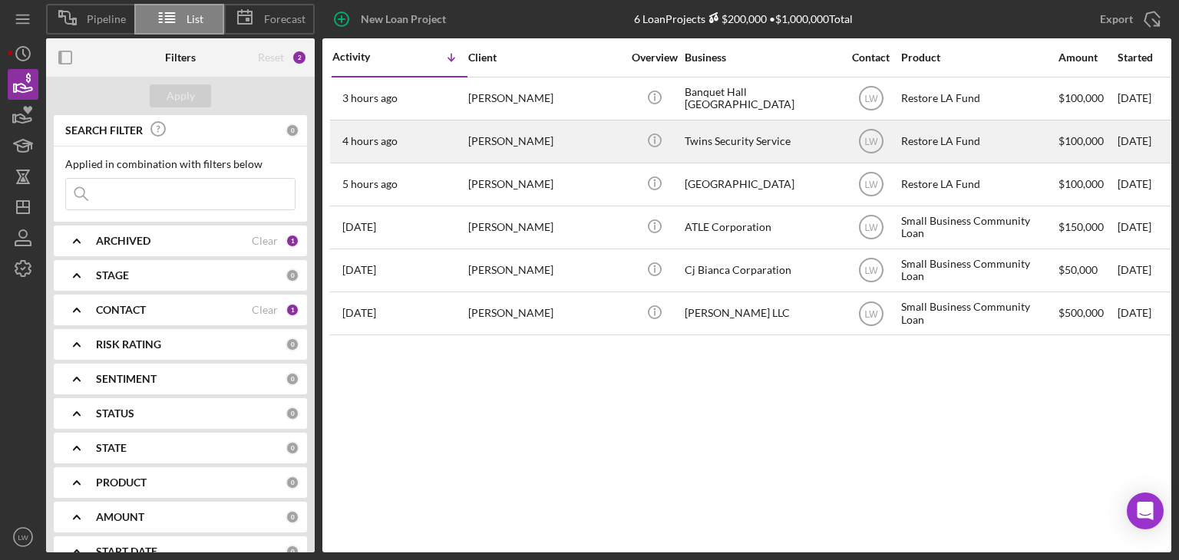
click at [516, 142] on div "[PERSON_NAME]" at bounding box center [544, 141] width 153 height 41
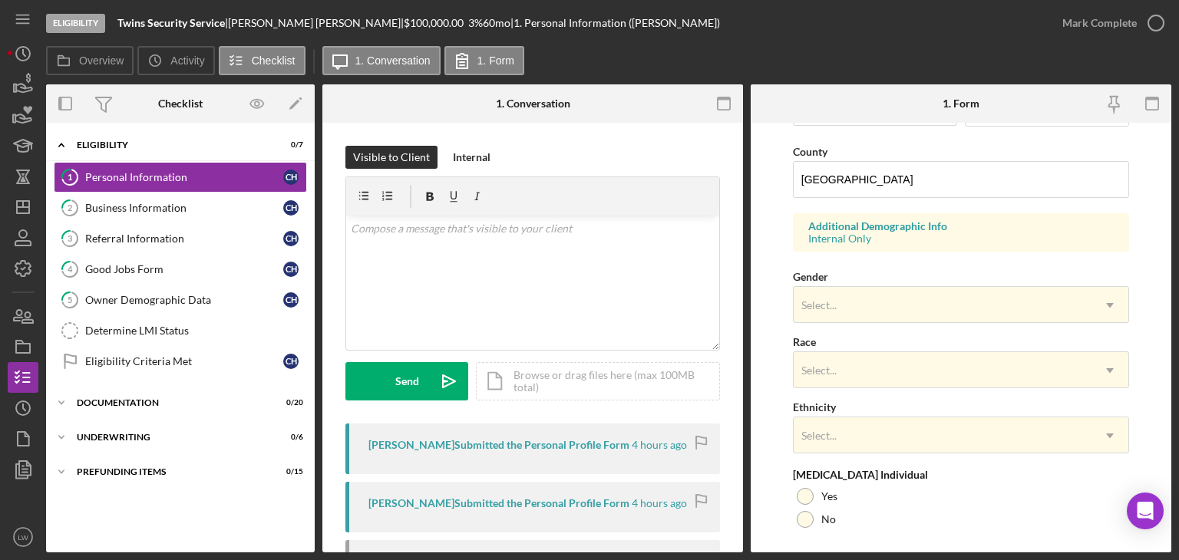
scroll to position [516, 0]
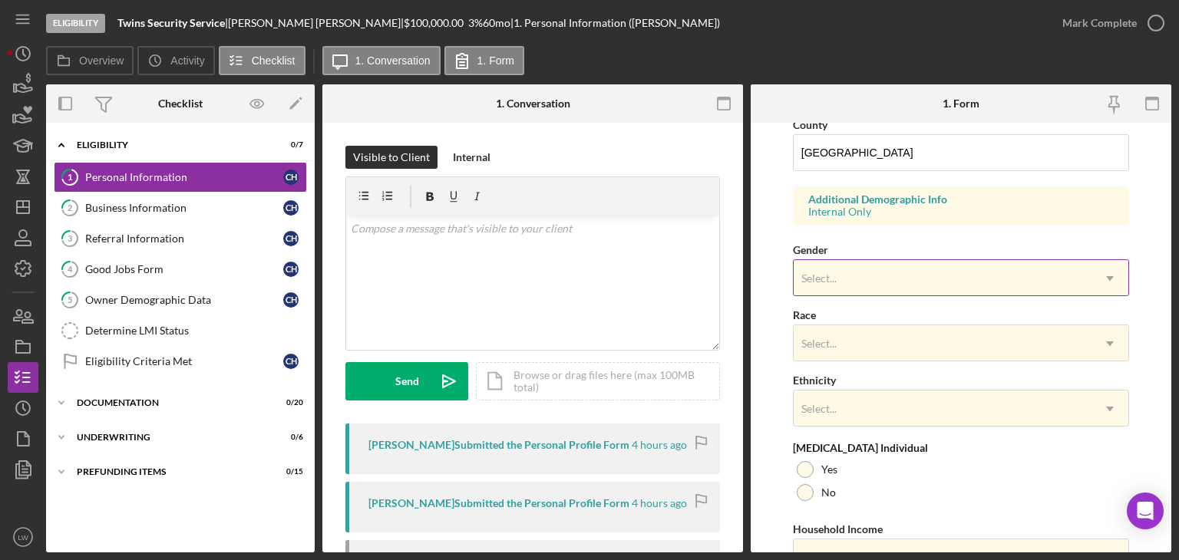
click at [860, 271] on div "Select..." at bounding box center [943, 278] width 298 height 35
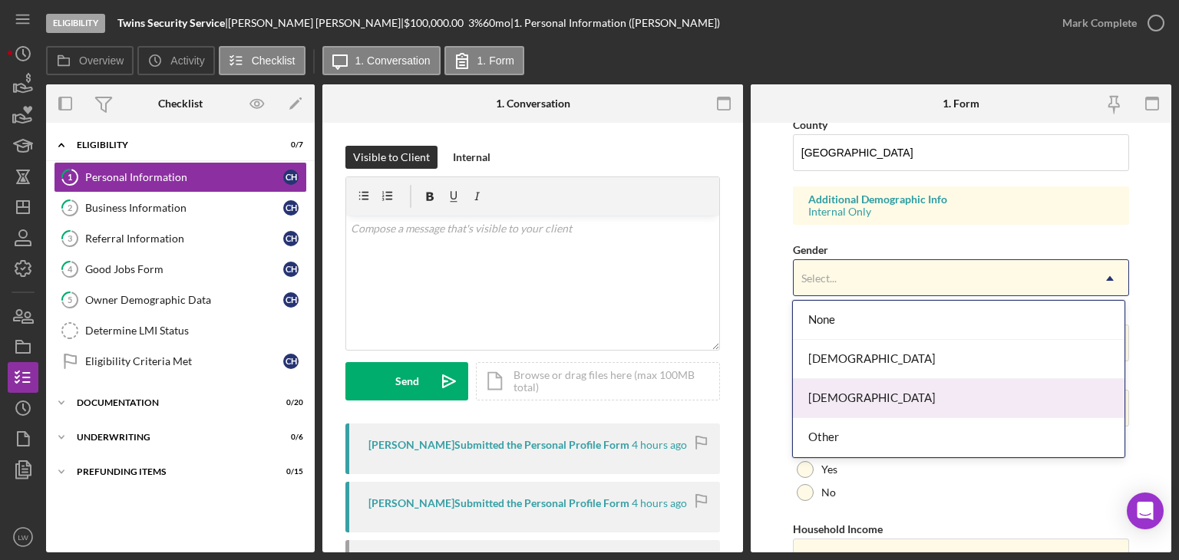
click at [856, 388] on div "[DEMOGRAPHIC_DATA]" at bounding box center [959, 398] width 332 height 39
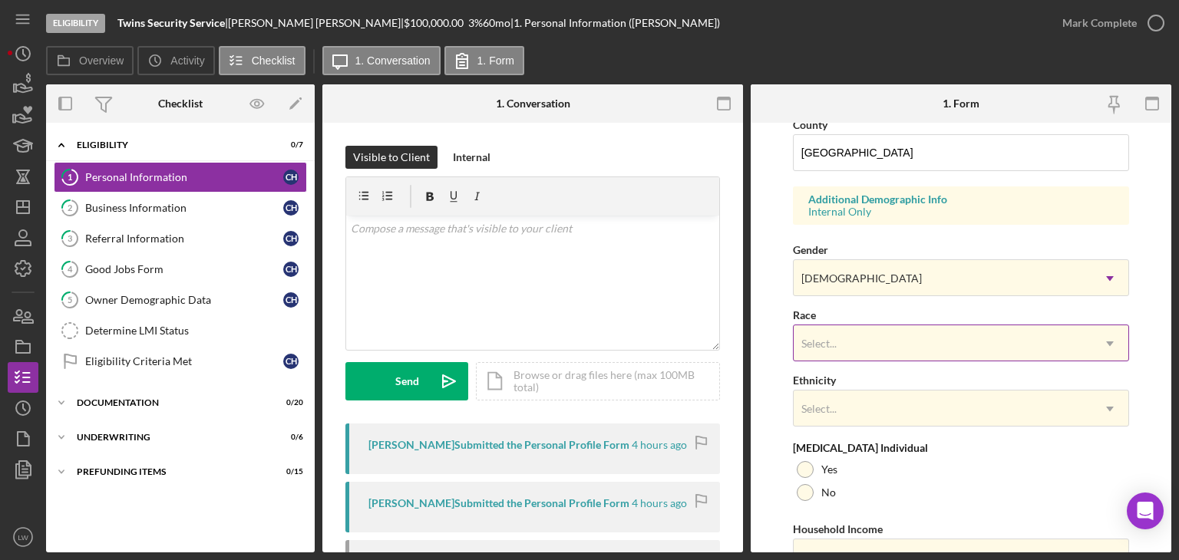
click at [860, 345] on div "Select..." at bounding box center [943, 343] width 298 height 35
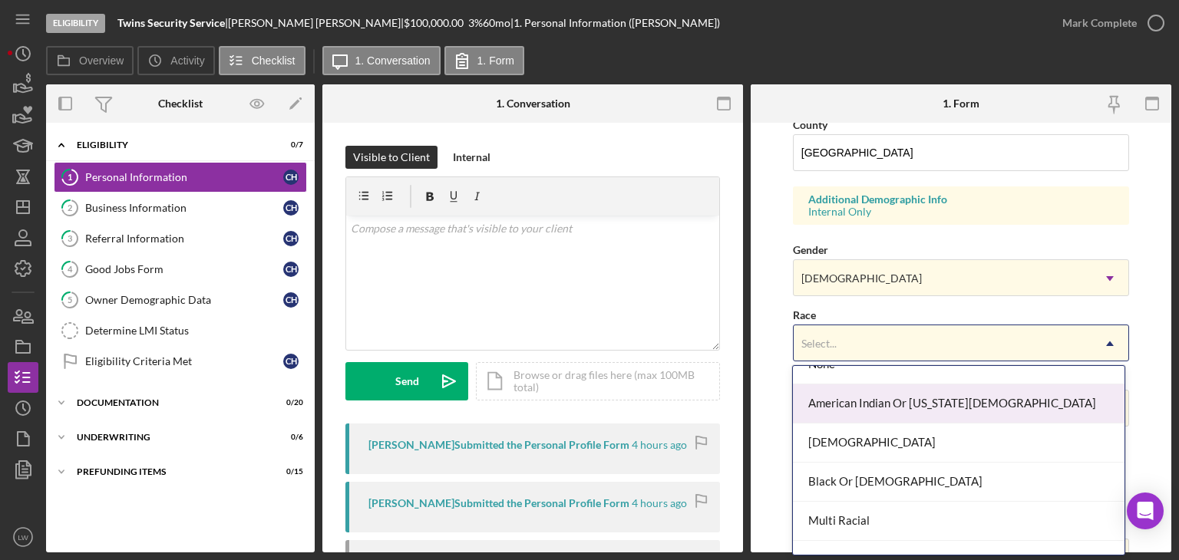
scroll to position [123, 0]
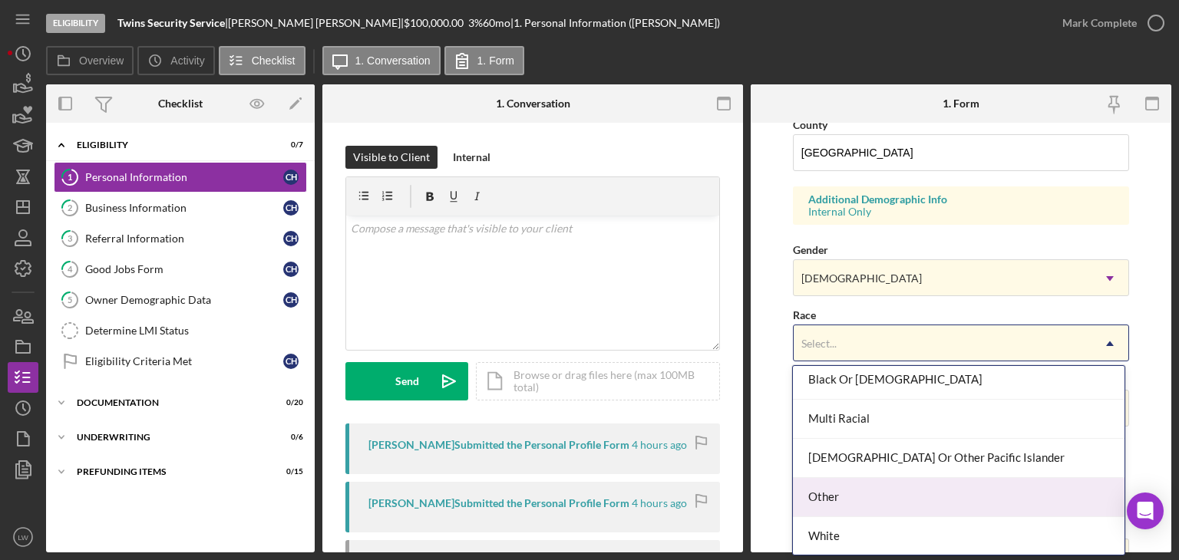
click at [876, 502] on div "Other" at bounding box center [959, 497] width 332 height 39
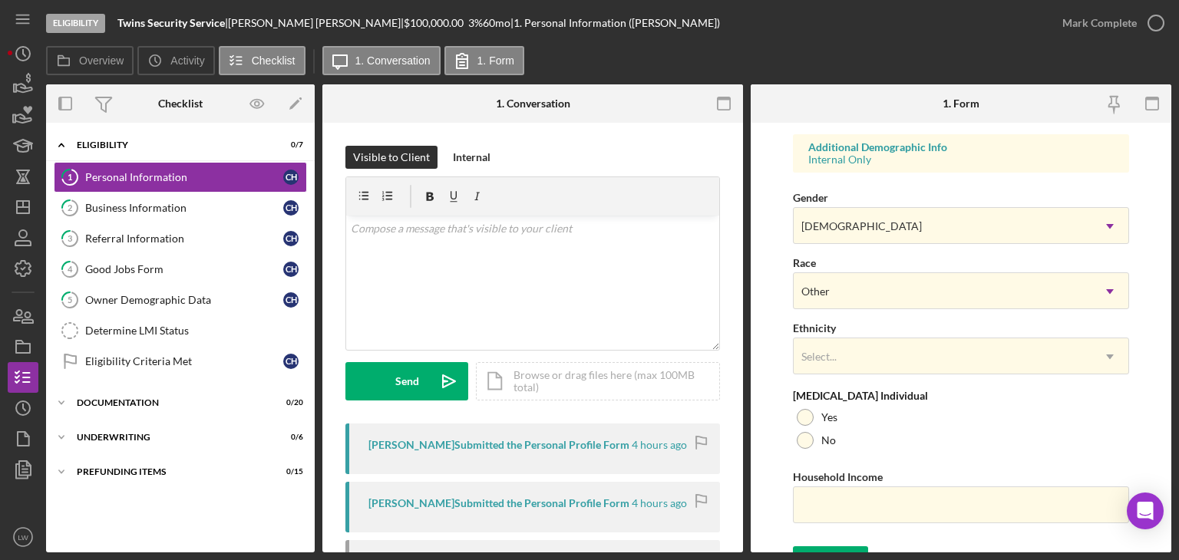
scroll to position [592, 0]
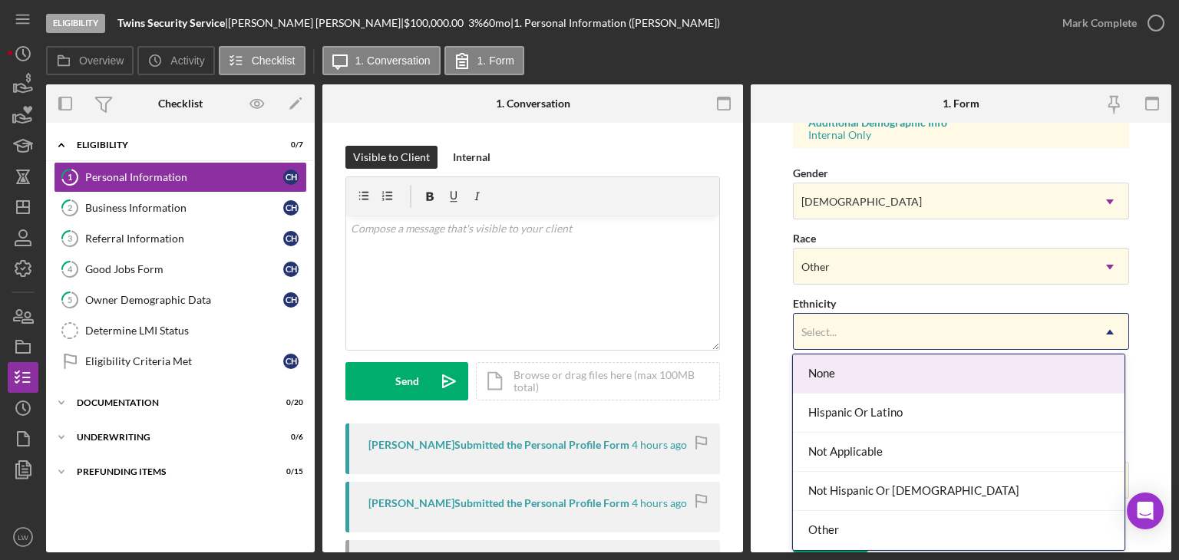
click at [875, 322] on div "Select..." at bounding box center [943, 332] width 298 height 35
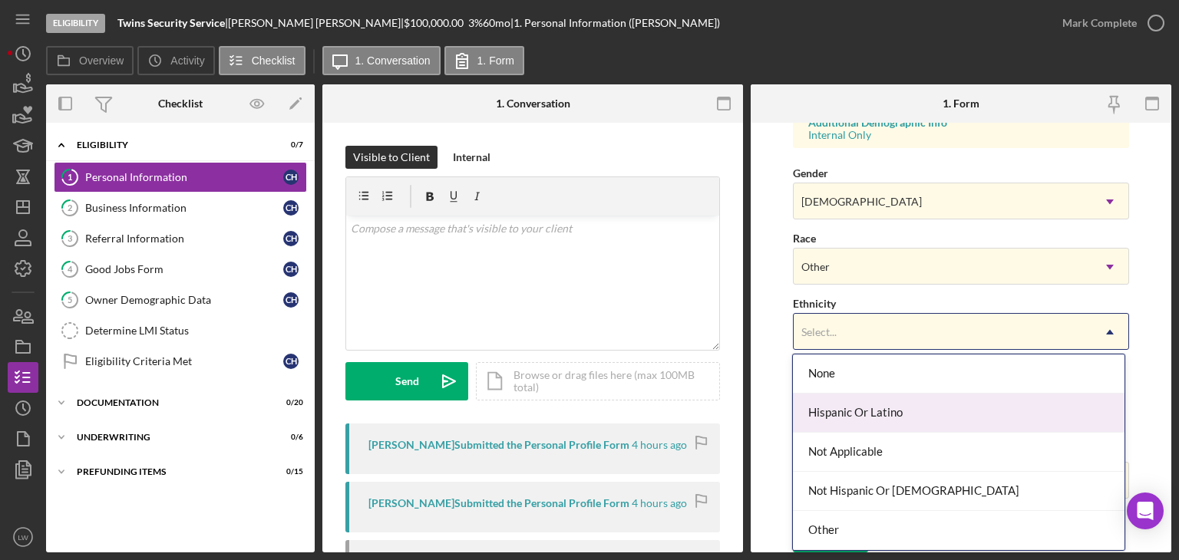
click at [874, 420] on div "Hispanic Or Latino" at bounding box center [959, 413] width 332 height 39
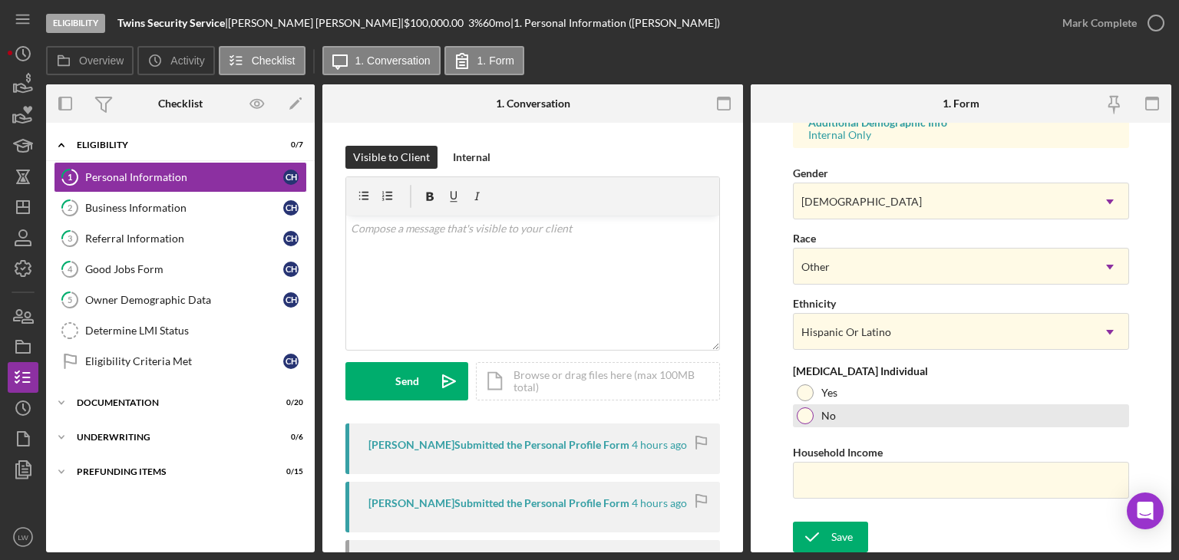
click at [807, 413] on div at bounding box center [805, 416] width 17 height 17
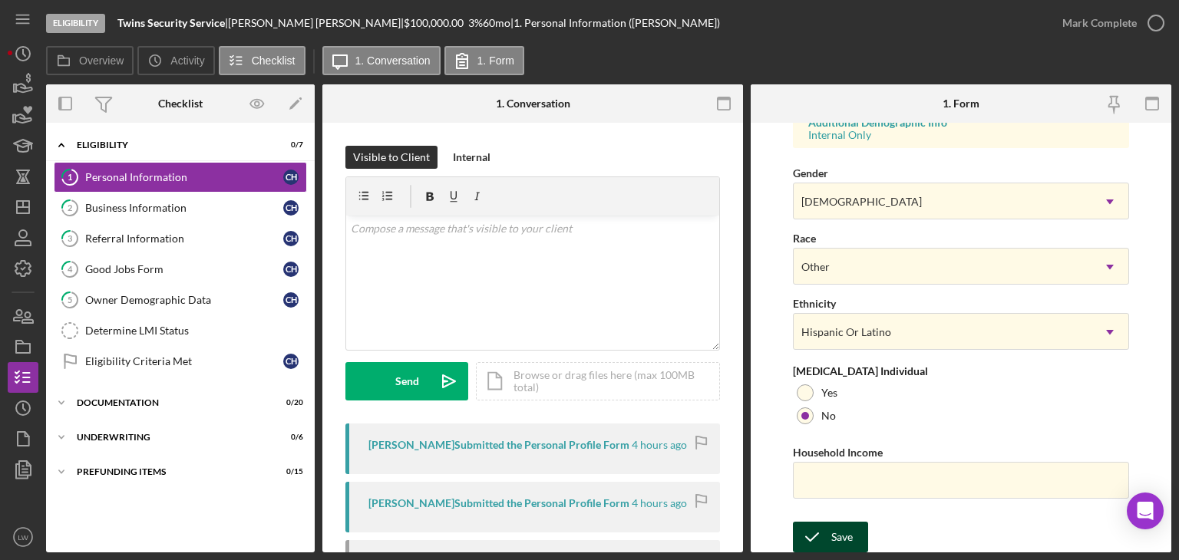
click at [818, 535] on icon "submit" at bounding box center [812, 537] width 38 height 38
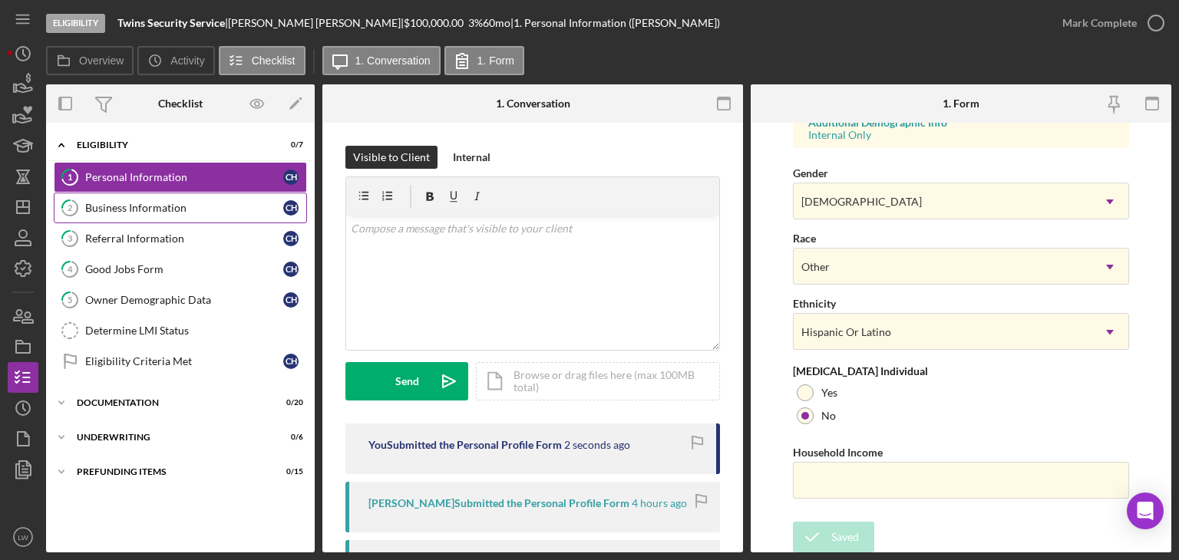
click at [155, 204] on div "Business Information" at bounding box center [184, 208] width 198 height 12
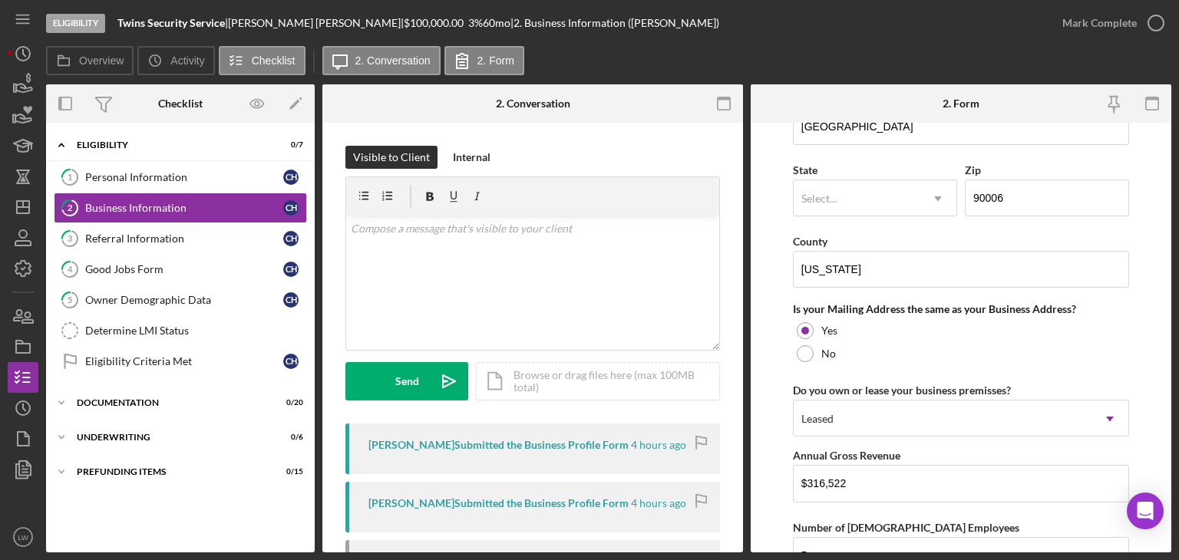
scroll to position [998, 0]
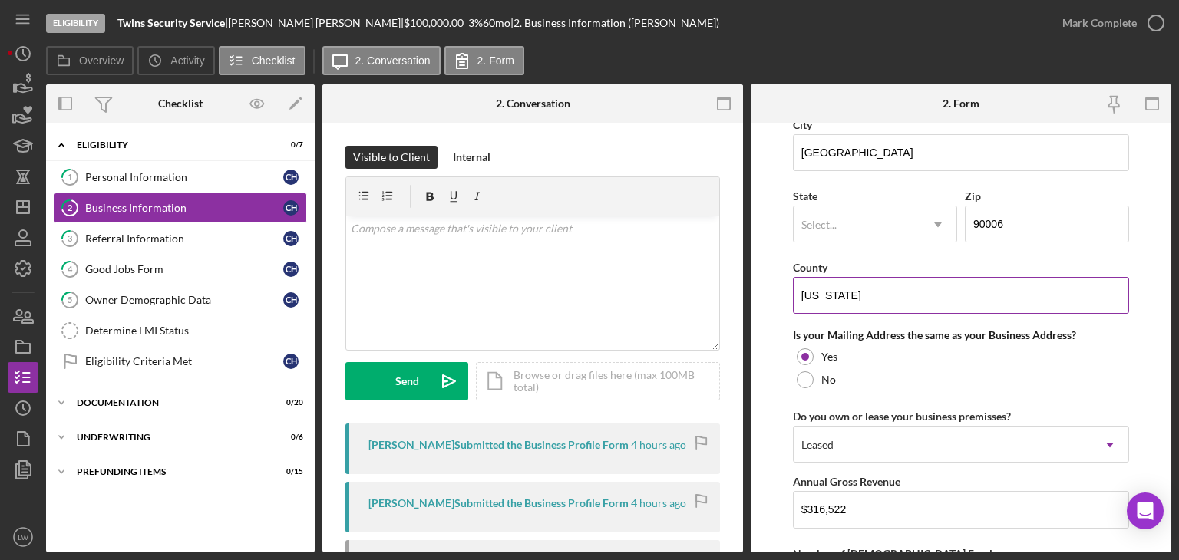
click at [903, 290] on input "[US_STATE]" at bounding box center [961, 295] width 336 height 37
click at [889, 214] on div "Select..." at bounding box center [857, 224] width 126 height 35
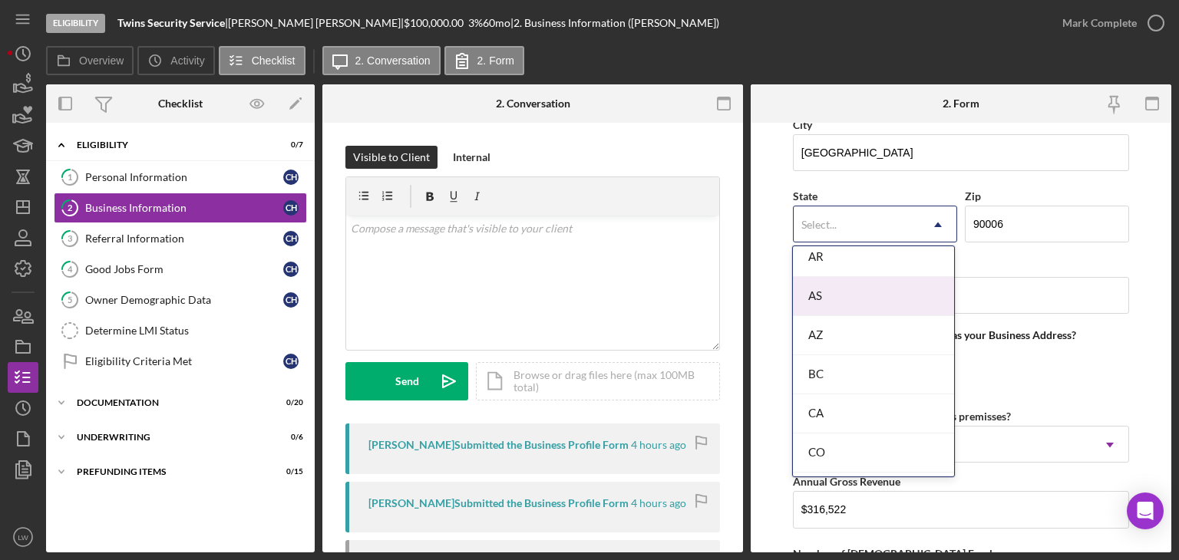
scroll to position [307, 0]
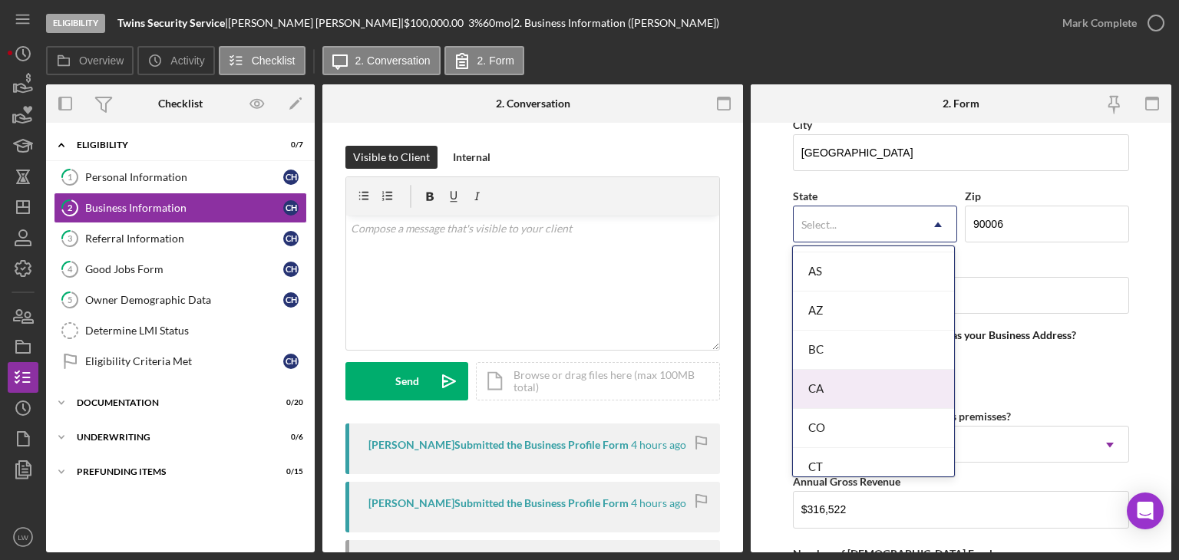
click at [840, 382] on div "CA" at bounding box center [873, 389] width 161 height 39
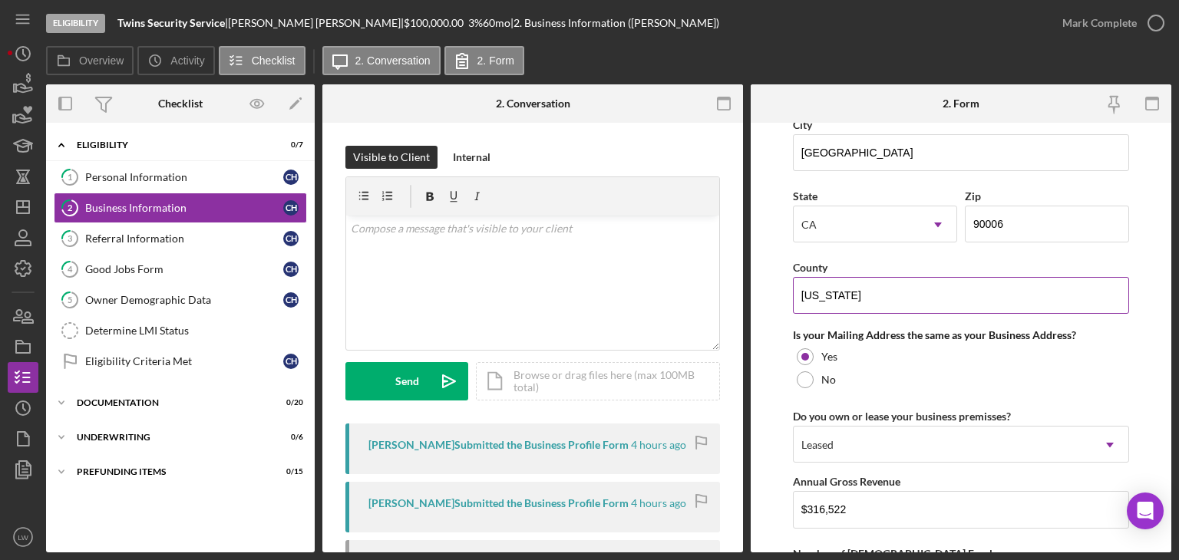
click at [863, 286] on input "[US_STATE]" at bounding box center [961, 295] width 336 height 37
type input "[GEOGRAPHIC_DATA]"
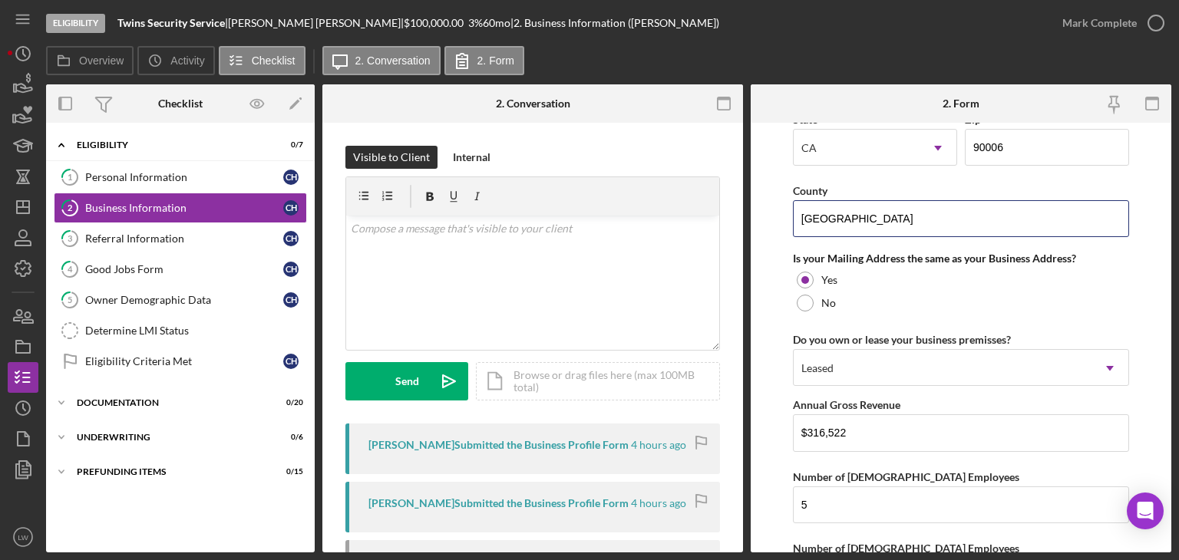
scroll to position [1269, 0]
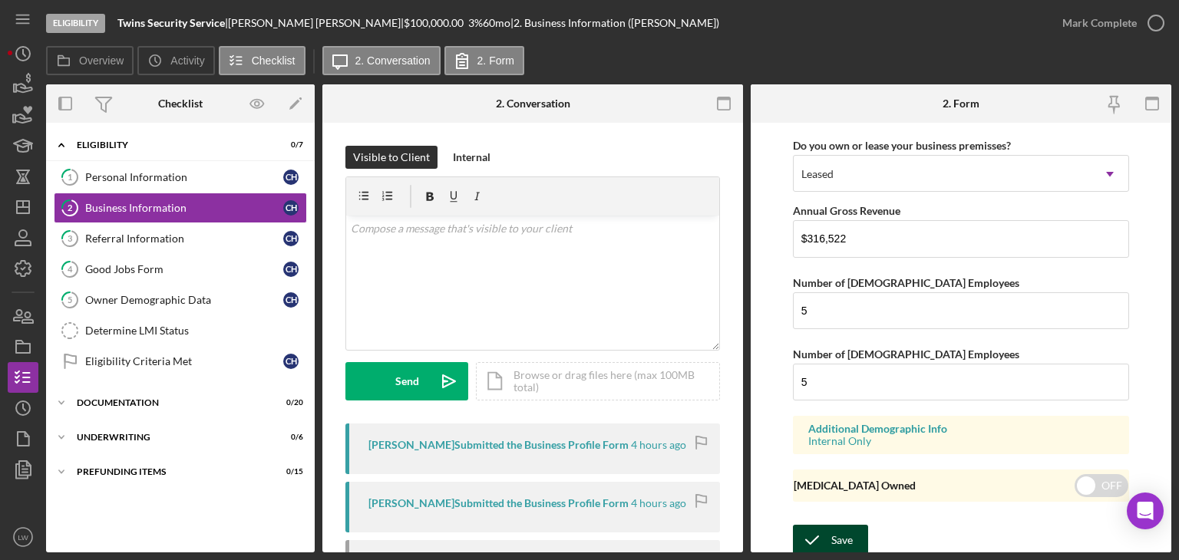
click at [823, 529] on icon "submit" at bounding box center [812, 540] width 38 height 38
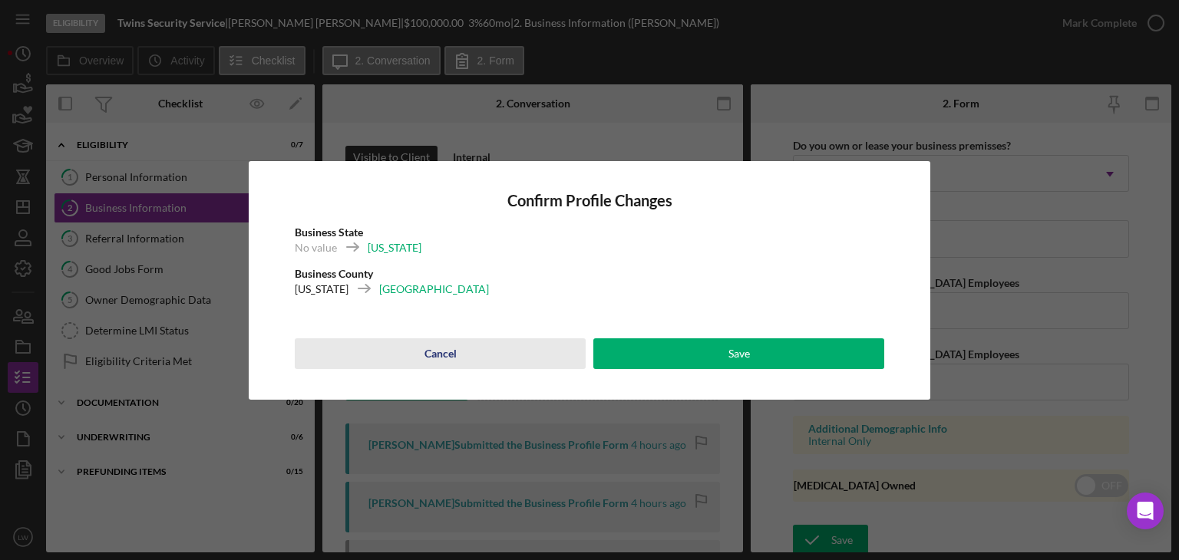
click at [502, 348] on button "Cancel" at bounding box center [440, 353] width 291 height 31
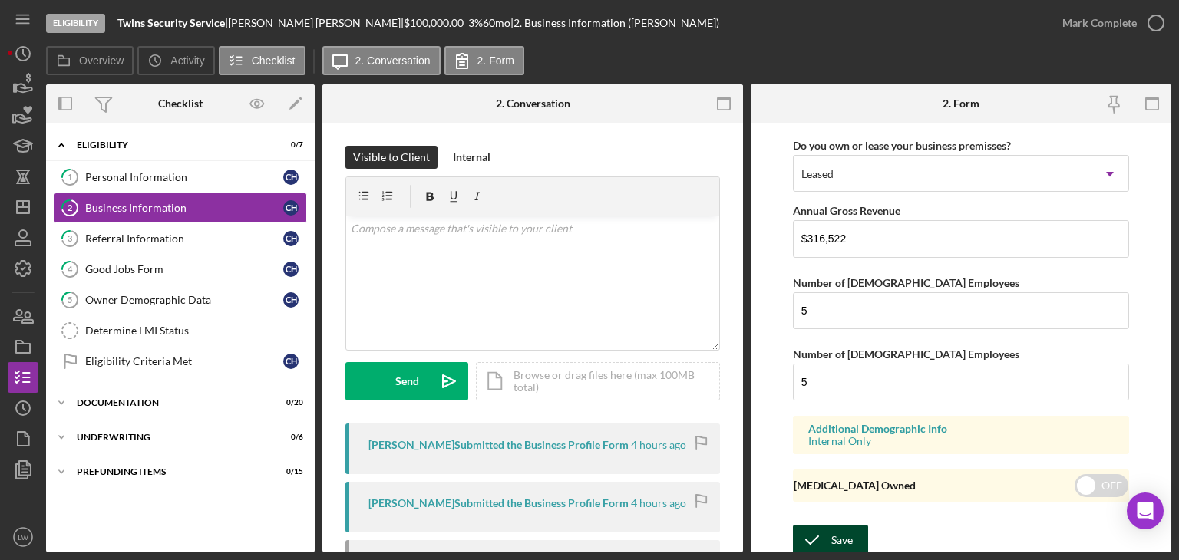
click at [829, 535] on icon "submit" at bounding box center [812, 540] width 38 height 38
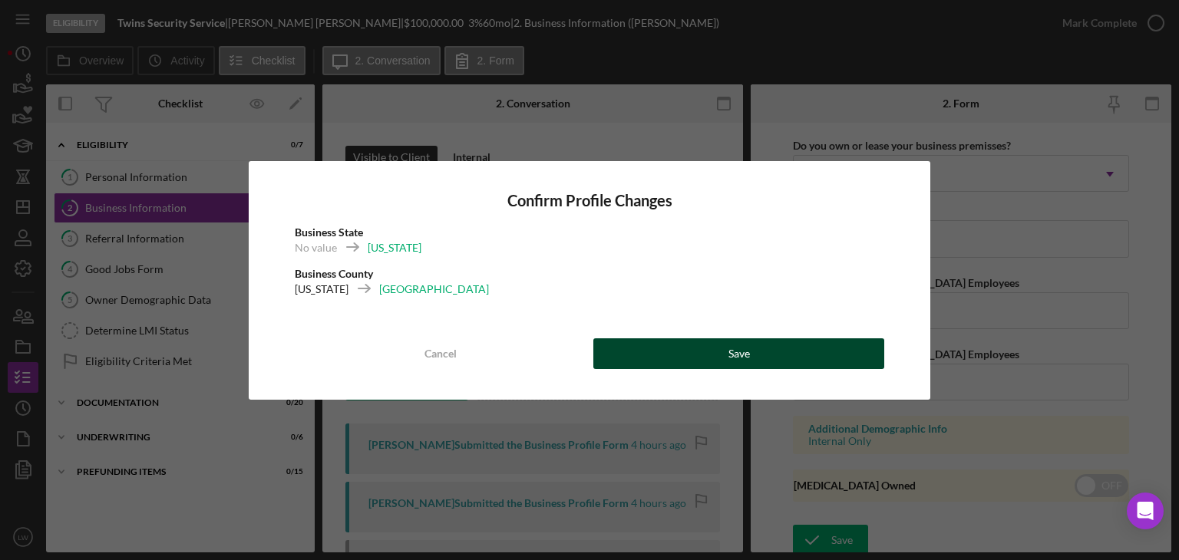
click at [792, 345] on button "Save" at bounding box center [738, 353] width 291 height 31
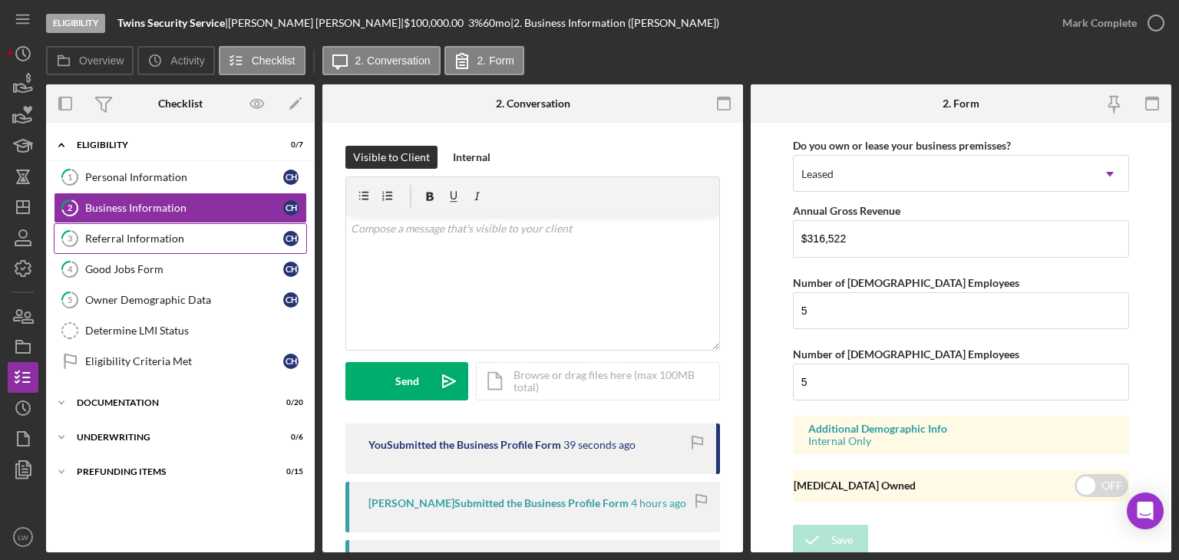
click at [187, 233] on div "Referral Information" at bounding box center [184, 239] width 198 height 12
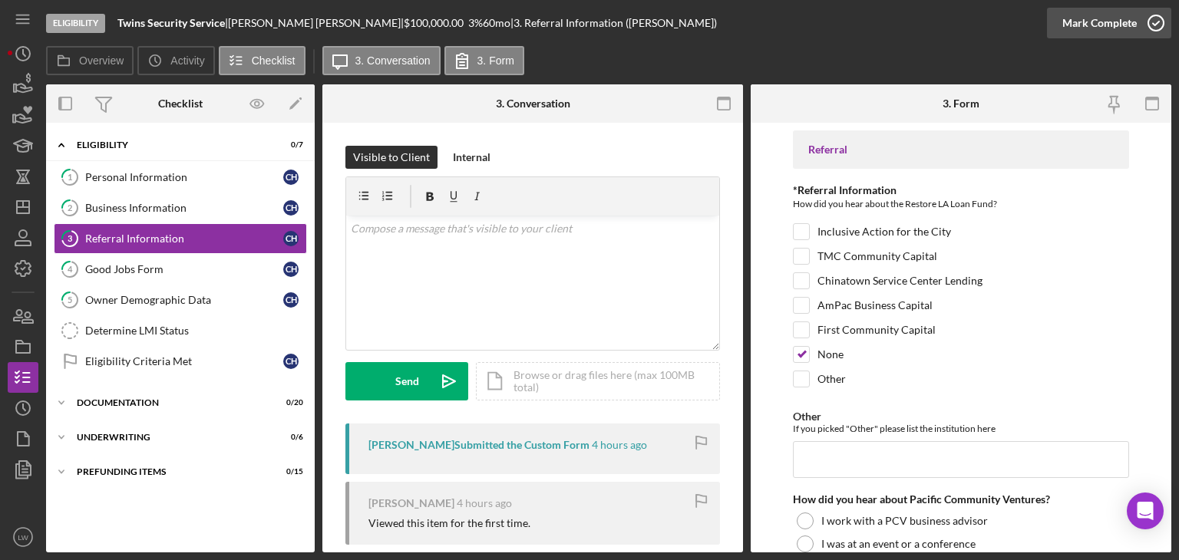
click at [1151, 25] on icon "button" at bounding box center [1156, 23] width 38 height 38
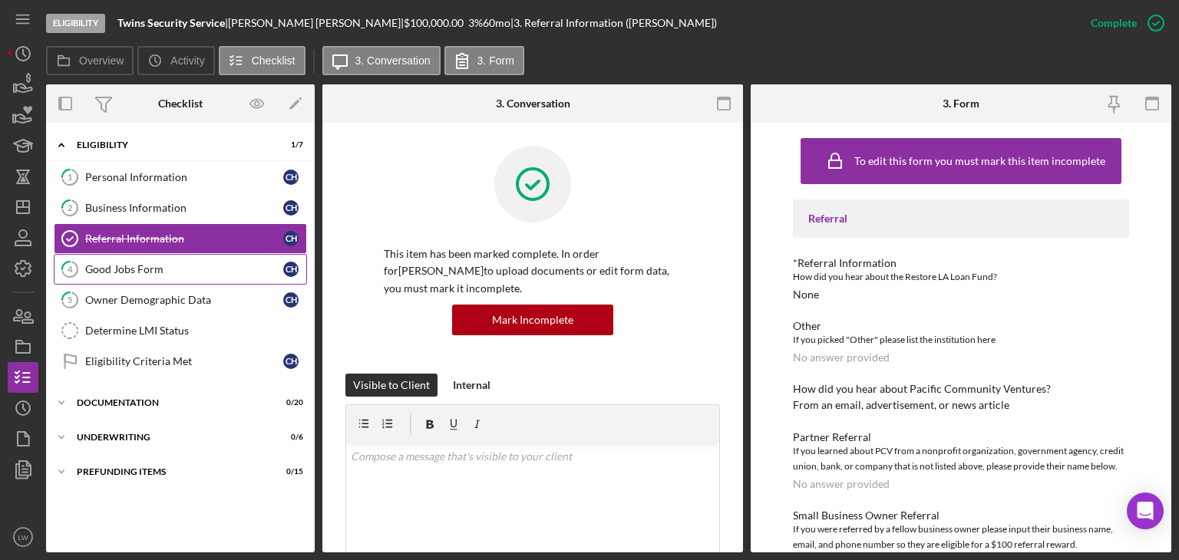
click at [219, 263] on div "Good Jobs Form" at bounding box center [184, 269] width 198 height 12
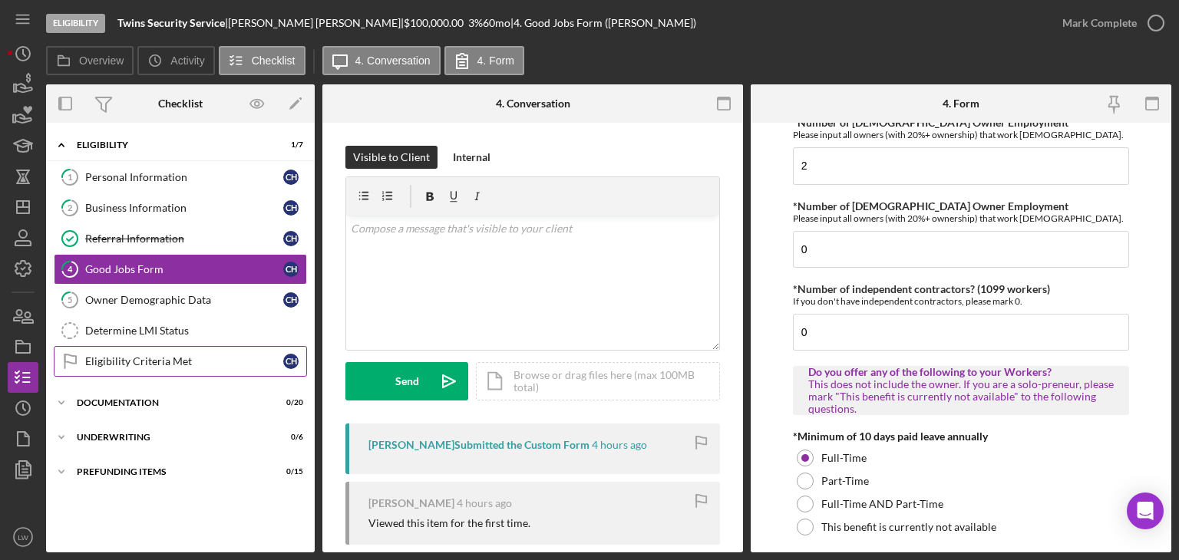
scroll to position [238, 0]
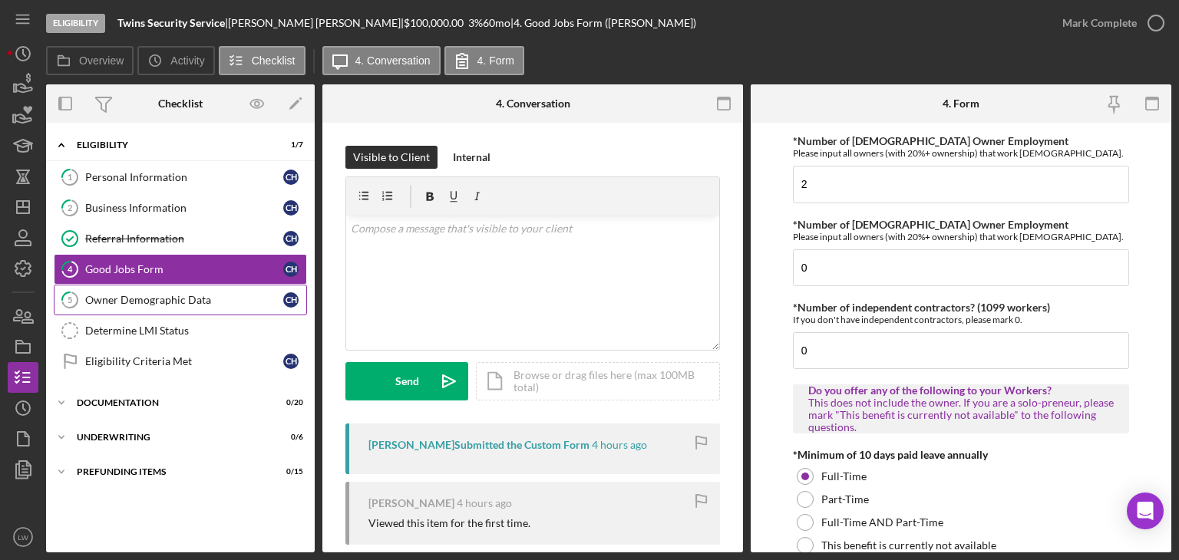
click at [146, 296] on div "Owner Demographic Data" at bounding box center [184, 300] width 198 height 12
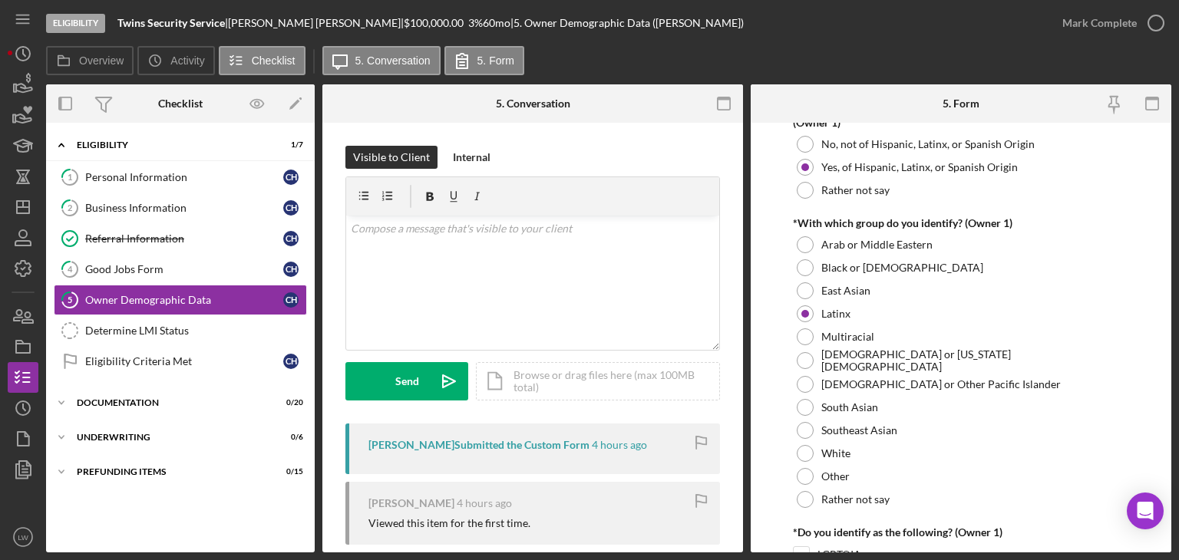
scroll to position [844, 0]
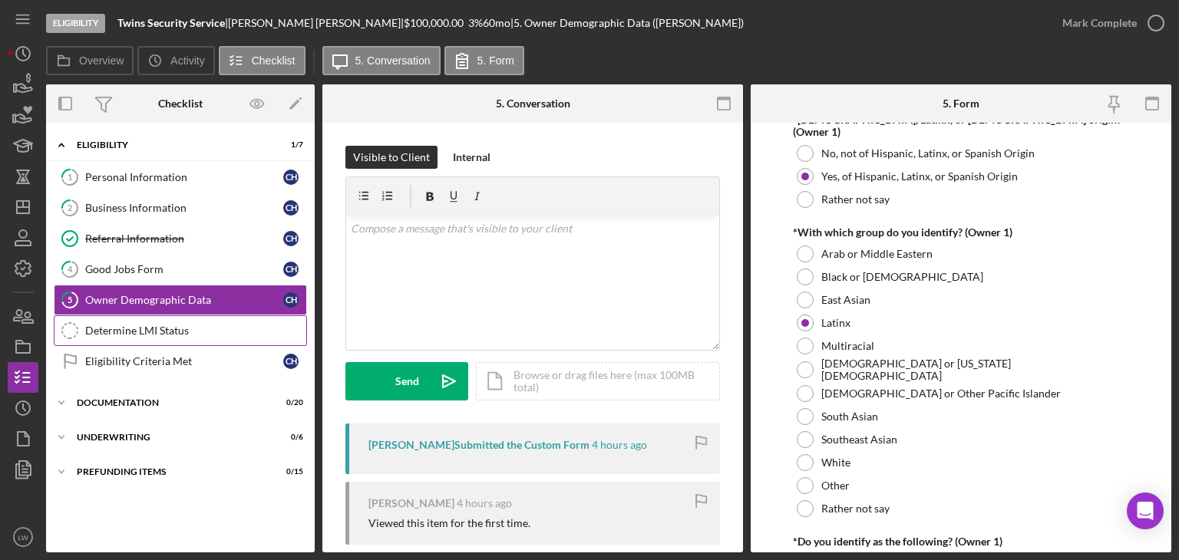
click at [210, 325] on div "Determine LMI Status" at bounding box center [195, 331] width 221 height 12
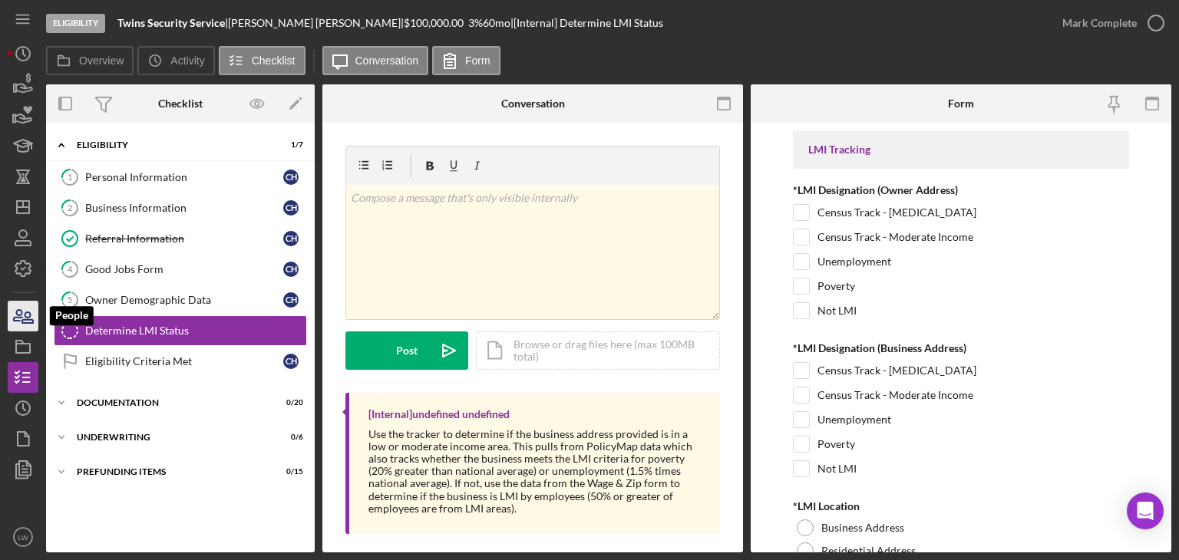
click at [22, 312] on icon "button" at bounding box center [23, 316] width 38 height 38
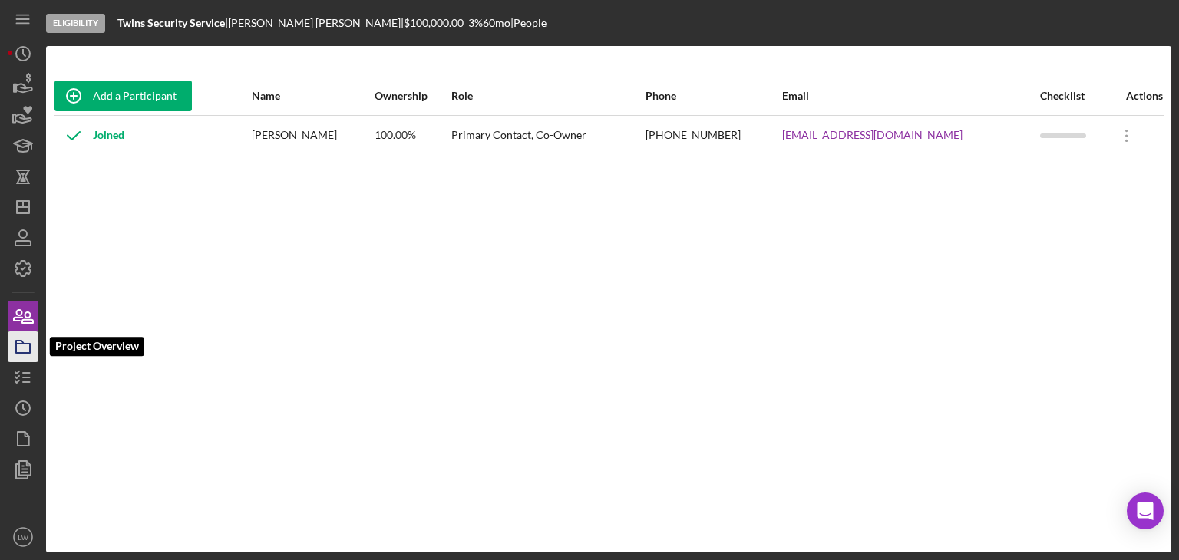
click at [31, 348] on icon "button" at bounding box center [23, 347] width 38 height 38
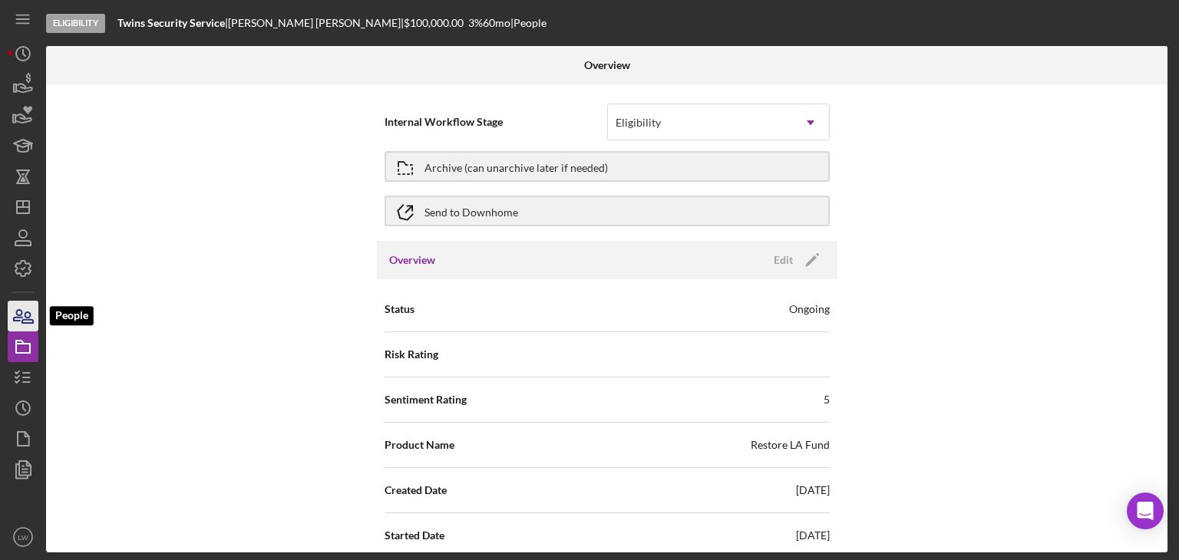
click at [21, 312] on icon "button" at bounding box center [18, 315] width 8 height 11
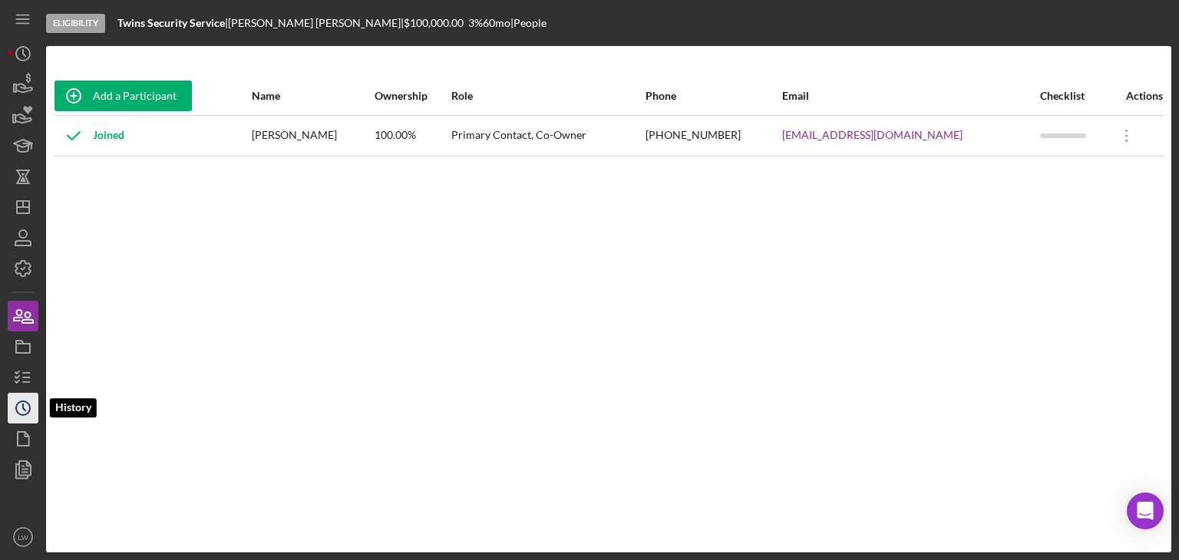
click at [26, 397] on icon "Icon/History" at bounding box center [23, 408] width 38 height 38
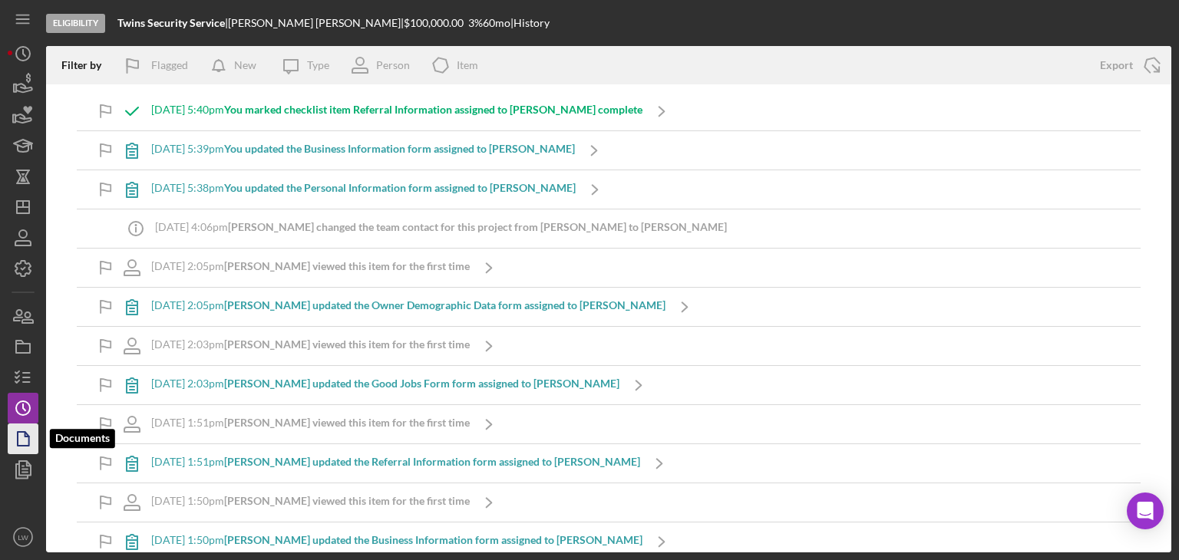
click at [28, 429] on icon "button" at bounding box center [23, 439] width 38 height 38
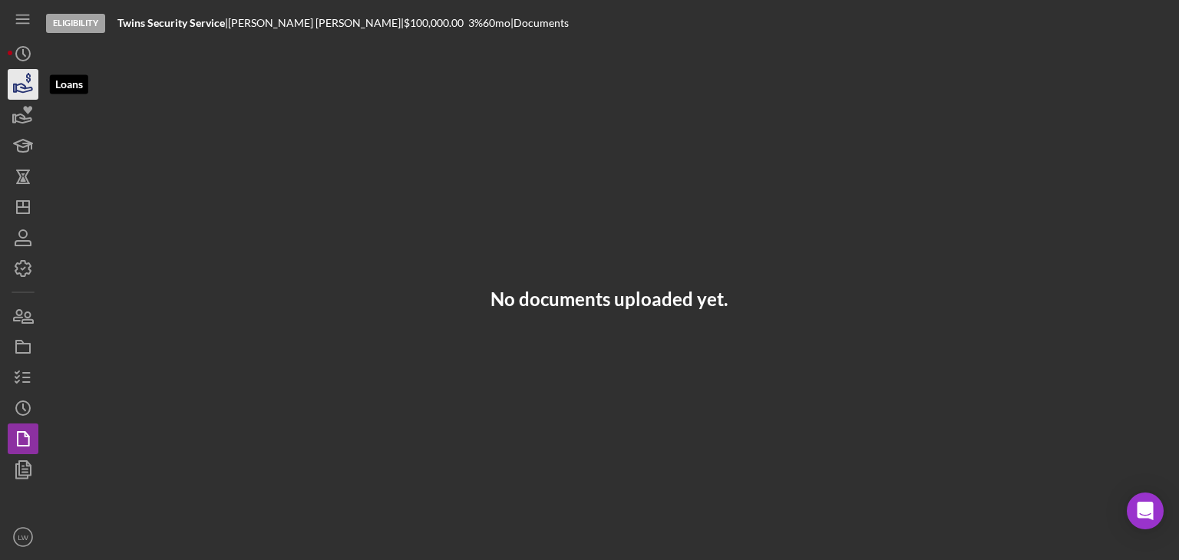
click at [26, 82] on icon "button" at bounding box center [23, 84] width 38 height 38
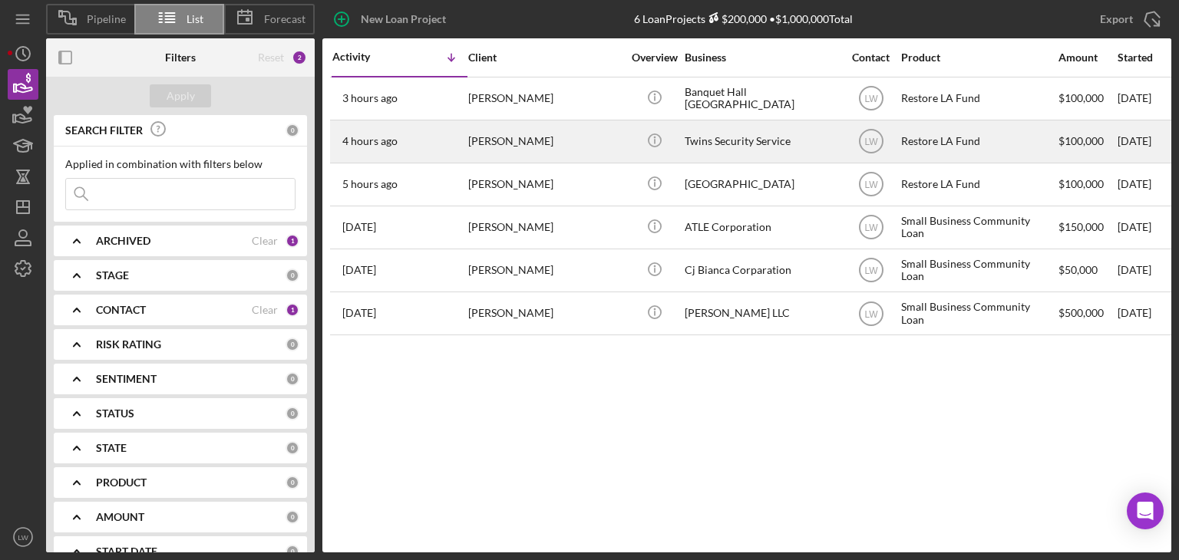
click at [533, 140] on div "[PERSON_NAME]" at bounding box center [544, 141] width 153 height 41
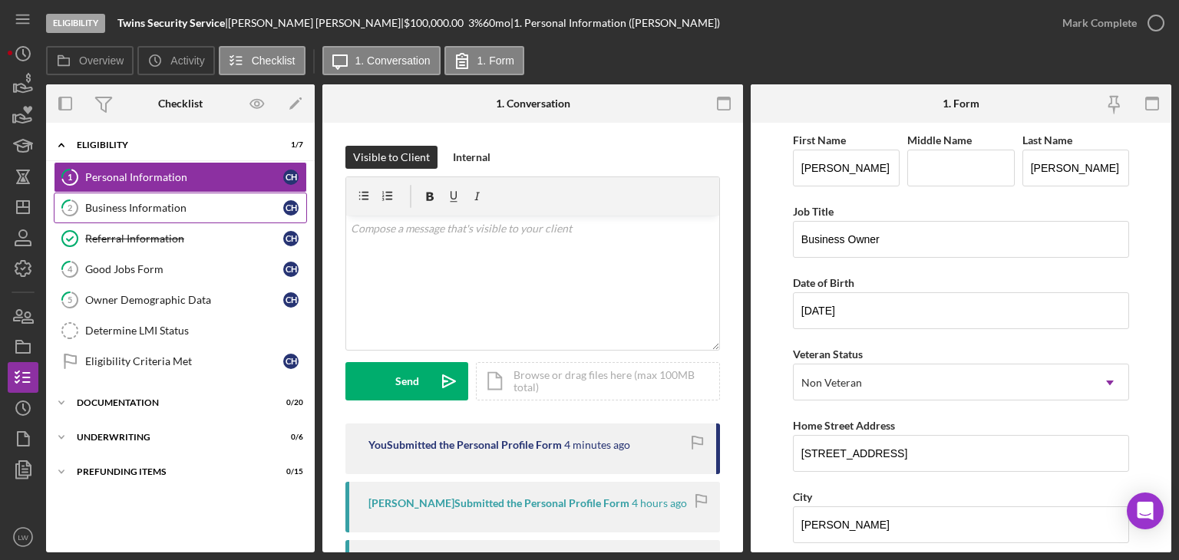
click at [174, 213] on div "Business Information" at bounding box center [184, 208] width 198 height 12
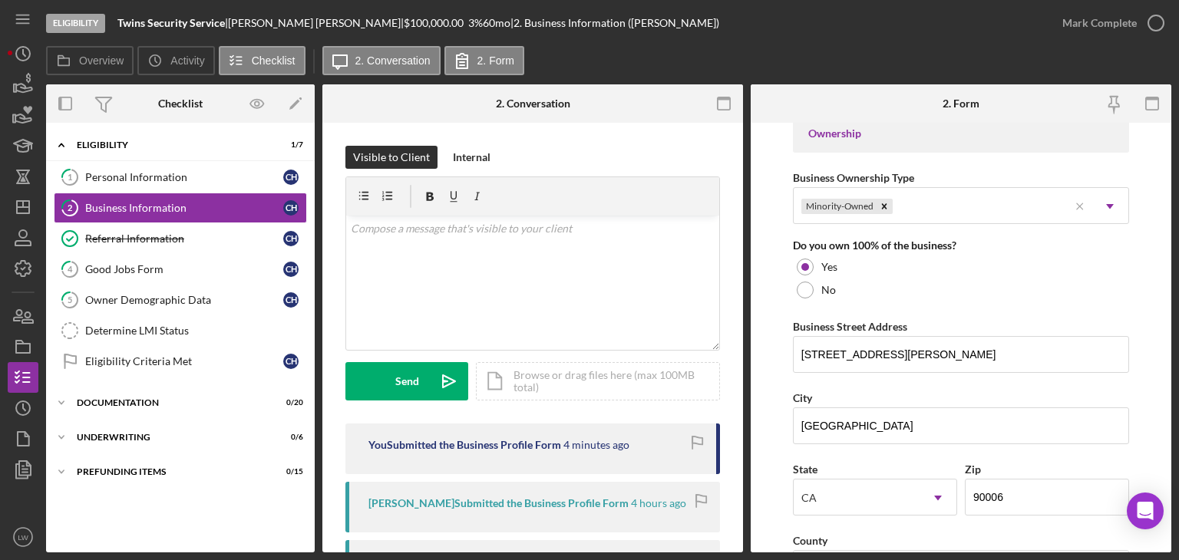
scroll to position [767, 0]
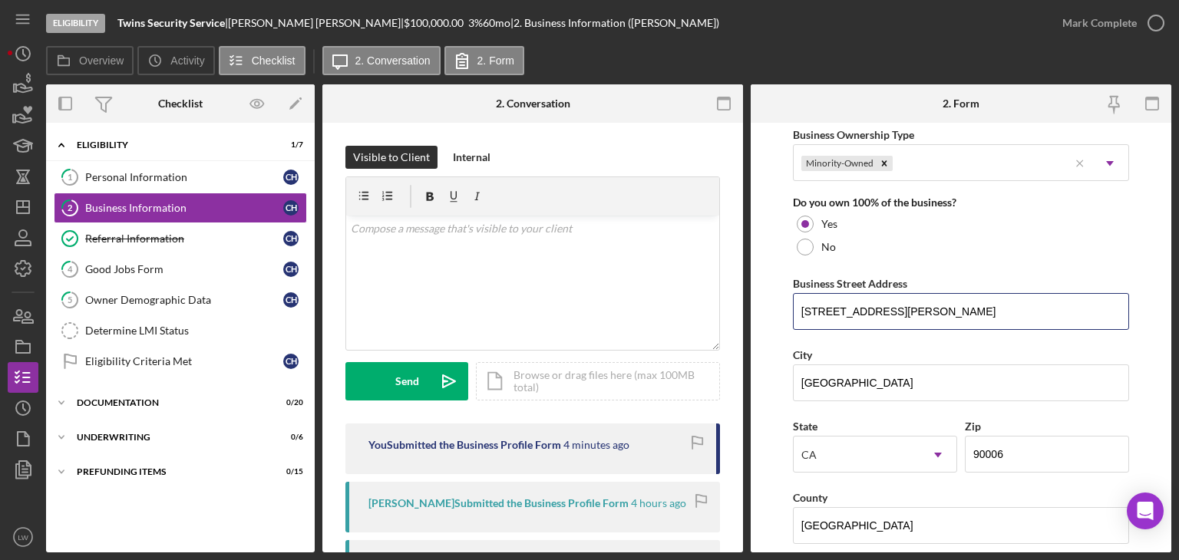
drag, startPoint x: 961, startPoint y: 308, endPoint x: 784, endPoint y: 308, distance: 177.3
click at [782, 308] on form "Business Name Twins Security Service DBA Twins Security Inc. Business Start Dat…" at bounding box center [961, 338] width 421 height 430
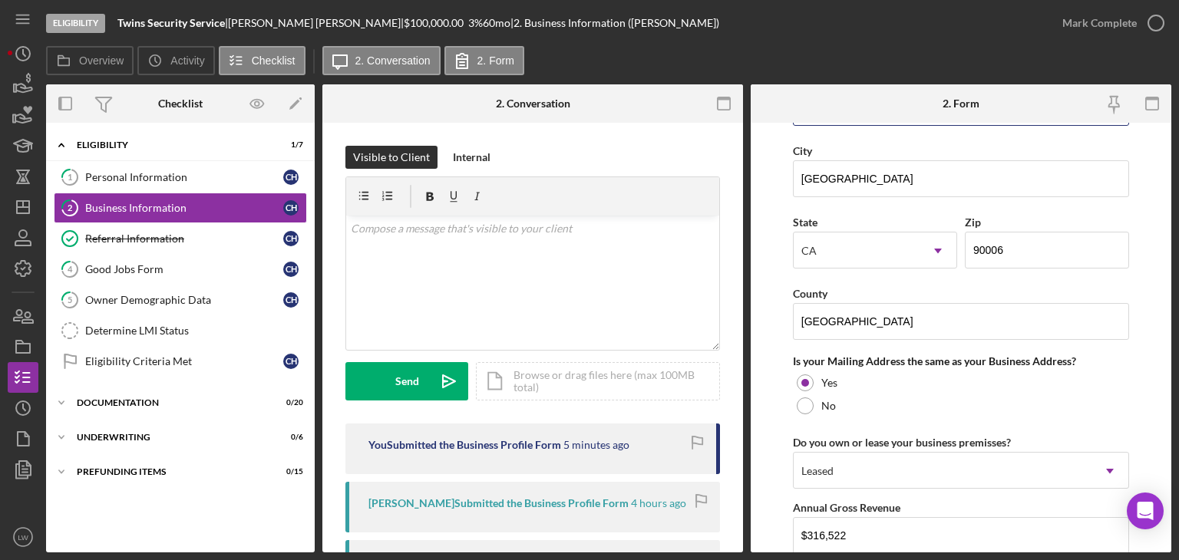
scroll to position [655, 0]
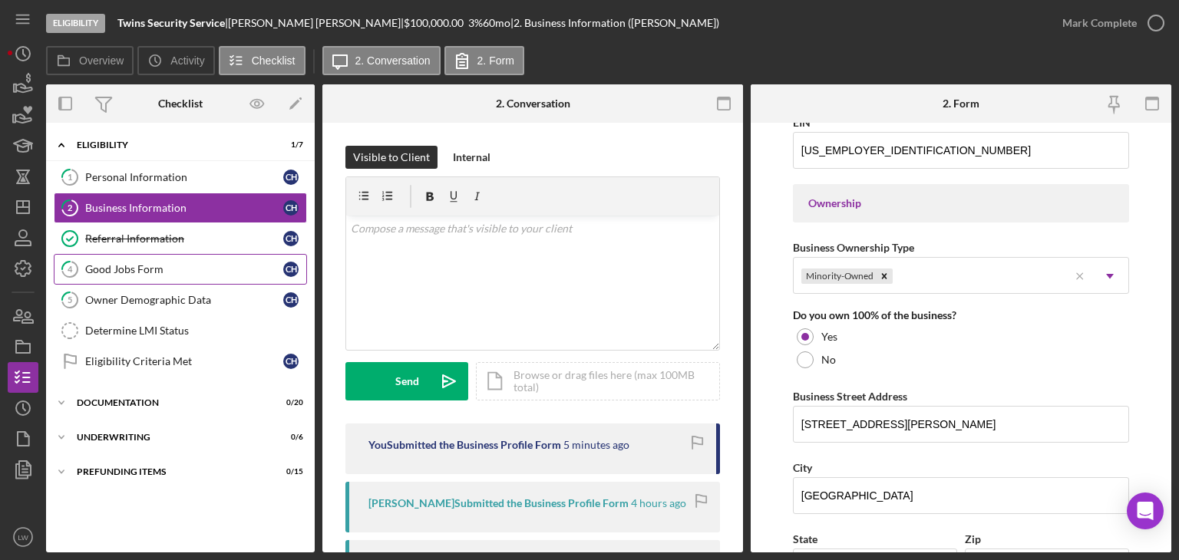
click at [150, 264] on div "Good Jobs Form" at bounding box center [184, 269] width 198 height 12
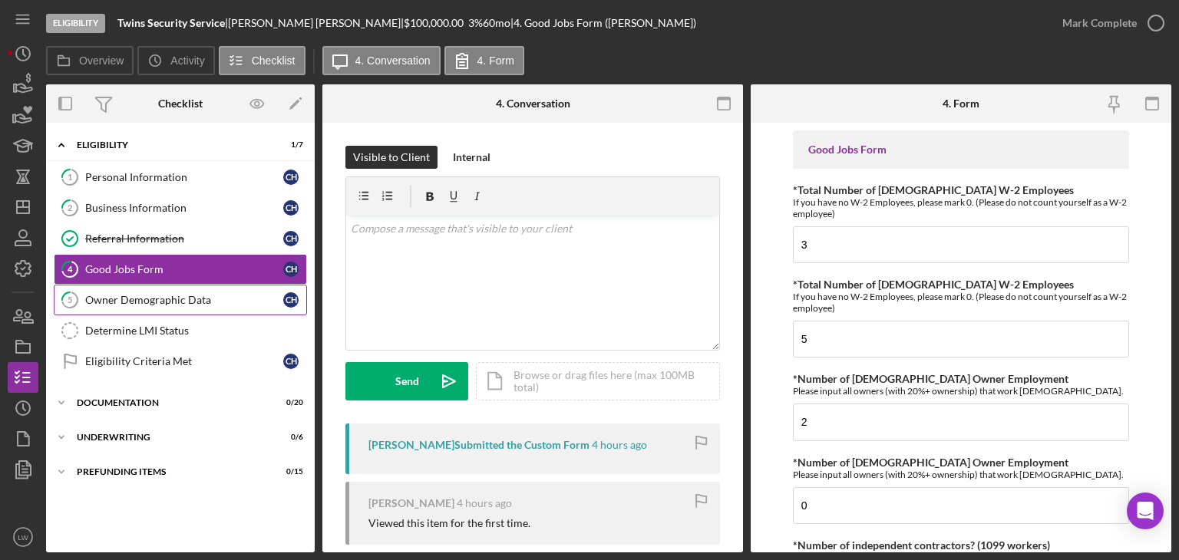
click at [134, 294] on div "Owner Demographic Data" at bounding box center [184, 300] width 198 height 12
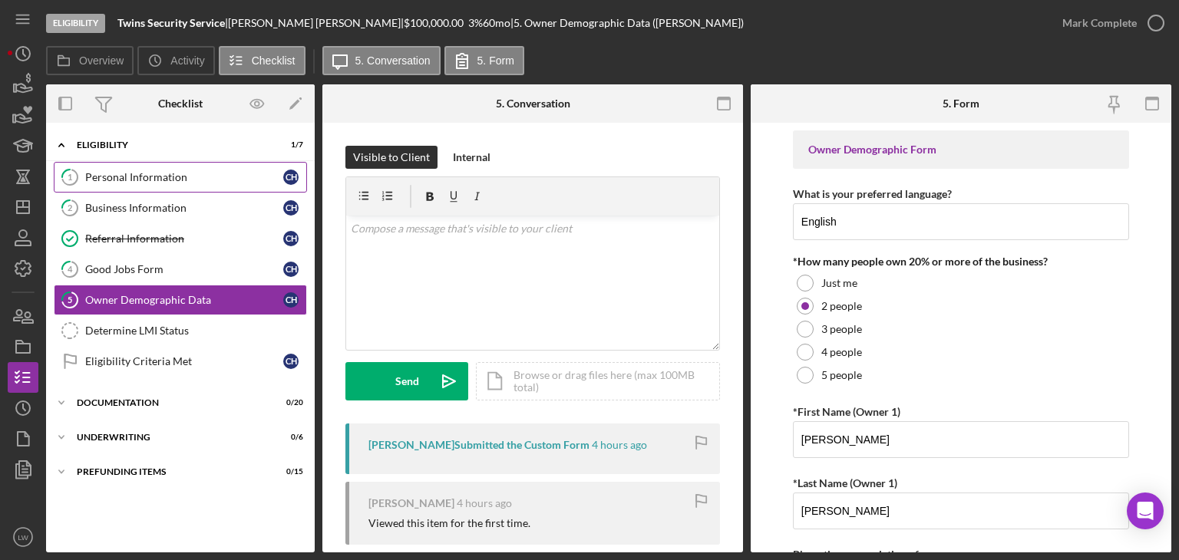
click at [152, 176] on div "Personal Information" at bounding box center [184, 177] width 198 height 12
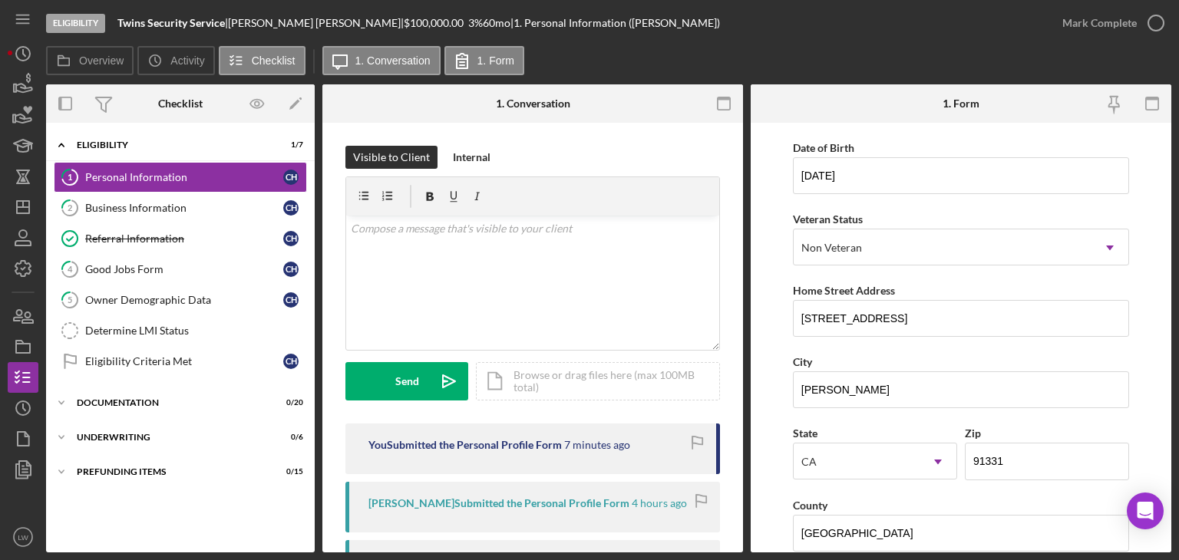
scroll to position [153, 0]
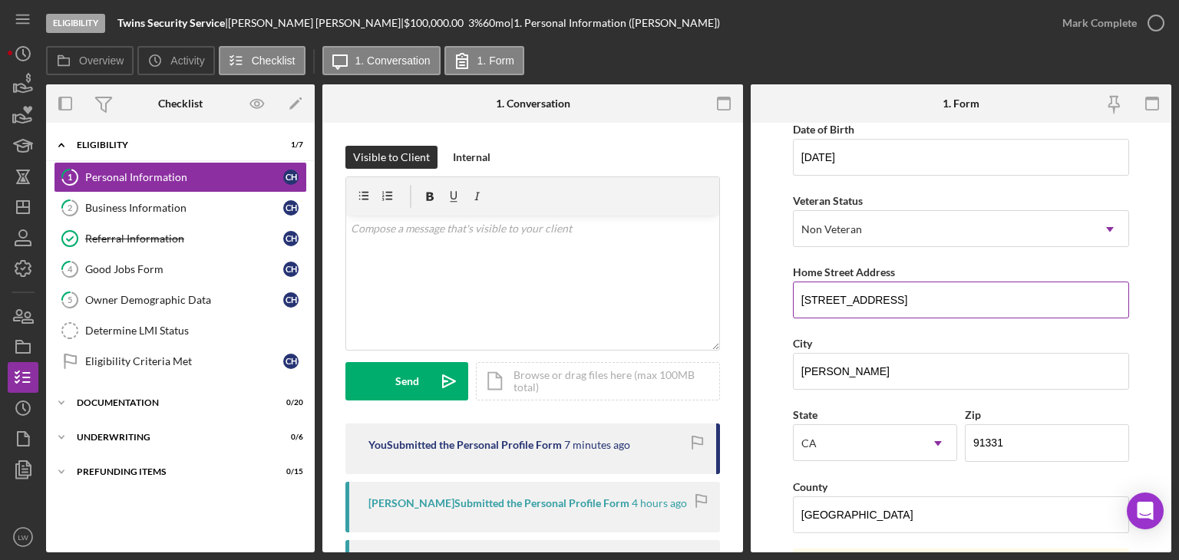
drag, startPoint x: 903, startPoint y: 299, endPoint x: 792, endPoint y: 302, distance: 111.3
click at [780, 302] on form "First Name [PERSON_NAME] Middle Name Last Name [PERSON_NAME] Job Title Business…" at bounding box center [961, 338] width 421 height 430
click at [157, 329] on div "Determine LMI Status" at bounding box center [195, 331] width 221 height 12
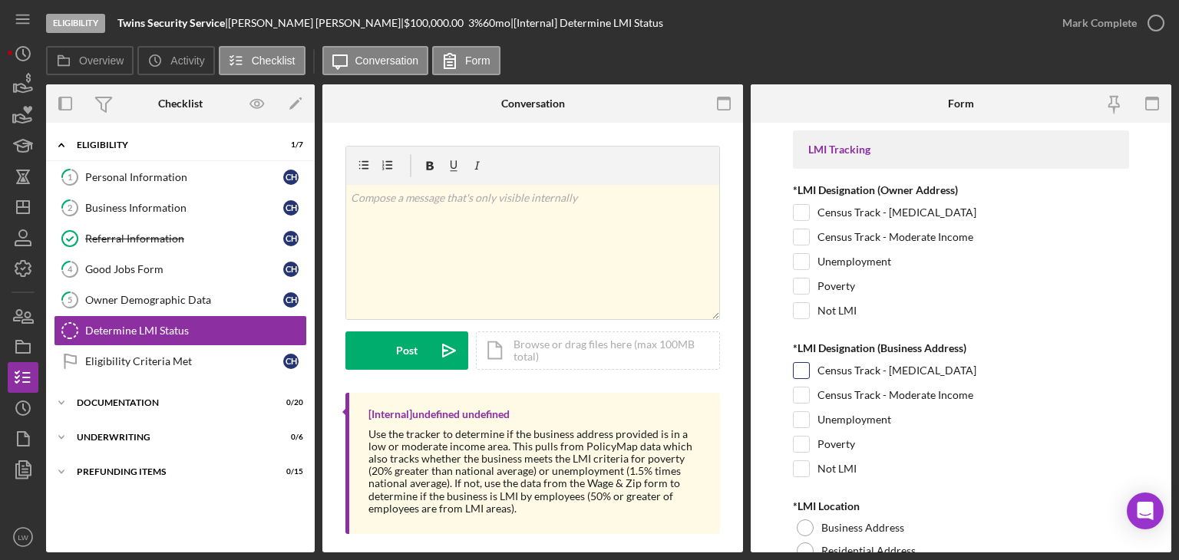
click at [800, 368] on input "Census Track - [MEDICAL_DATA]" at bounding box center [801, 370] width 15 height 15
checkbox input "true"
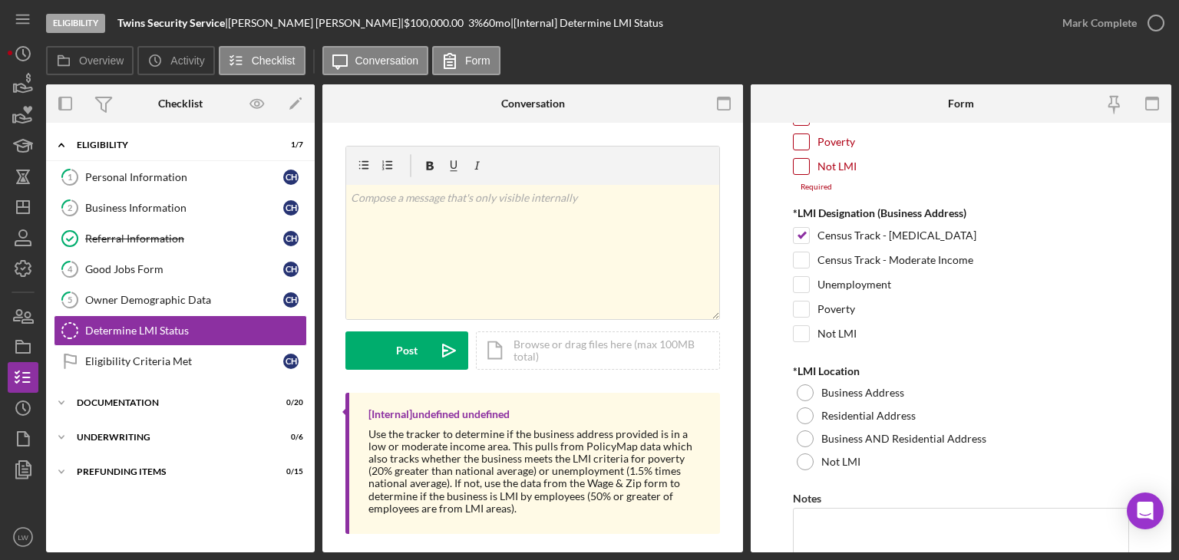
scroll to position [153, 0]
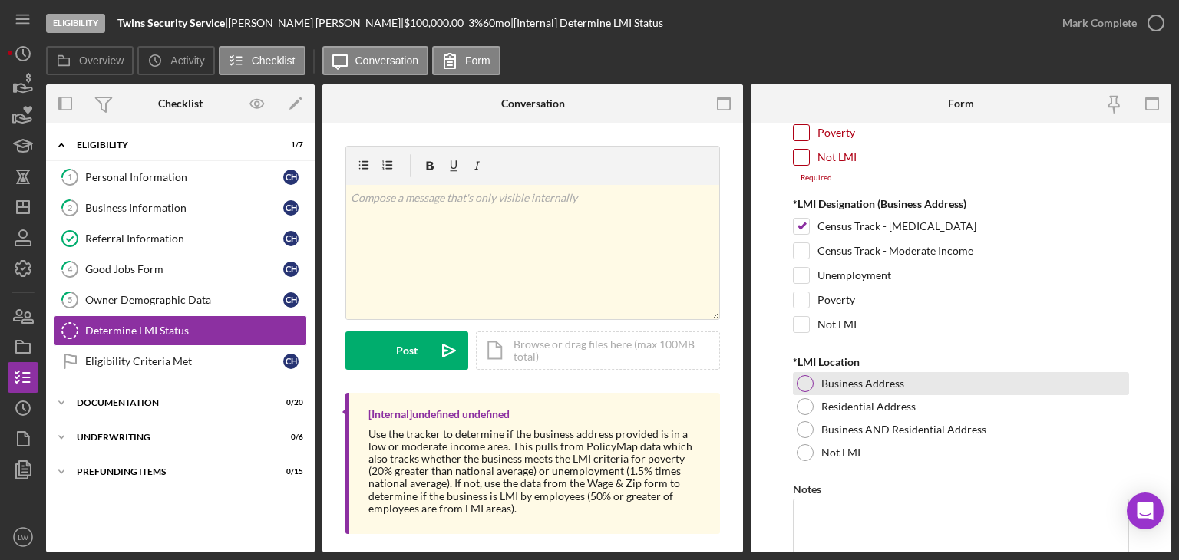
click at [797, 385] on div at bounding box center [805, 383] width 17 height 17
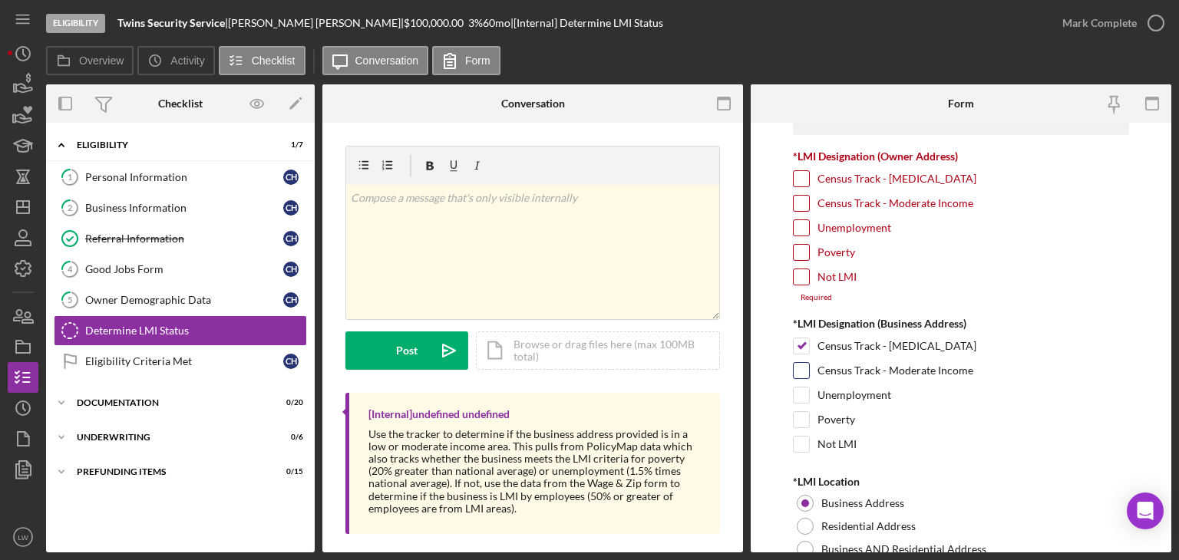
scroll to position [0, 0]
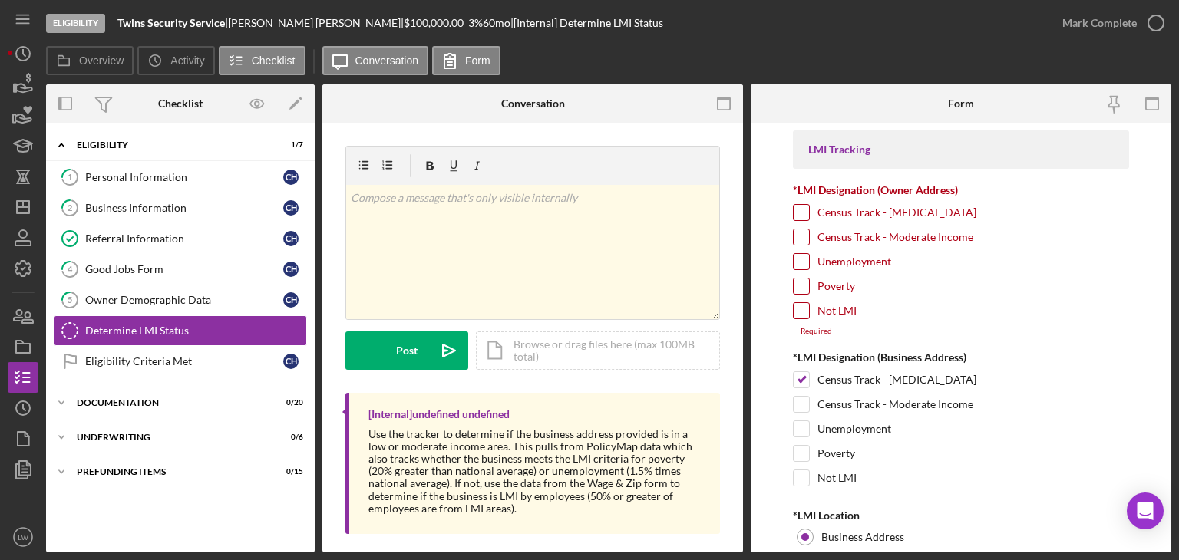
click at [800, 235] on input "Census Track - Moderate Income" at bounding box center [801, 236] width 15 height 15
checkbox input "true"
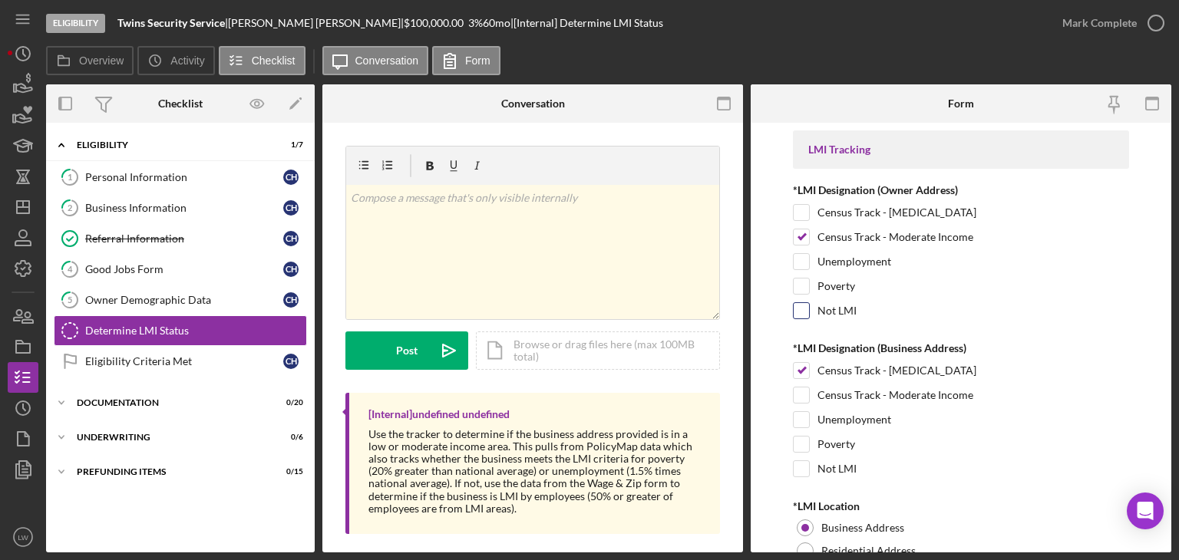
click at [804, 309] on input "Not LMI" at bounding box center [801, 310] width 15 height 15
checkbox input "true"
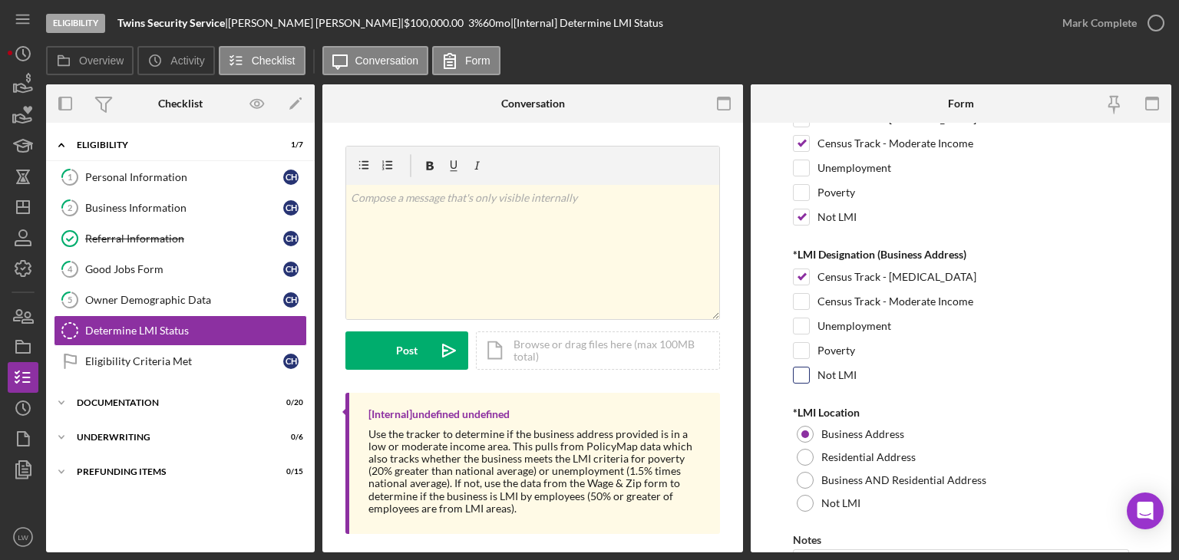
scroll to position [220, 0]
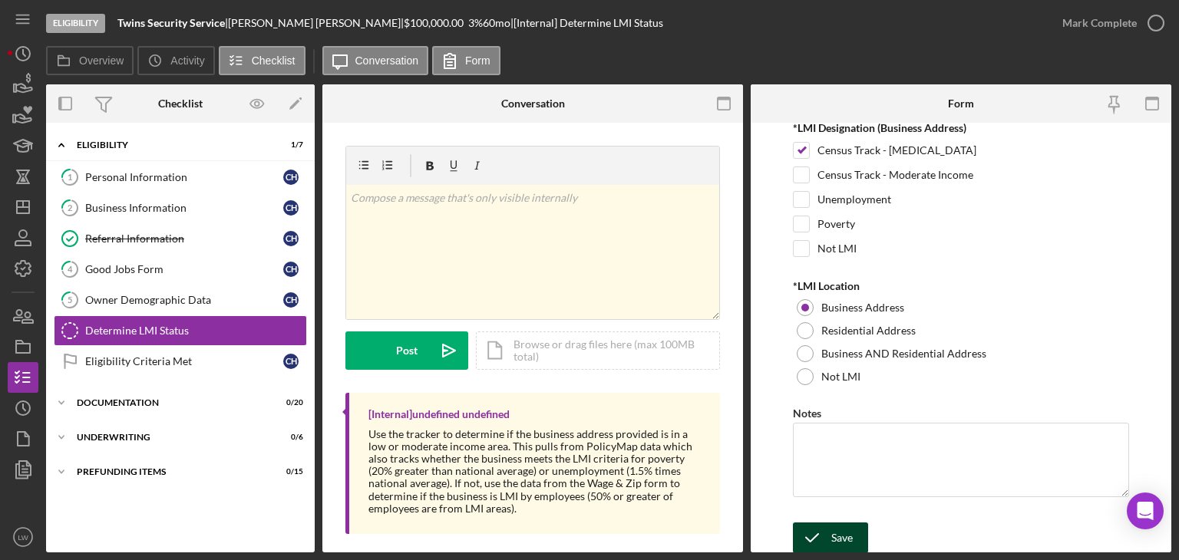
click at [834, 533] on div "Save" at bounding box center [841, 538] width 21 height 31
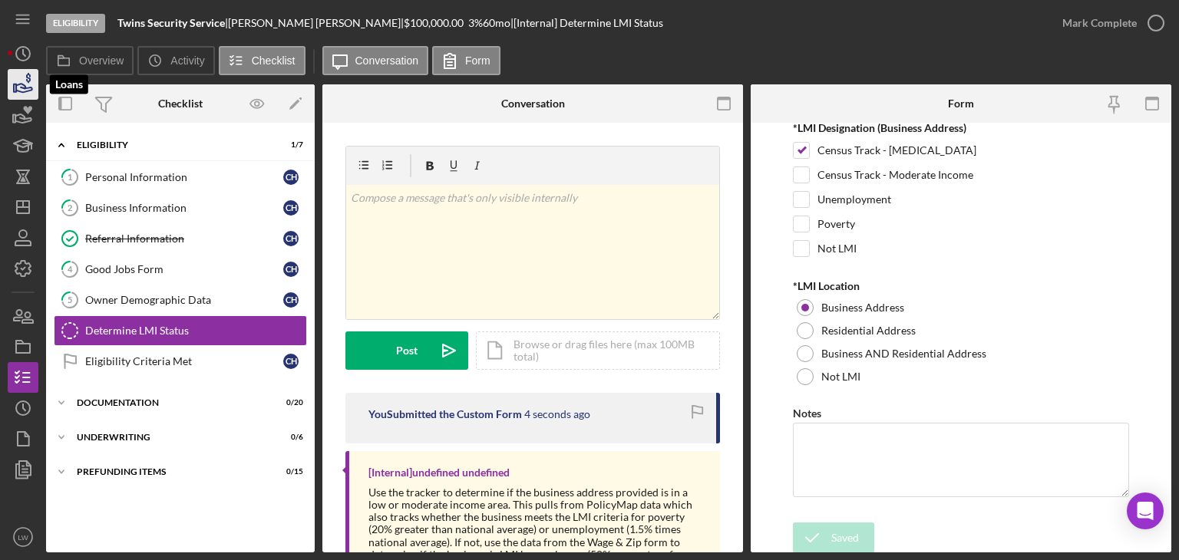
click at [16, 89] on polygon "button" at bounding box center [15, 88] width 2 height 8
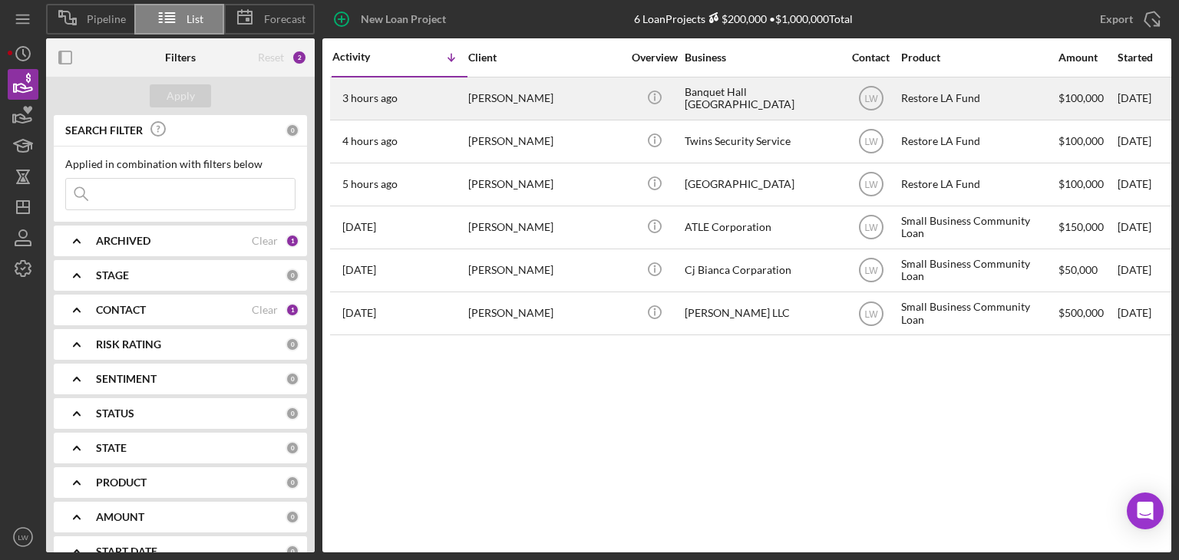
click at [531, 92] on div "[PERSON_NAME]" at bounding box center [544, 98] width 153 height 41
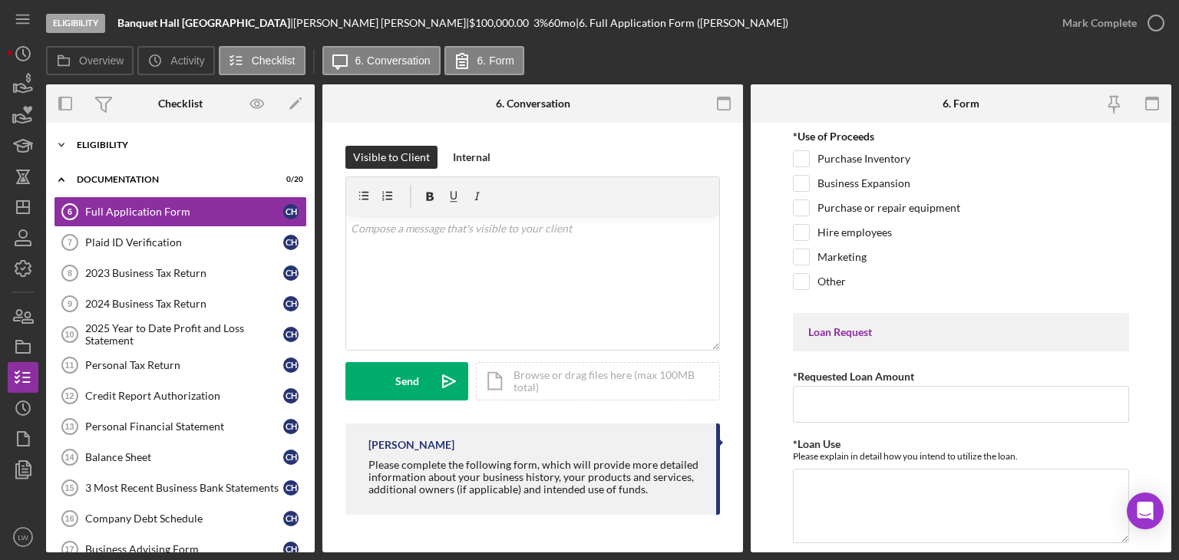
click at [63, 141] on icon "Icon/Expander" at bounding box center [61, 145] width 31 height 31
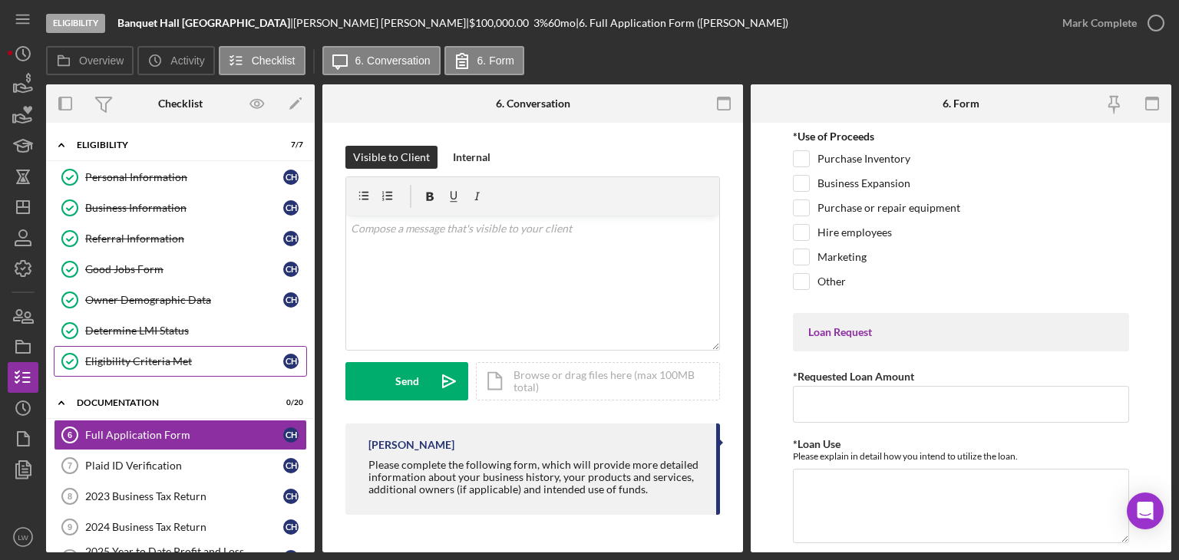
click at [160, 361] on div "Eligibility Criteria Met" at bounding box center [184, 361] width 198 height 12
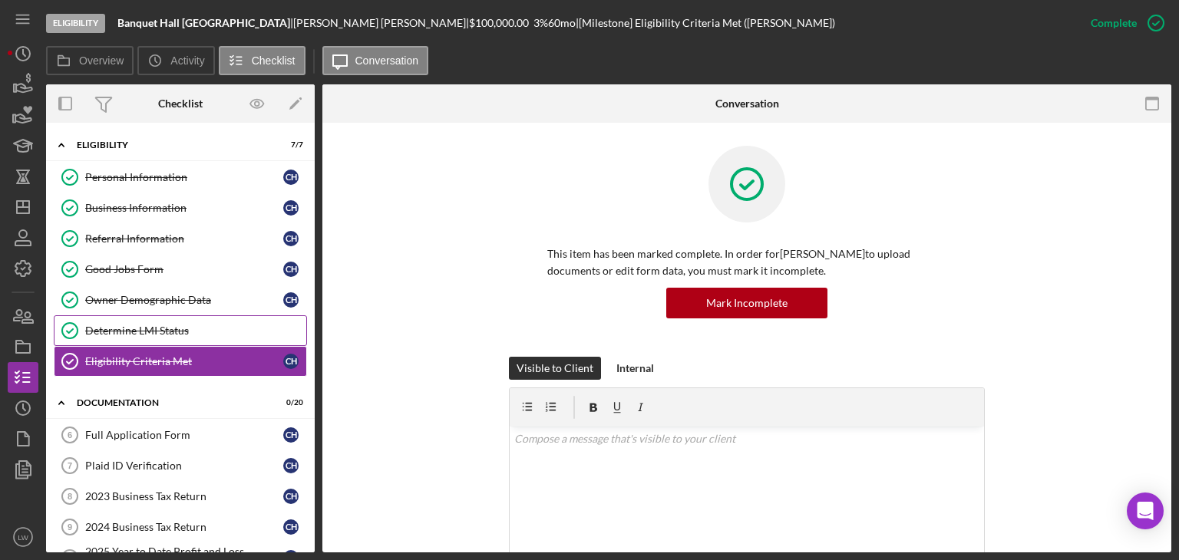
click at [160, 325] on div "Determine LMI Status" at bounding box center [195, 331] width 221 height 12
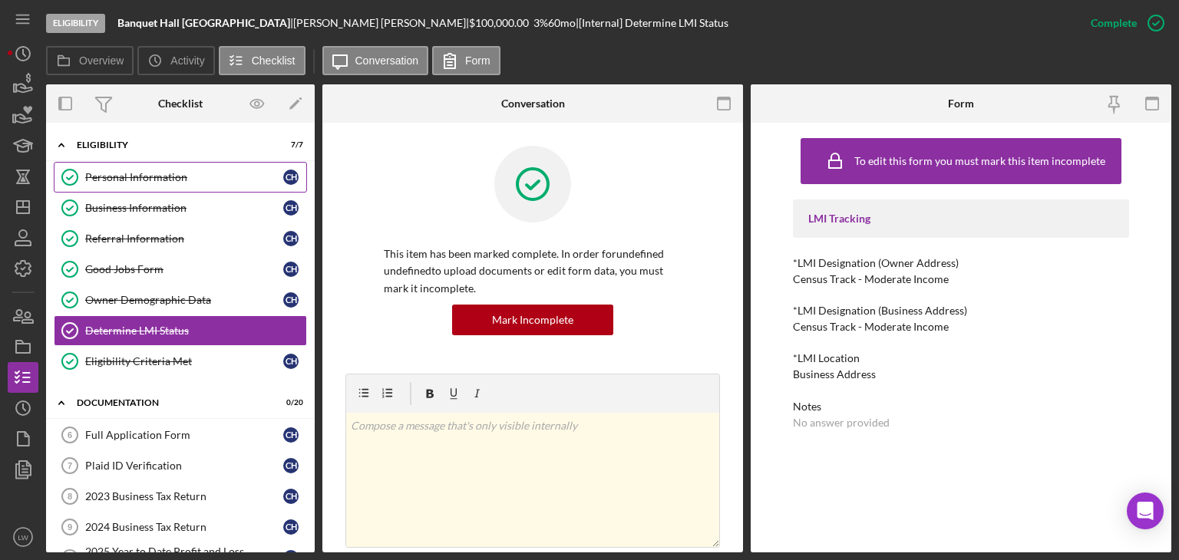
click at [160, 173] on div "Personal Information" at bounding box center [184, 177] width 198 height 12
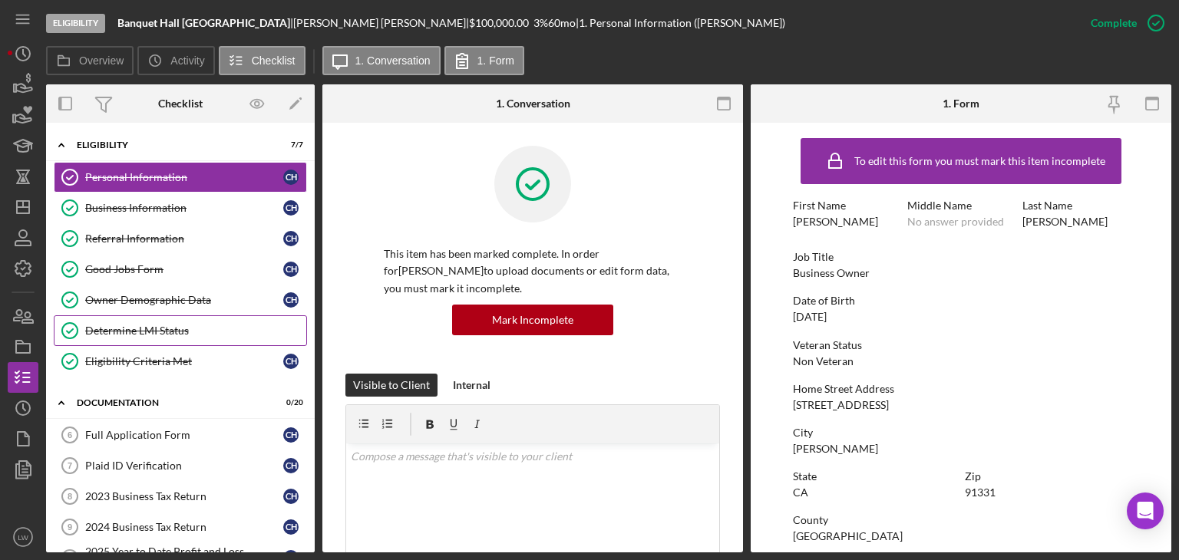
click at [131, 320] on link "Determine LMI Status Determine LMI Status" at bounding box center [180, 330] width 253 height 31
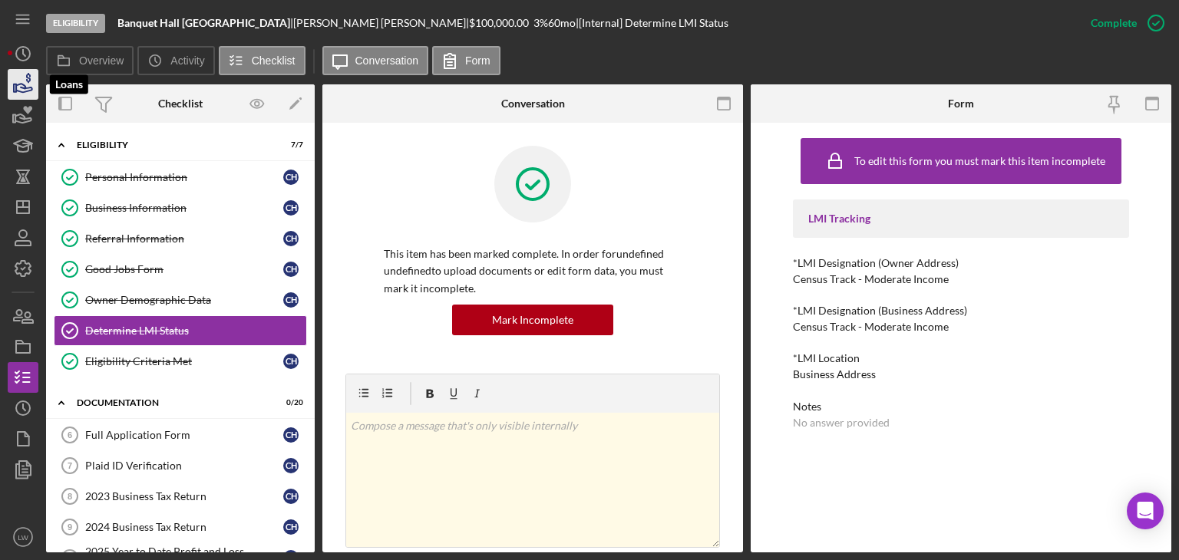
click at [18, 81] on icon "button" at bounding box center [23, 84] width 38 height 38
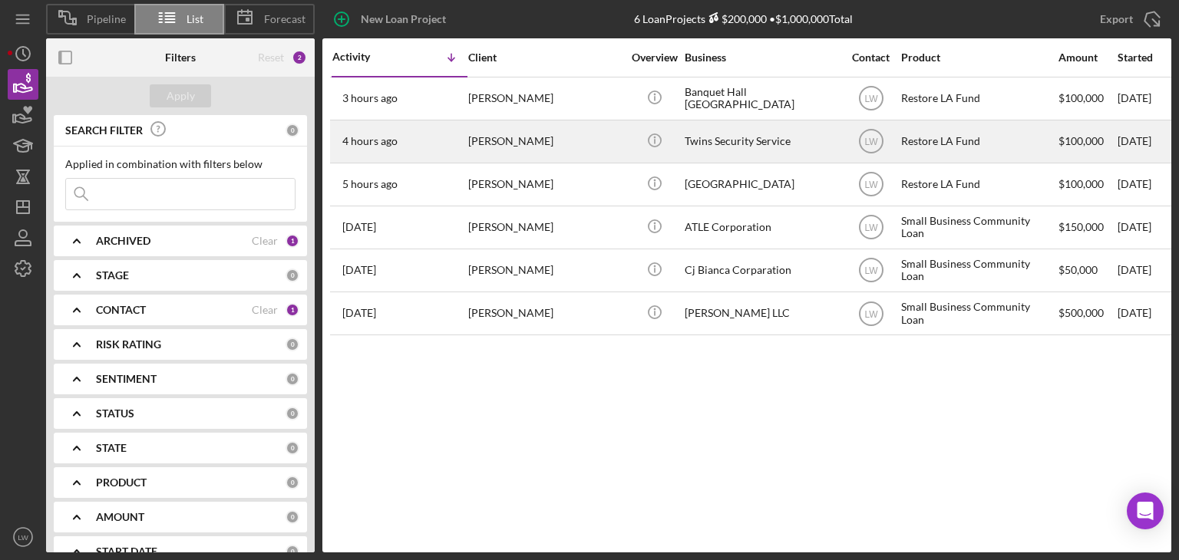
click at [526, 147] on div "[PERSON_NAME]" at bounding box center [544, 141] width 153 height 41
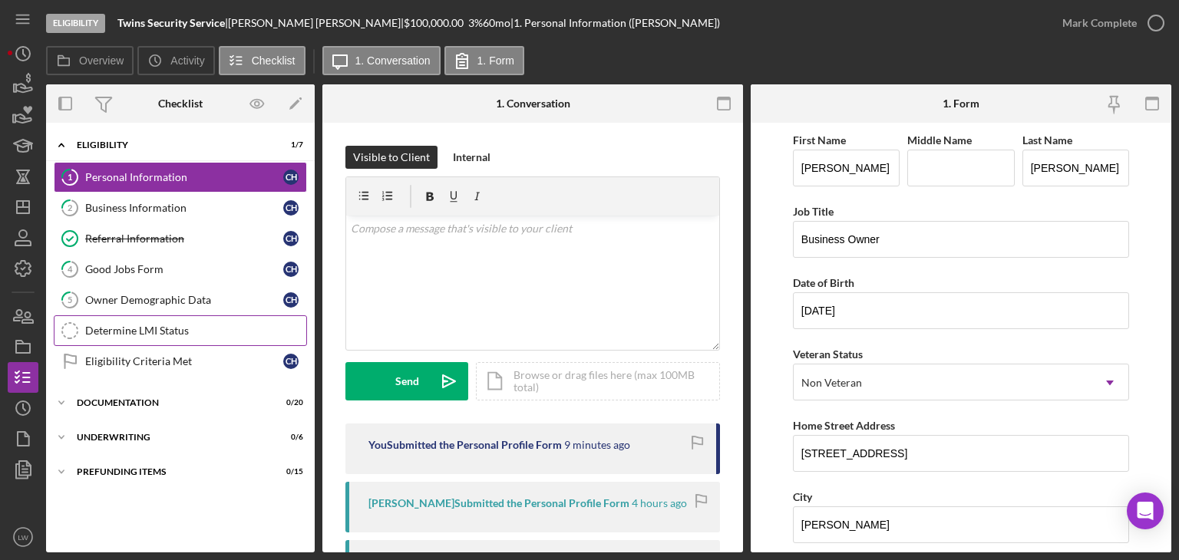
click at [171, 326] on div "Determine LMI Status" at bounding box center [195, 331] width 221 height 12
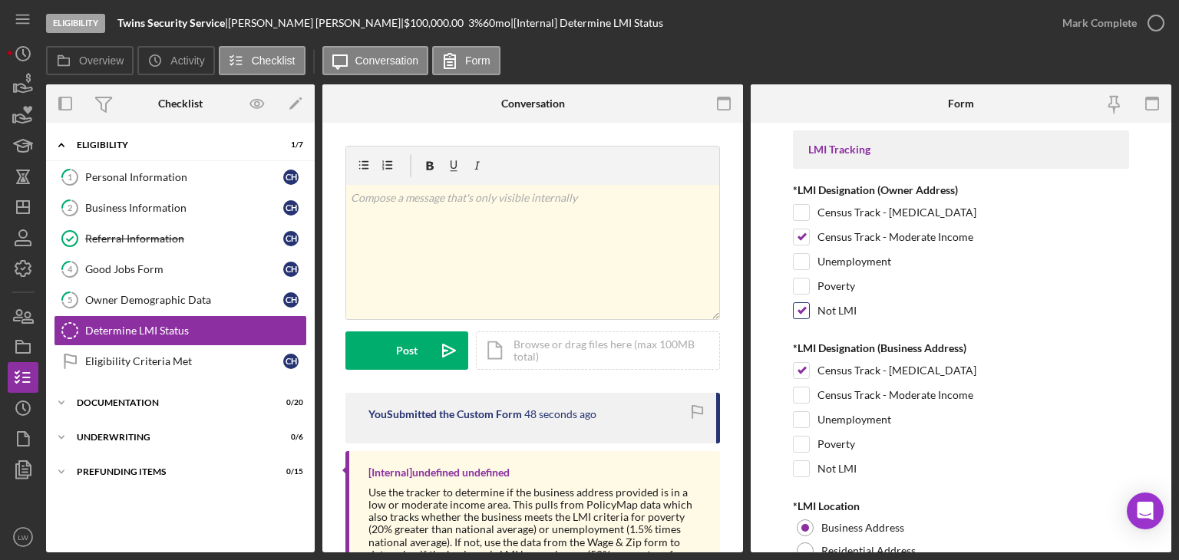
click at [797, 309] on input "Not LMI" at bounding box center [801, 310] width 15 height 15
checkbox input "false"
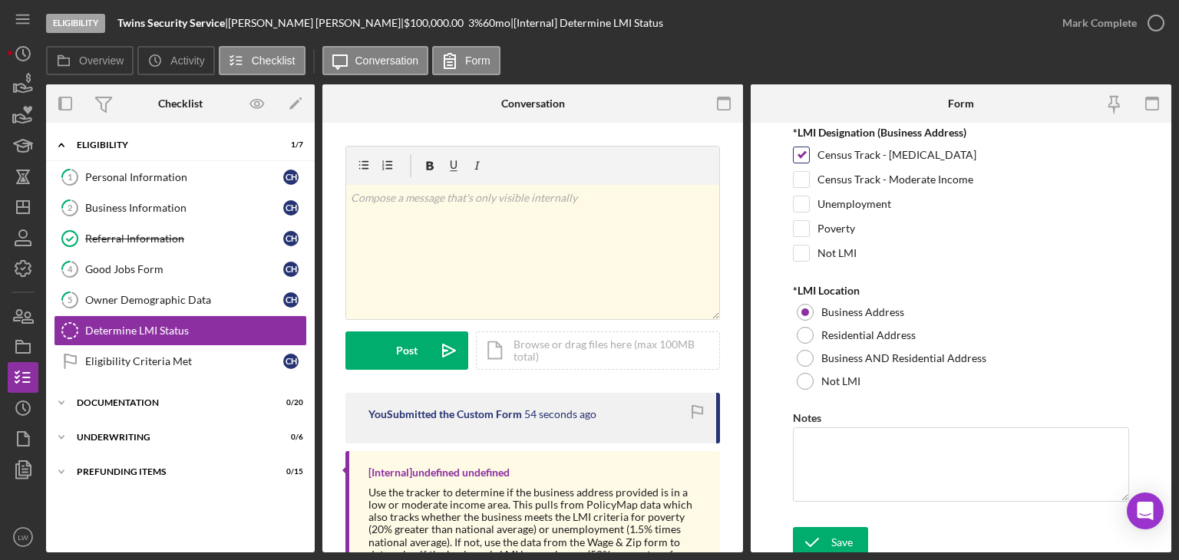
scroll to position [220, 0]
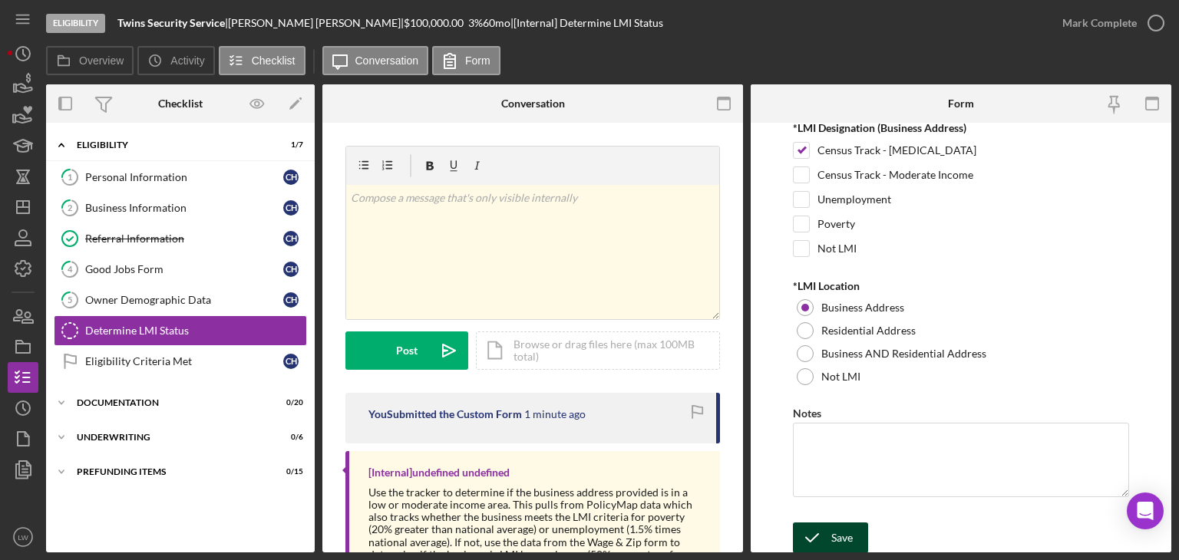
click at [847, 527] on div "Save" at bounding box center [841, 538] width 21 height 31
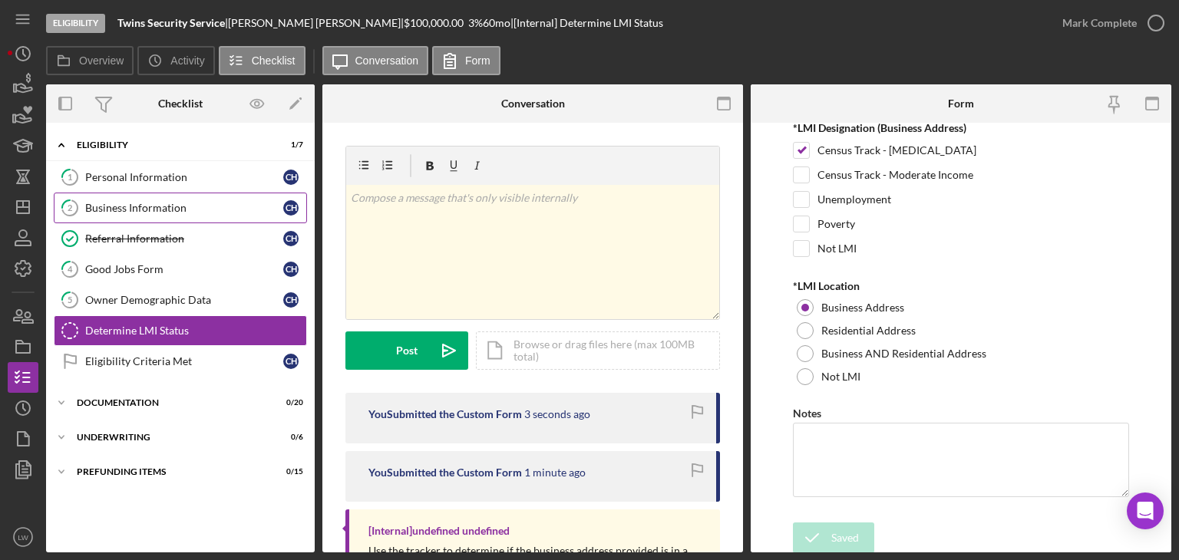
click at [182, 204] on div "Business Information" at bounding box center [184, 208] width 198 height 12
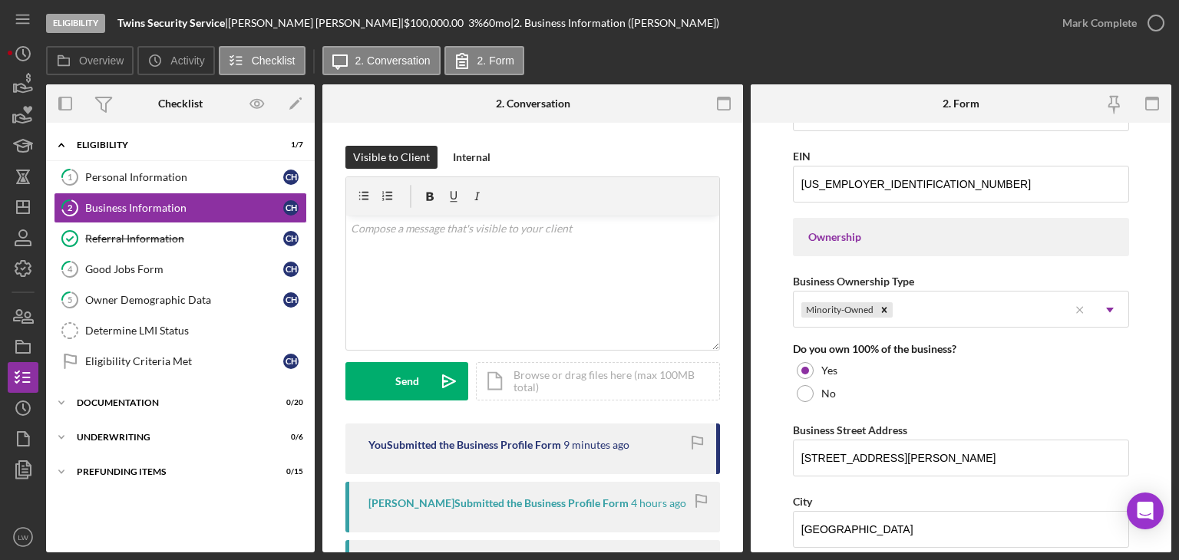
scroll to position [767, 0]
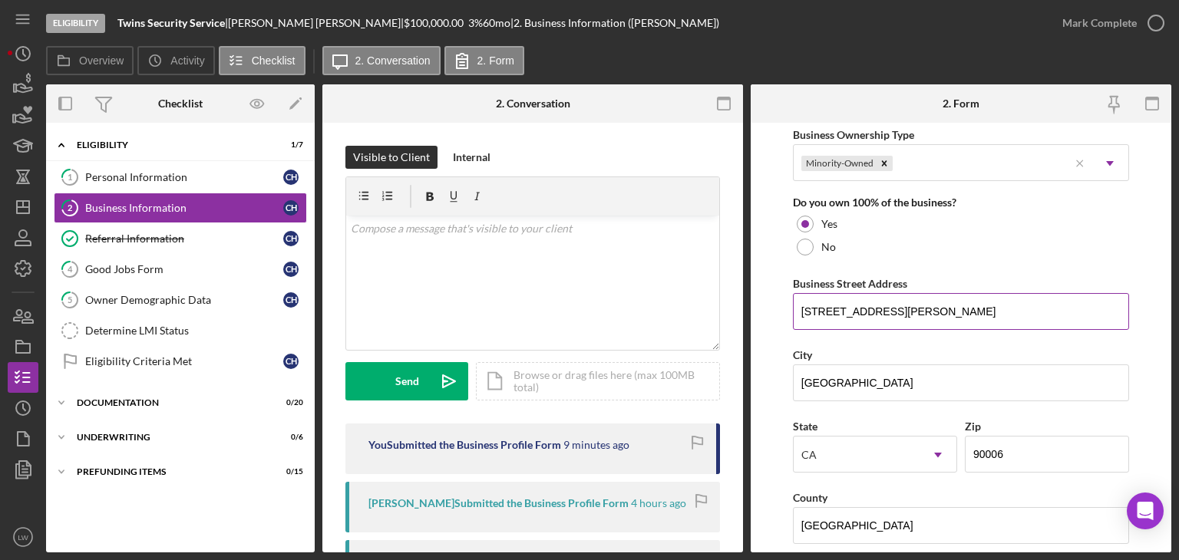
click at [885, 305] on input "[STREET_ADDRESS][PERSON_NAME]" at bounding box center [961, 311] width 336 height 37
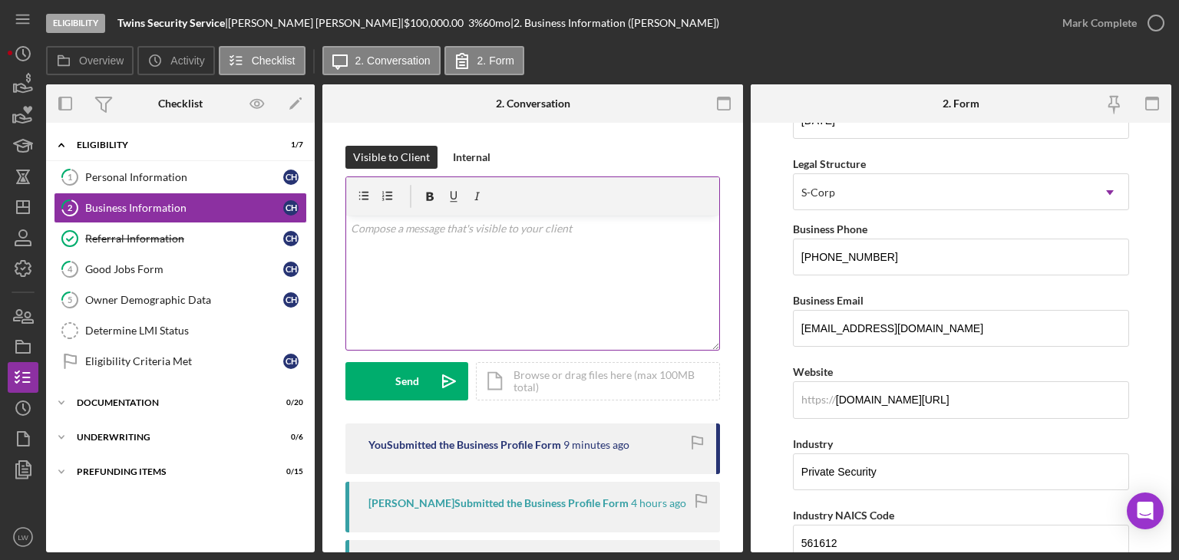
scroll to position [0, 0]
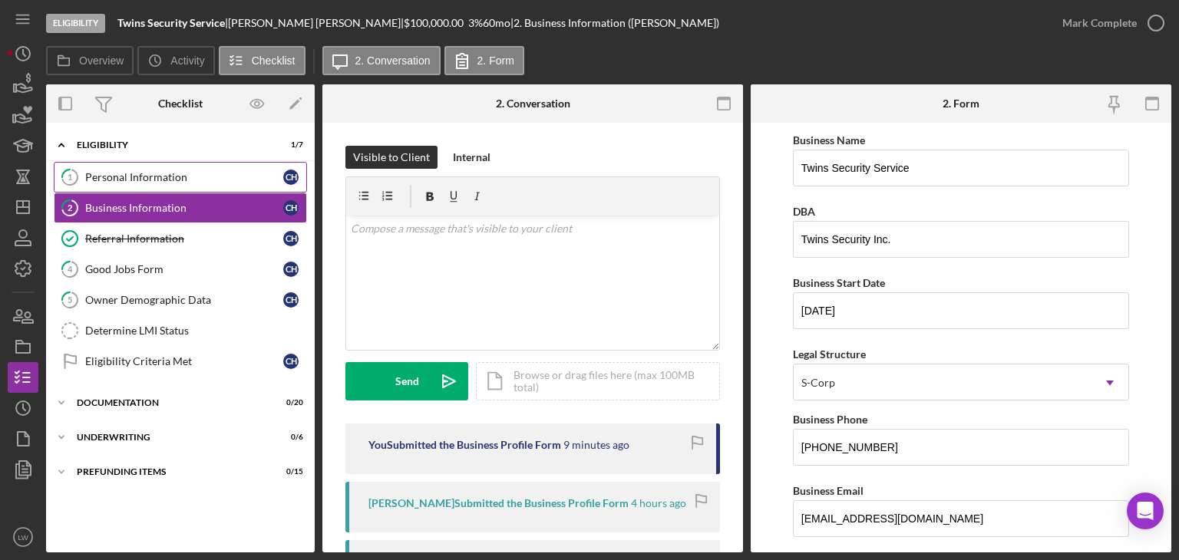
click at [161, 174] on div "Personal Information" at bounding box center [184, 177] width 198 height 12
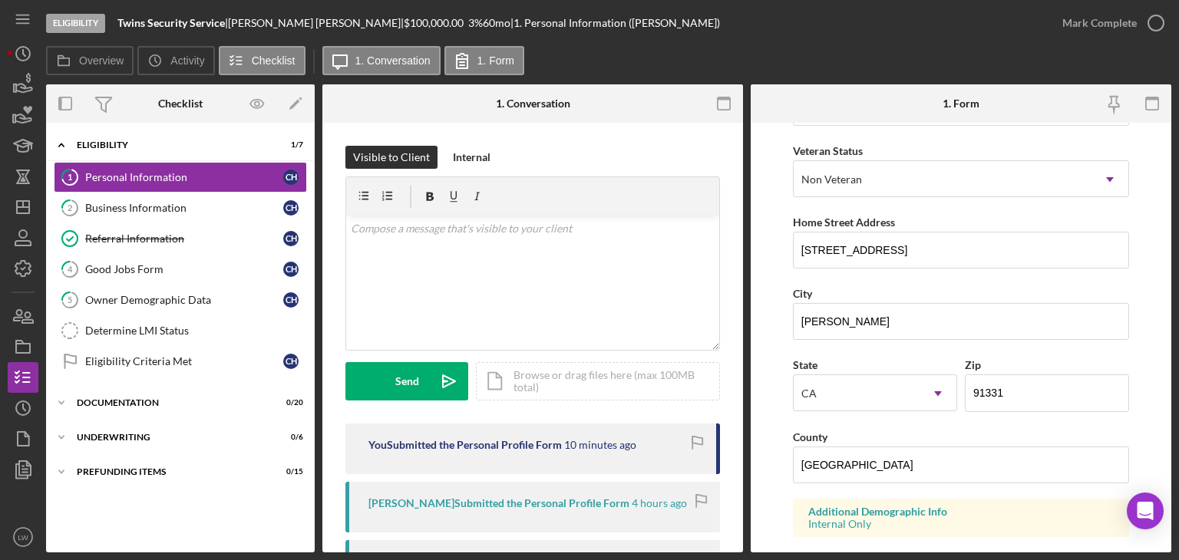
scroll to position [592, 0]
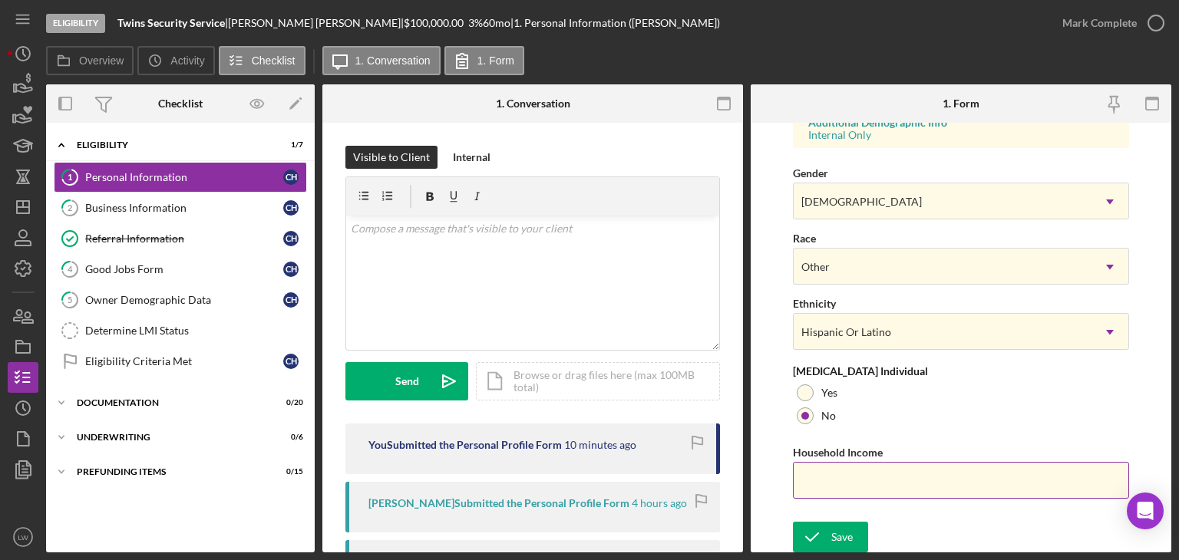
click at [913, 480] on input "Household Income" at bounding box center [961, 480] width 336 height 37
type input "$316,522"
click at [827, 533] on icon "submit" at bounding box center [812, 537] width 38 height 38
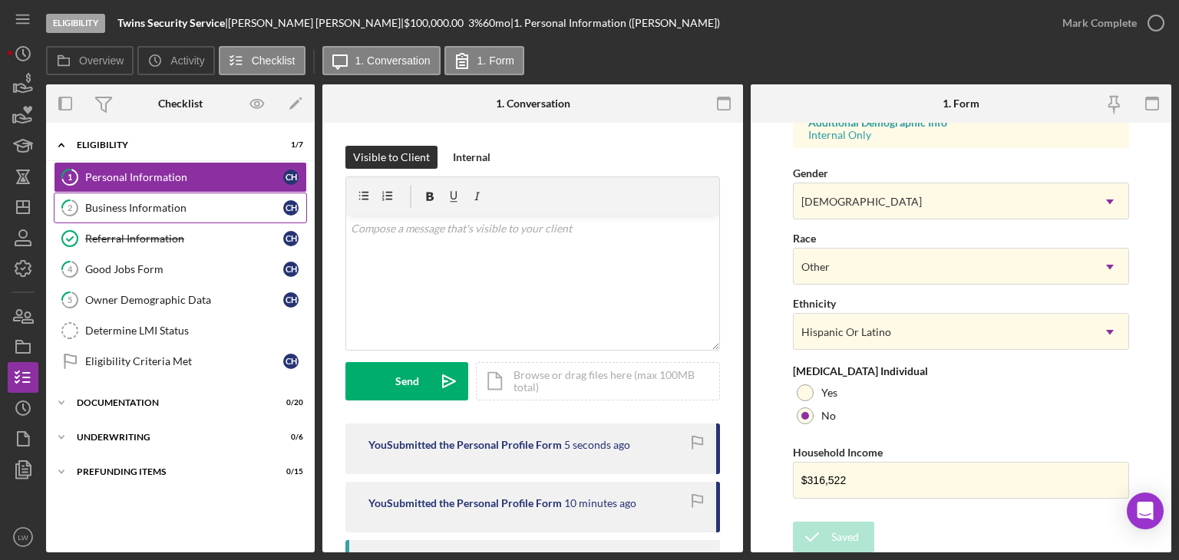
click at [114, 206] on div "Business Information" at bounding box center [184, 208] width 198 height 12
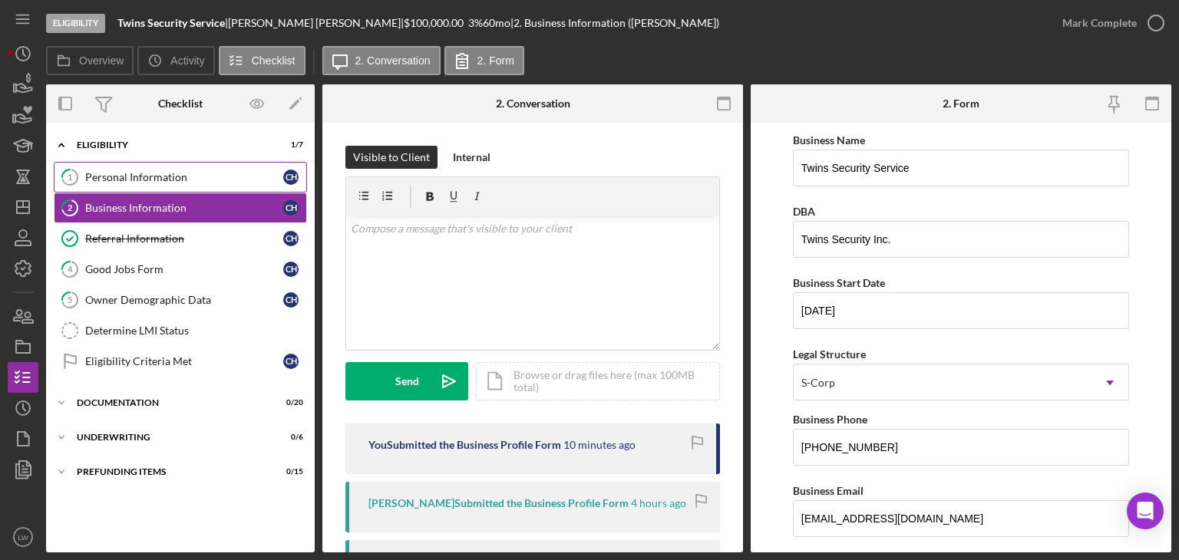
click at [202, 174] on div "Personal Information" at bounding box center [184, 177] width 198 height 12
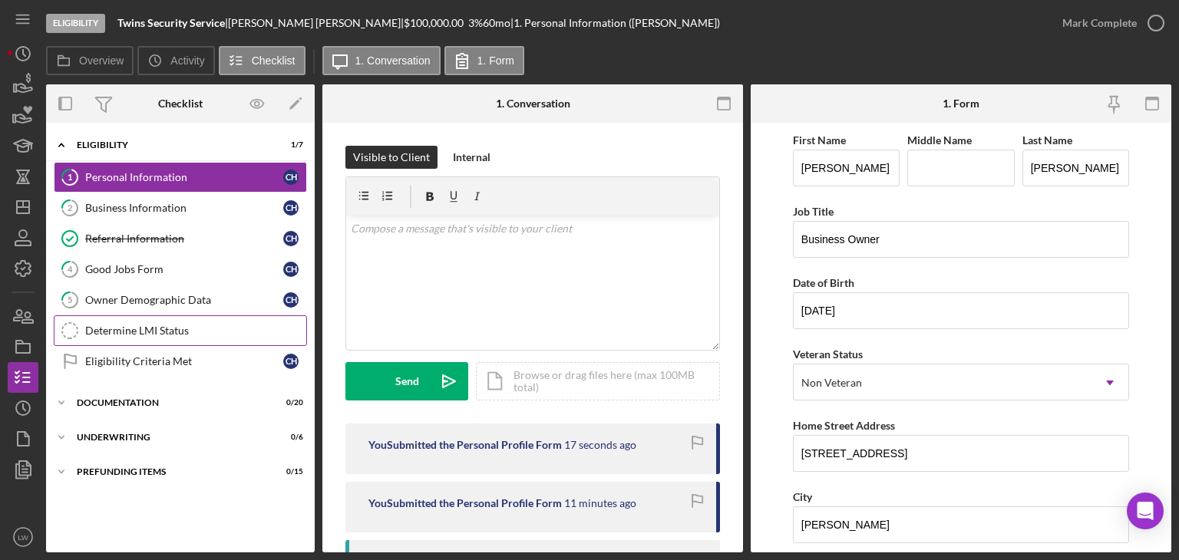
click at [153, 330] on div "Determine LMI Status" at bounding box center [195, 331] width 221 height 12
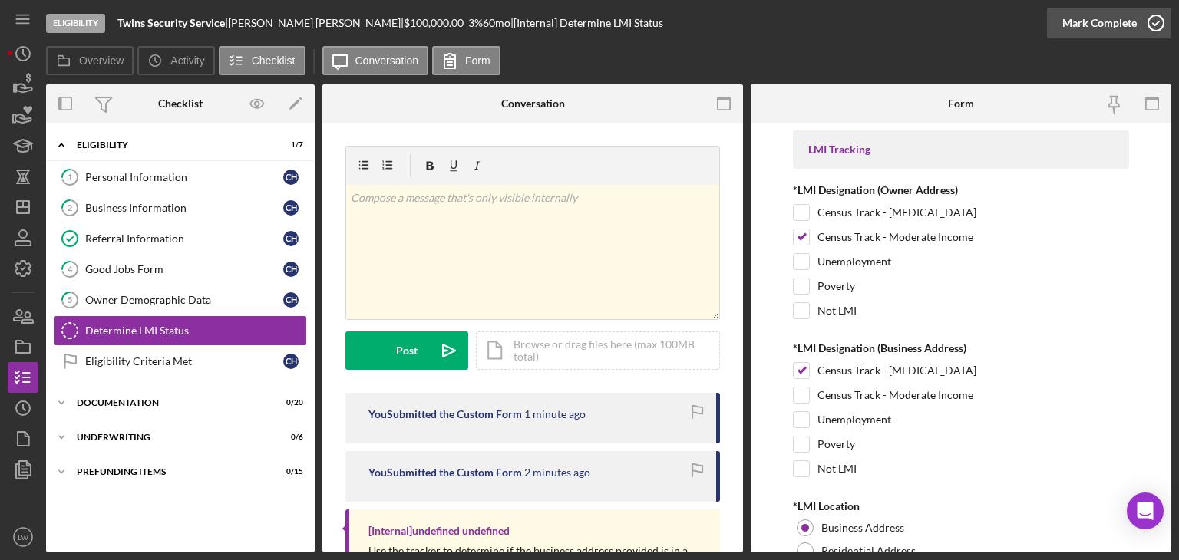
click at [1151, 25] on icon "button" at bounding box center [1156, 23] width 38 height 38
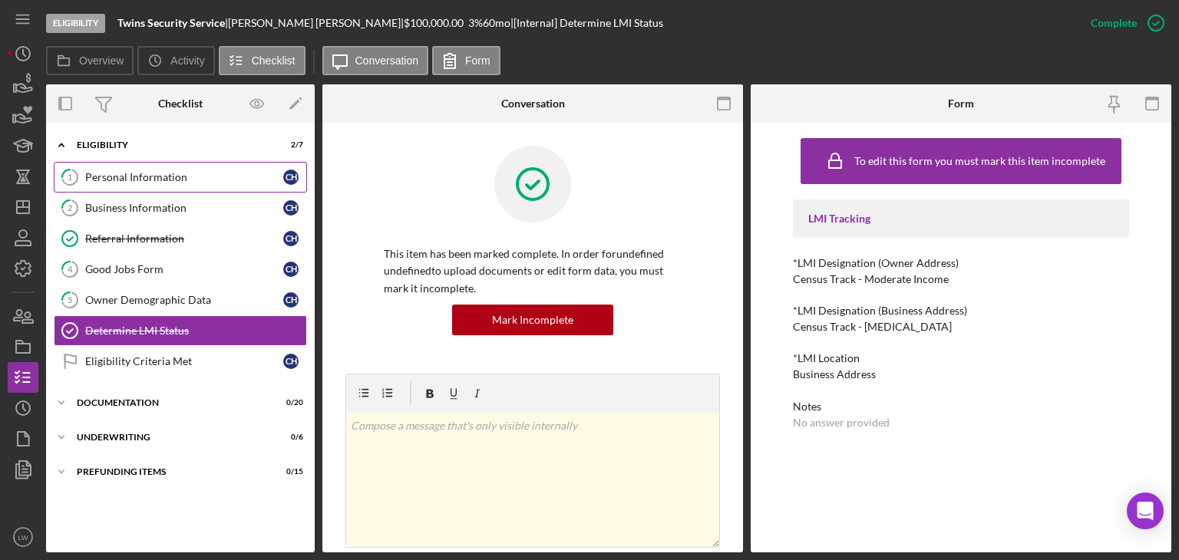
click at [156, 179] on div "Personal Information" at bounding box center [184, 177] width 198 height 12
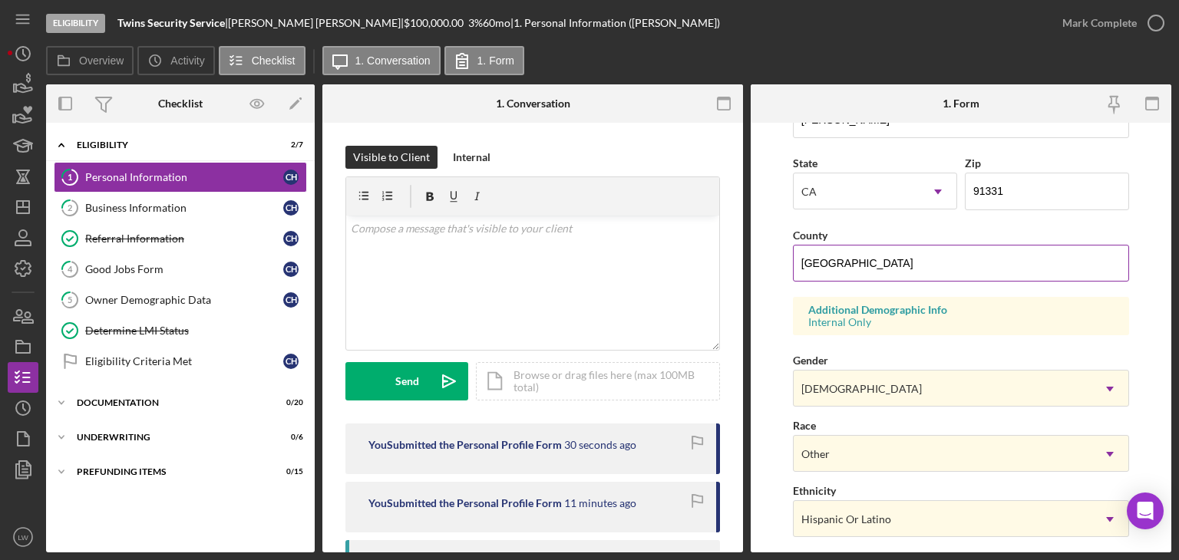
scroll to position [460, 0]
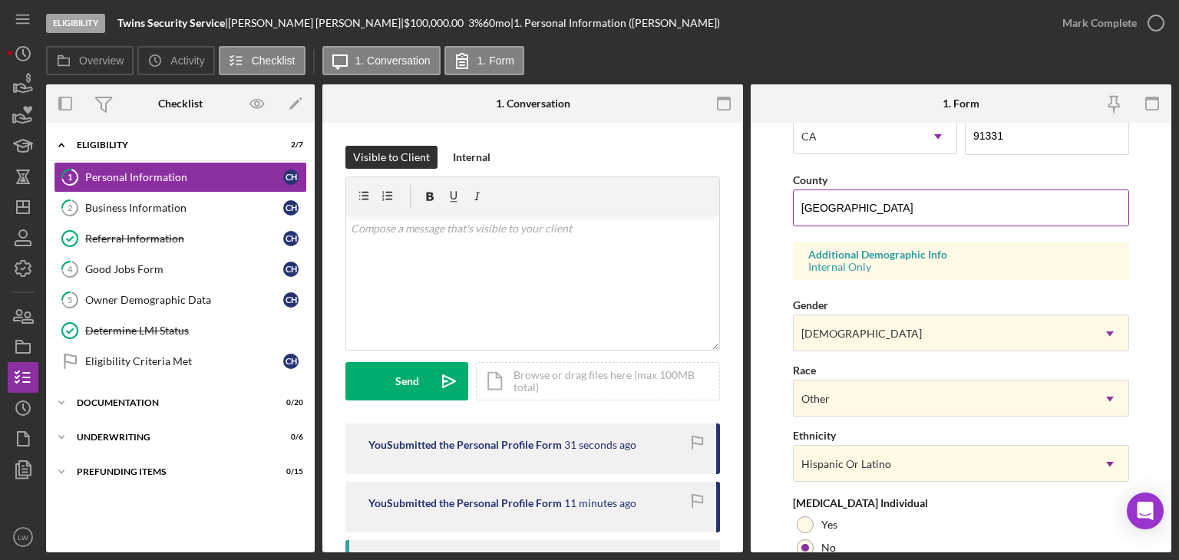
click at [975, 202] on input "[GEOGRAPHIC_DATA]" at bounding box center [961, 208] width 336 height 37
type input "[GEOGRAPHIC_DATA]"
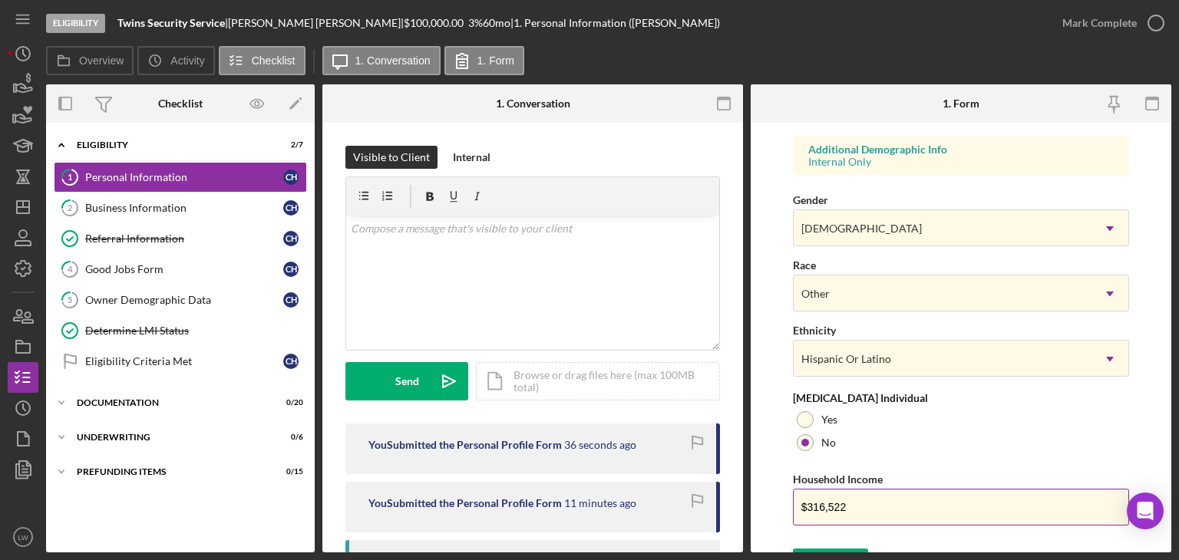
scroll to position [592, 0]
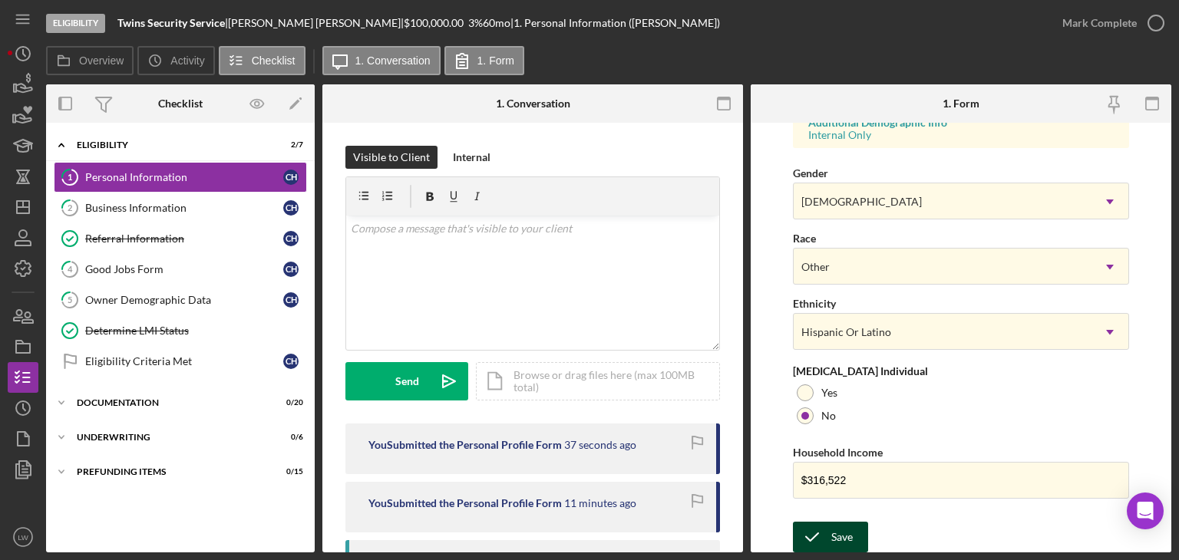
click at [831, 544] on div "Save" at bounding box center [841, 537] width 21 height 31
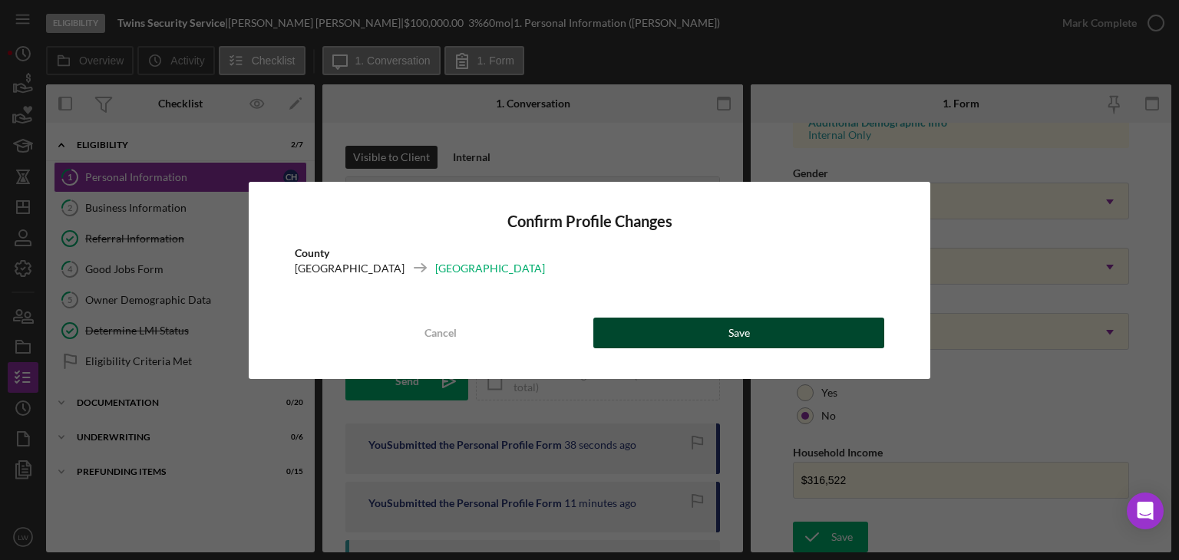
click at [839, 339] on button "Save" at bounding box center [738, 333] width 291 height 31
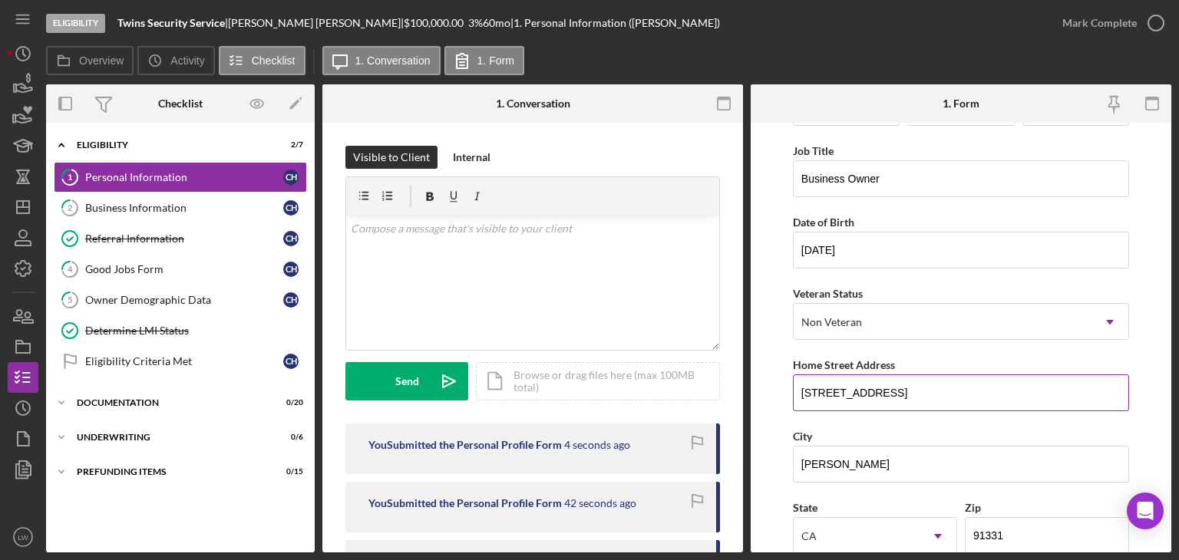
scroll to position [0, 0]
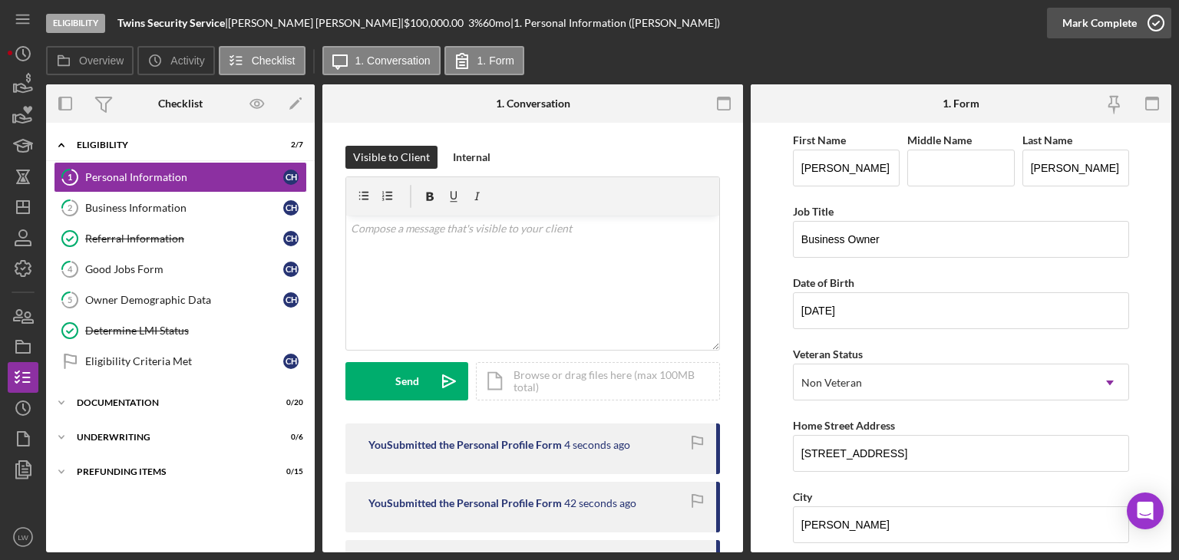
click at [1147, 21] on icon "button" at bounding box center [1156, 23] width 38 height 38
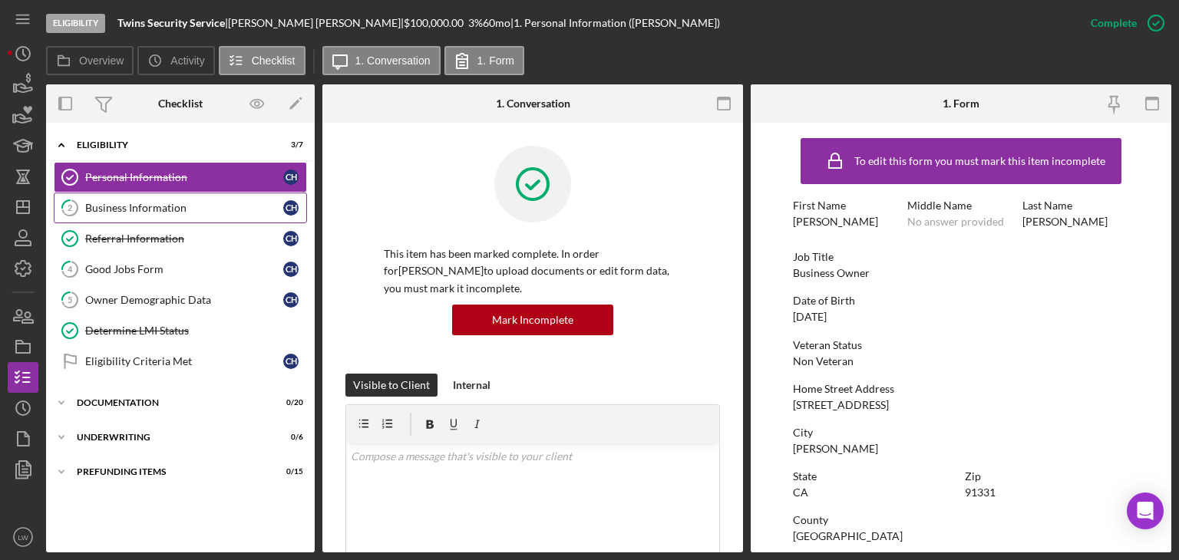
click at [150, 205] on div "Business Information" at bounding box center [184, 208] width 198 height 12
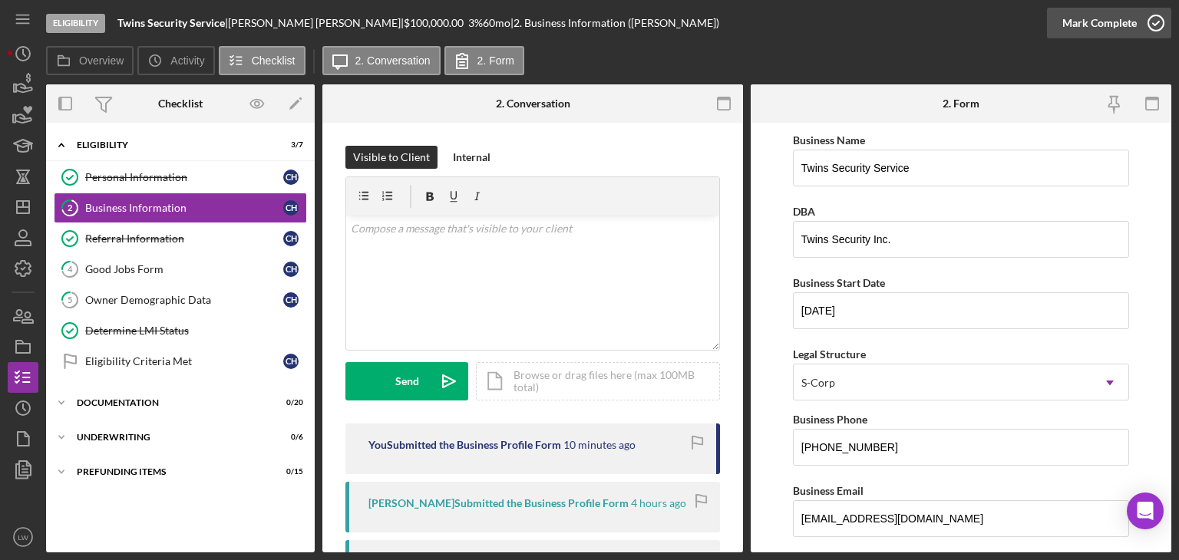
click at [1143, 24] on icon "button" at bounding box center [1156, 23] width 38 height 38
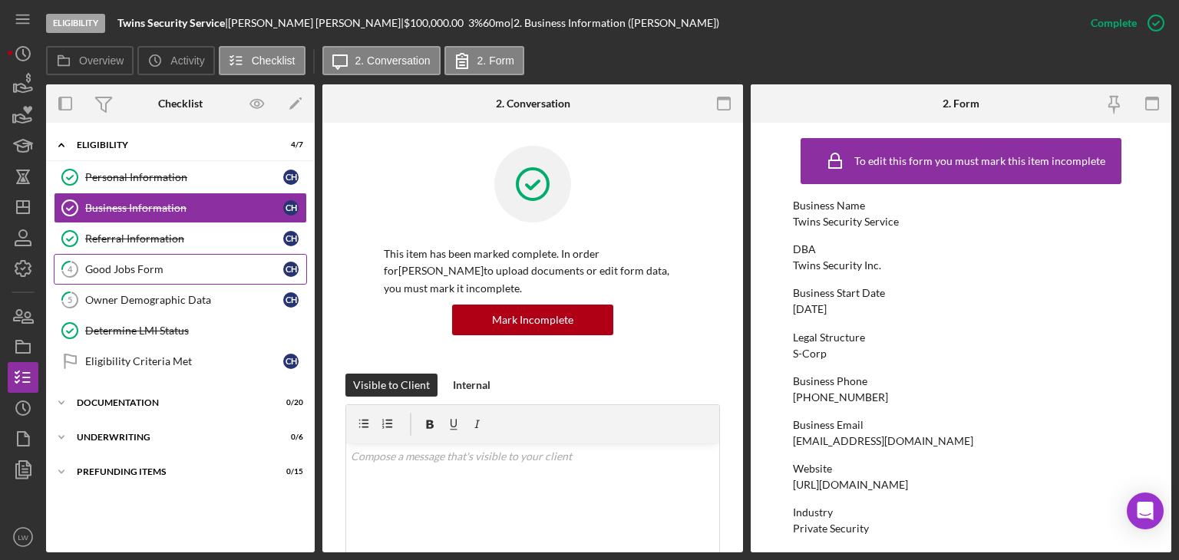
click at [160, 272] on div "Good Jobs Form" at bounding box center [184, 269] width 198 height 12
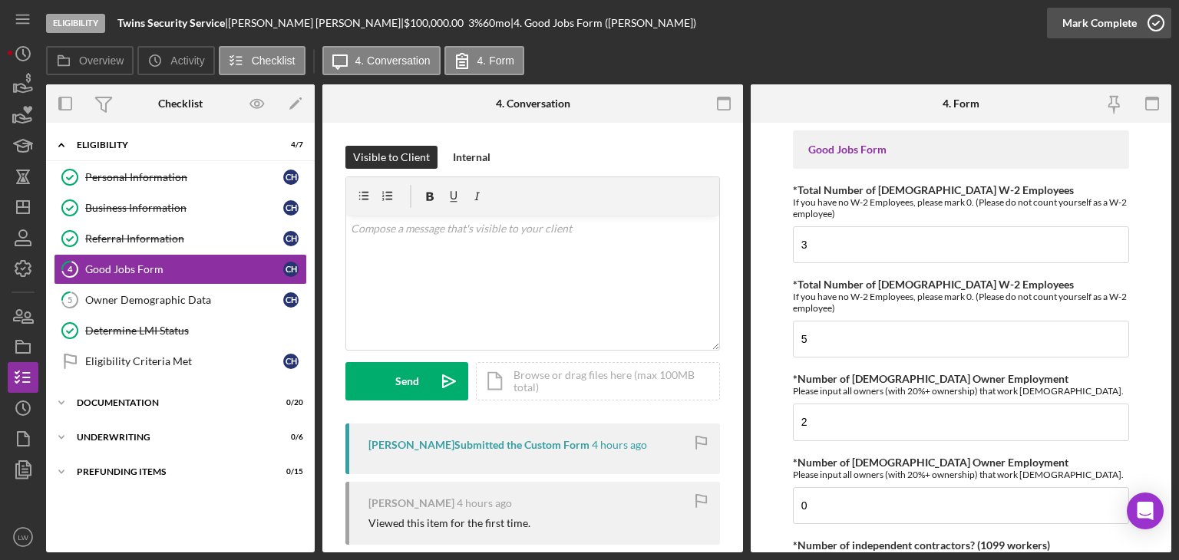
click at [1144, 13] on icon "button" at bounding box center [1156, 23] width 38 height 38
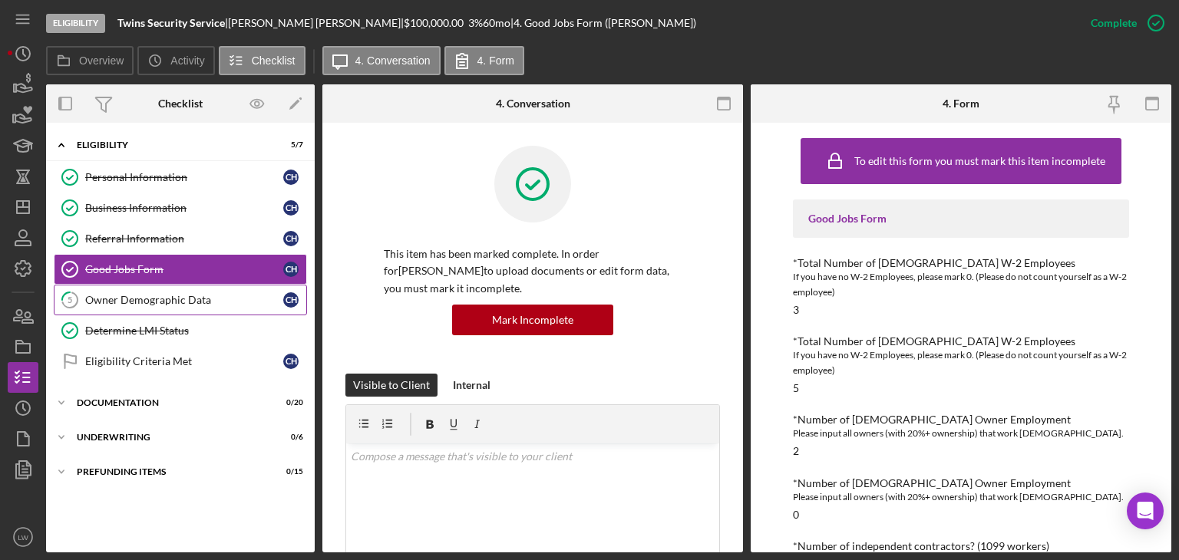
click at [173, 294] on div "Owner Demographic Data" at bounding box center [184, 300] width 198 height 12
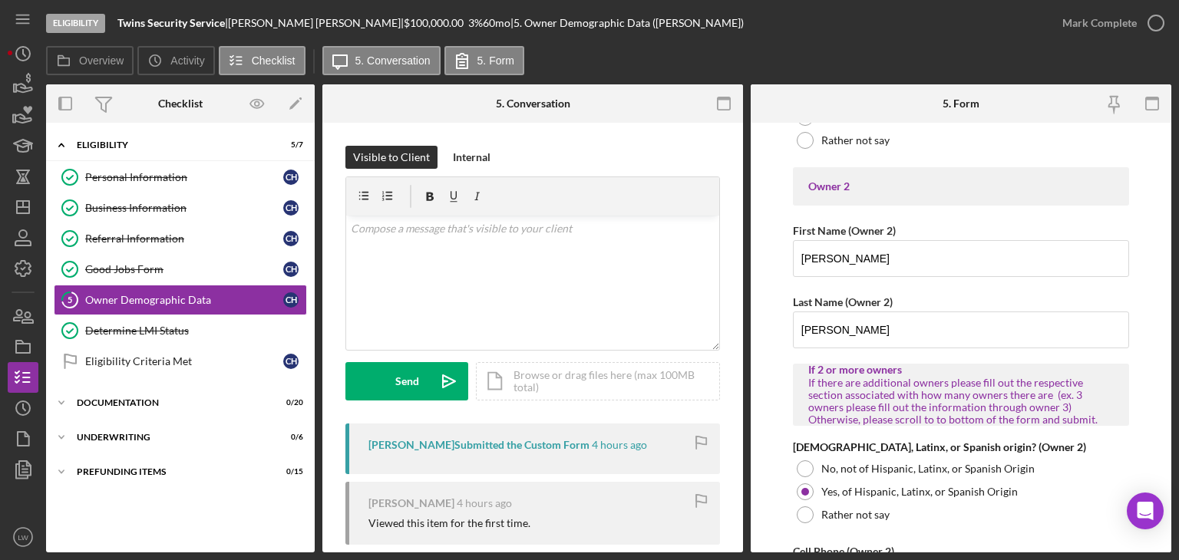
scroll to position [1919, 0]
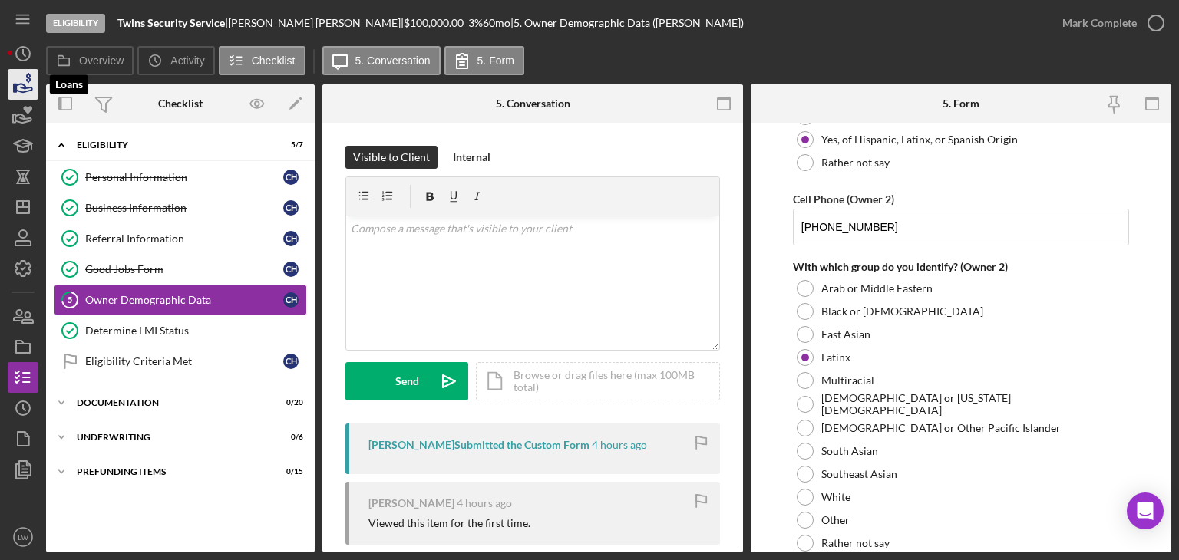
click at [31, 91] on icon "button" at bounding box center [23, 84] width 38 height 38
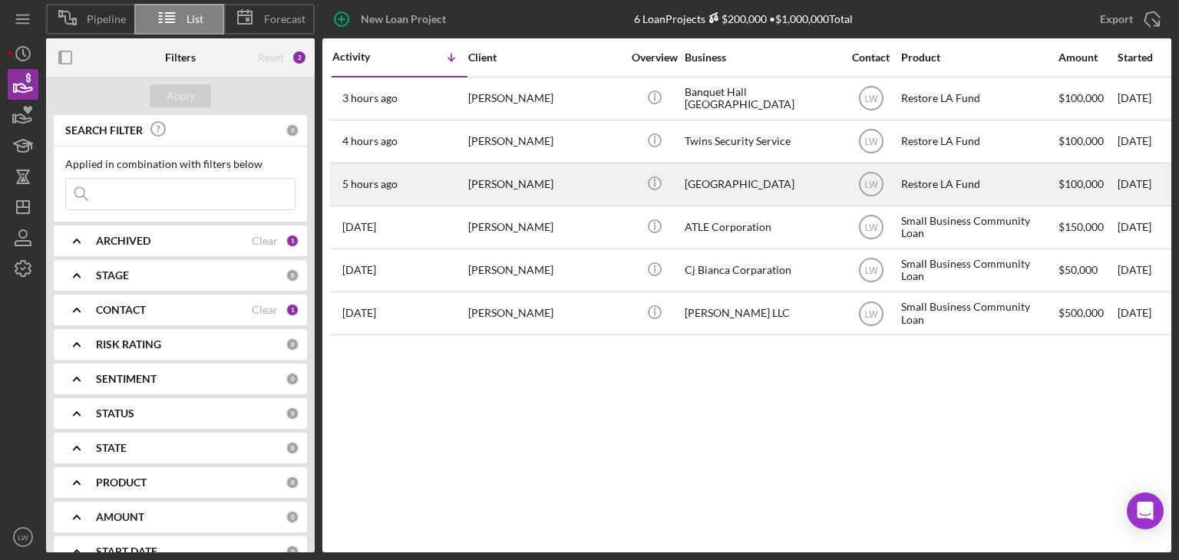
click at [524, 185] on div "[PERSON_NAME]" at bounding box center [544, 184] width 153 height 41
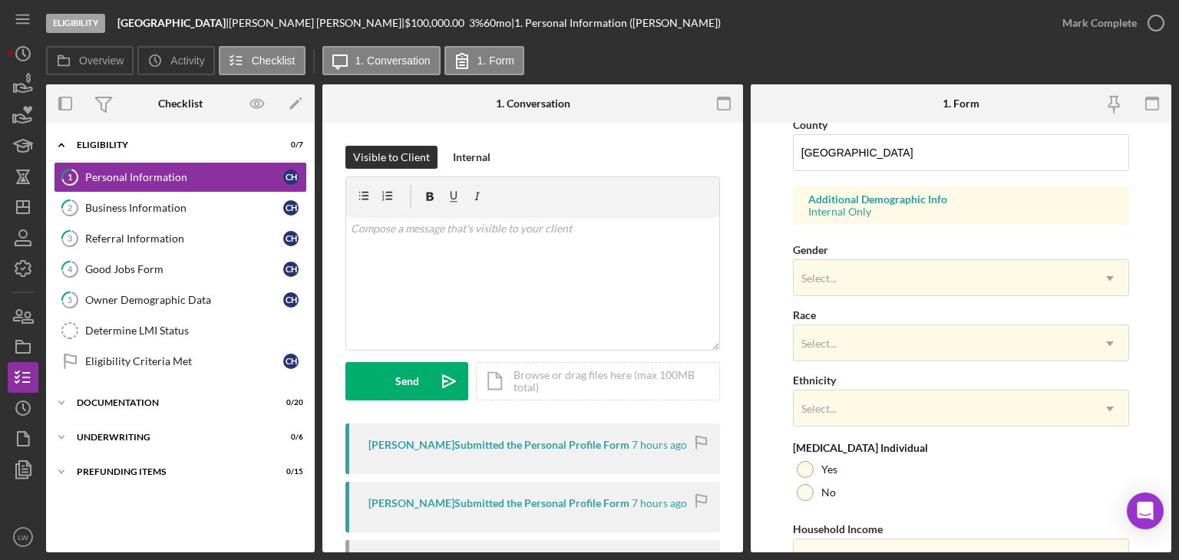
scroll to position [516, 0]
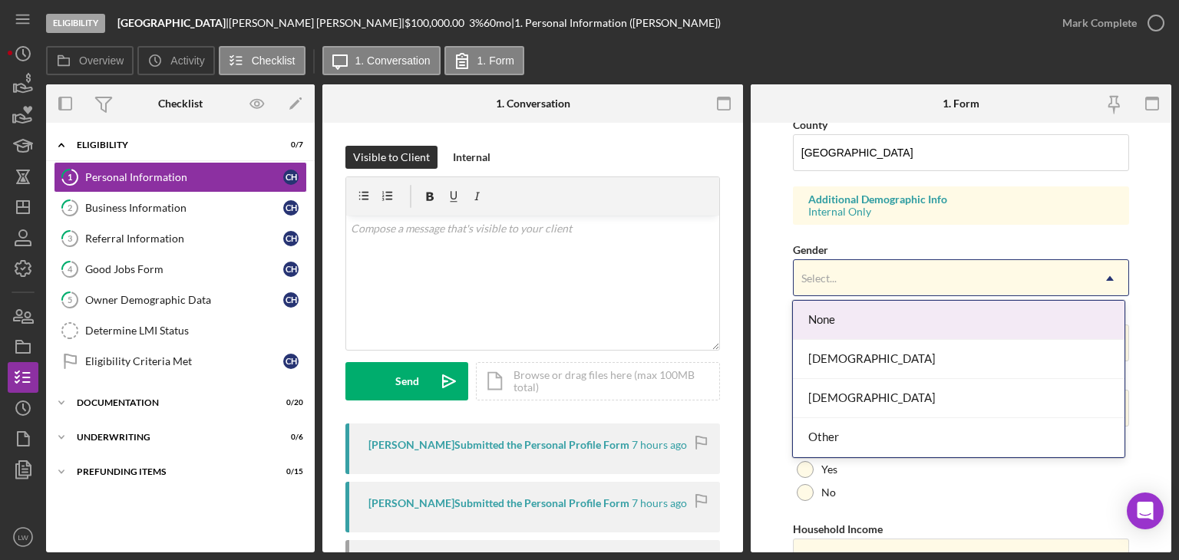
click at [929, 272] on div "Select..." at bounding box center [943, 278] width 298 height 35
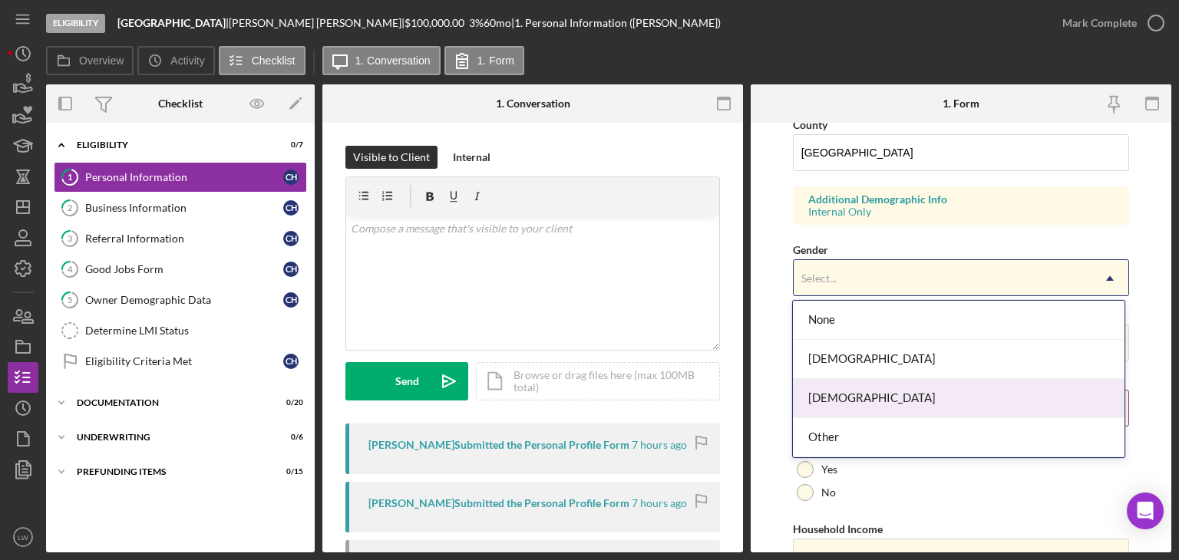
click at [853, 396] on div "[DEMOGRAPHIC_DATA]" at bounding box center [959, 398] width 332 height 39
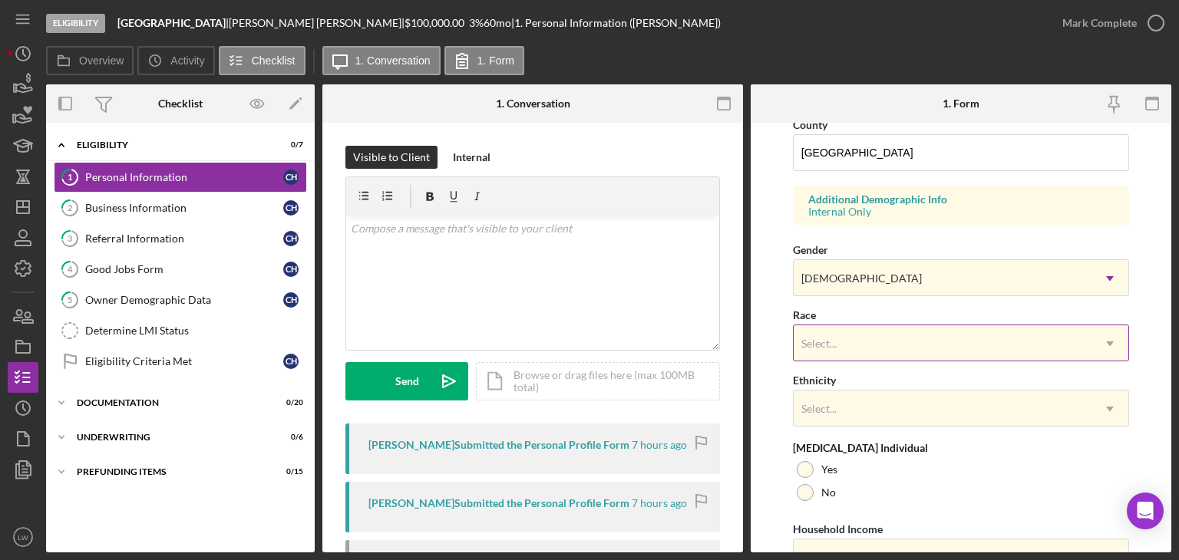
click at [866, 345] on div "Select..." at bounding box center [943, 343] width 298 height 35
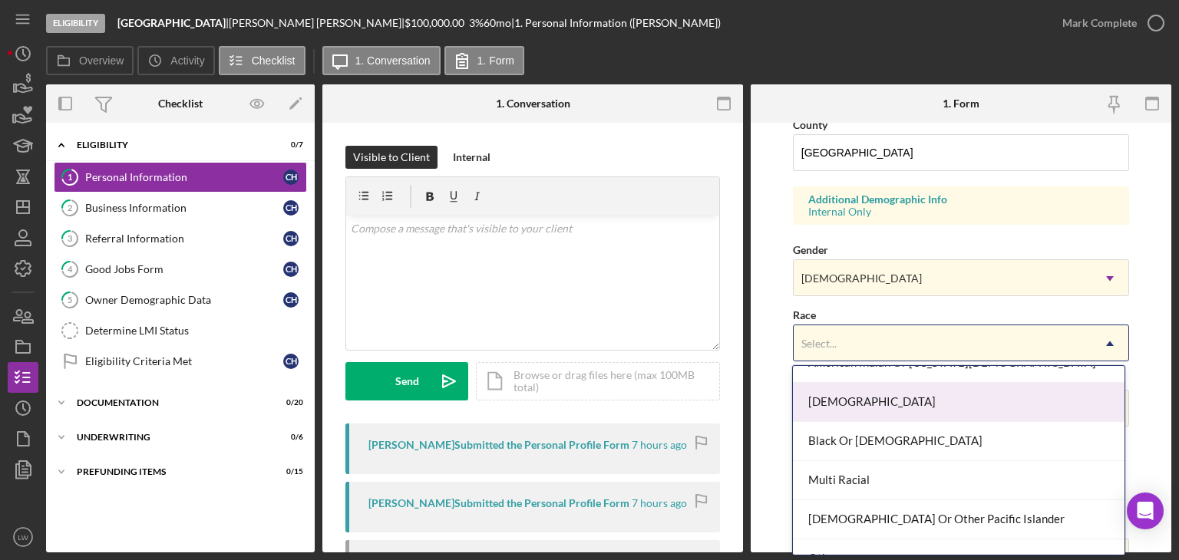
scroll to position [123, 0]
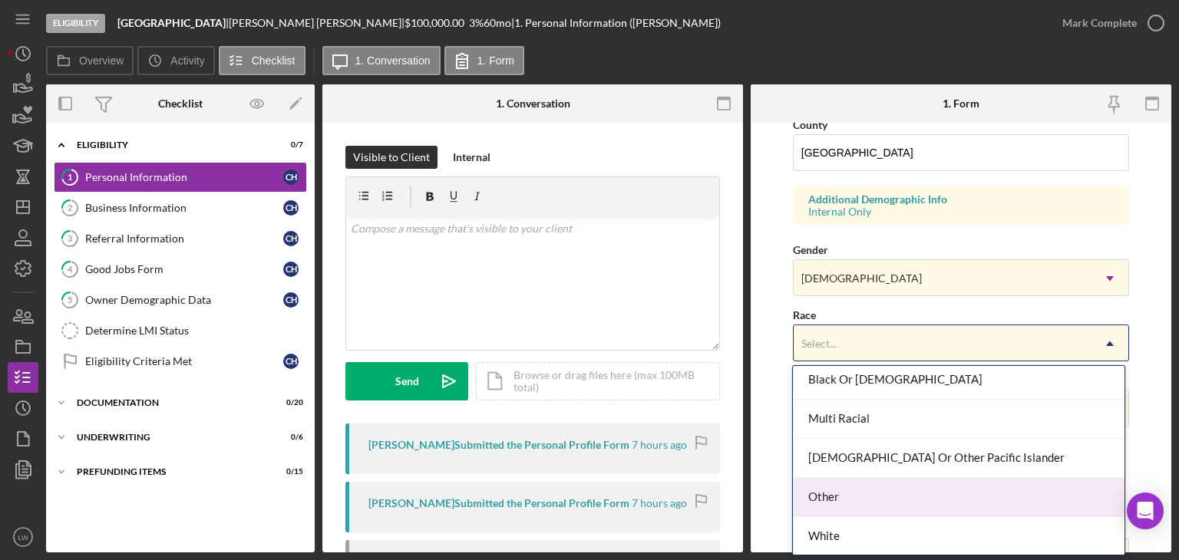
click at [901, 498] on div "Other" at bounding box center [959, 497] width 332 height 39
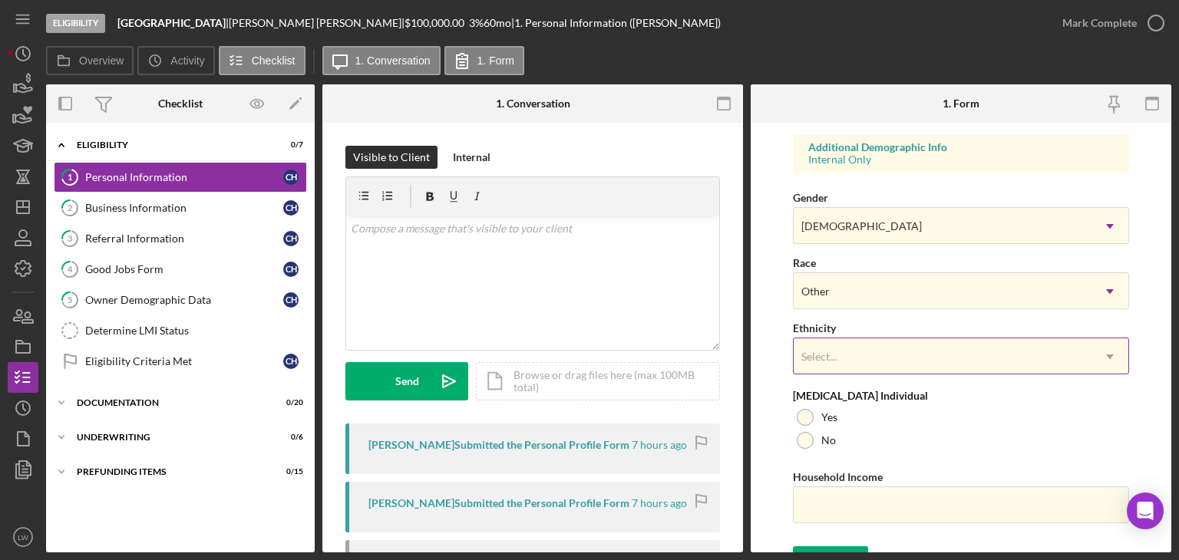
scroll to position [592, 0]
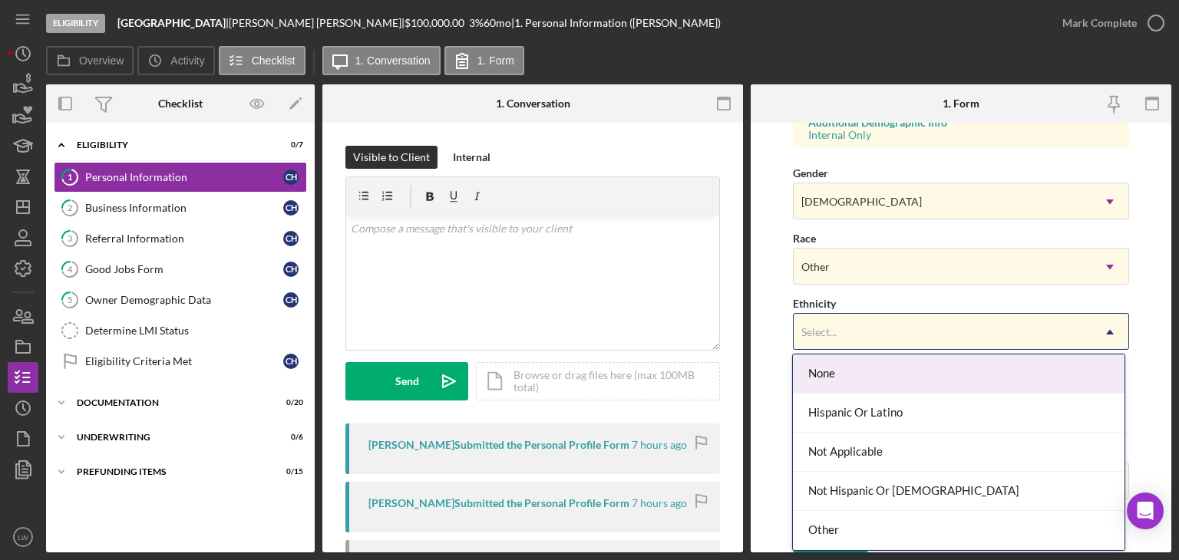
click at [913, 315] on div "Select..." at bounding box center [943, 332] width 298 height 35
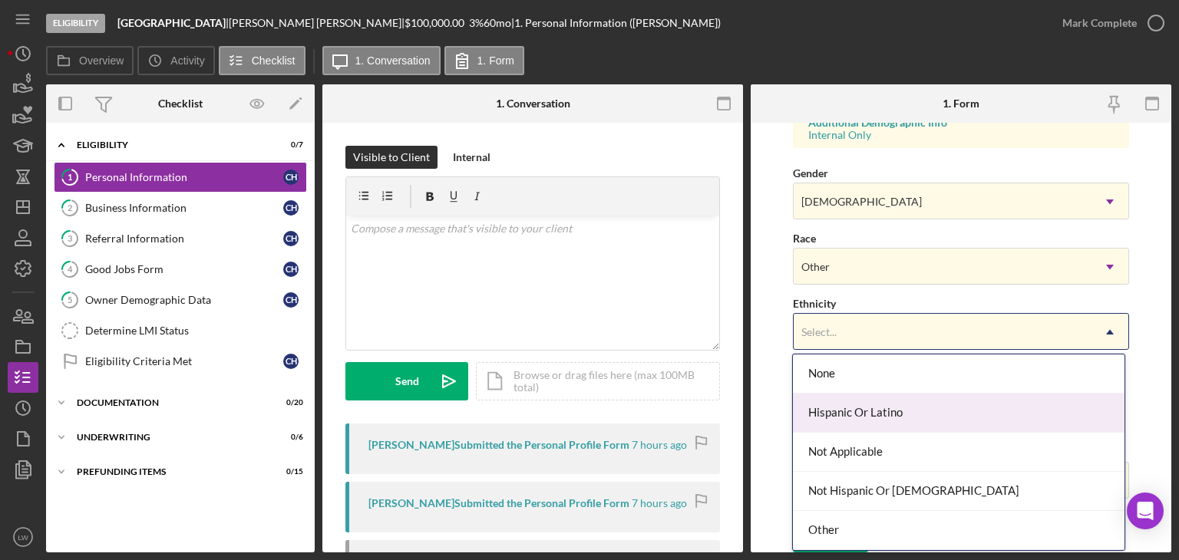
click at [880, 410] on div "Hispanic Or Latino" at bounding box center [959, 413] width 332 height 39
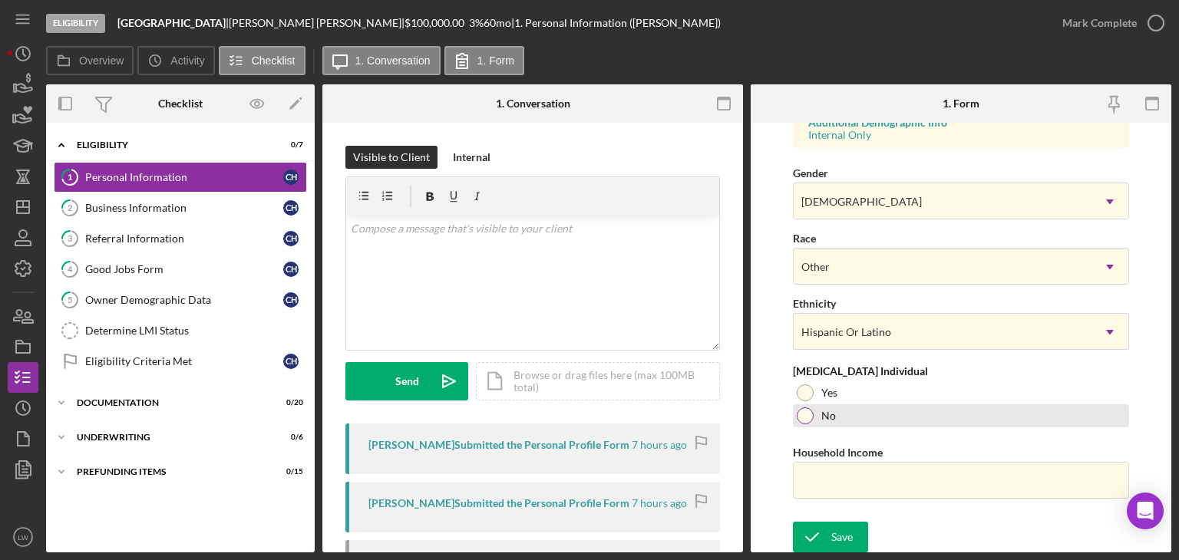
click at [807, 418] on div at bounding box center [805, 416] width 17 height 17
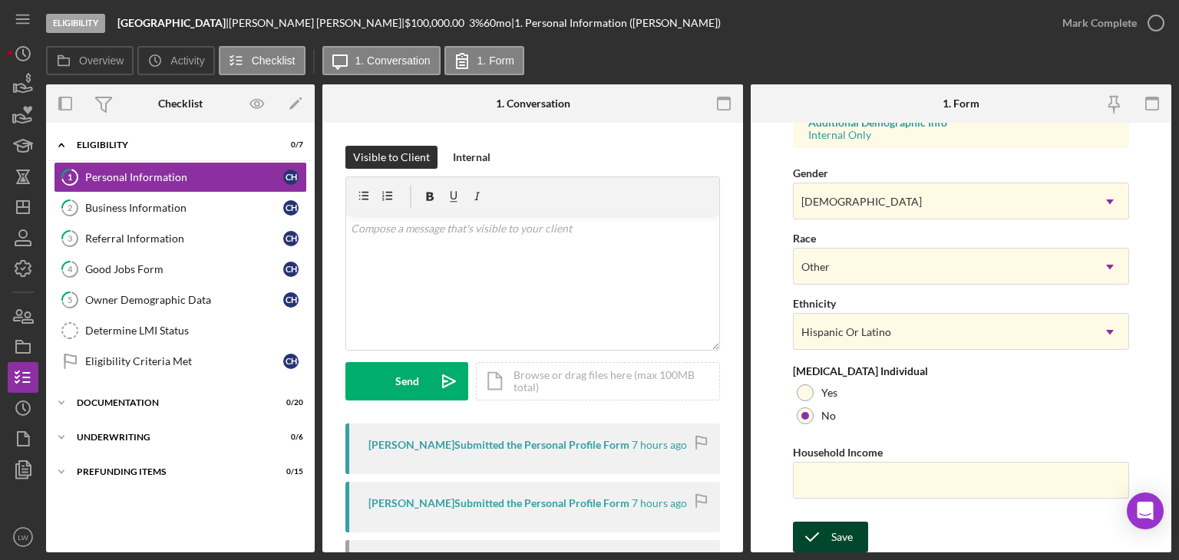
click at [832, 533] on div "Save" at bounding box center [841, 537] width 21 height 31
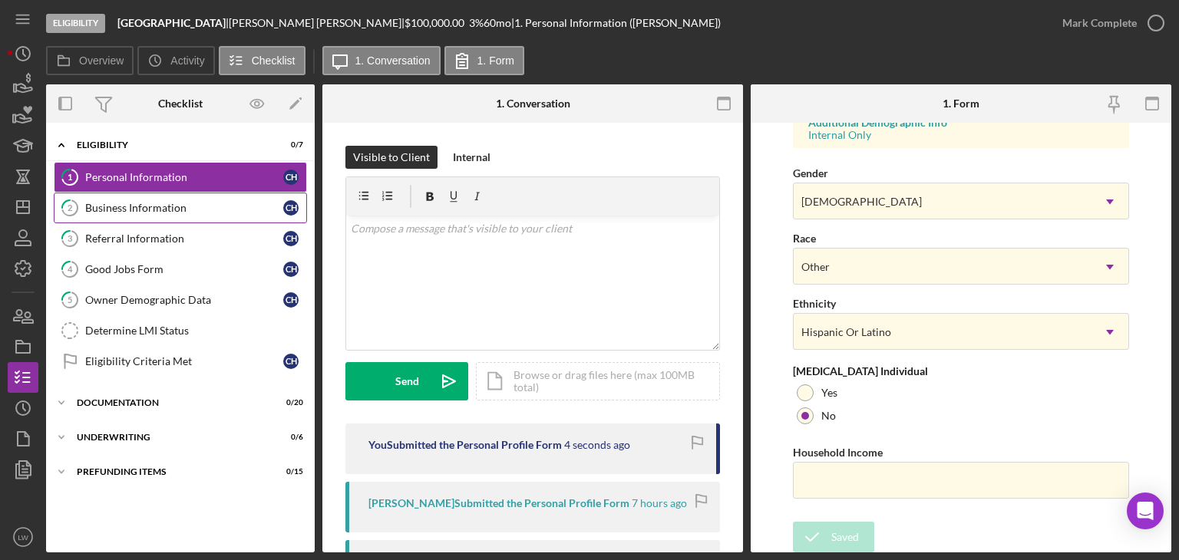
click at [117, 204] on div "Business Information" at bounding box center [184, 208] width 198 height 12
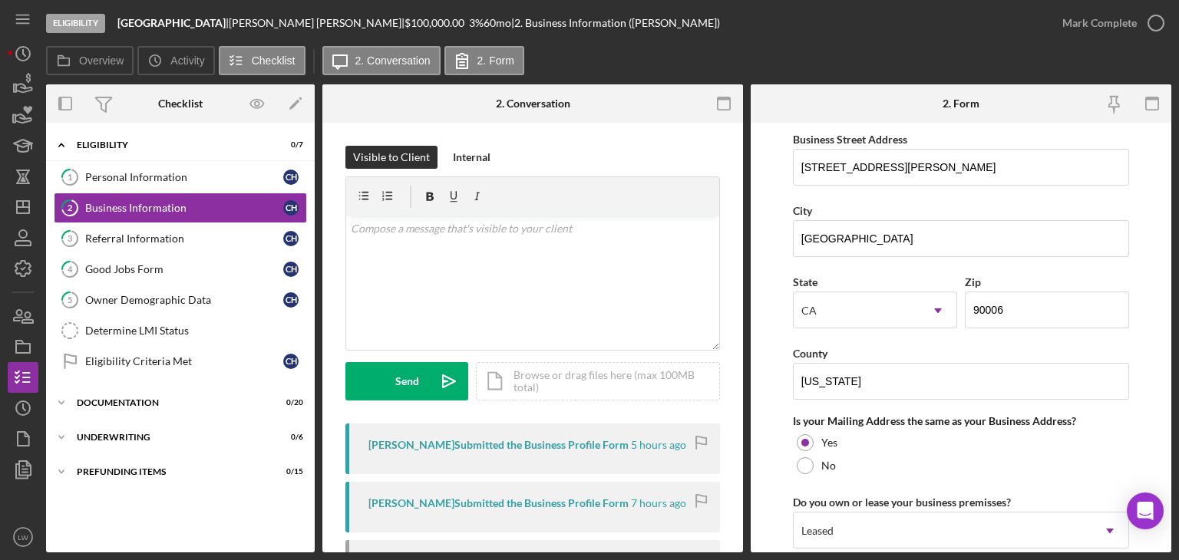
scroll to position [921, 0]
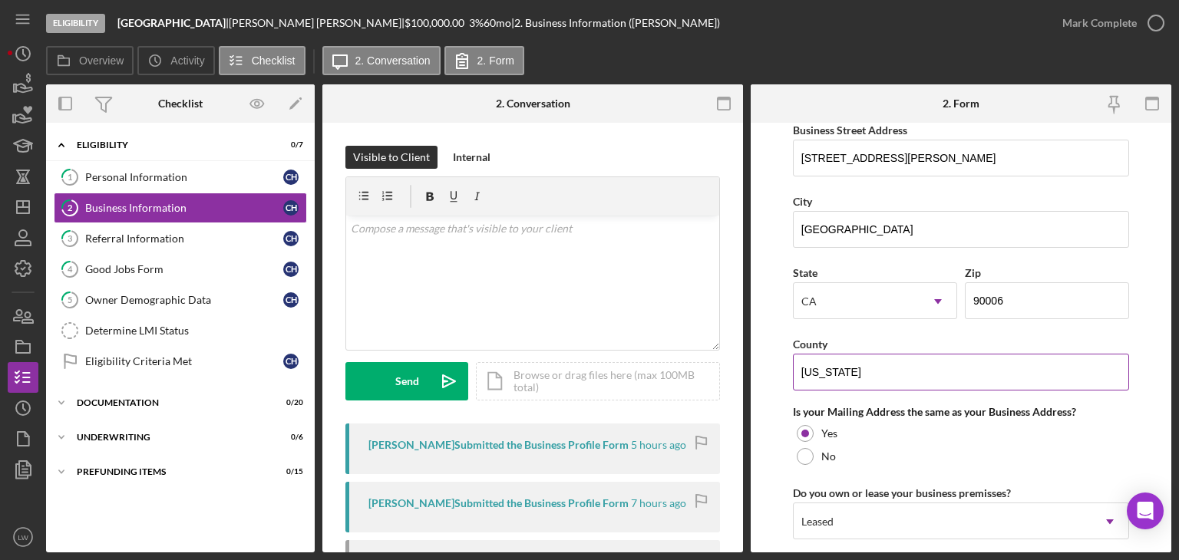
click at [884, 365] on input "[US_STATE]" at bounding box center [961, 372] width 336 height 37
type input "[GEOGRAPHIC_DATA]"
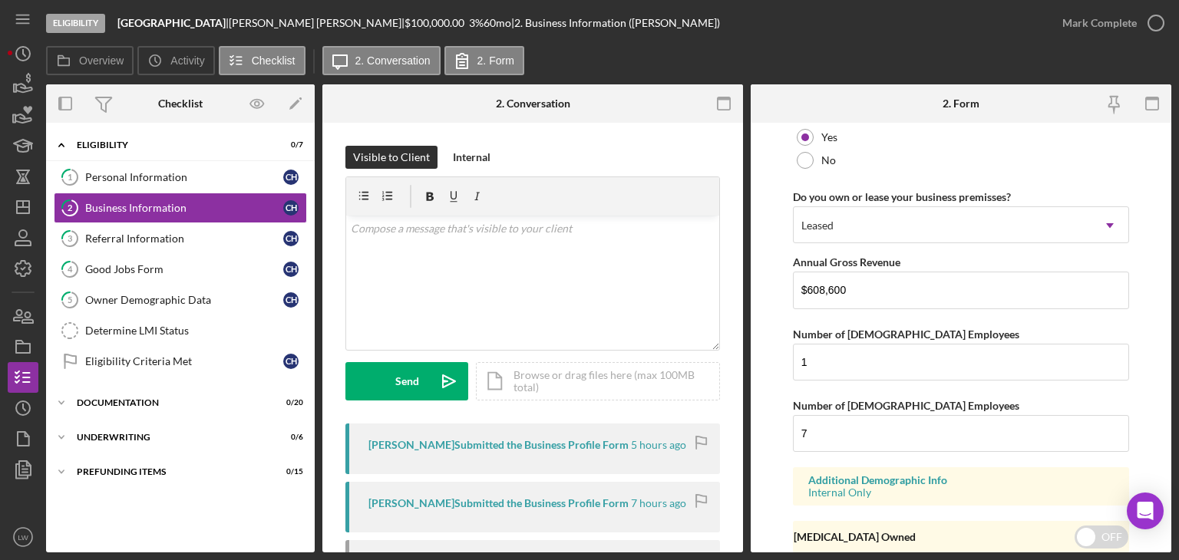
scroll to position [1269, 0]
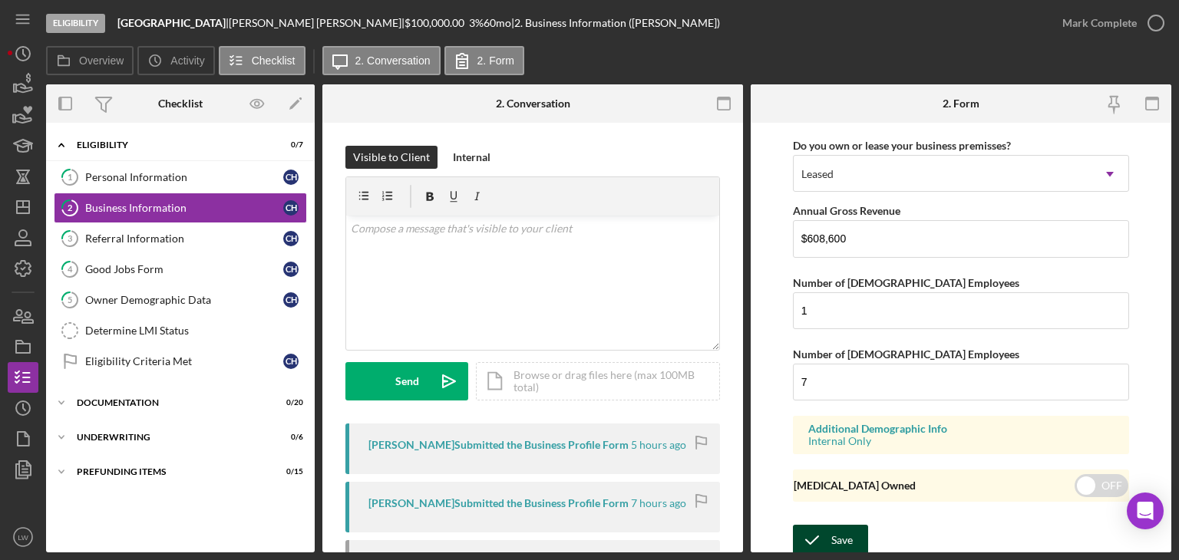
click at [844, 530] on div "Save" at bounding box center [841, 540] width 21 height 31
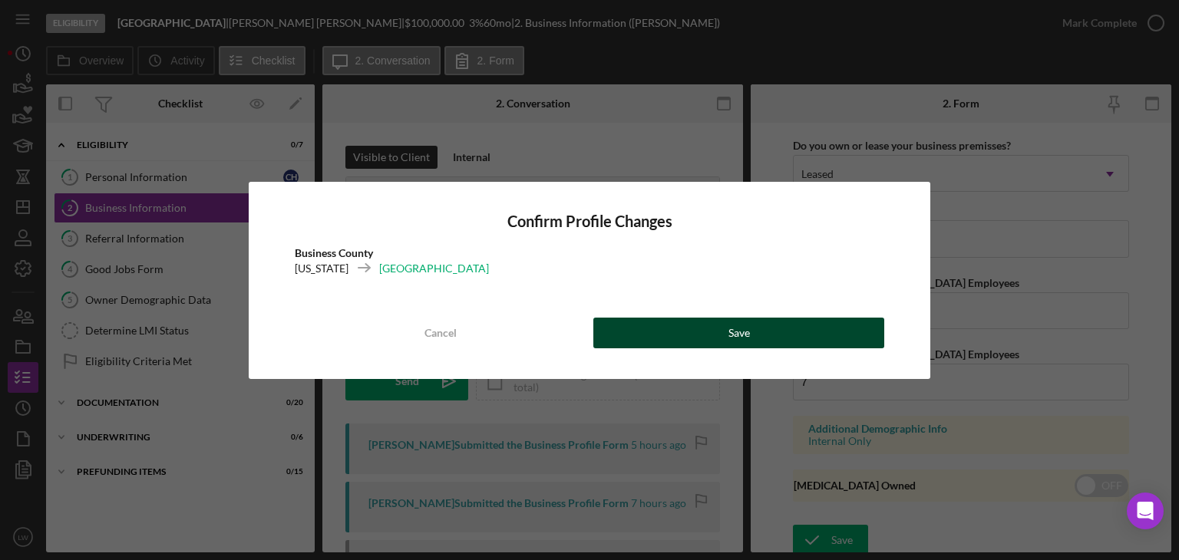
click at [775, 335] on button "Save" at bounding box center [738, 333] width 291 height 31
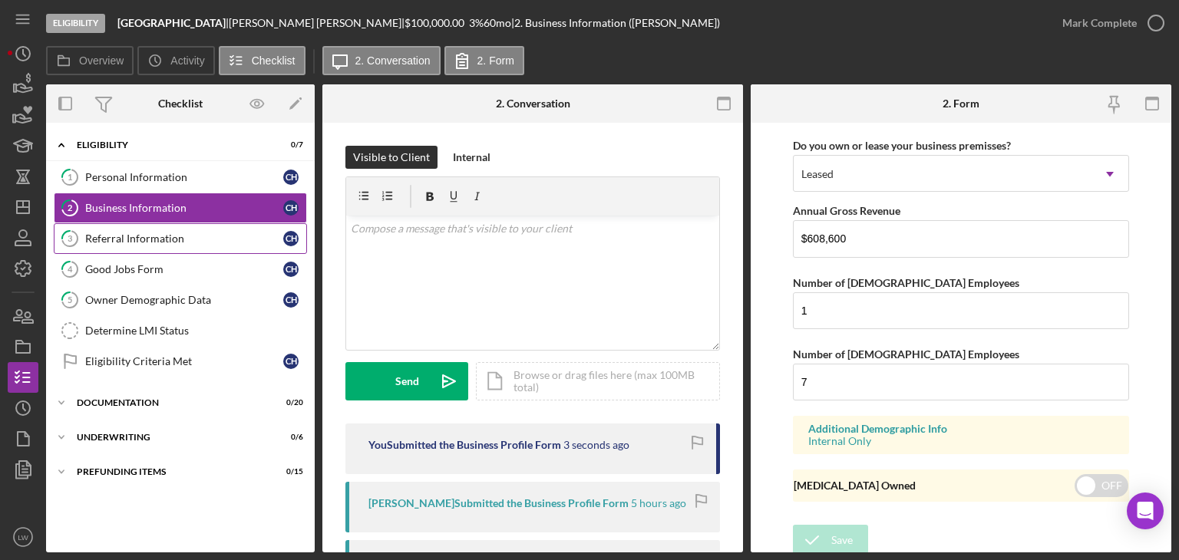
click at [216, 229] on link "3 Referral Information C H" at bounding box center [180, 238] width 253 height 31
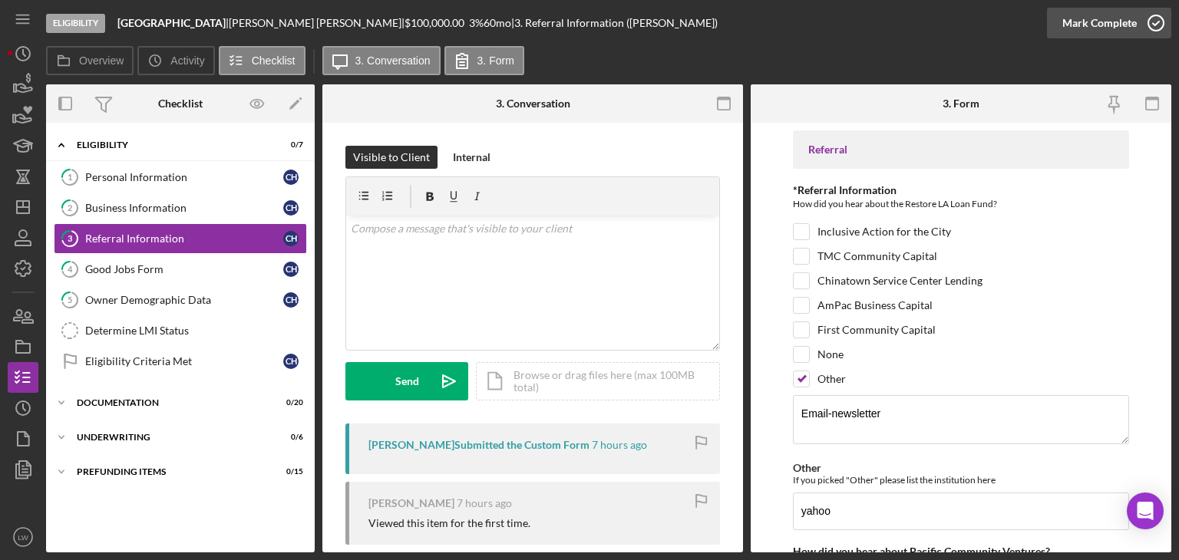
click at [1143, 17] on icon "button" at bounding box center [1156, 23] width 38 height 38
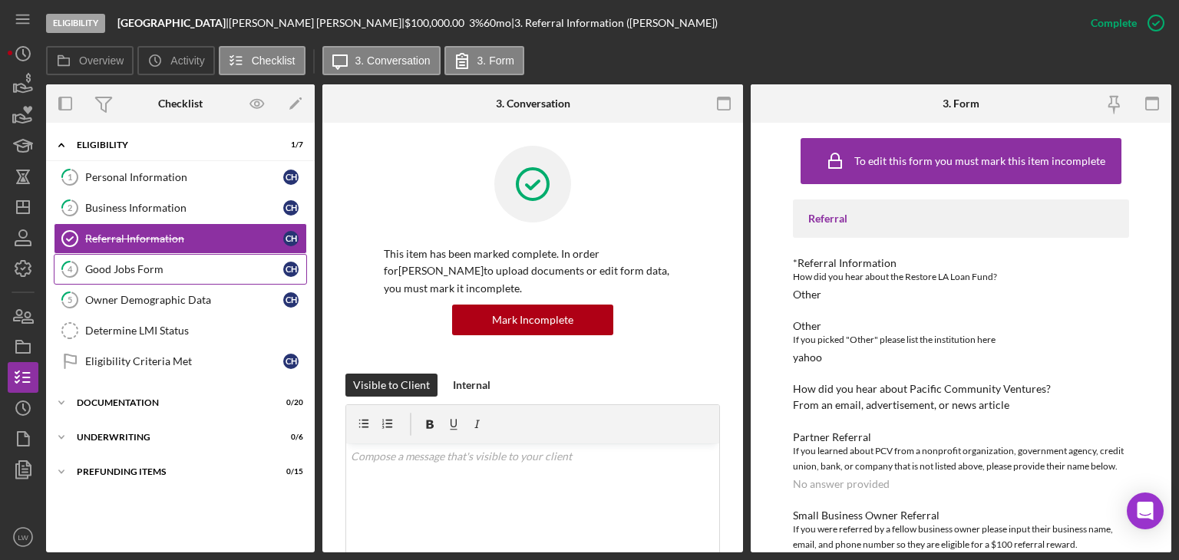
click at [172, 274] on link "4 Good Jobs Form C H" at bounding box center [180, 269] width 253 height 31
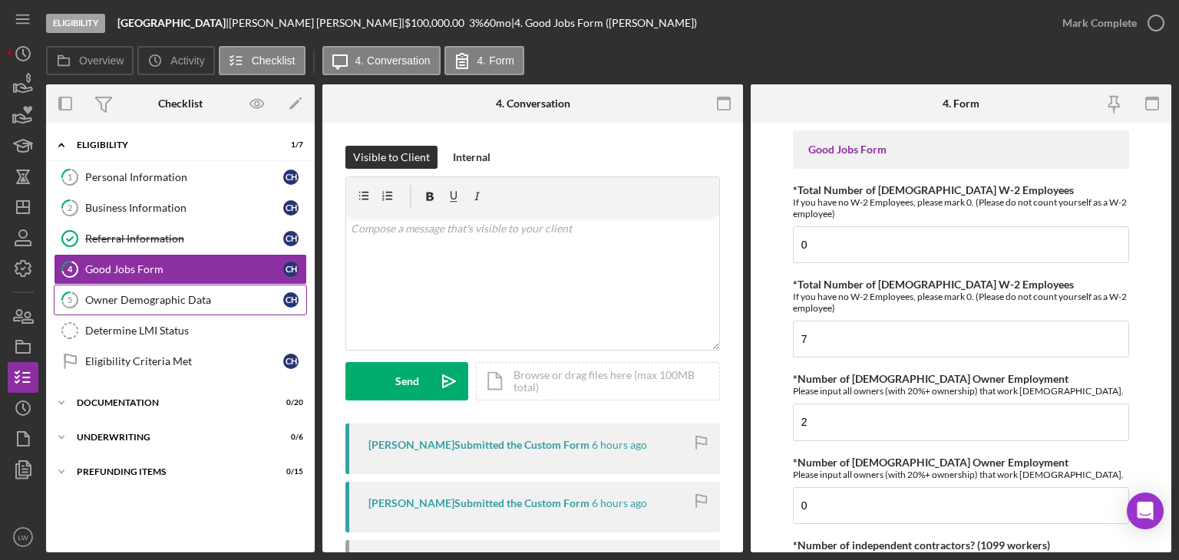
click at [220, 291] on link "5 Owner Demographic Data C H" at bounding box center [180, 300] width 253 height 31
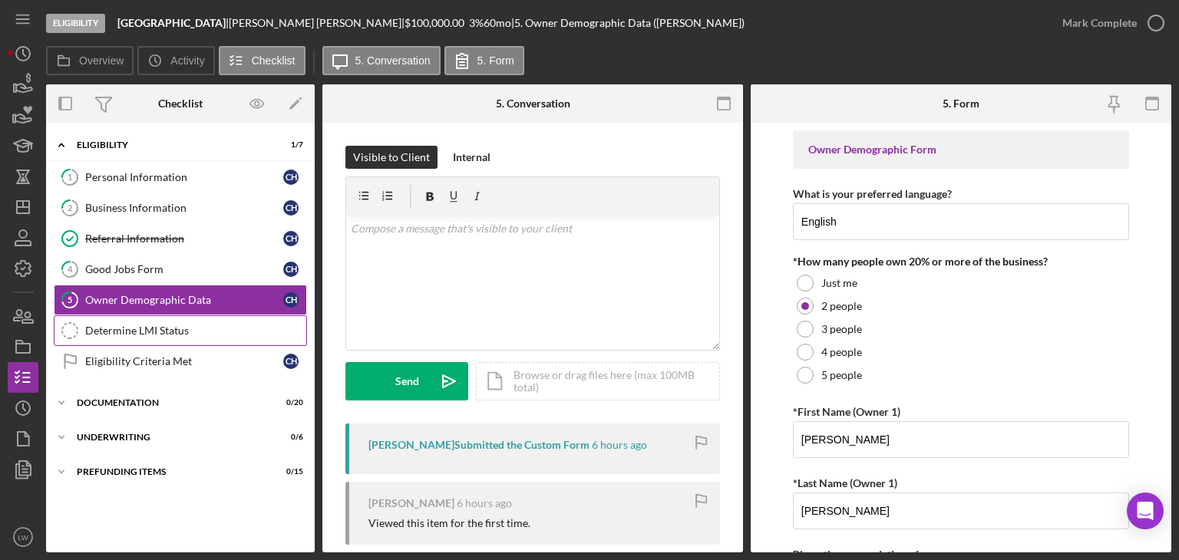
click at [172, 333] on div "Determine LMI Status" at bounding box center [195, 331] width 221 height 12
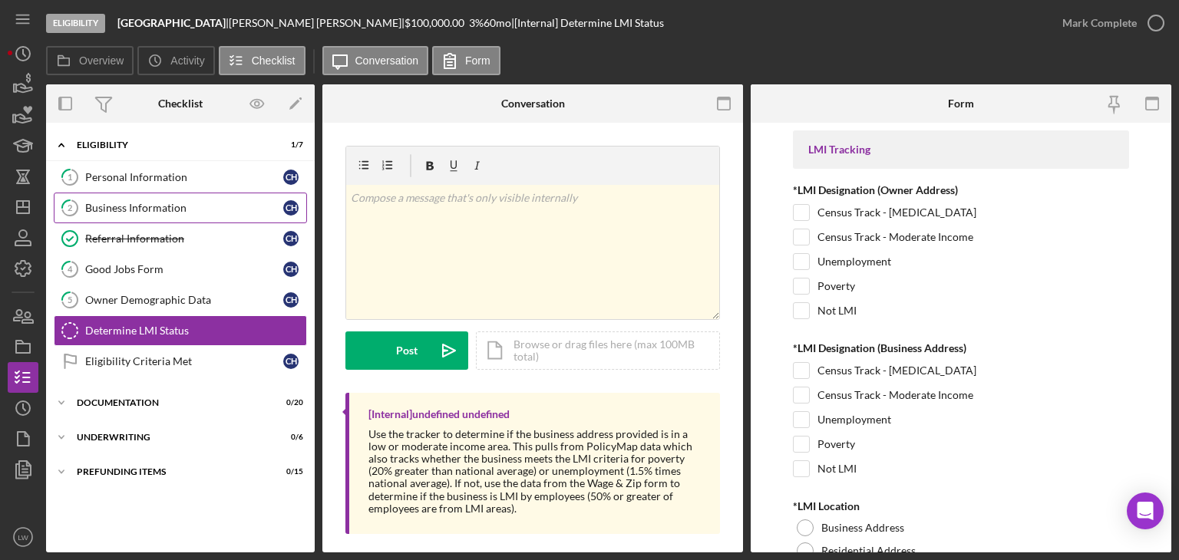
click at [194, 200] on link "2 Business Information C H" at bounding box center [180, 208] width 253 height 31
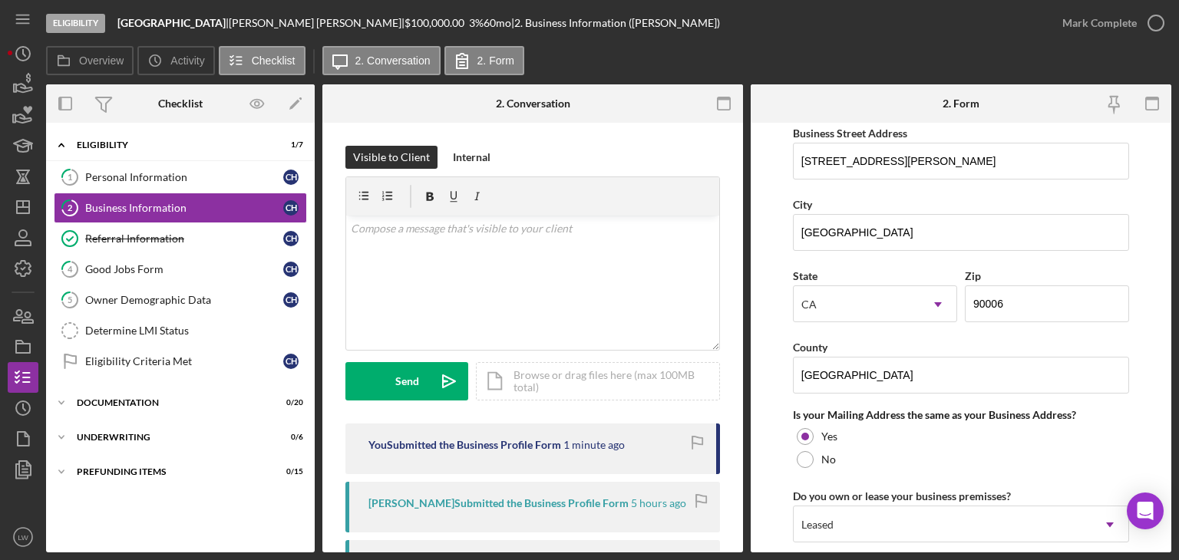
scroll to position [921, 0]
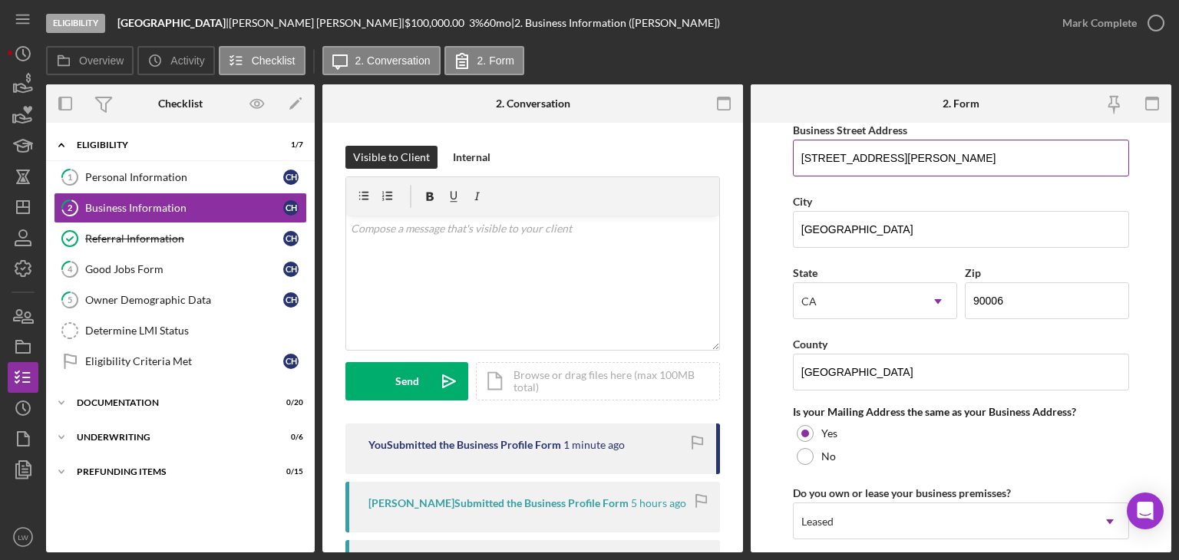
click at [880, 153] on input "[STREET_ADDRESS][PERSON_NAME]" at bounding box center [961, 158] width 336 height 37
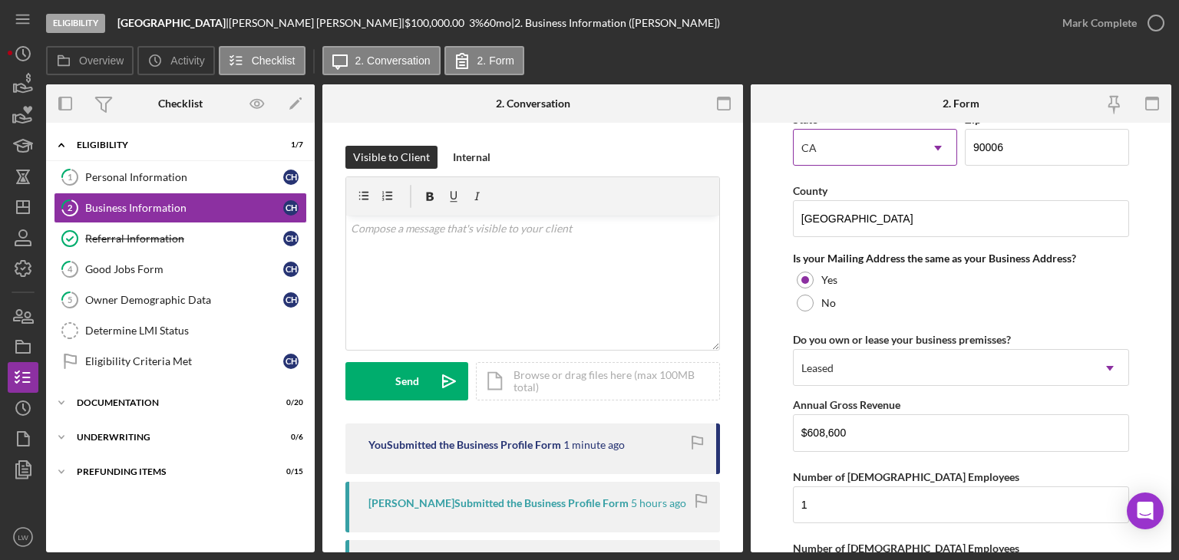
scroll to position [1269, 0]
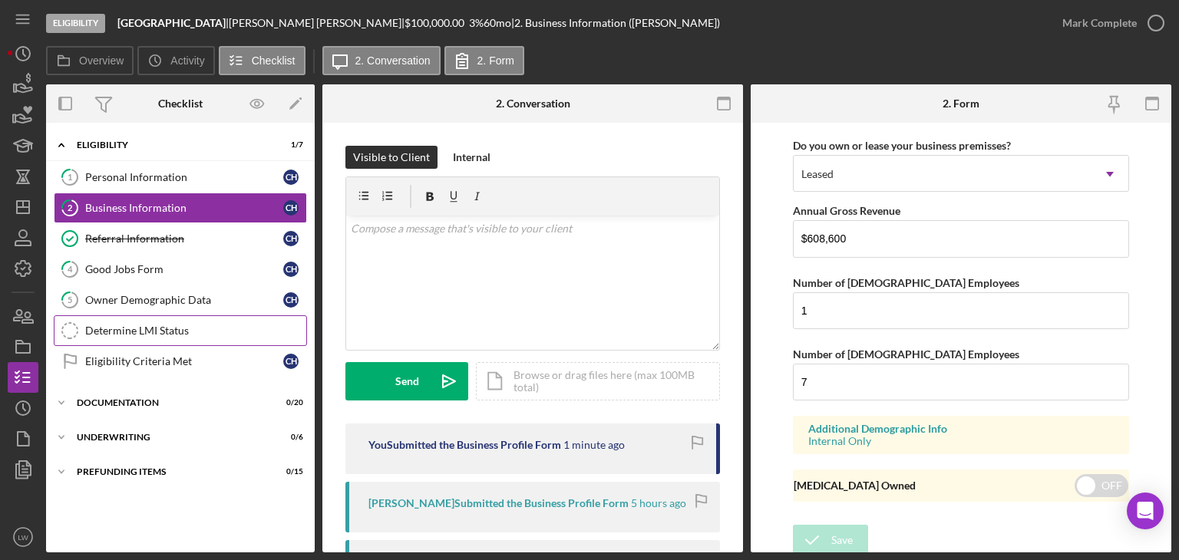
click at [124, 322] on link "Determine LMI Status Determine LMI Status" at bounding box center [180, 330] width 253 height 31
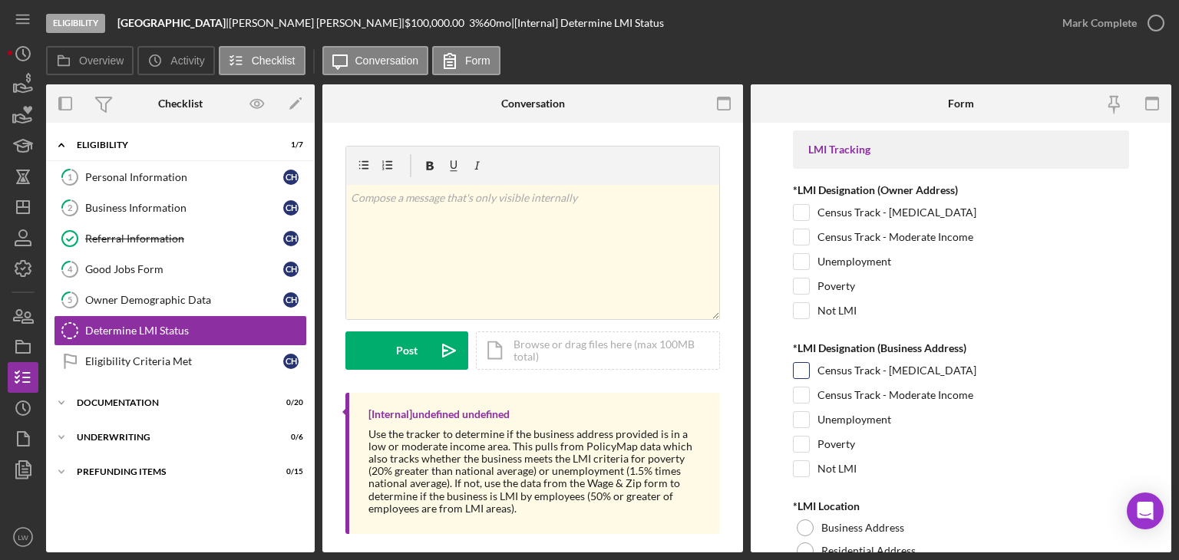
click at [804, 371] on input "Census Track - [MEDICAL_DATA]" at bounding box center [801, 370] width 15 height 15
checkbox input "true"
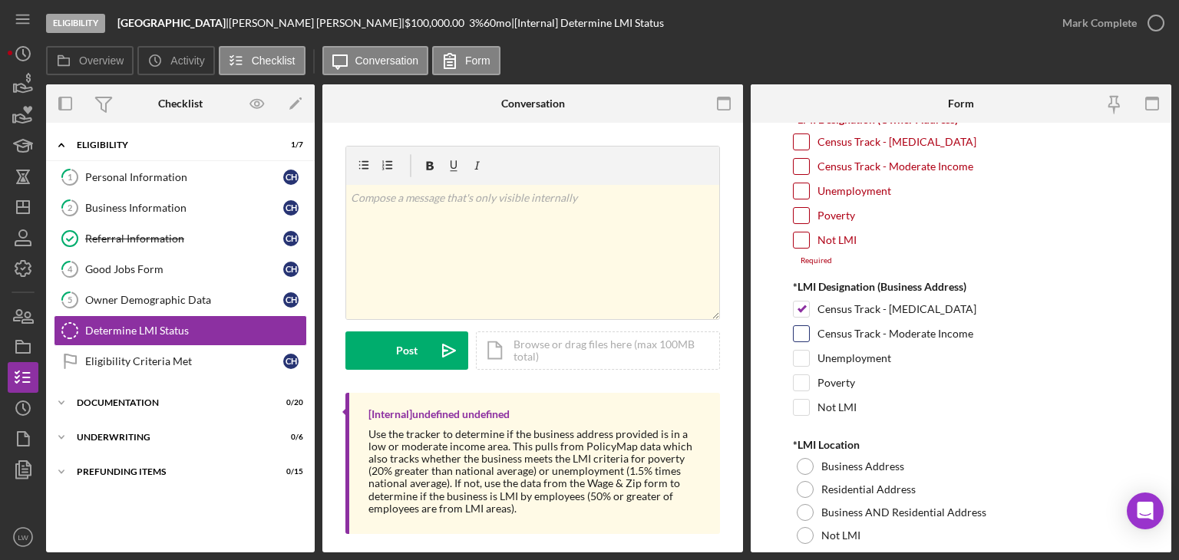
scroll to position [153, 0]
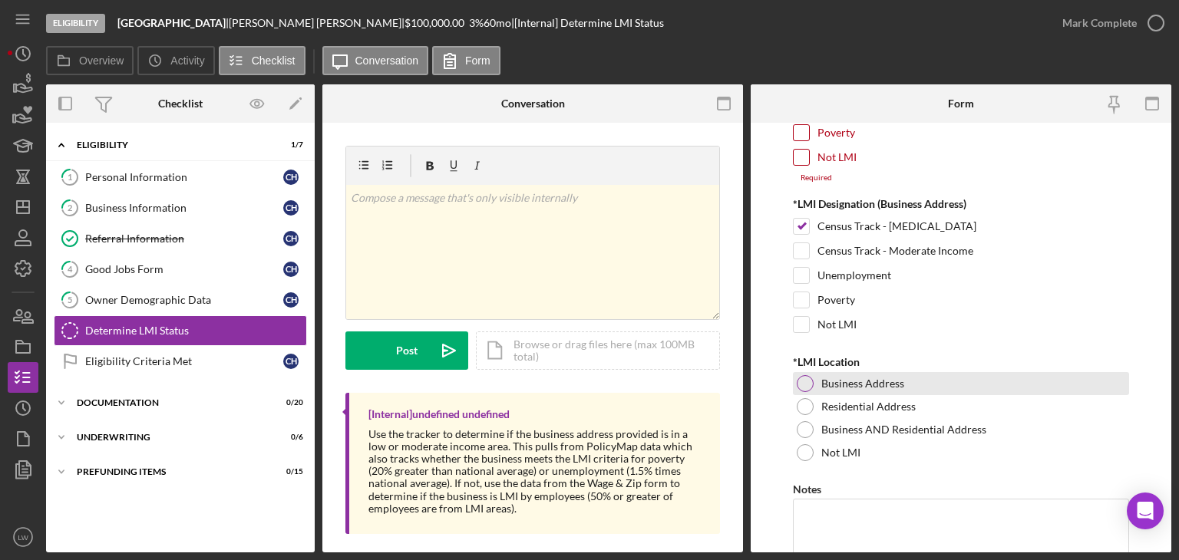
click at [807, 380] on div at bounding box center [805, 383] width 17 height 17
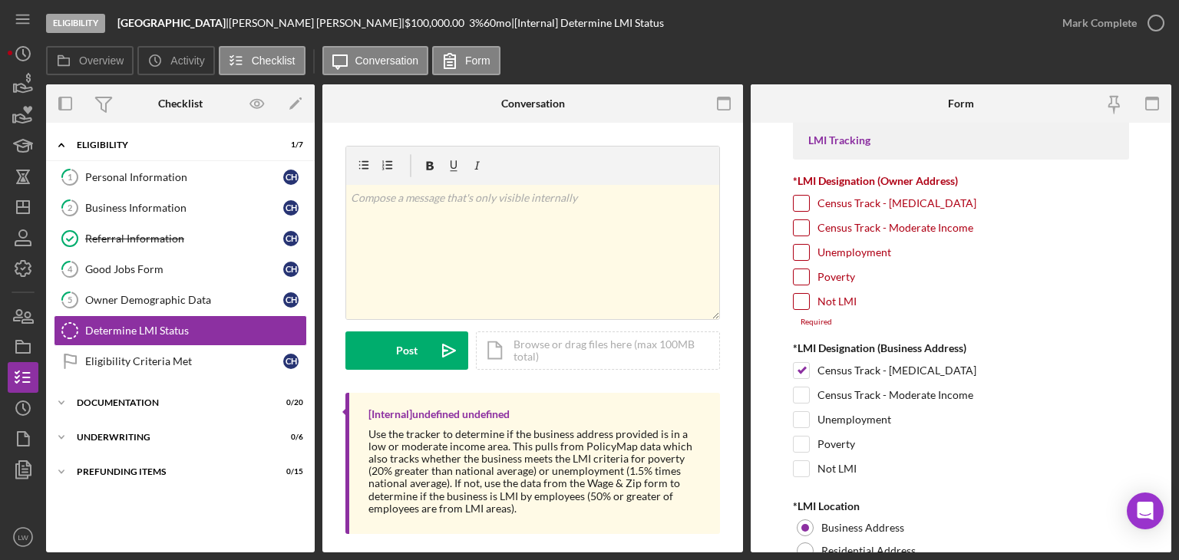
scroll to position [0, 0]
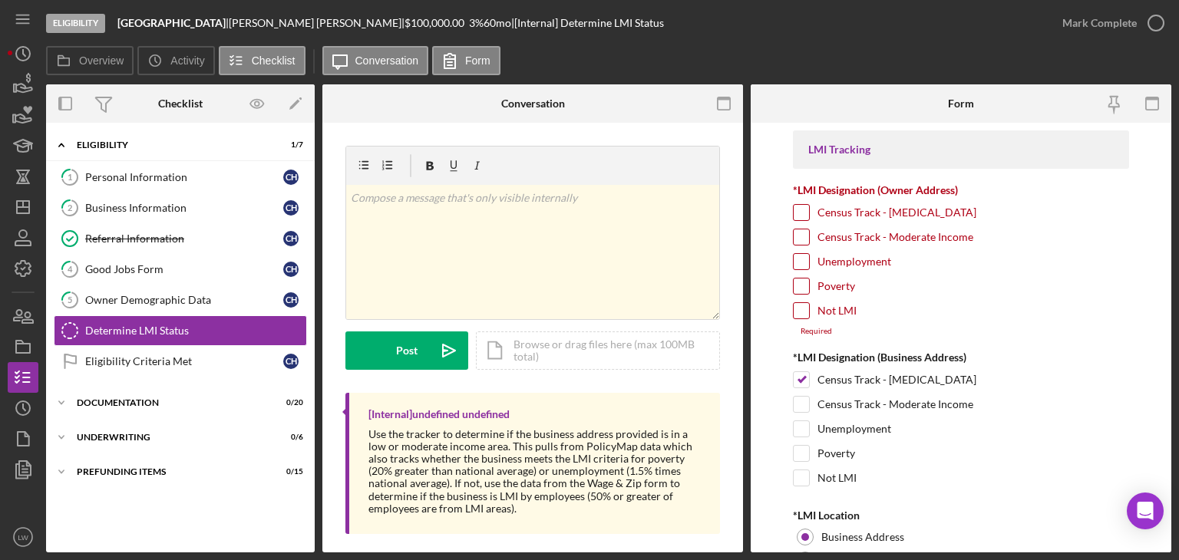
click at [804, 229] on input "Census Track - Moderate Income" at bounding box center [801, 236] width 15 height 15
checkbox input "true"
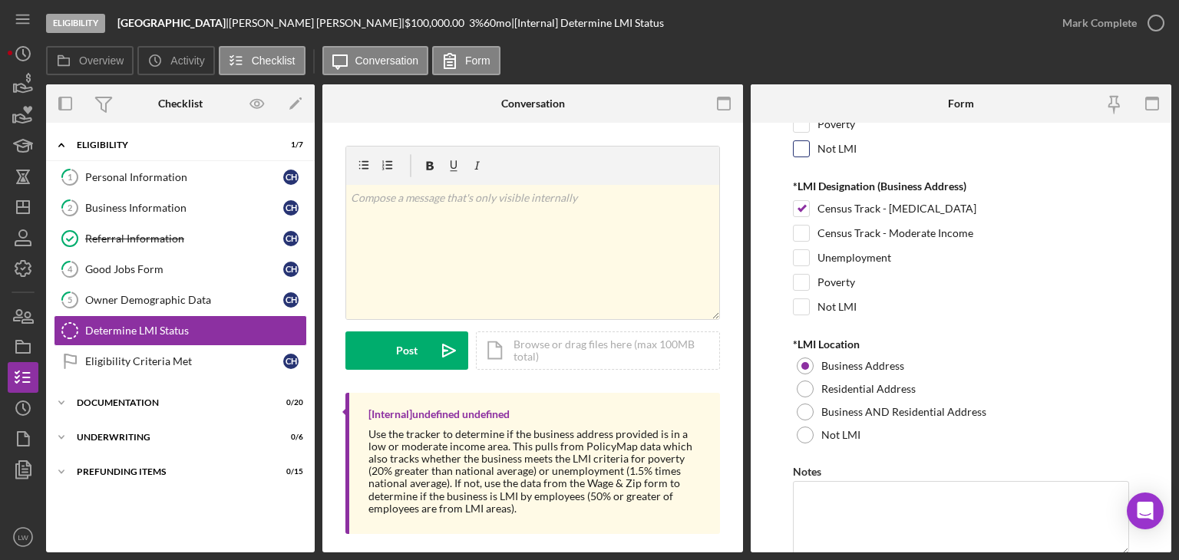
scroll to position [220, 0]
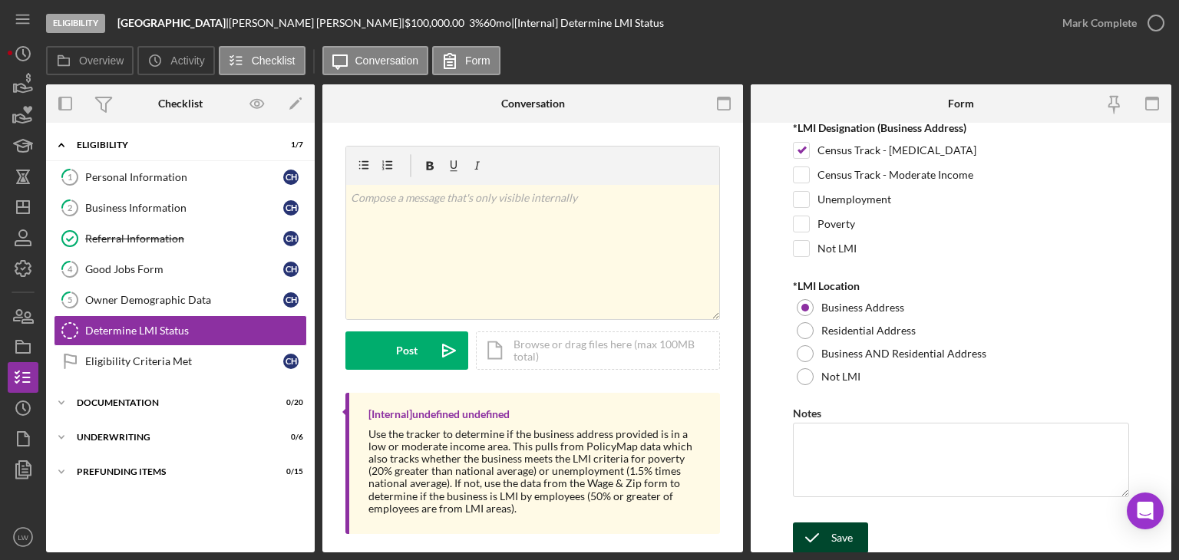
click at [837, 526] on div "Save" at bounding box center [841, 538] width 21 height 31
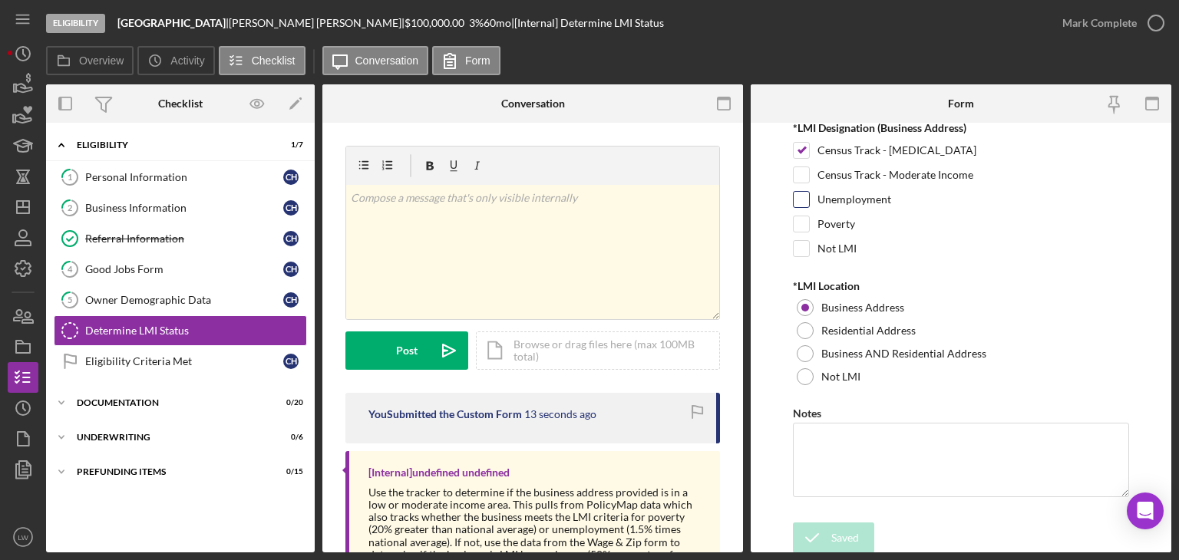
scroll to position [0, 0]
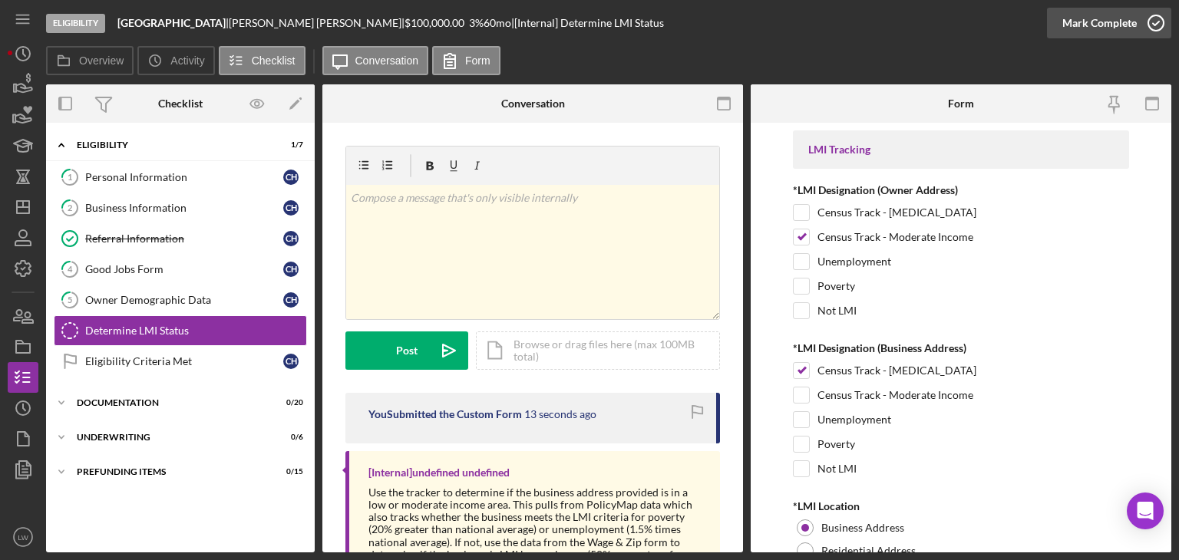
click at [1140, 21] on icon "button" at bounding box center [1156, 23] width 38 height 38
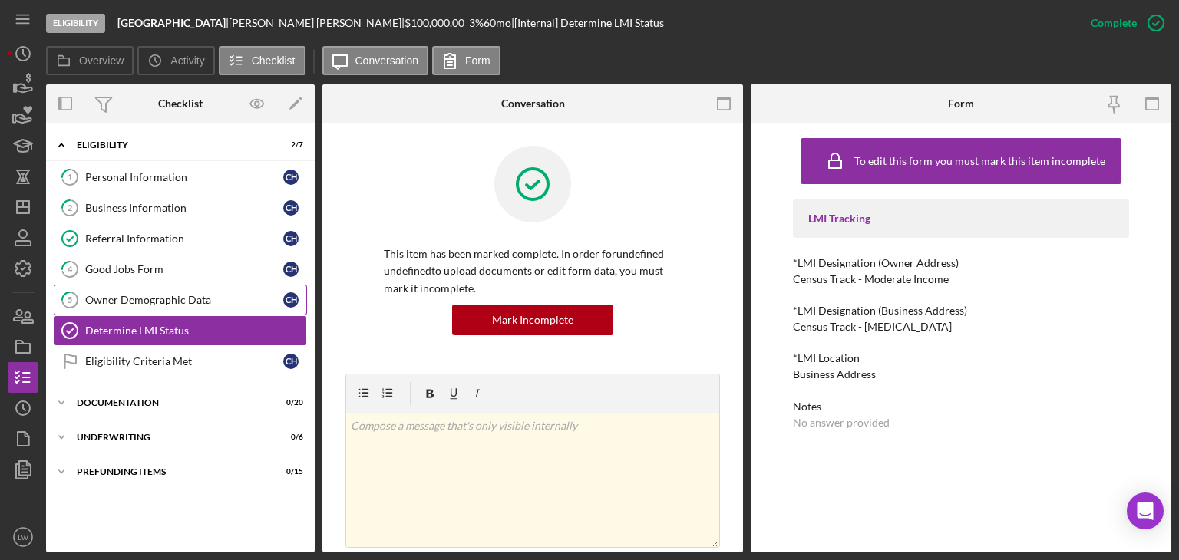
click at [187, 302] on div "Owner Demographic Data" at bounding box center [184, 300] width 198 height 12
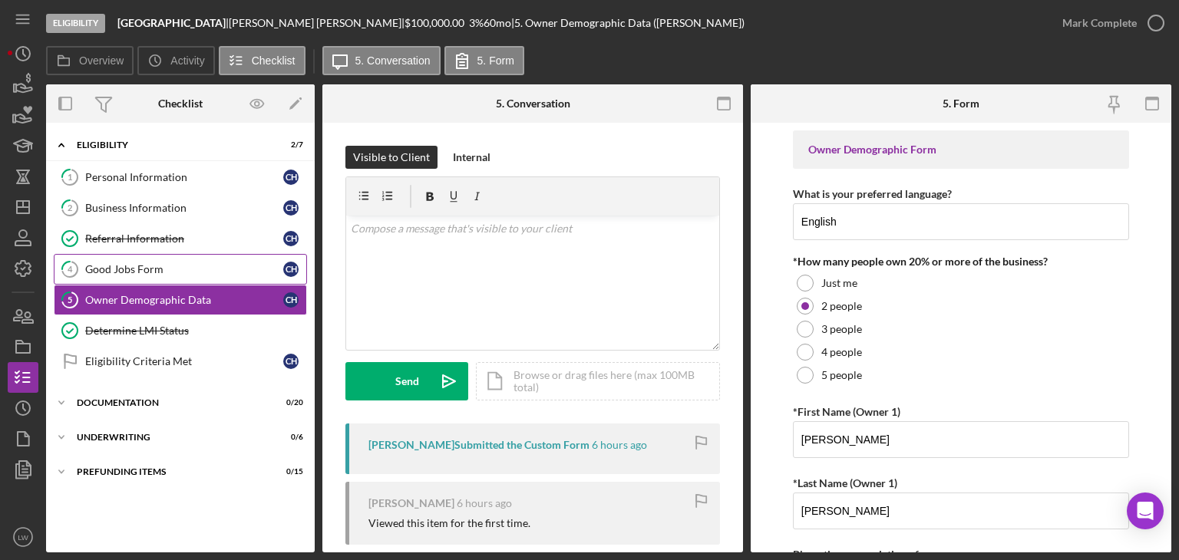
click at [114, 266] on div "Good Jobs Form" at bounding box center [184, 269] width 198 height 12
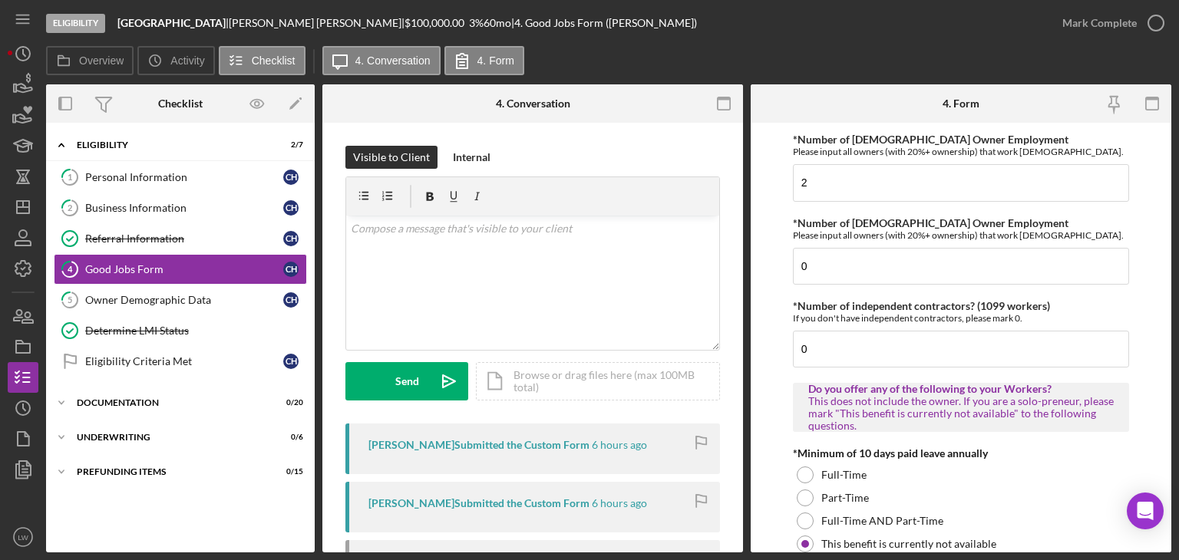
scroll to position [537, 0]
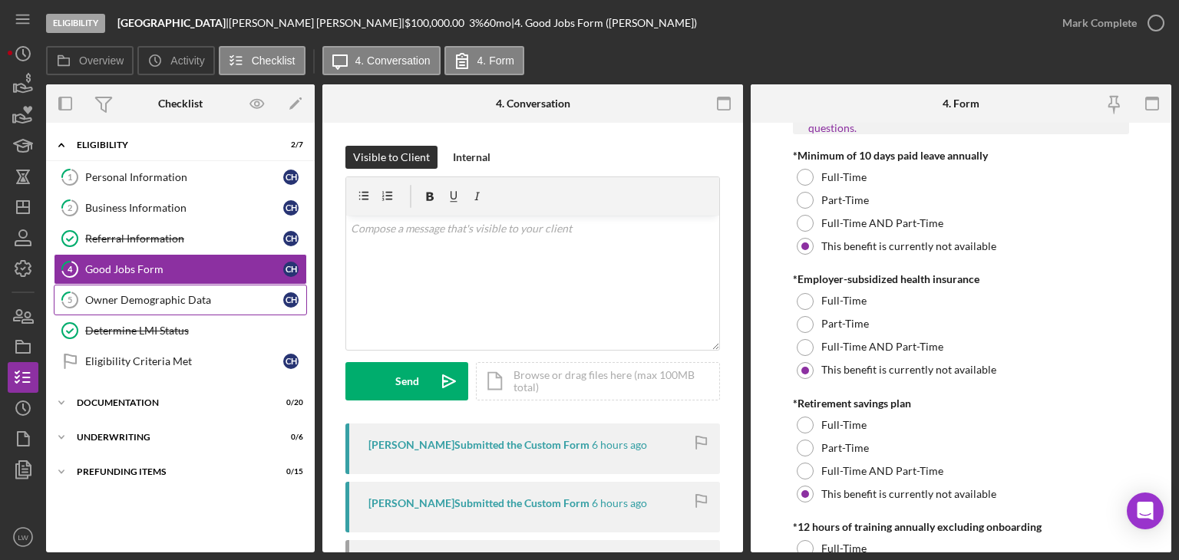
click at [165, 299] on div "Owner Demographic Data" at bounding box center [184, 300] width 198 height 12
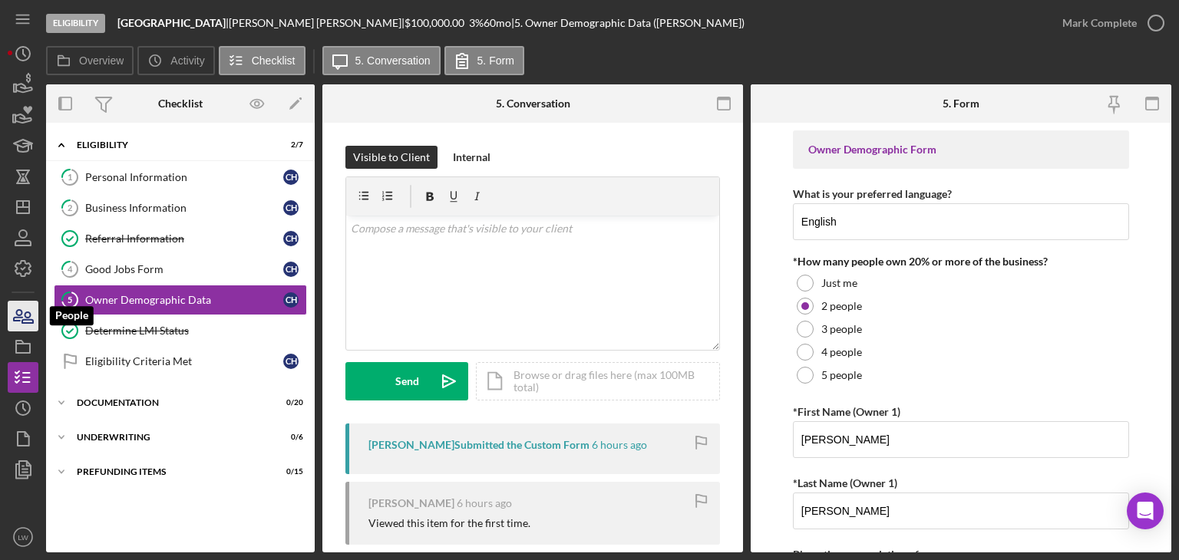
click at [27, 327] on icon "button" at bounding box center [23, 316] width 38 height 38
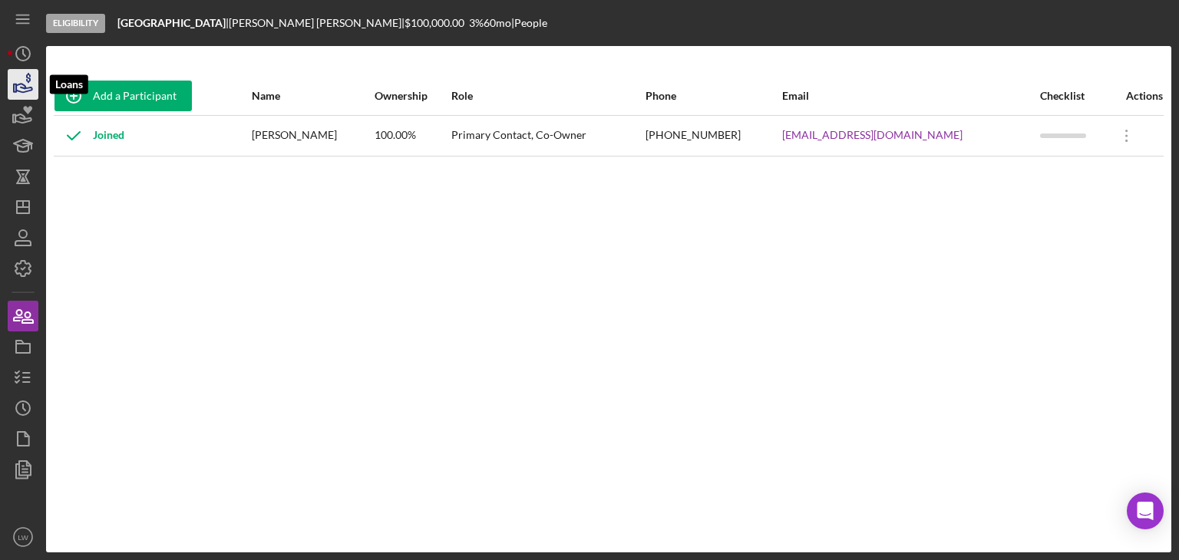
click at [18, 91] on icon "button" at bounding box center [24, 88] width 16 height 8
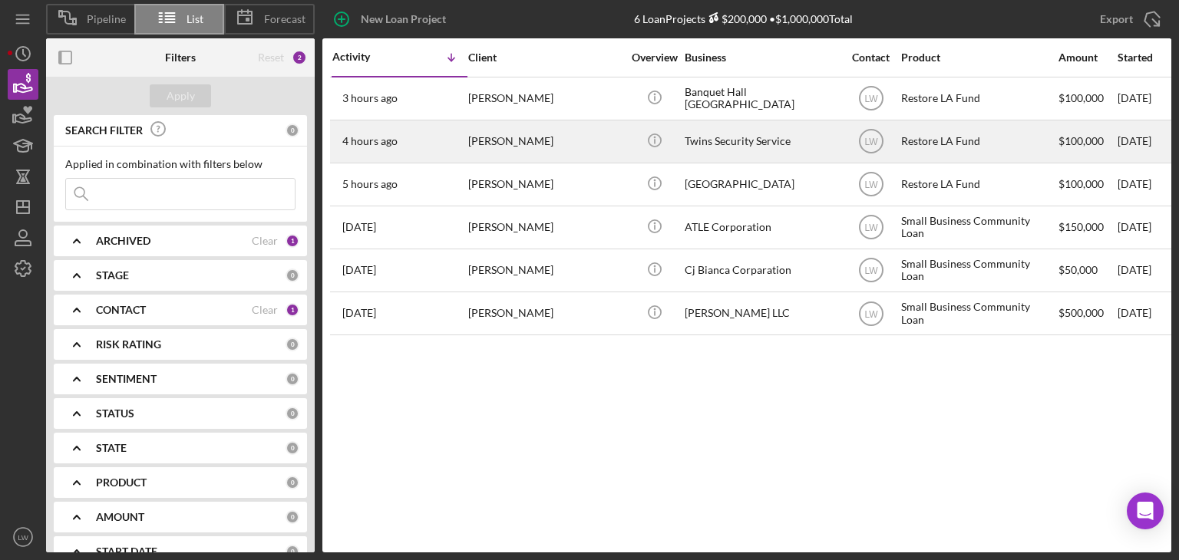
click at [562, 146] on div "[PERSON_NAME]" at bounding box center [544, 141] width 153 height 41
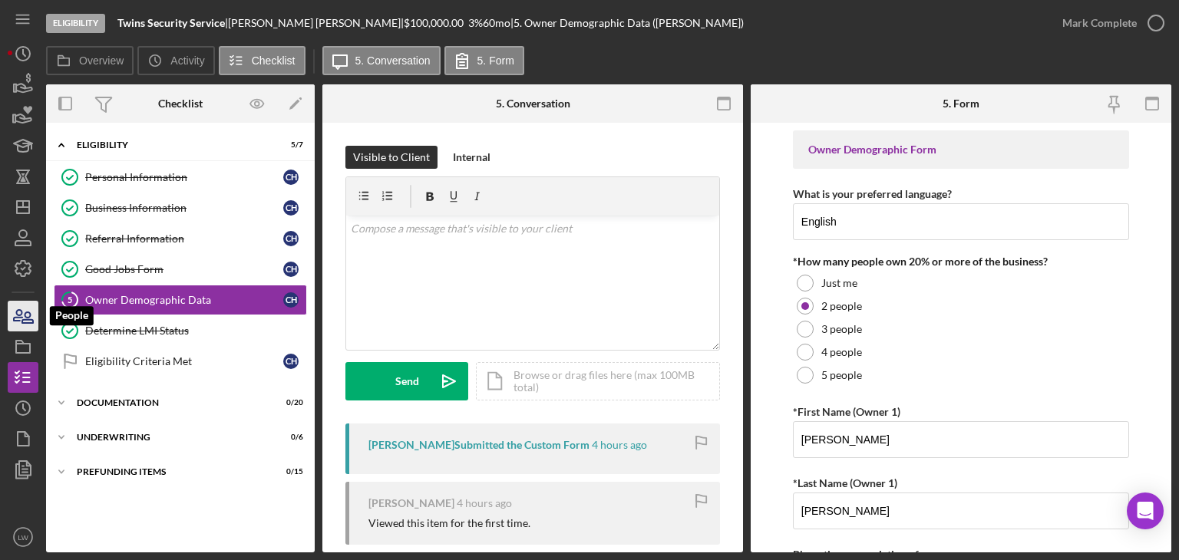
click at [28, 316] on icon "button" at bounding box center [23, 316] width 38 height 38
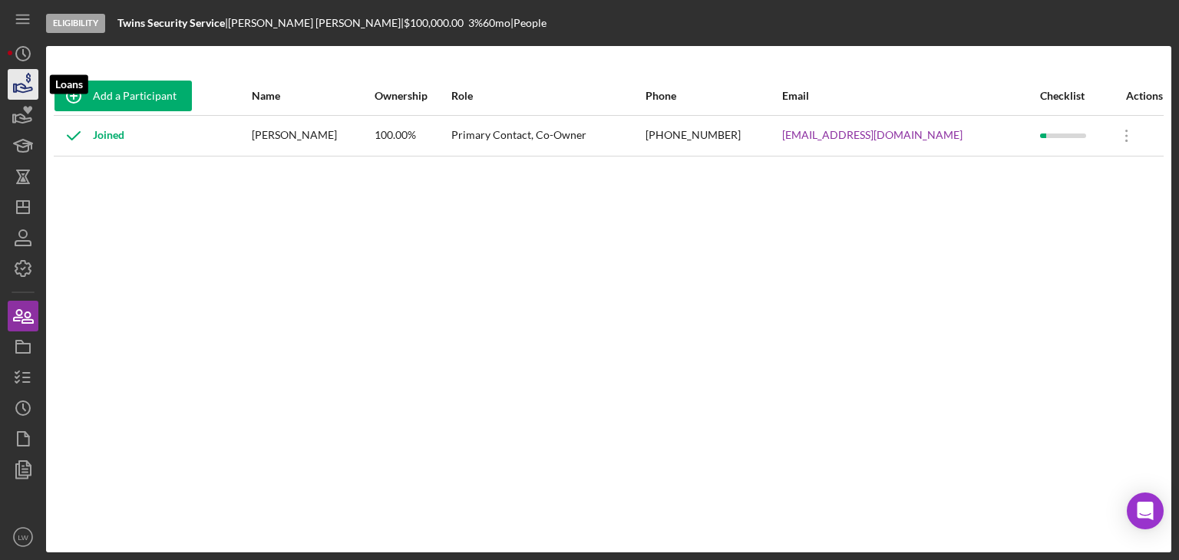
click at [25, 88] on icon "button" at bounding box center [24, 88] width 16 height 8
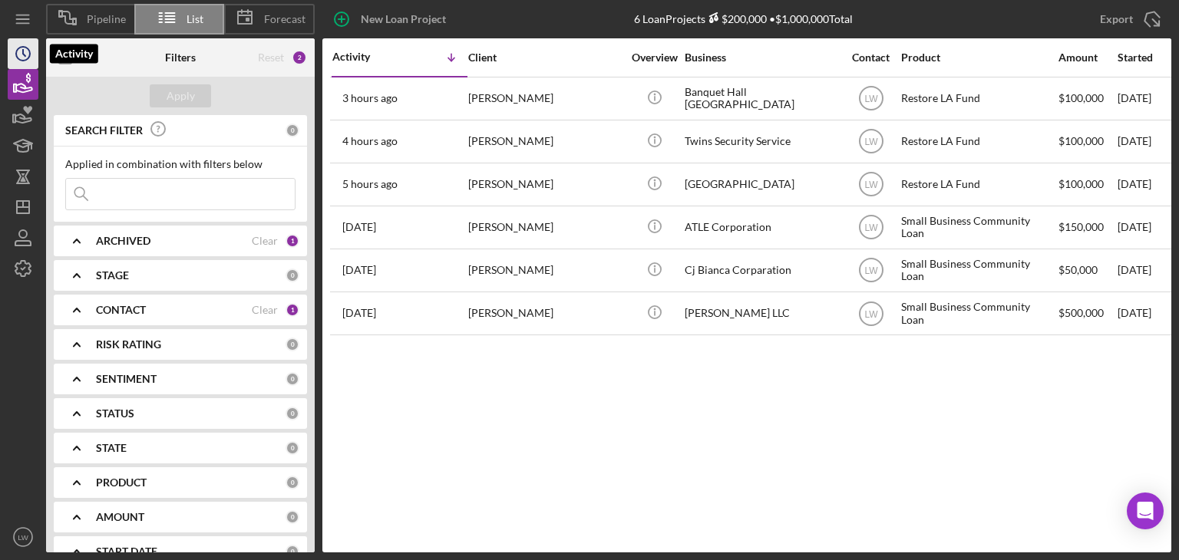
click at [17, 51] on circle "button" at bounding box center [23, 54] width 14 height 14
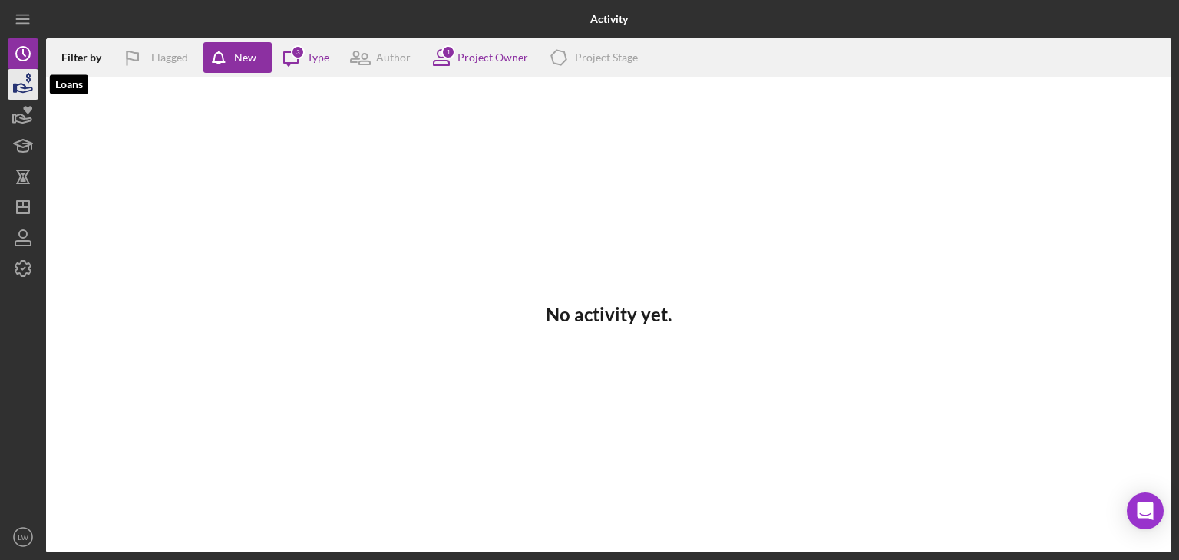
click at [27, 86] on icon "button" at bounding box center [23, 84] width 38 height 38
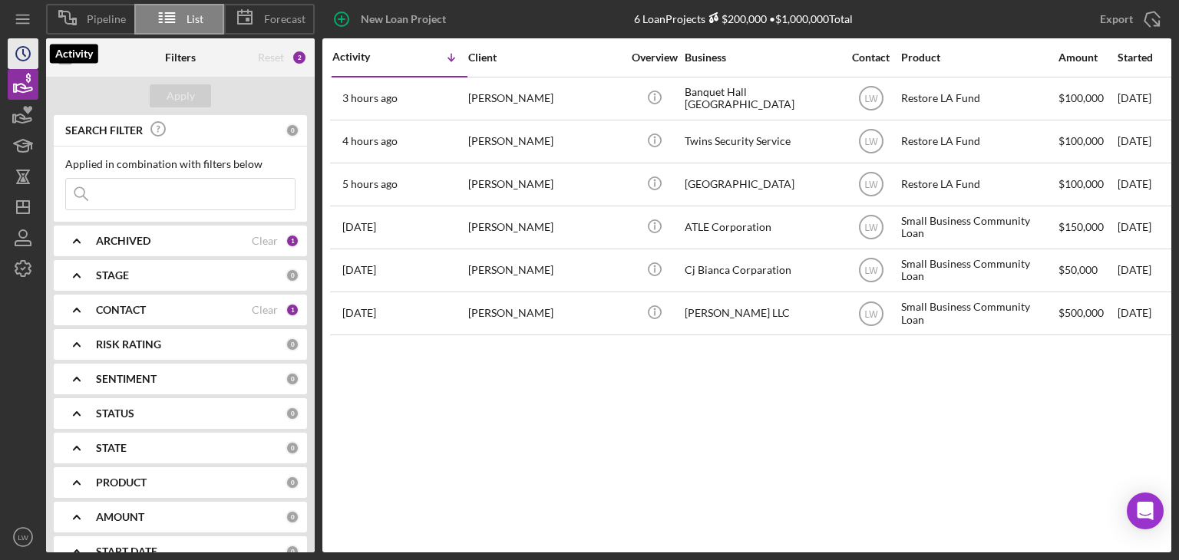
click at [11, 50] on icon "Icon/History" at bounding box center [23, 54] width 38 height 38
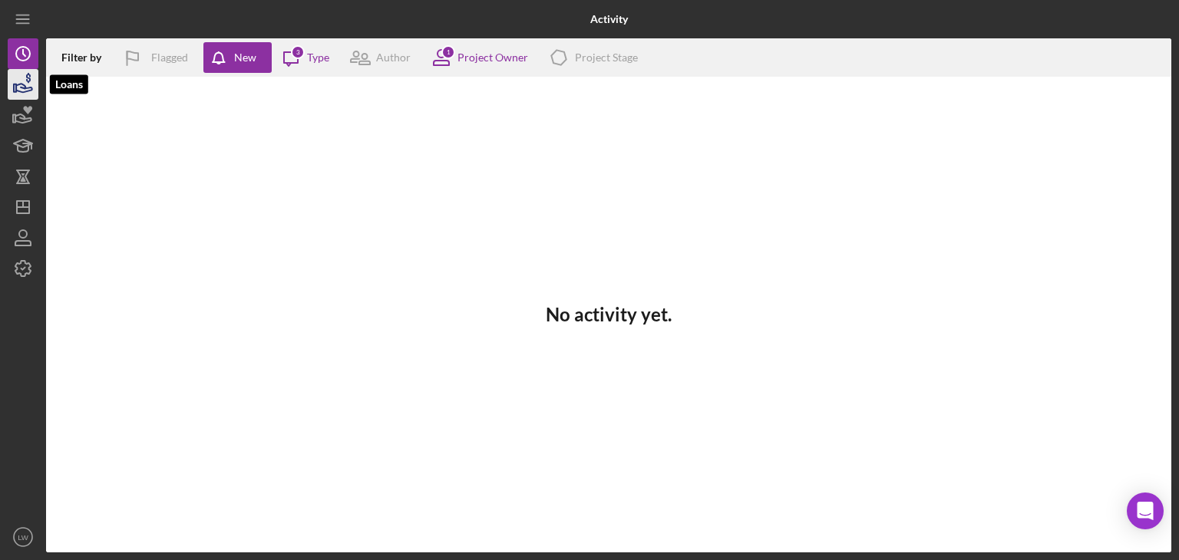
click at [21, 81] on icon "button" at bounding box center [23, 84] width 38 height 38
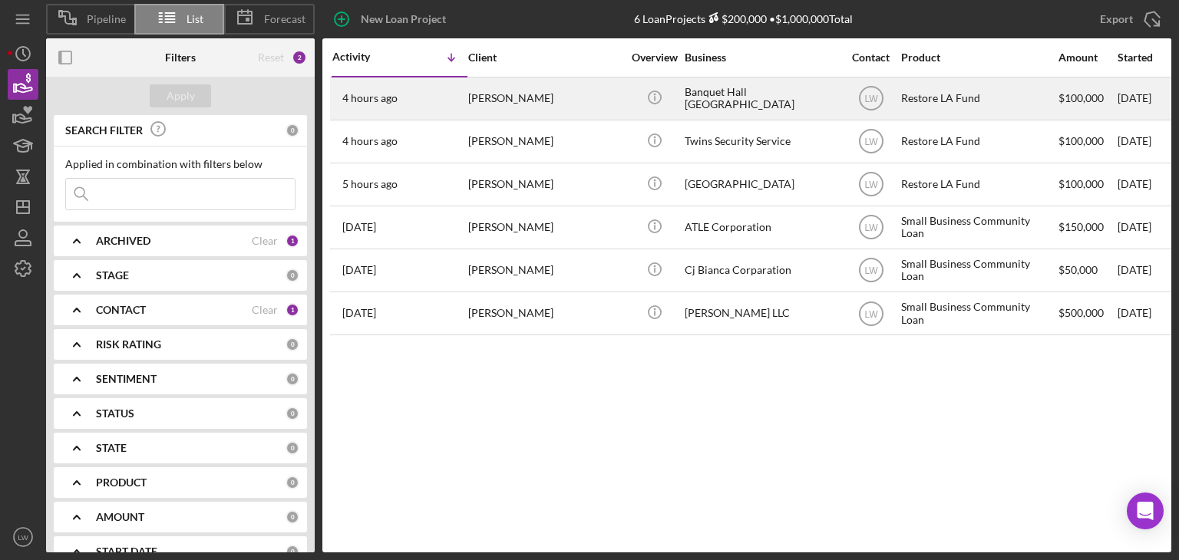
click at [552, 99] on div "[PERSON_NAME]" at bounding box center [544, 98] width 153 height 41
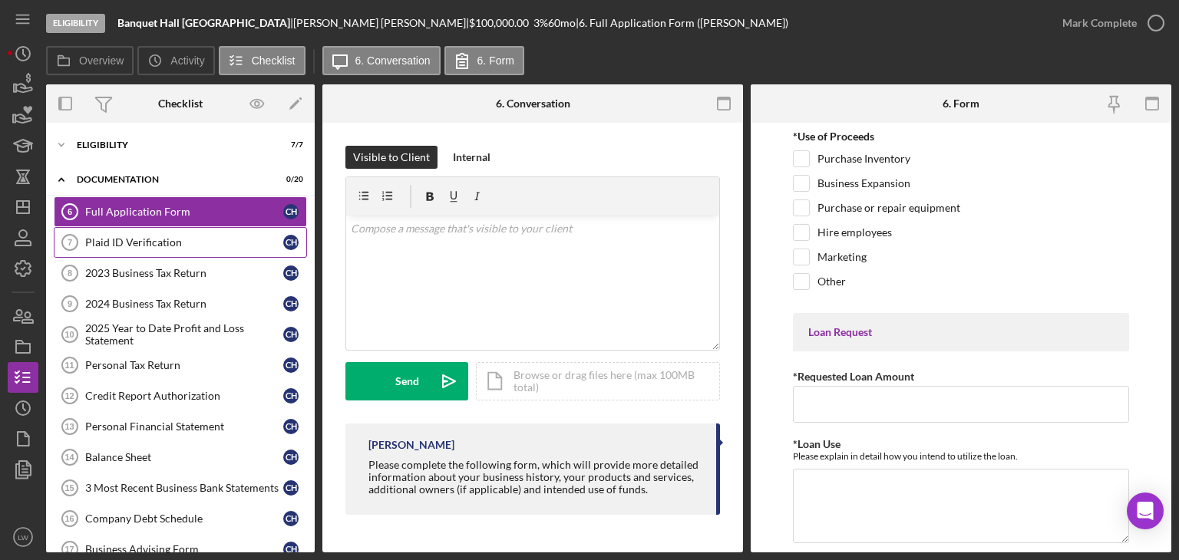
click at [180, 243] on div "Plaid ID Verification" at bounding box center [184, 242] width 198 height 12
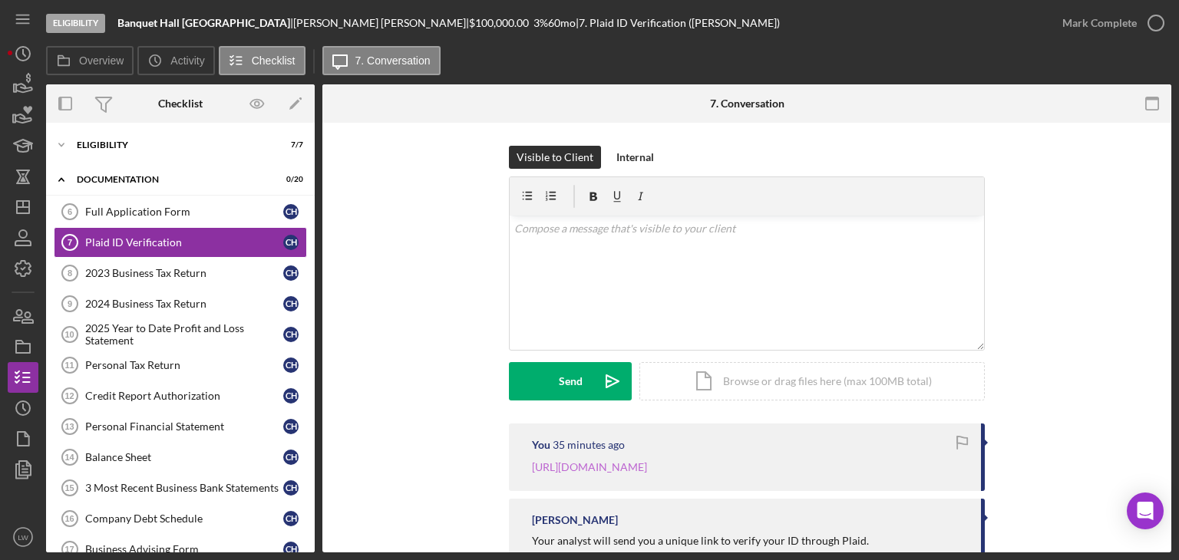
click at [586, 470] on link "[URL][DOMAIN_NAME]" at bounding box center [589, 466] width 115 height 13
drag, startPoint x: 752, startPoint y: 487, endPoint x: 530, endPoint y: 469, distance: 222.6
click at [532, 469] on p "[URL][DOMAIN_NAME]" at bounding box center [589, 467] width 115 height 17
copy link "[URL][DOMAIN_NAME]"
click at [1061, 443] on div "You 35 minutes ago https://verify.plaid.com/verify/idv_9tLU3gC3B2MXZG?key=748b7…" at bounding box center [746, 499] width 803 height 150
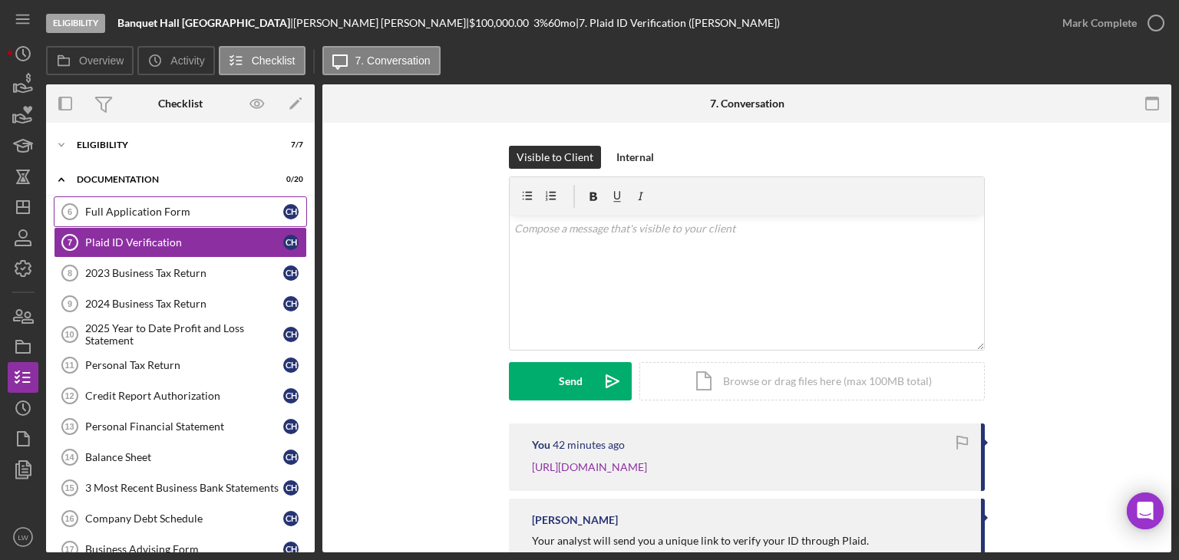
click at [191, 212] on div "Full Application Form" at bounding box center [184, 212] width 198 height 12
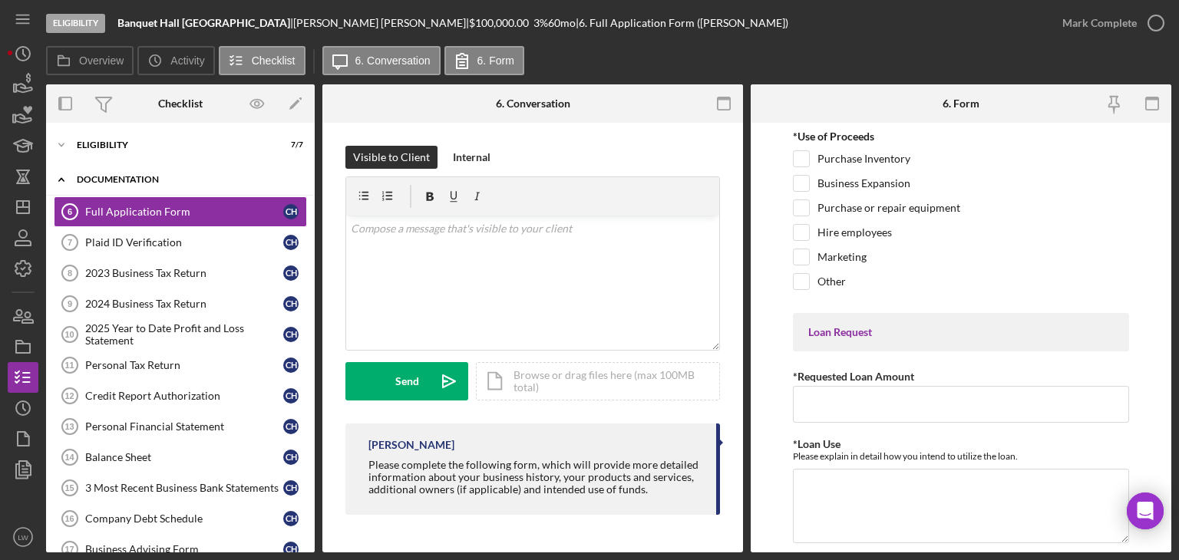
click at [98, 177] on div "Documentation" at bounding box center [186, 179] width 219 height 9
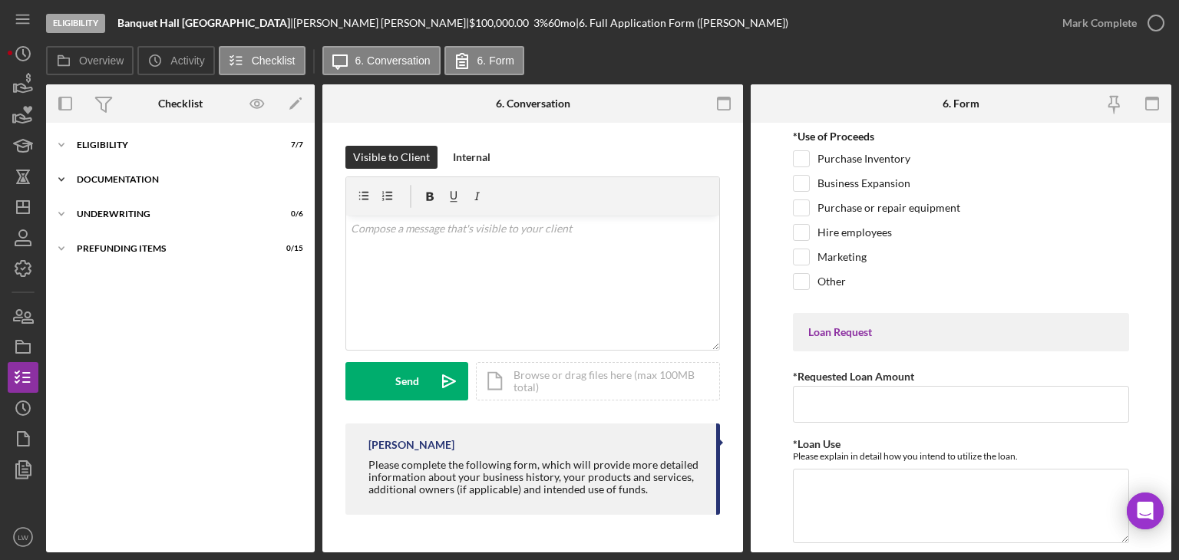
click at [107, 176] on div "Documentation" at bounding box center [186, 179] width 219 height 9
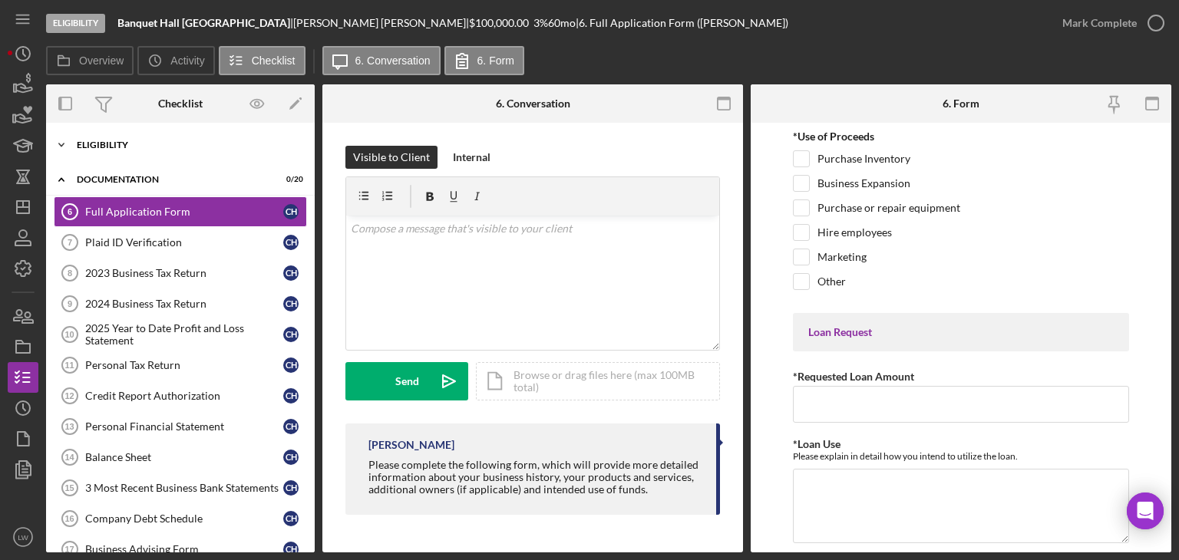
click at [92, 141] on div "Eligibility" at bounding box center [186, 144] width 219 height 9
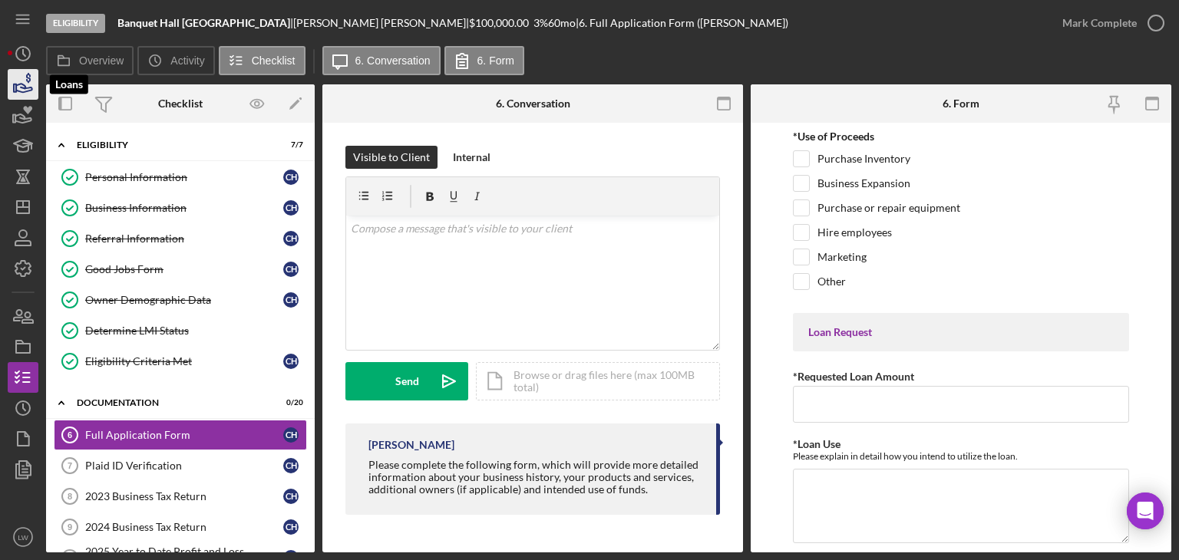
click at [18, 89] on icon "button" at bounding box center [23, 84] width 38 height 38
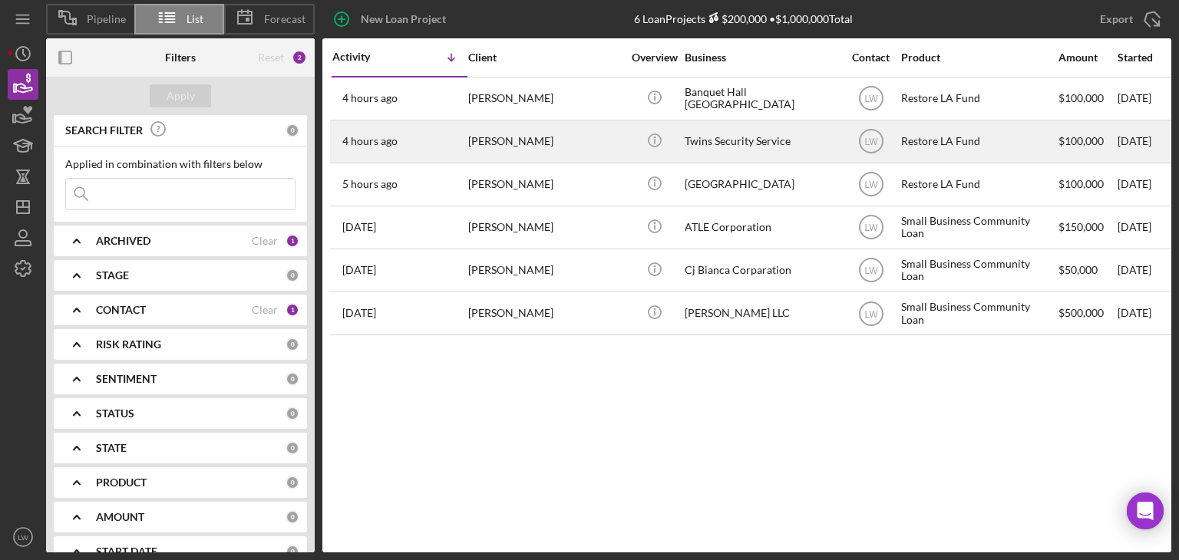
click at [489, 141] on div "[PERSON_NAME]" at bounding box center [544, 141] width 153 height 41
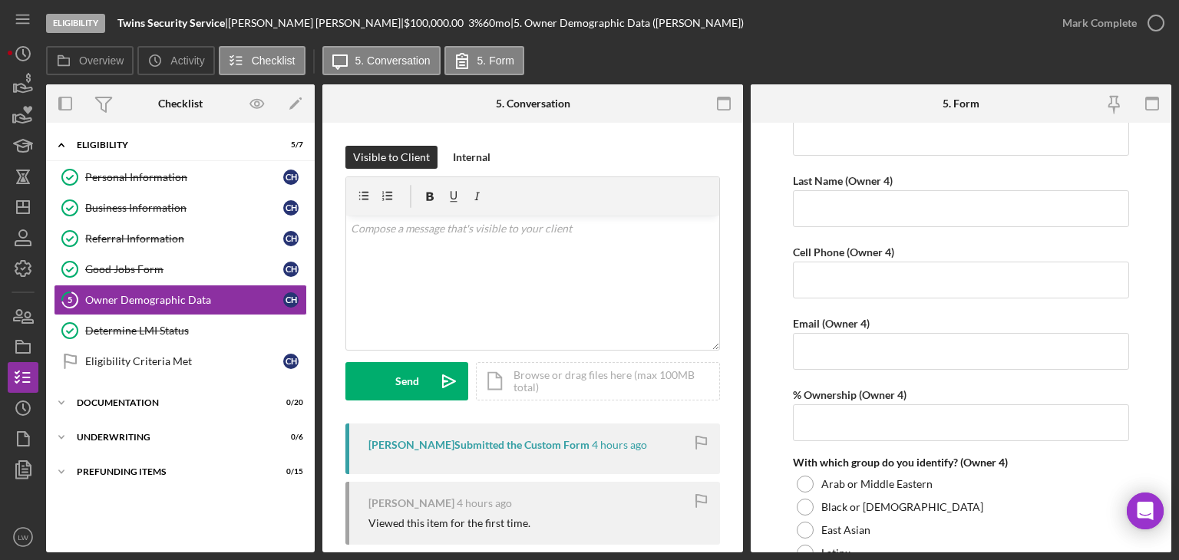
scroll to position [3734, 0]
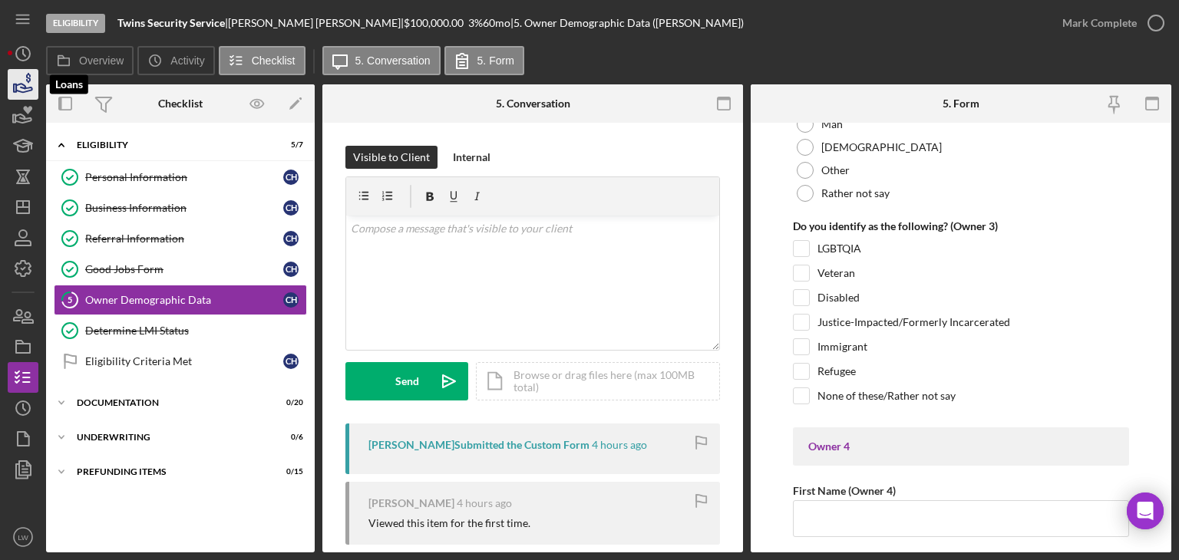
click at [17, 75] on icon "button" at bounding box center [23, 84] width 38 height 38
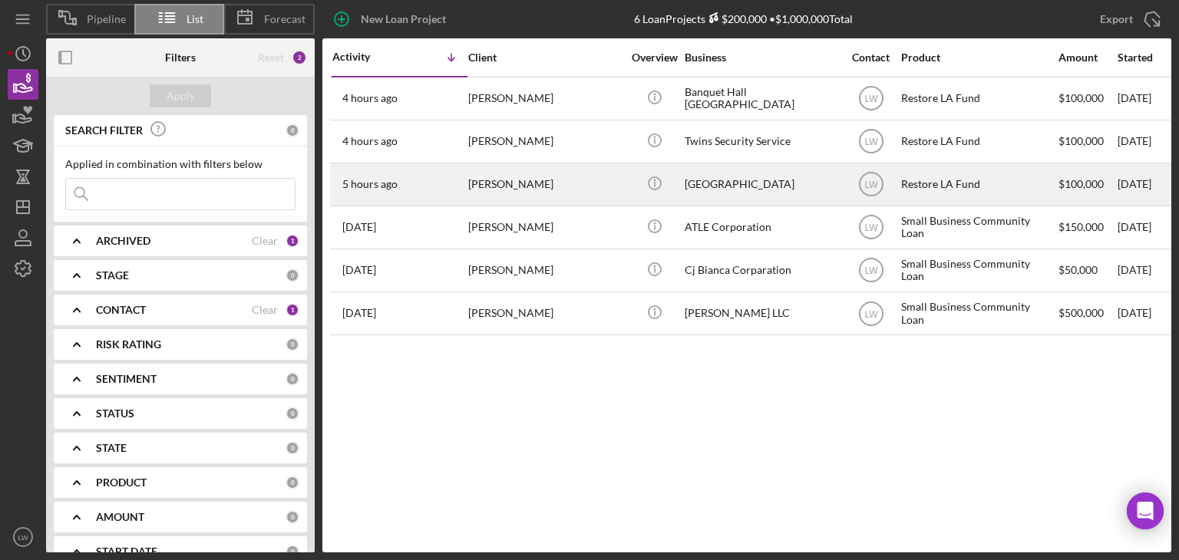
click at [732, 188] on div "[GEOGRAPHIC_DATA]" at bounding box center [761, 184] width 153 height 41
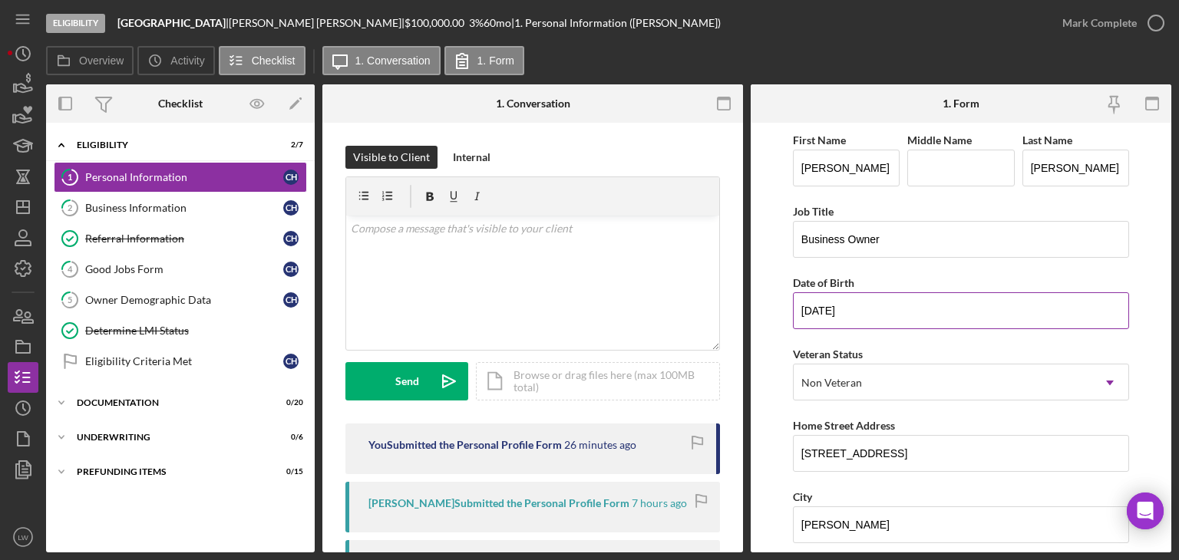
scroll to position [592, 0]
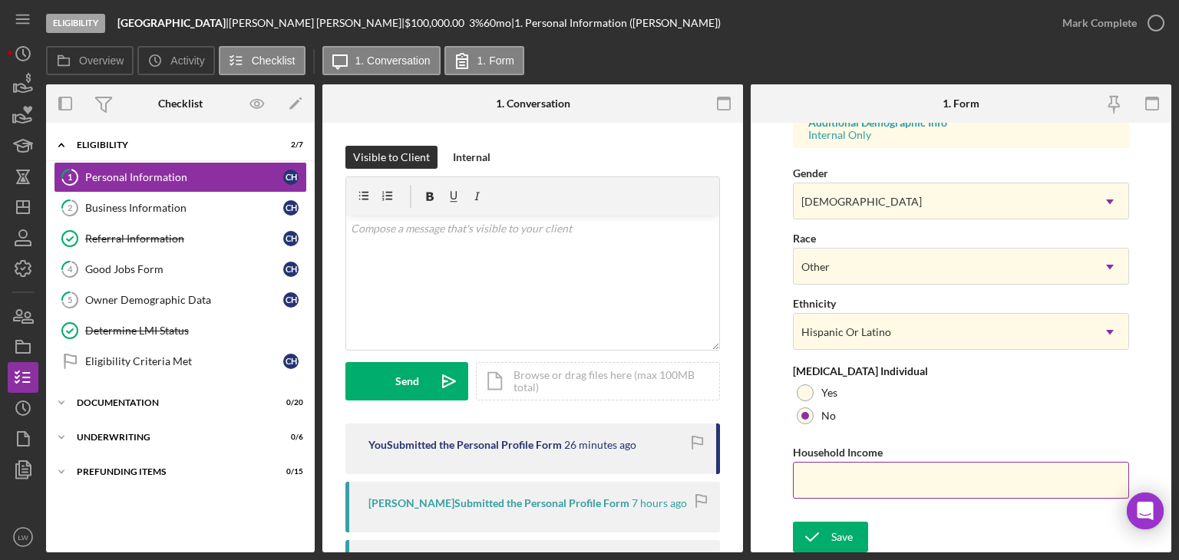
click at [957, 466] on input "Household Income" at bounding box center [961, 480] width 336 height 37
click at [157, 304] on div "Owner Demographic Data" at bounding box center [184, 300] width 198 height 12
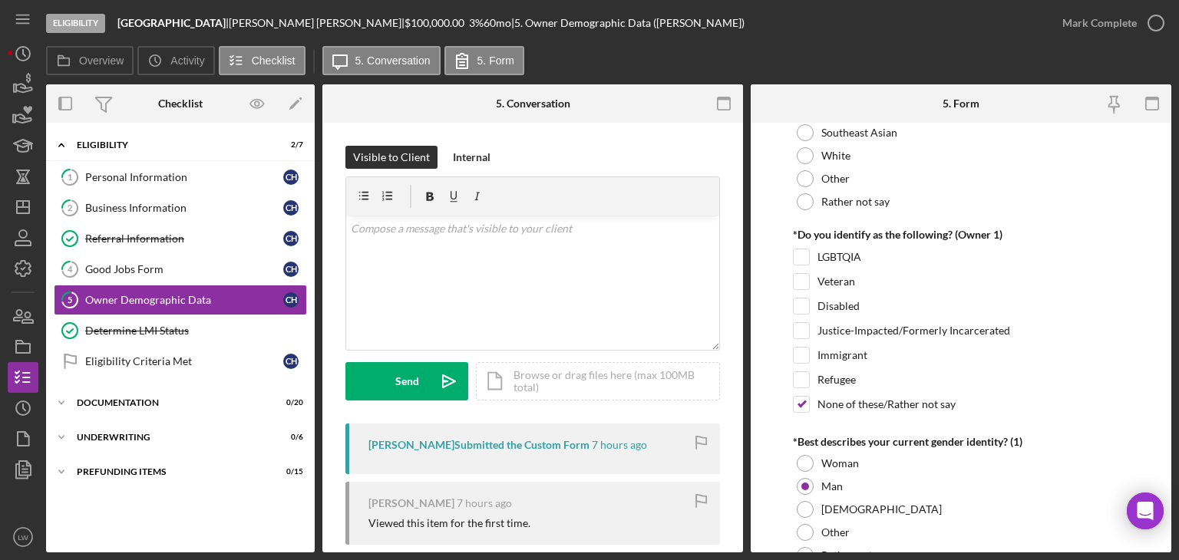
scroll to position [1612, 0]
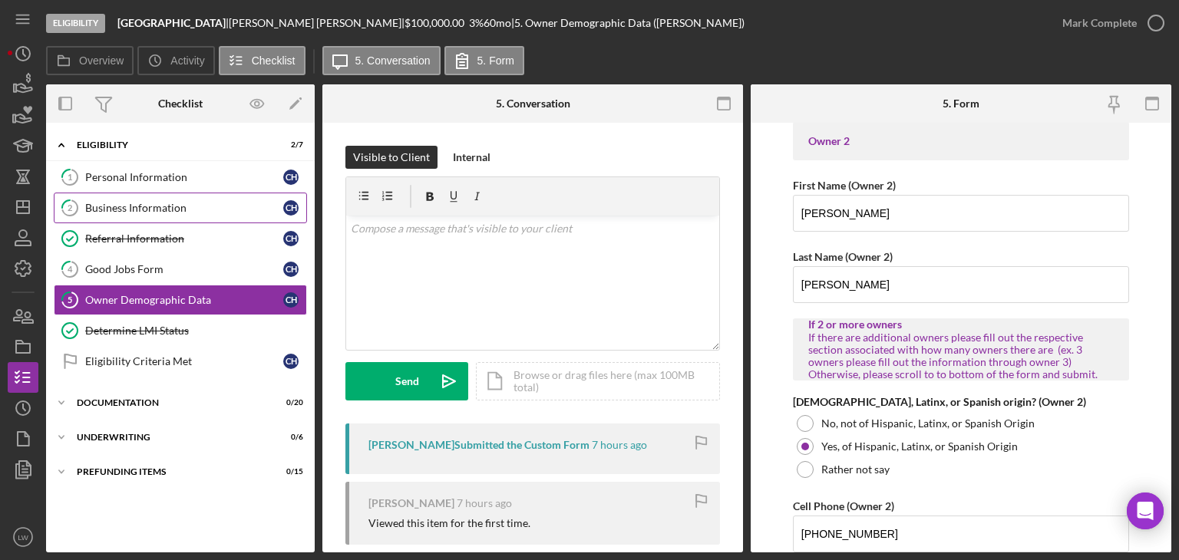
click at [158, 210] on div "Business Information" at bounding box center [184, 208] width 198 height 12
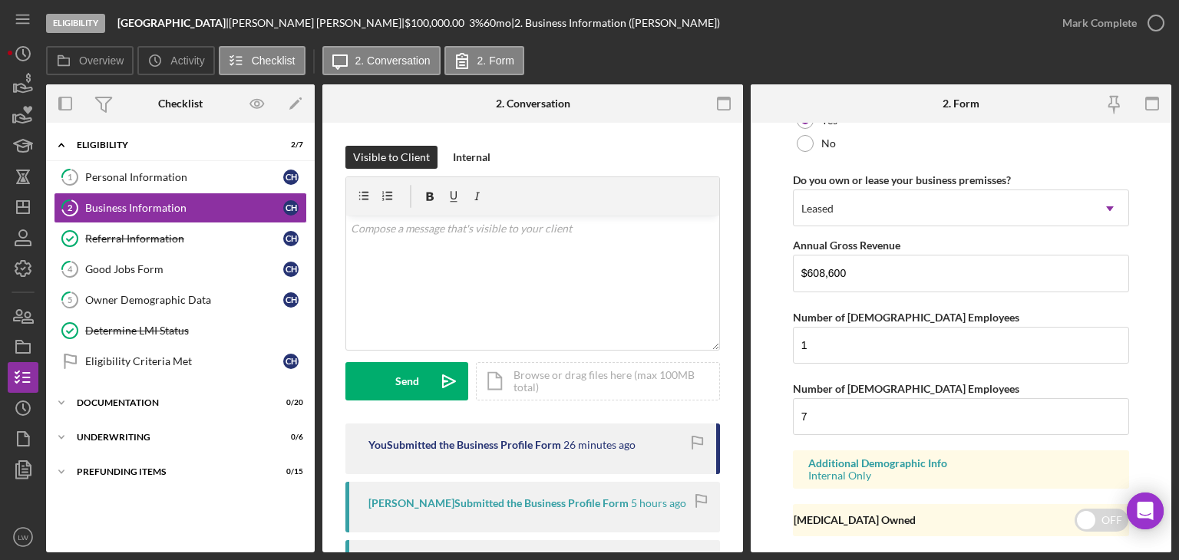
scroll to position [1269, 0]
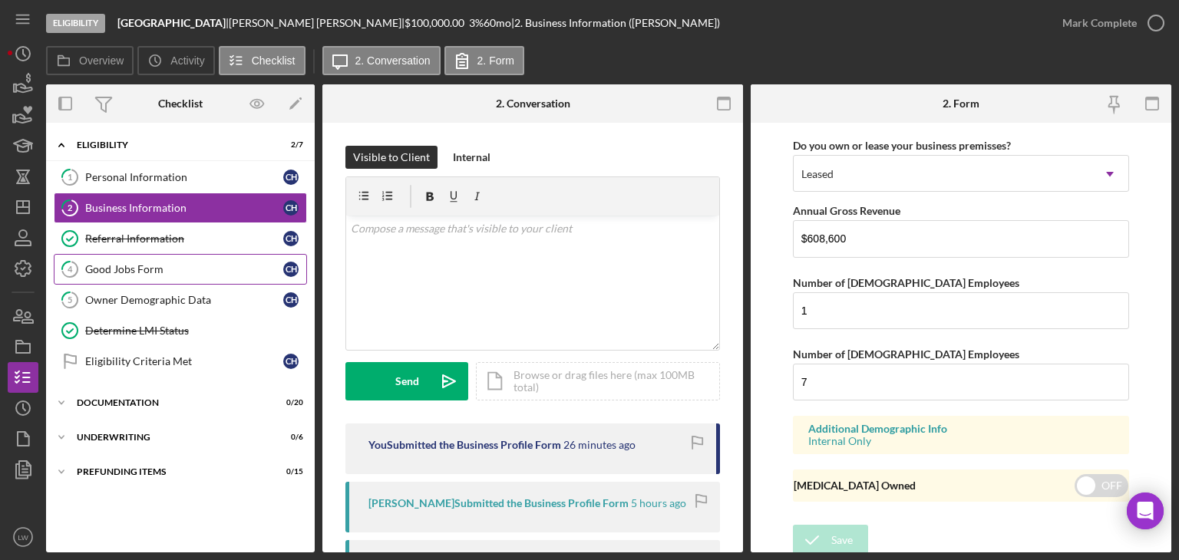
click at [171, 268] on div "Good Jobs Form" at bounding box center [184, 269] width 198 height 12
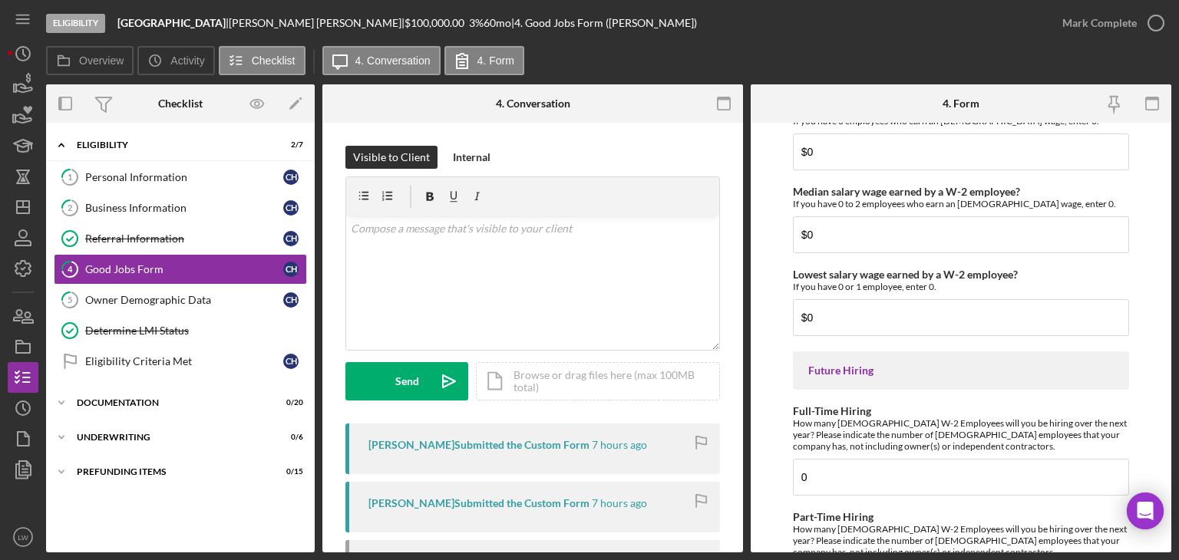
scroll to position [3538, 0]
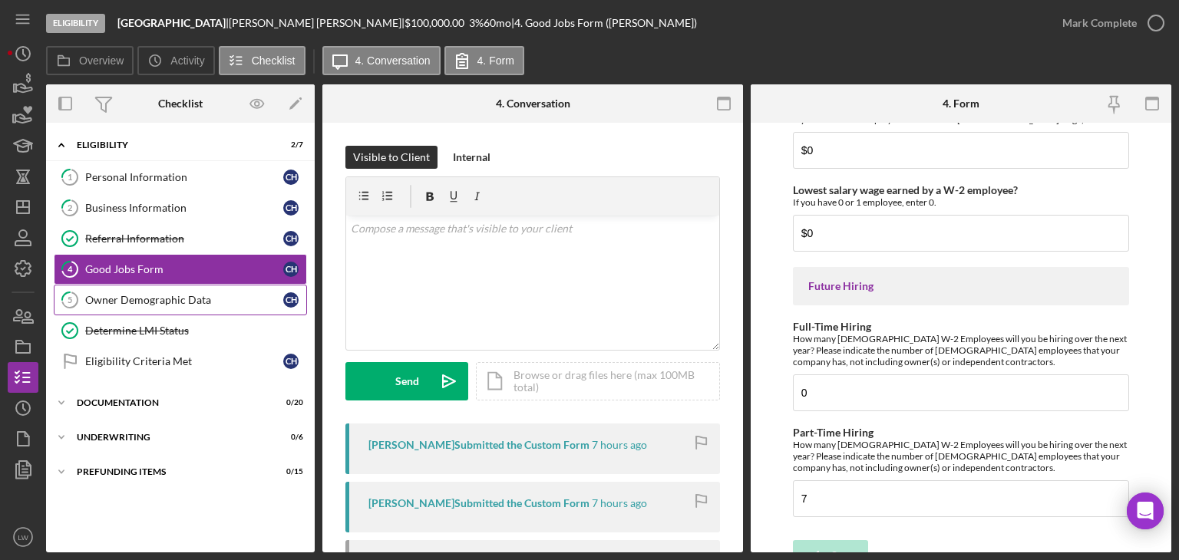
click at [147, 295] on div "Owner Demographic Data" at bounding box center [184, 300] width 198 height 12
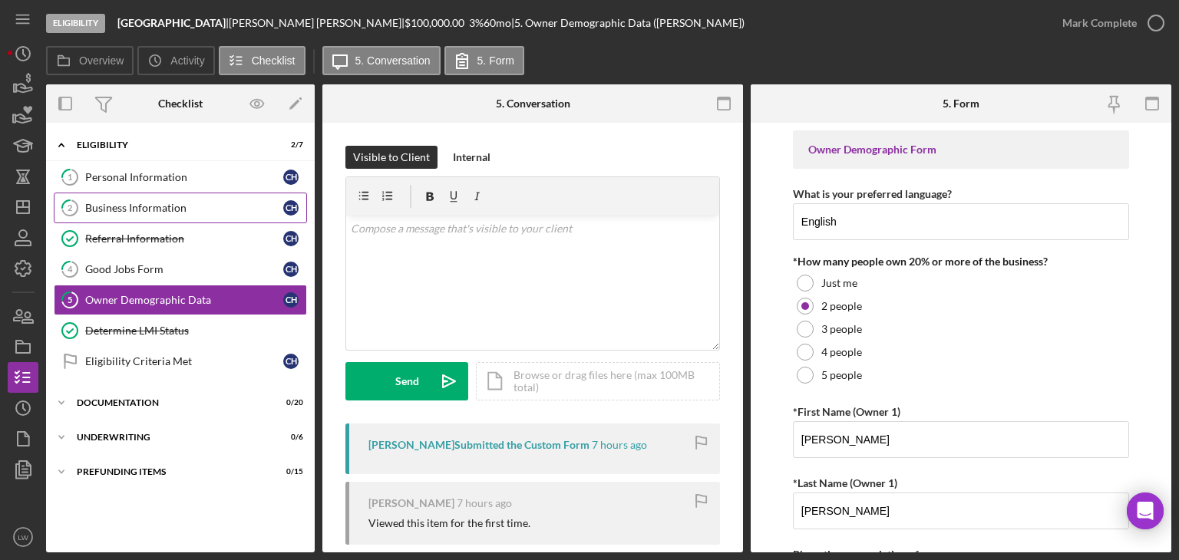
click at [147, 208] on div "Business Information" at bounding box center [184, 208] width 198 height 12
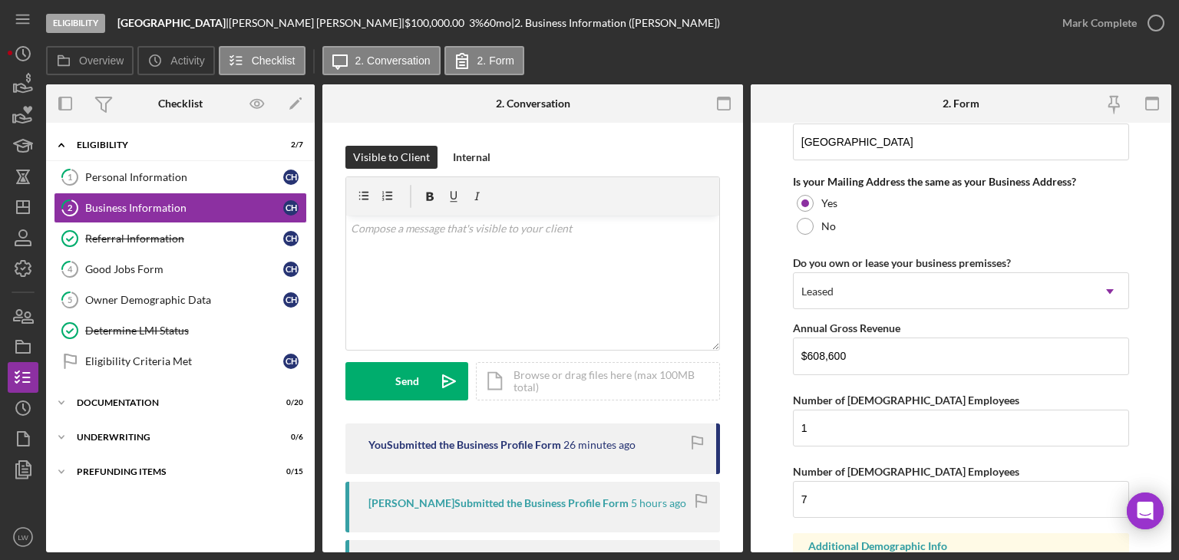
scroll to position [1269, 0]
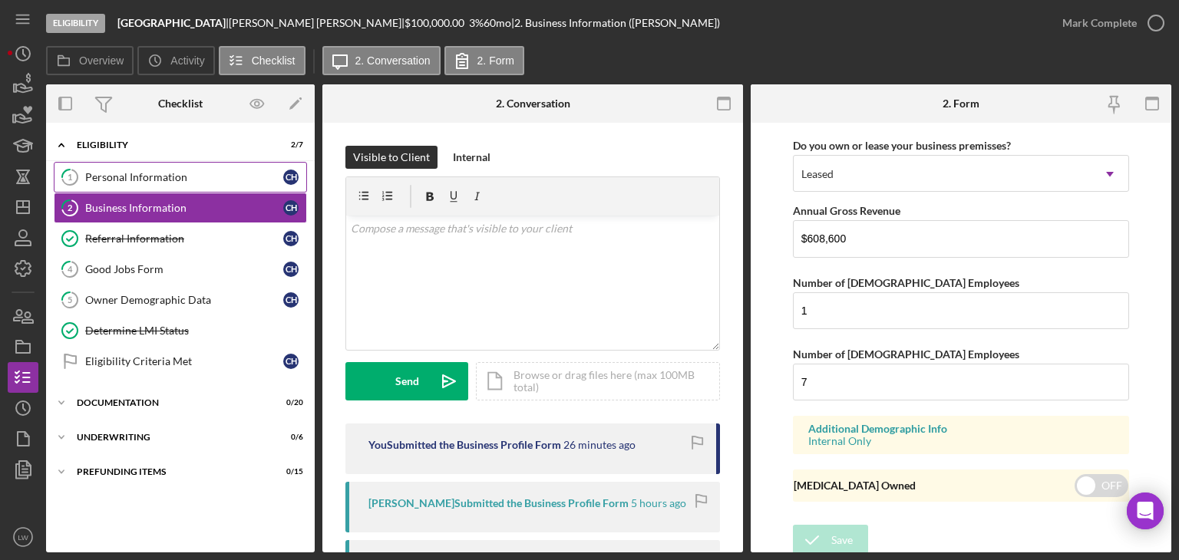
click at [107, 179] on div "Personal Information" at bounding box center [184, 177] width 198 height 12
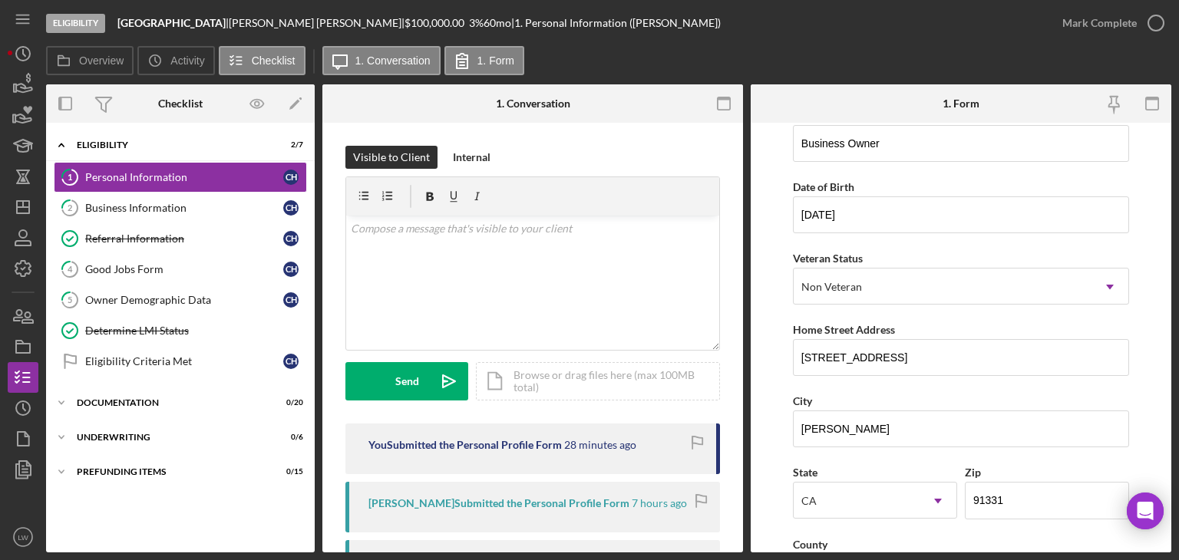
scroll to position [592, 0]
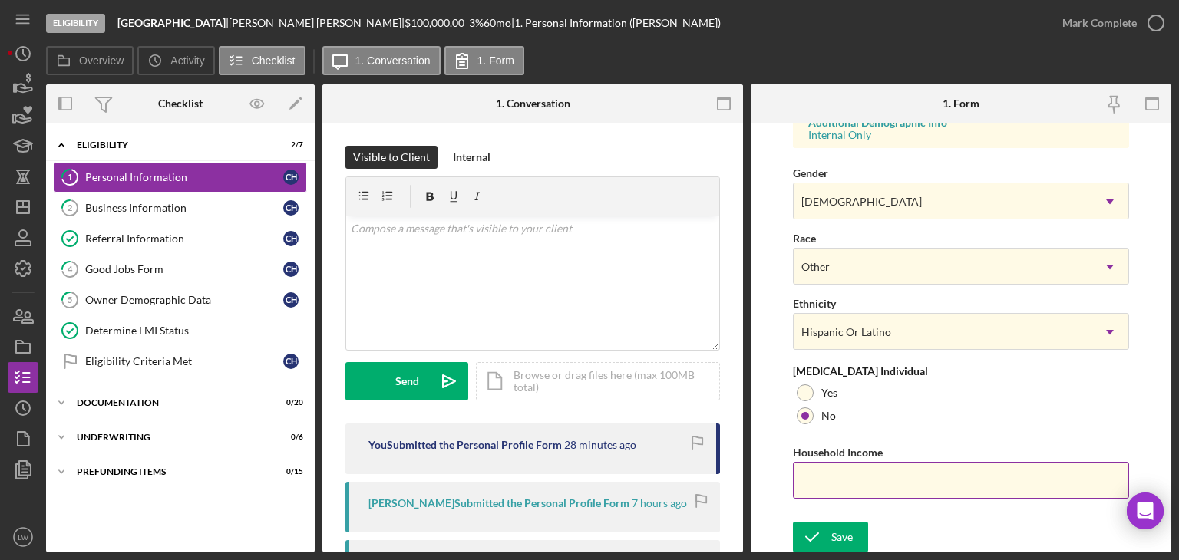
click at [903, 480] on input "Household Income" at bounding box center [961, 480] width 336 height 37
type input "$608,600"
click at [828, 532] on icon "submit" at bounding box center [812, 537] width 38 height 38
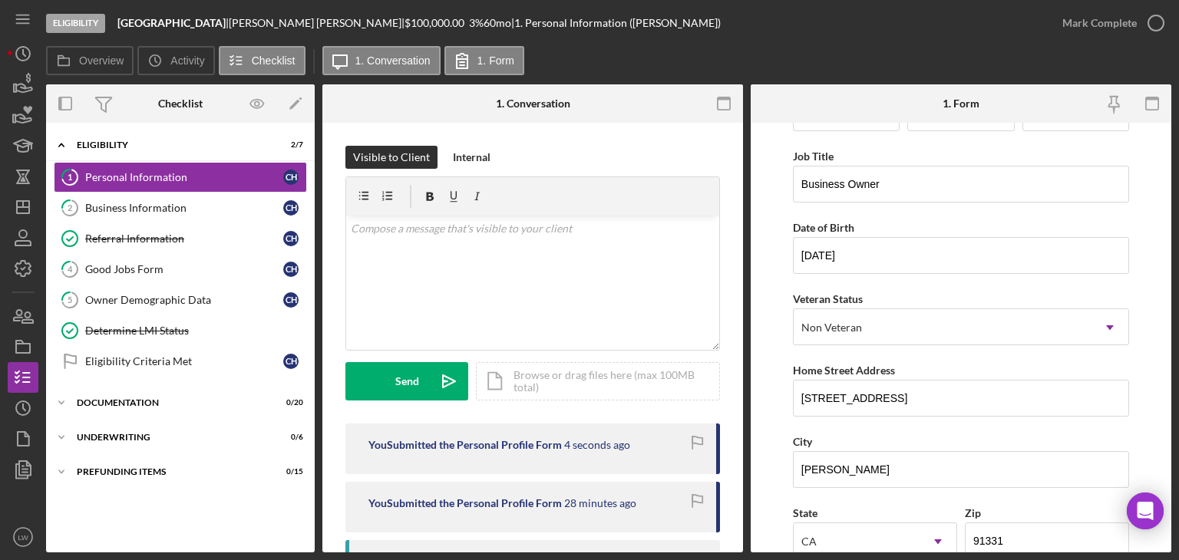
scroll to position [0, 0]
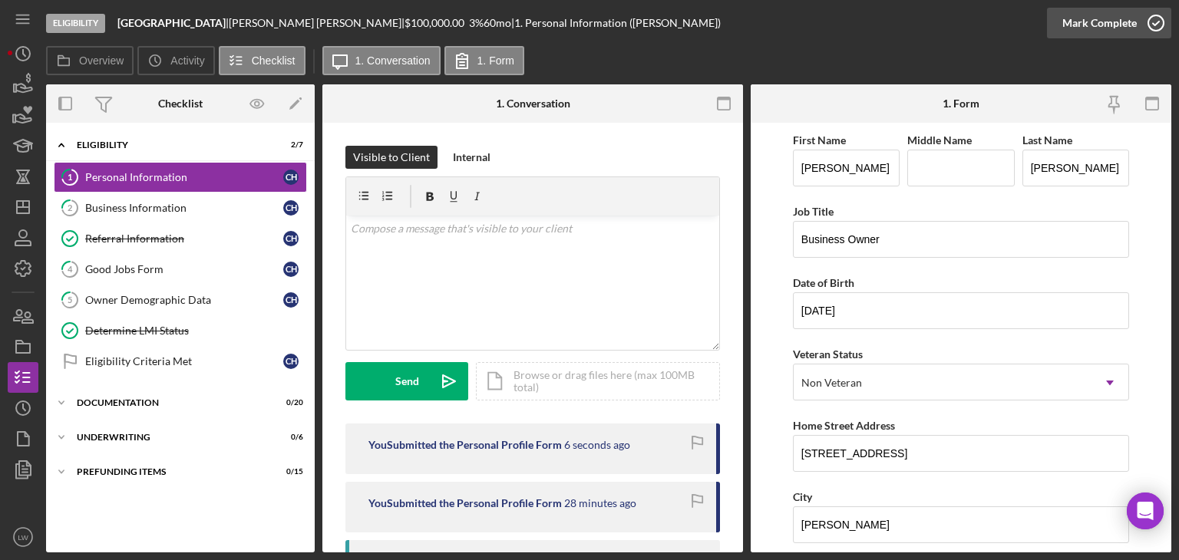
click at [1147, 28] on icon "button" at bounding box center [1156, 23] width 38 height 38
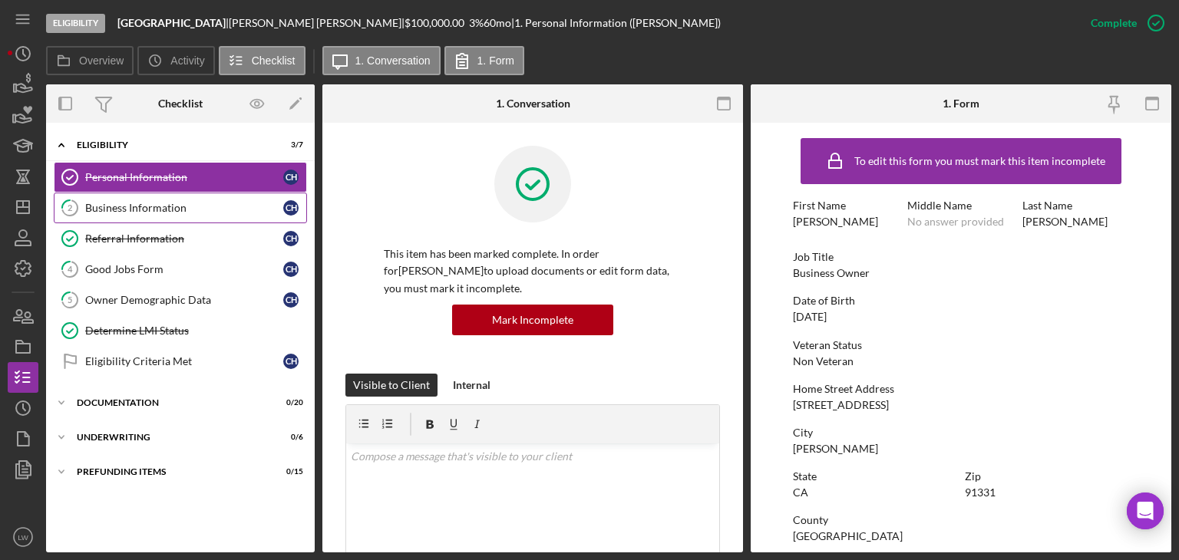
click at [156, 197] on link "2 Business Information C H" at bounding box center [180, 208] width 253 height 31
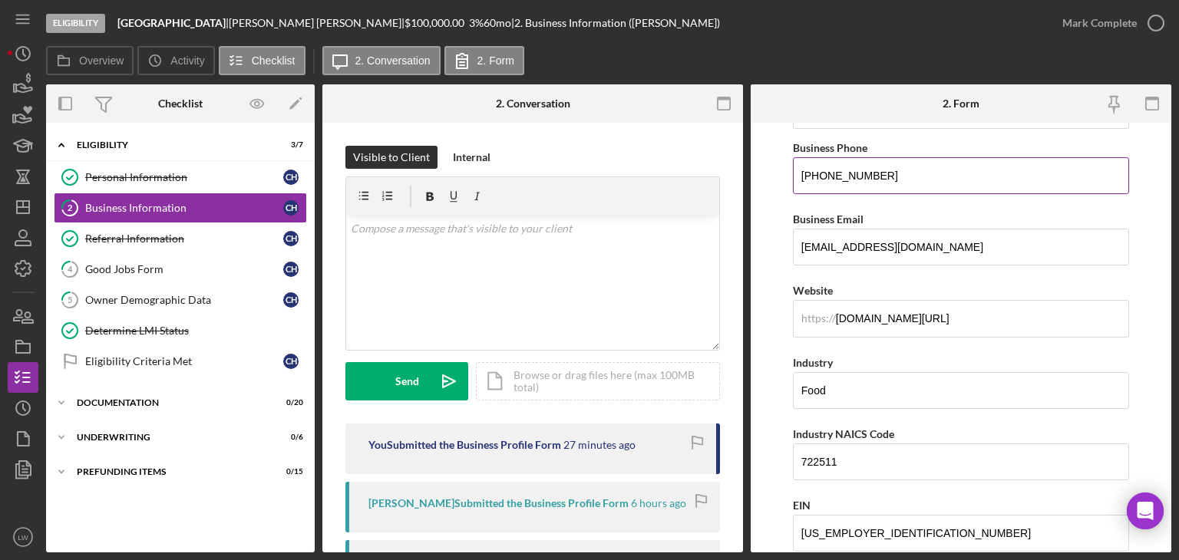
scroll to position [271, 0]
click at [1134, 19] on div "Mark Complete" at bounding box center [1099, 23] width 74 height 31
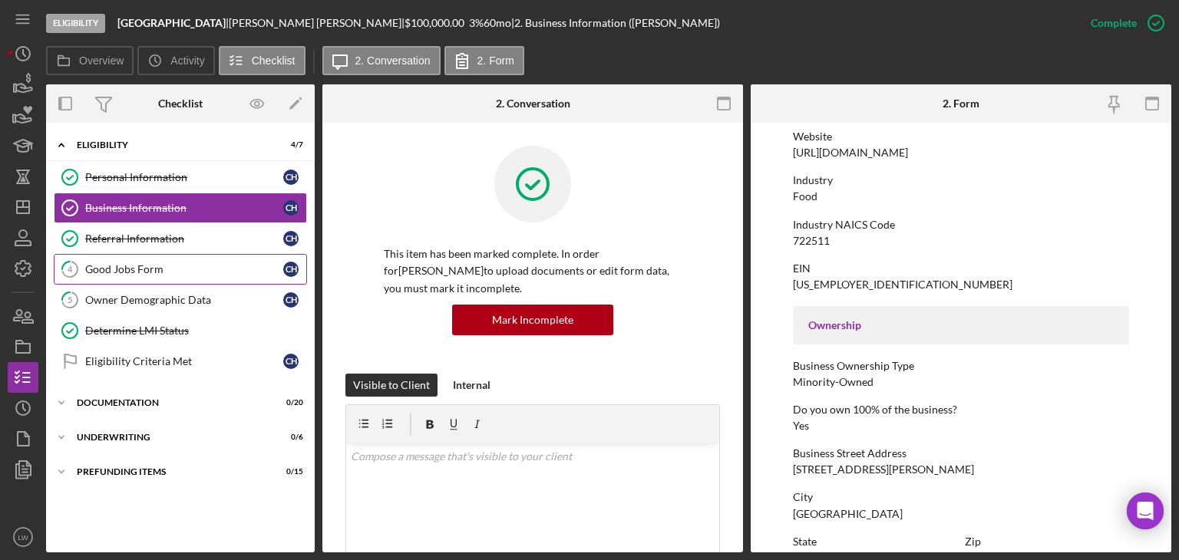
click at [148, 264] on div "Good Jobs Form" at bounding box center [184, 269] width 198 height 12
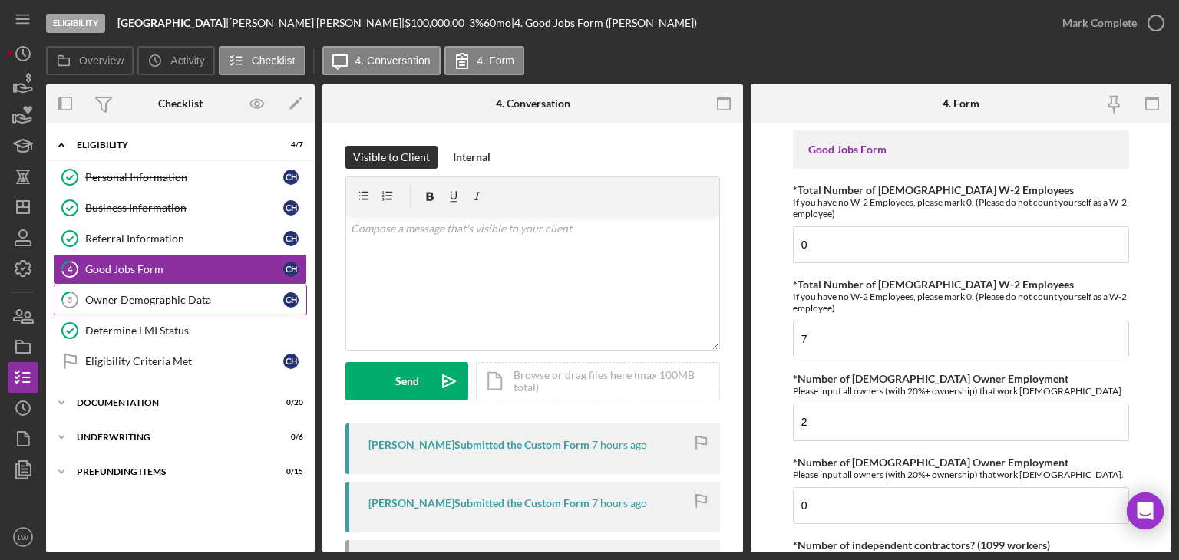
click at [129, 299] on div "Owner Demographic Data" at bounding box center [184, 300] width 198 height 12
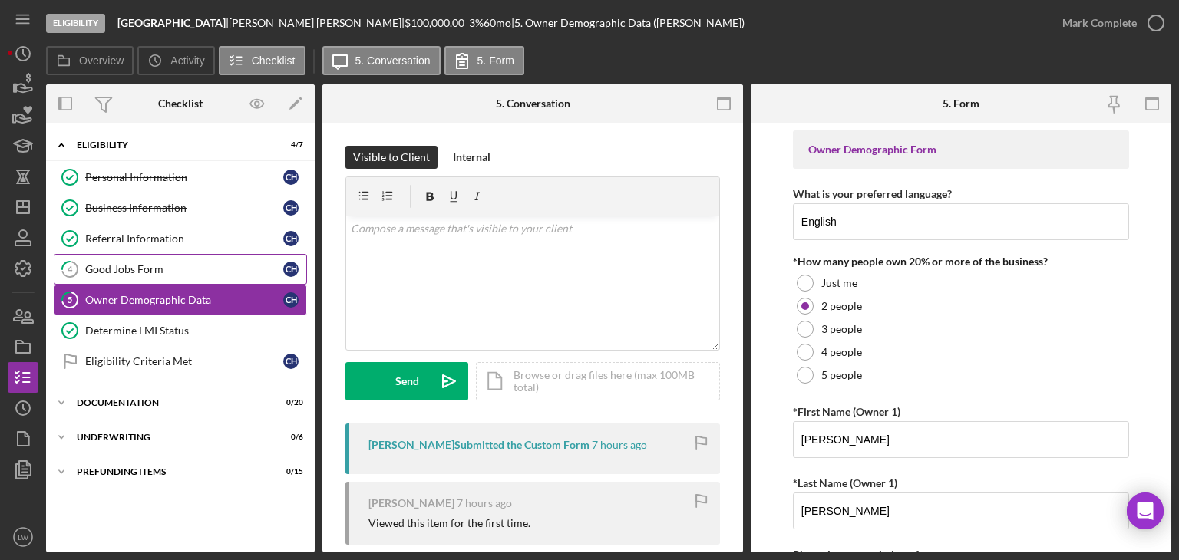
click at [149, 273] on div "Good Jobs Form" at bounding box center [184, 269] width 198 height 12
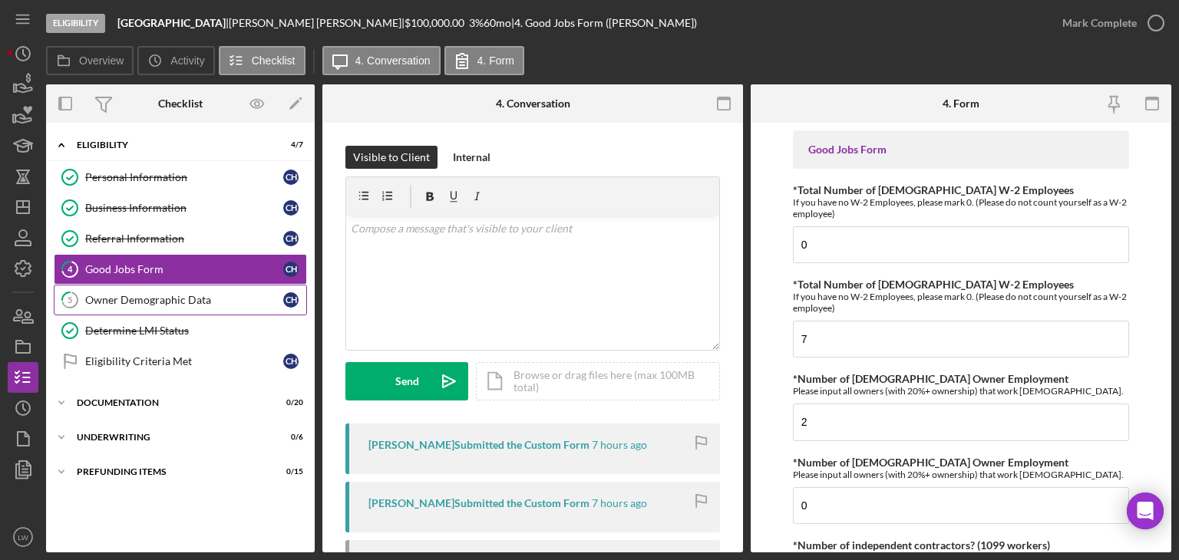
click at [159, 302] on div "Owner Demographic Data" at bounding box center [184, 300] width 198 height 12
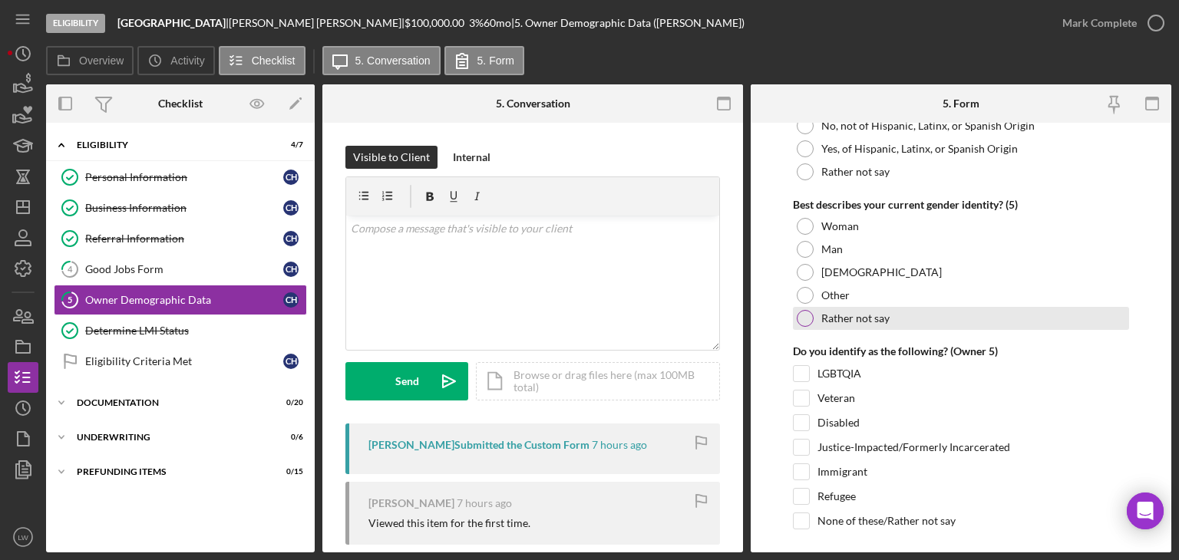
scroll to position [5959, 0]
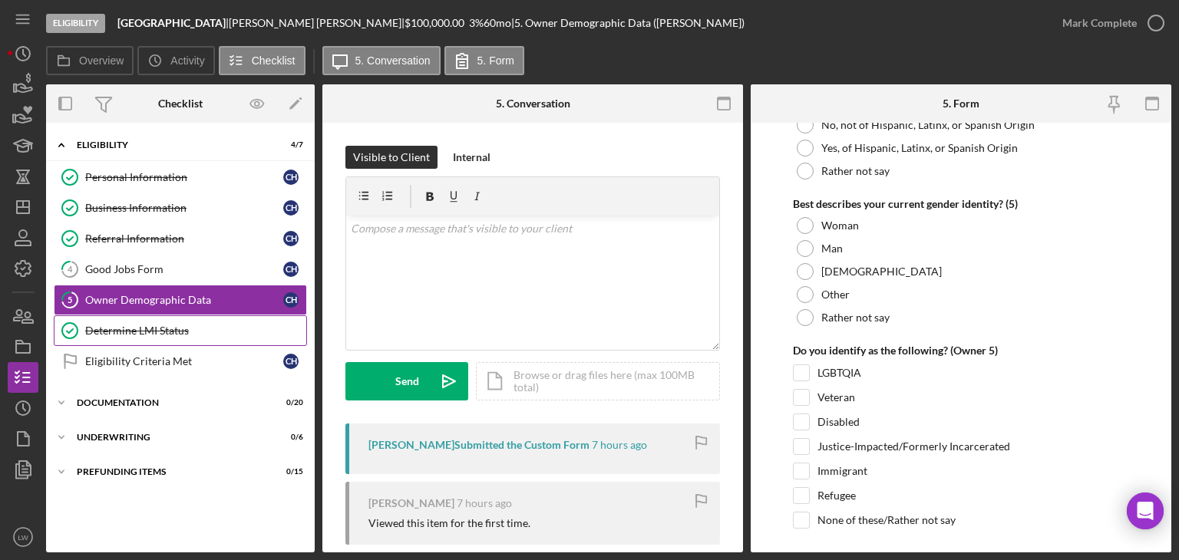
click at [171, 335] on div "Determine LMI Status" at bounding box center [195, 331] width 221 height 12
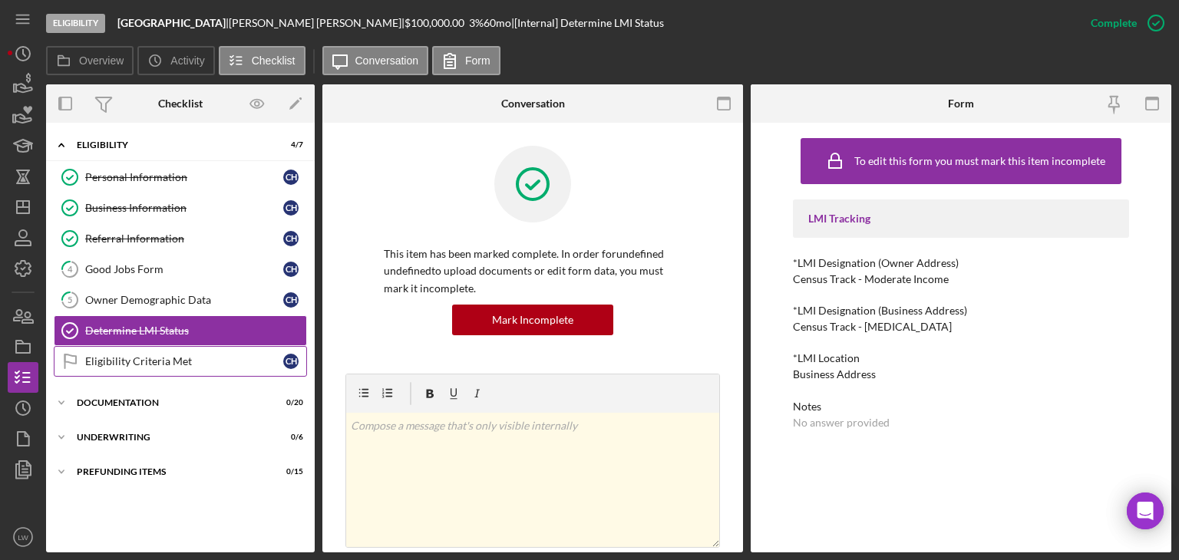
click at [169, 363] on div "Eligibility Criteria Met" at bounding box center [184, 361] width 198 height 12
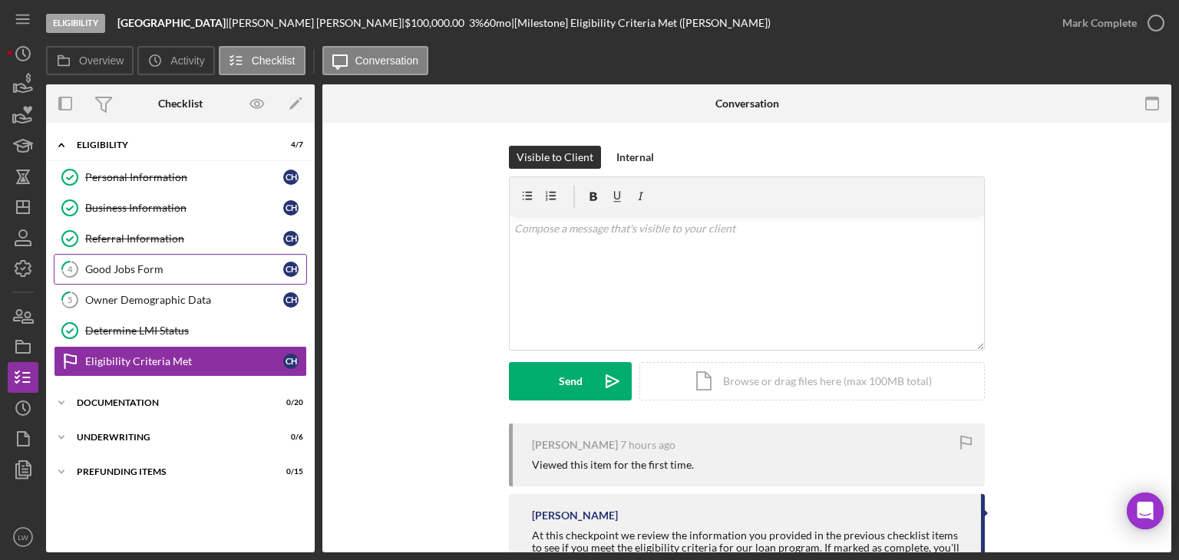
click at [159, 271] on div "Good Jobs Form" at bounding box center [184, 269] width 198 height 12
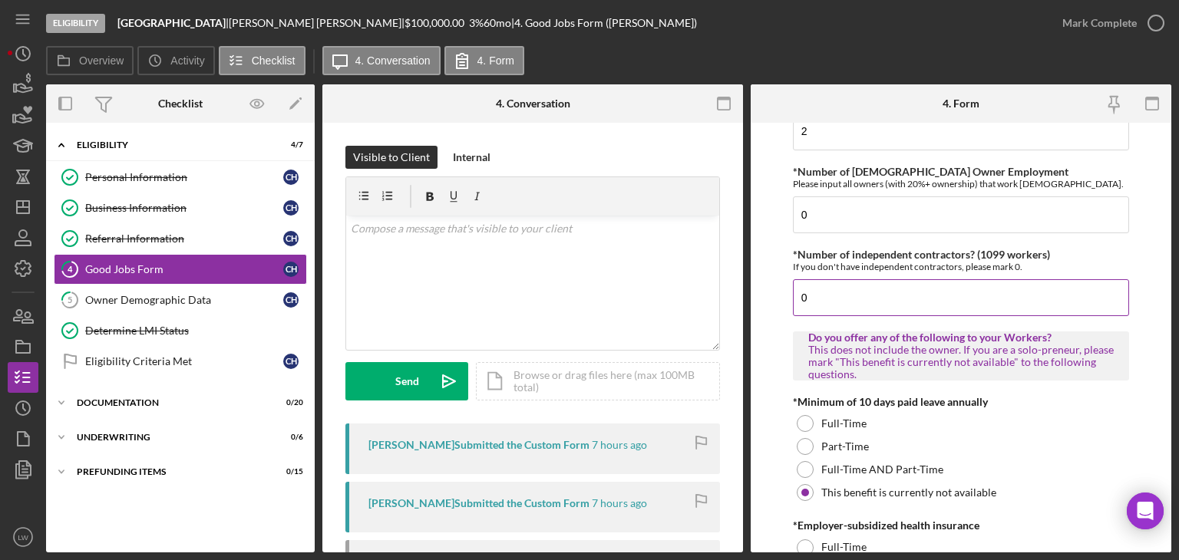
scroll to position [307, 0]
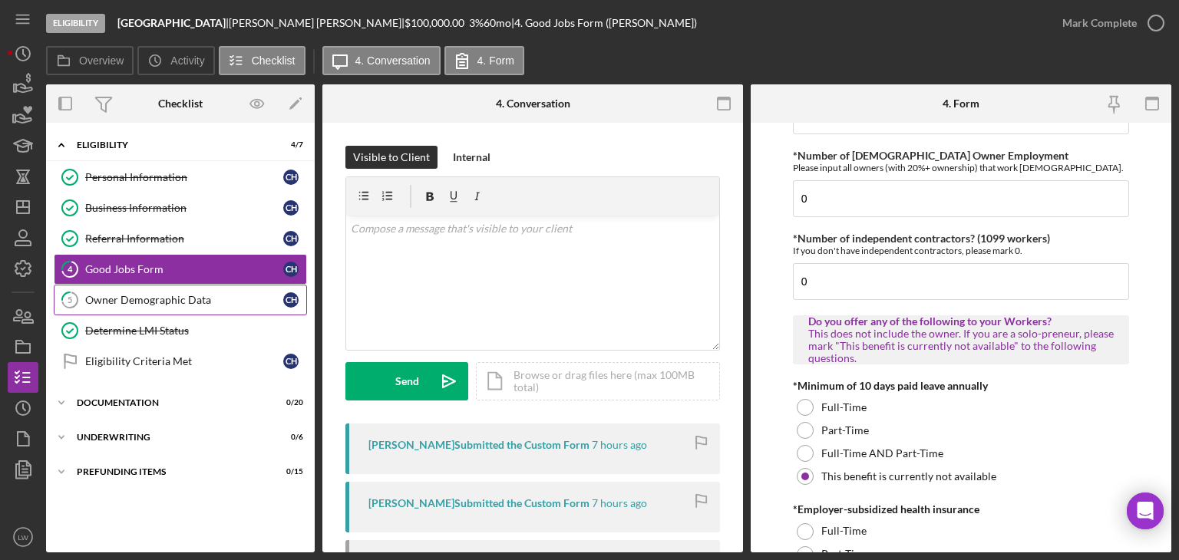
click at [135, 294] on div "Owner Demographic Data" at bounding box center [184, 300] width 198 height 12
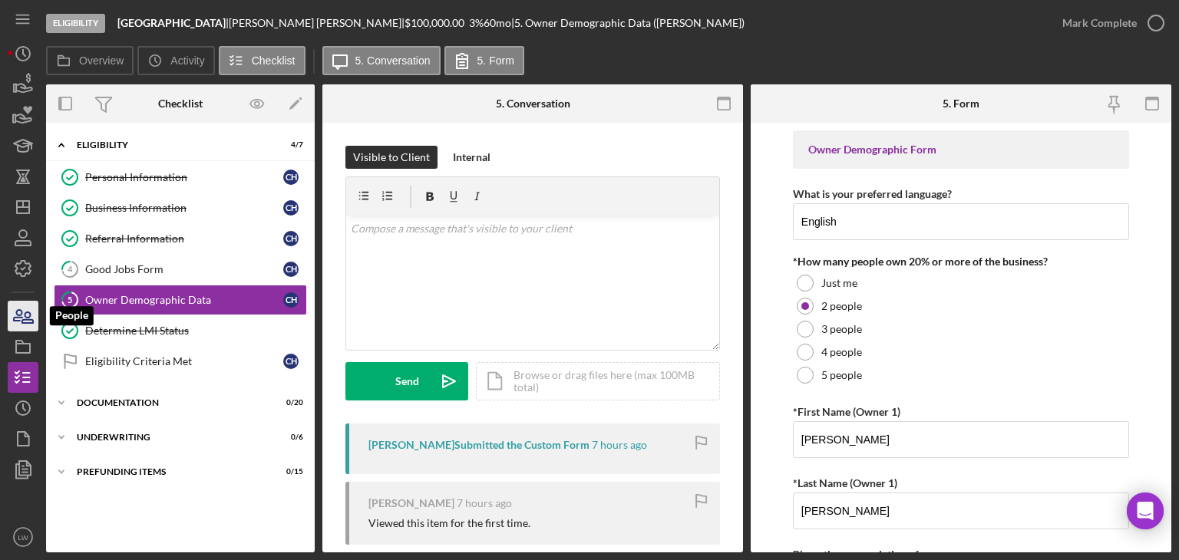
click at [31, 319] on icon "button" at bounding box center [27, 317] width 11 height 11
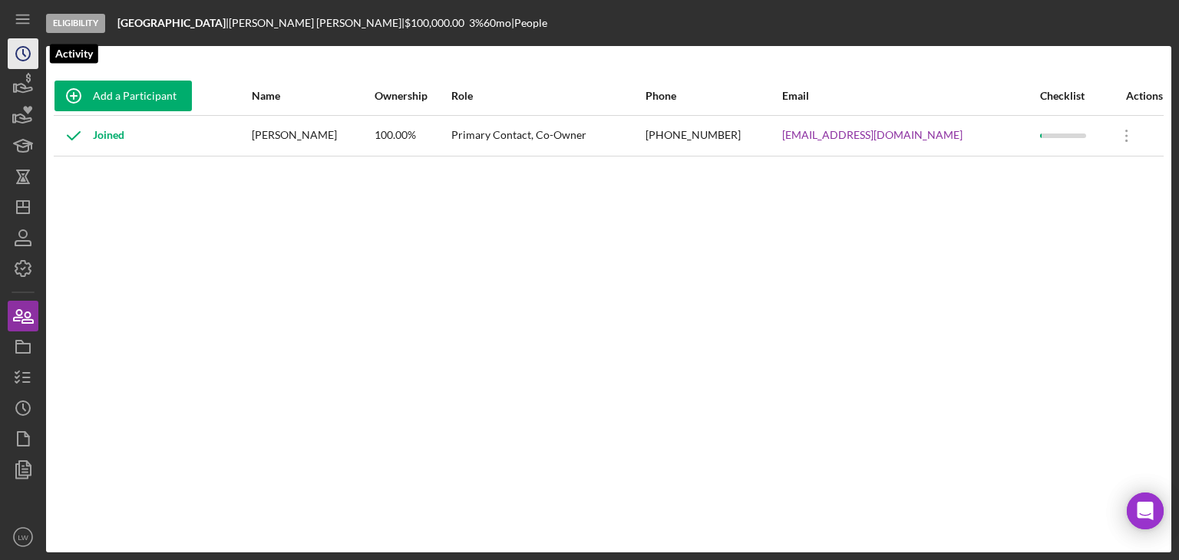
click at [20, 54] on icon "Icon/History" at bounding box center [23, 54] width 38 height 38
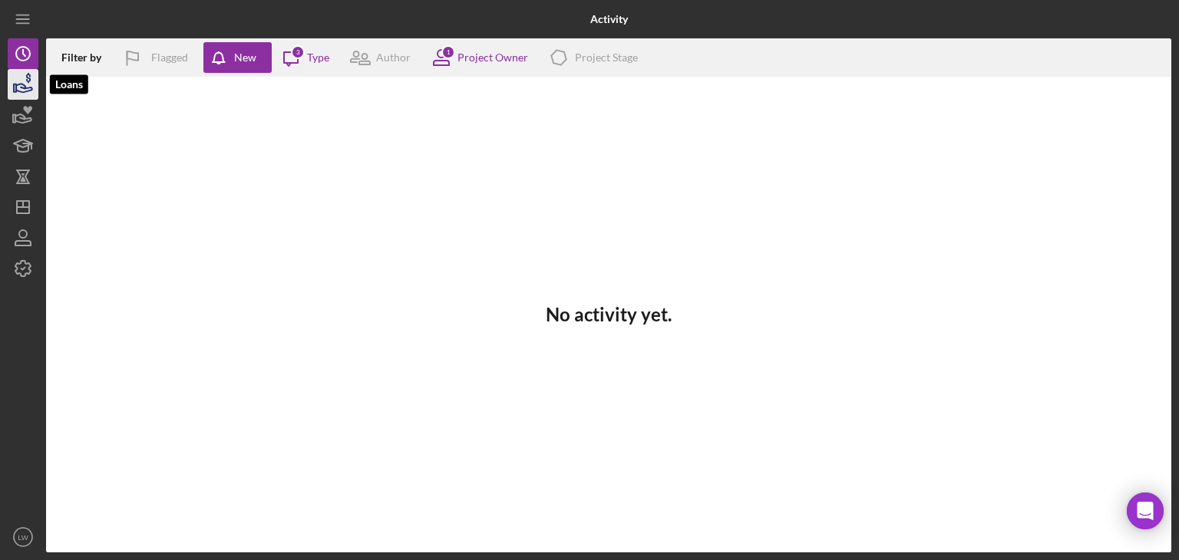
click at [24, 93] on icon "button" at bounding box center [23, 84] width 38 height 38
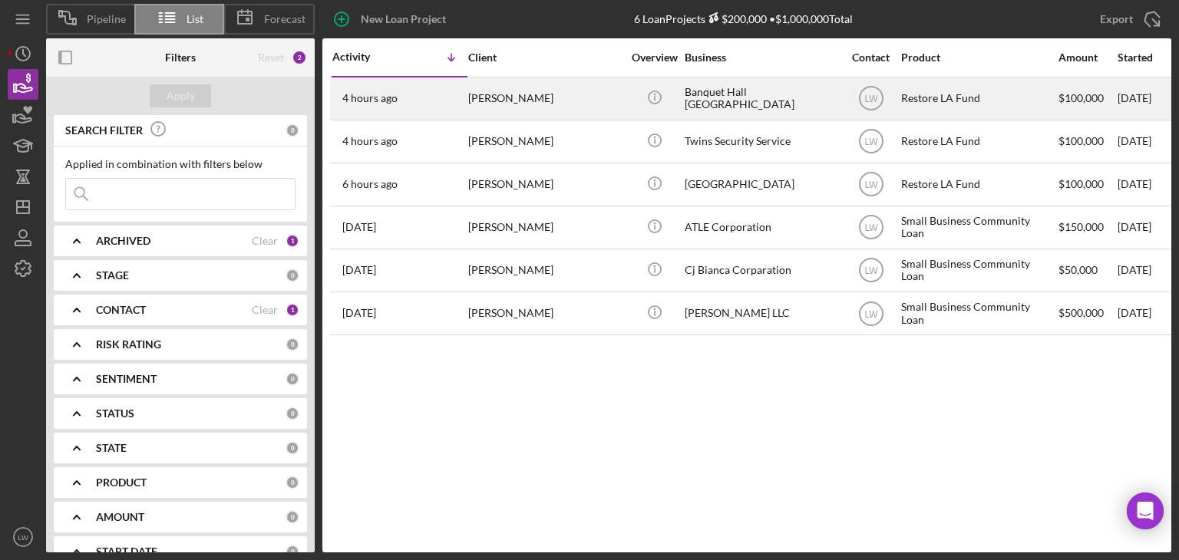
click at [448, 104] on div "4 hours ago Celso Hernandez" at bounding box center [399, 98] width 134 height 41
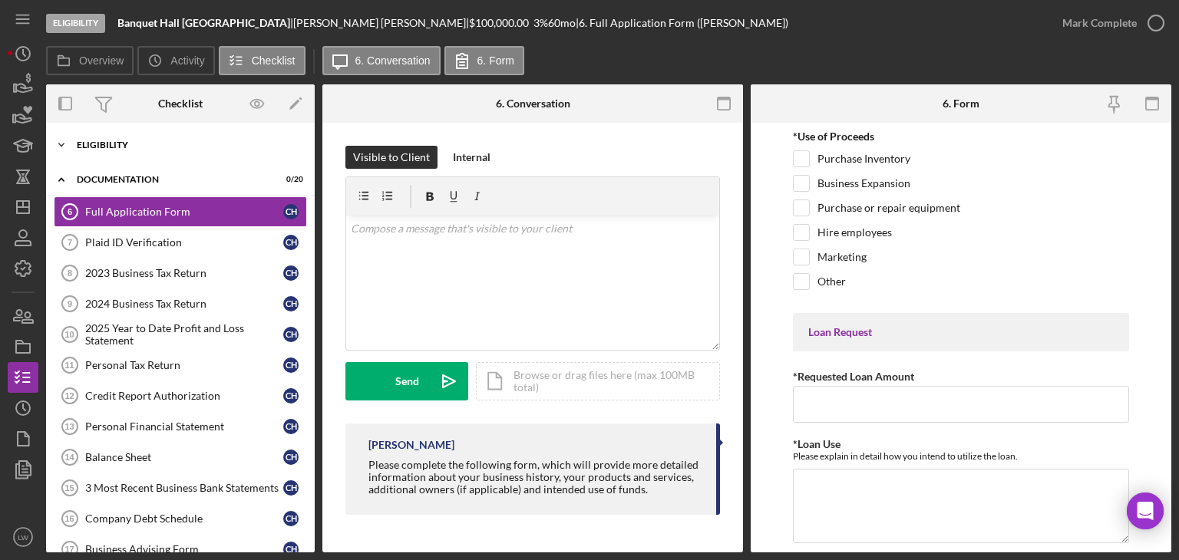
click at [58, 145] on icon "Icon/Expander" at bounding box center [61, 145] width 31 height 31
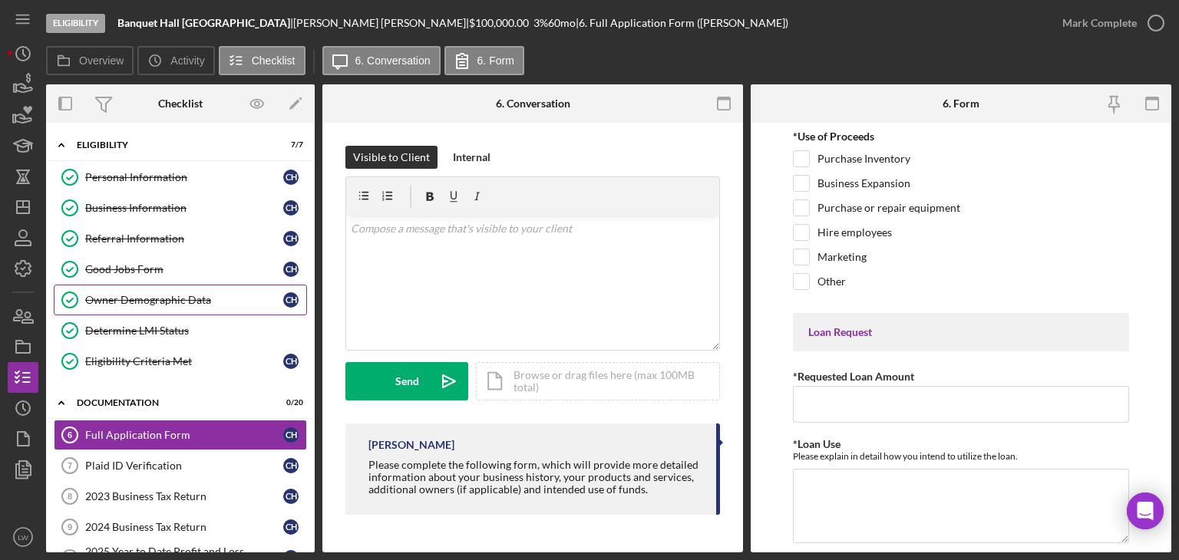
click at [174, 305] on div "Owner Demographic Data" at bounding box center [184, 300] width 198 height 12
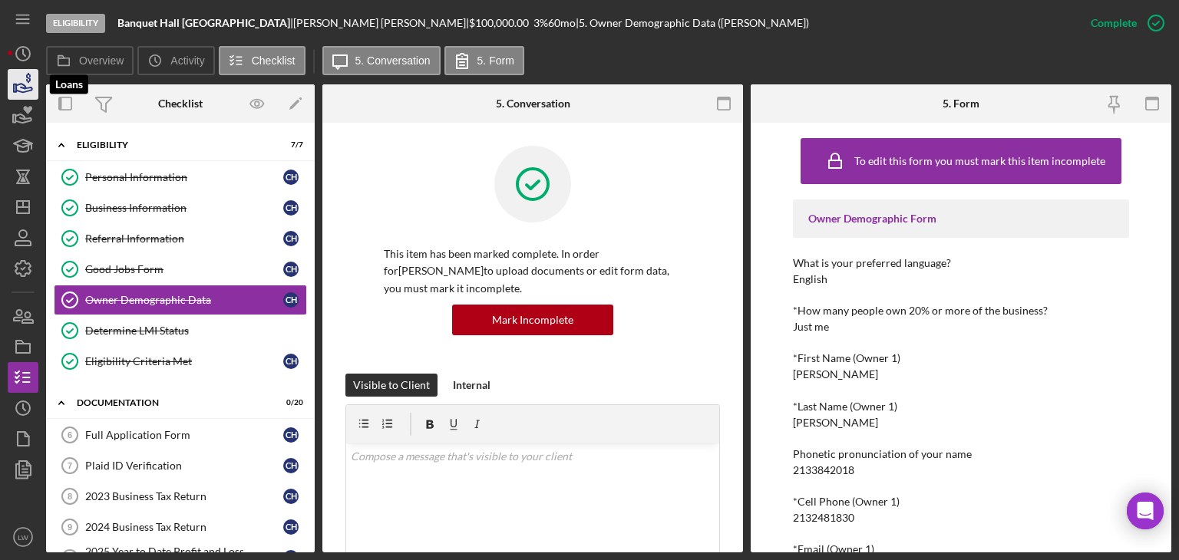
click at [14, 84] on polygon "button" at bounding box center [15, 88] width 2 height 8
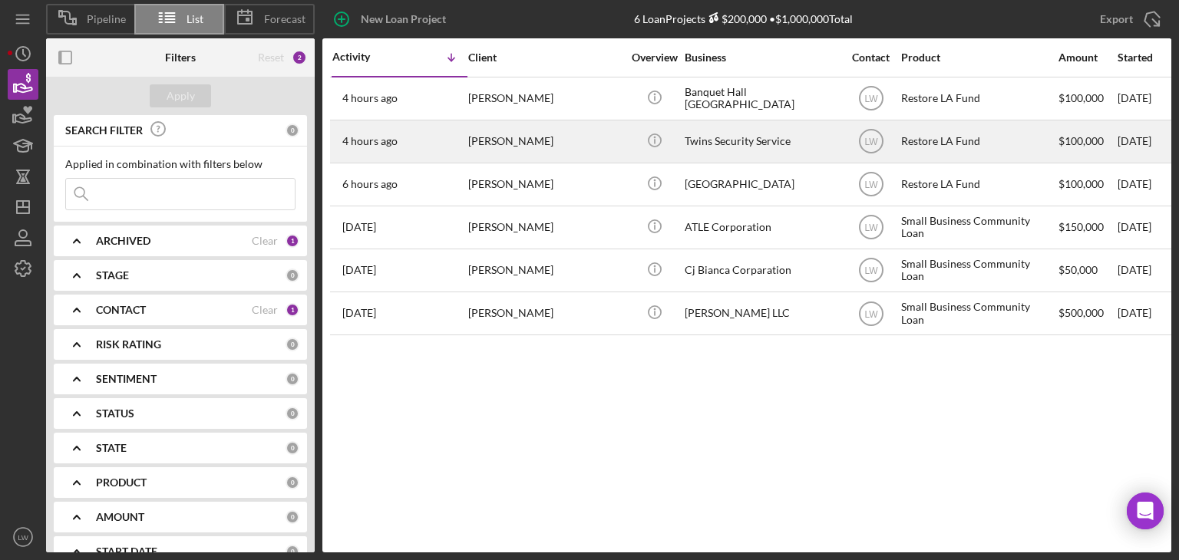
click at [509, 139] on div "[PERSON_NAME]" at bounding box center [544, 141] width 153 height 41
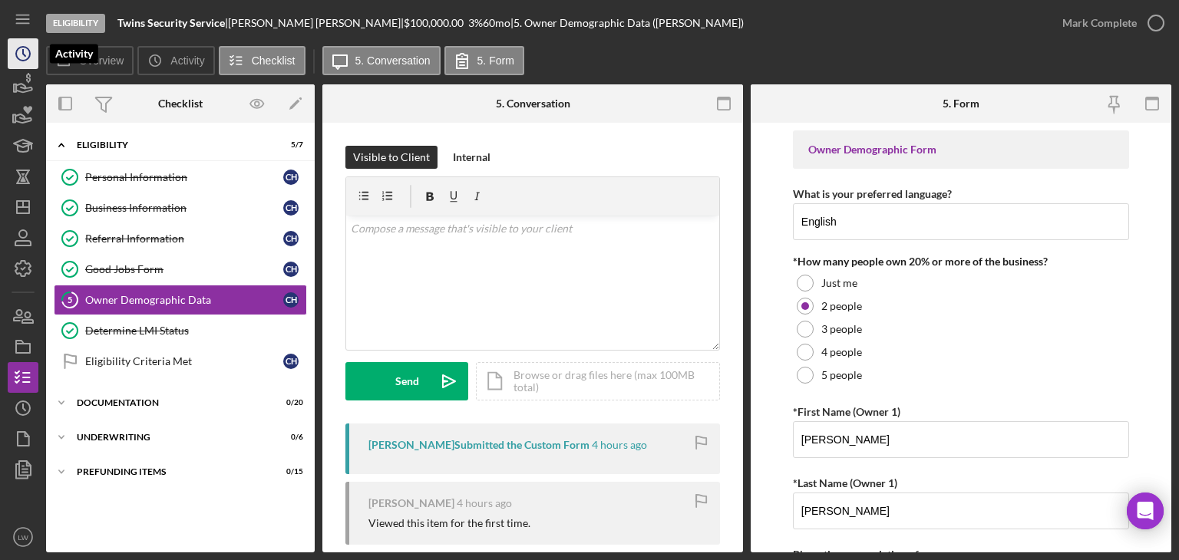
click at [21, 65] on icon "Icon/History" at bounding box center [23, 54] width 38 height 38
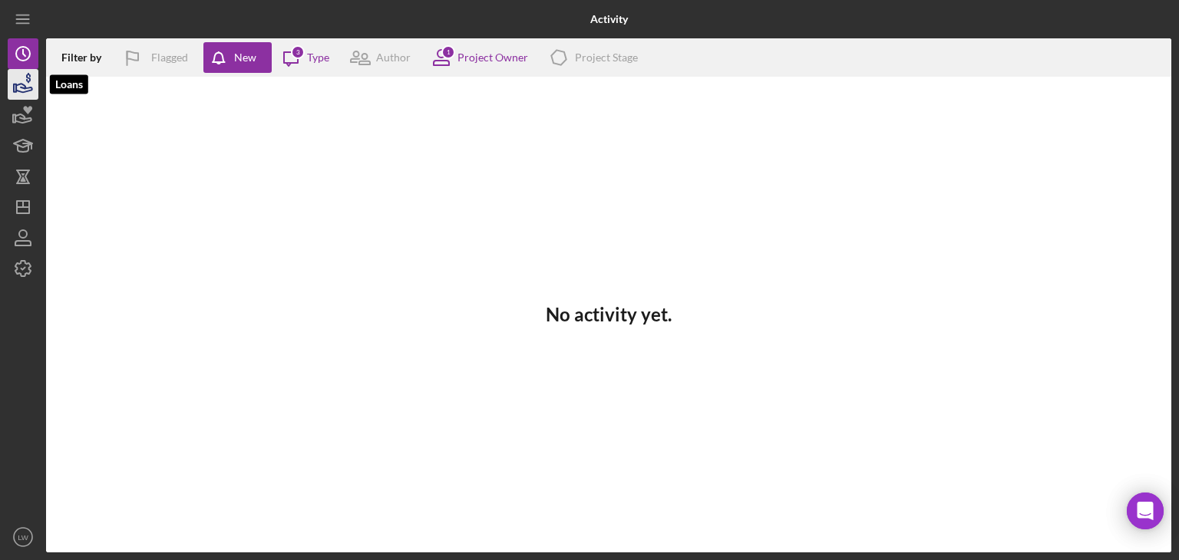
click at [17, 86] on icon "button" at bounding box center [23, 84] width 38 height 38
